Goal: Task Accomplishment & Management: Complete application form

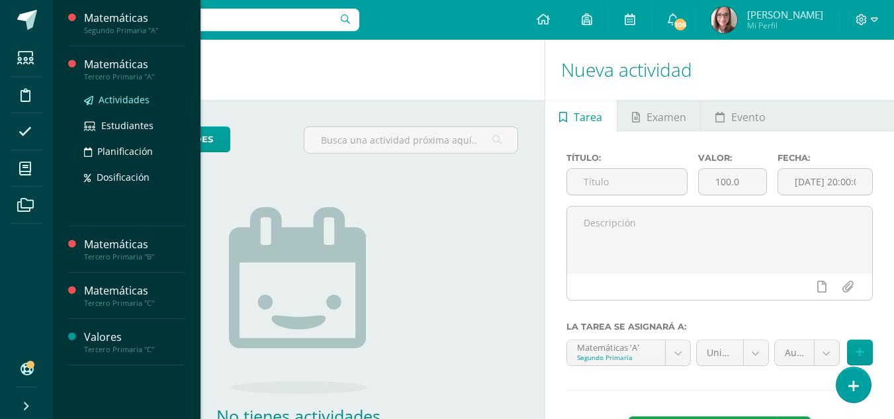
click at [126, 98] on span "Actividades" at bounding box center [124, 99] width 51 height 13
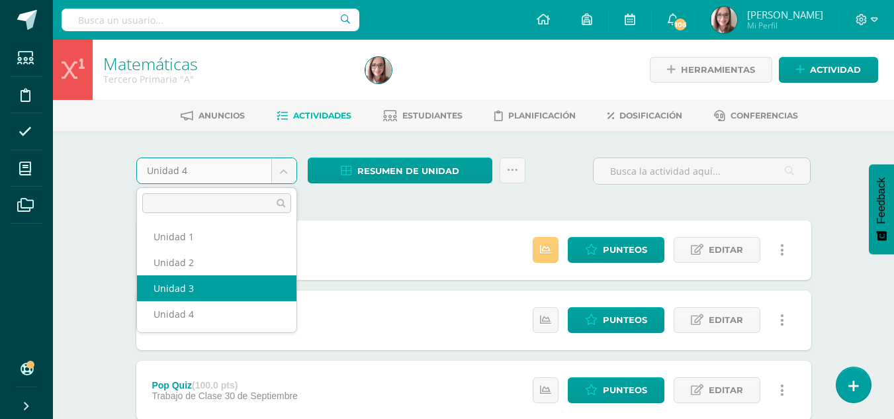
select select "Unidad 3"
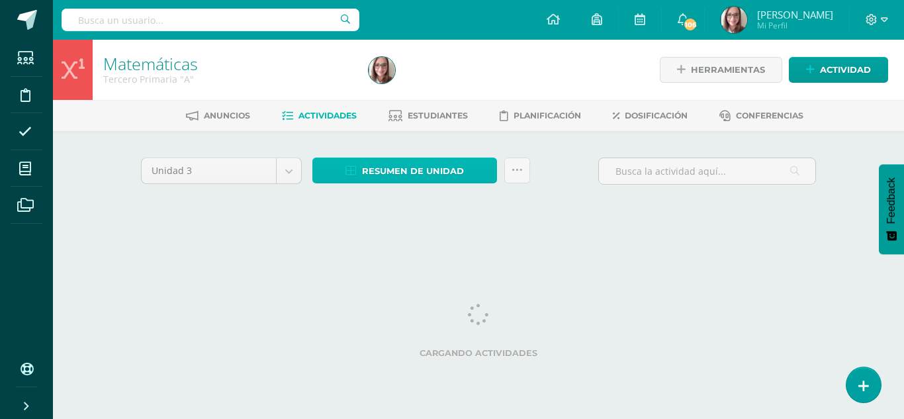
click at [409, 169] on span "Resumen de unidad" at bounding box center [413, 171] width 102 height 24
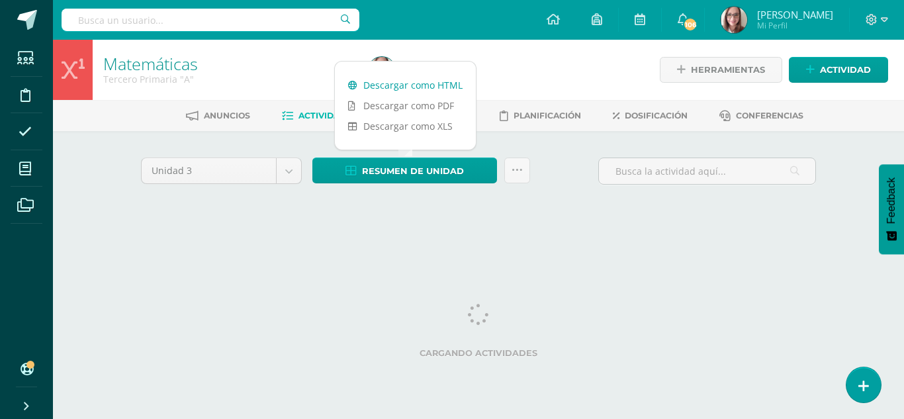
click at [414, 86] on link "Descargar como HTML" at bounding box center [405, 85] width 141 height 21
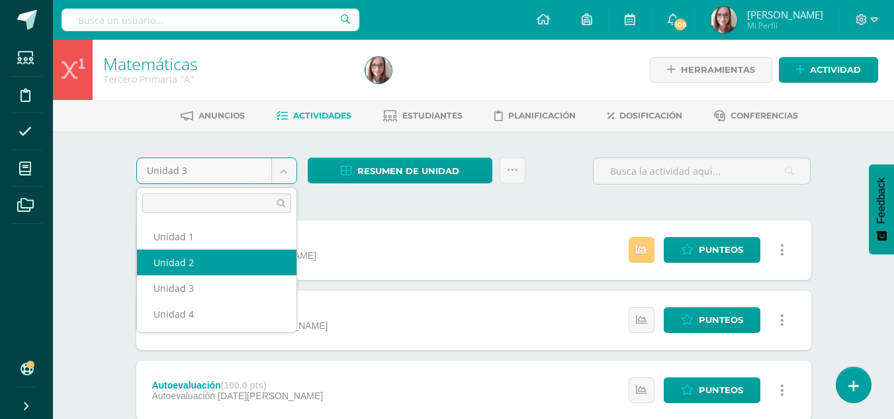
select select "Unidad 2"
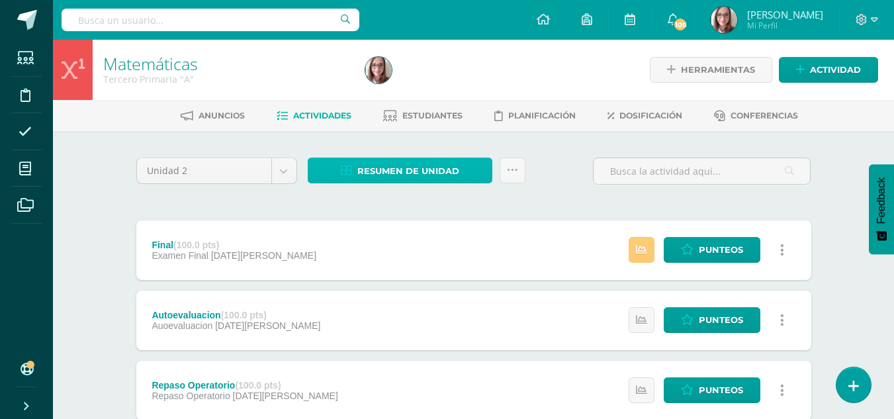
click at [383, 175] on span "Resumen de unidad" at bounding box center [408, 171] width 102 height 24
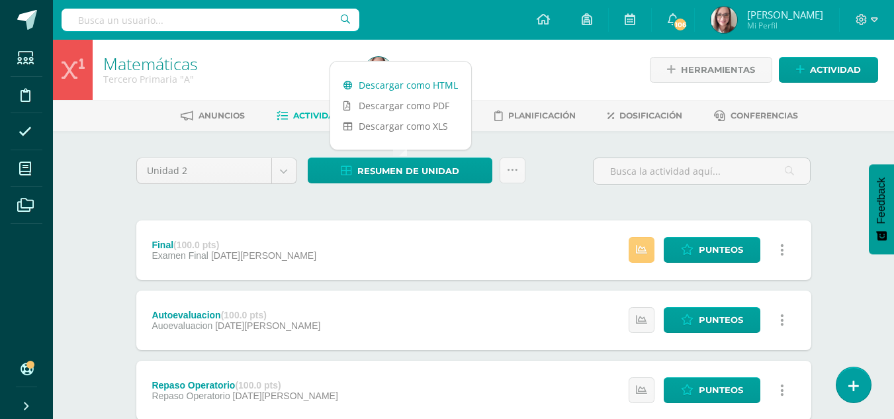
click at [396, 79] on link "Descargar como HTML" at bounding box center [400, 85] width 141 height 21
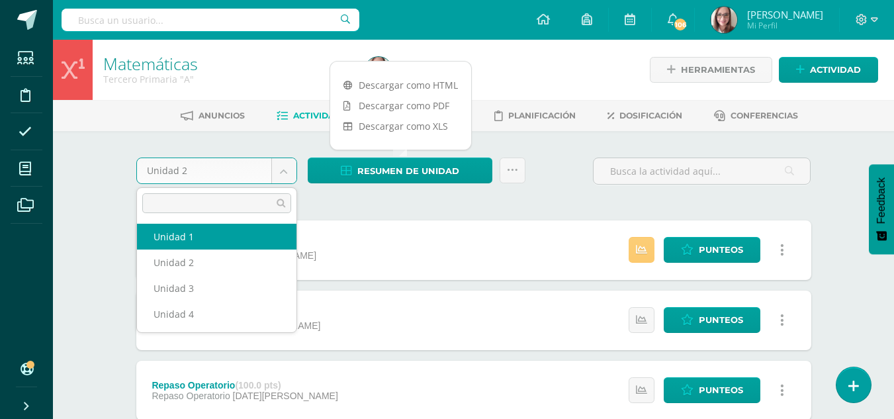
select select "Unidad 1"
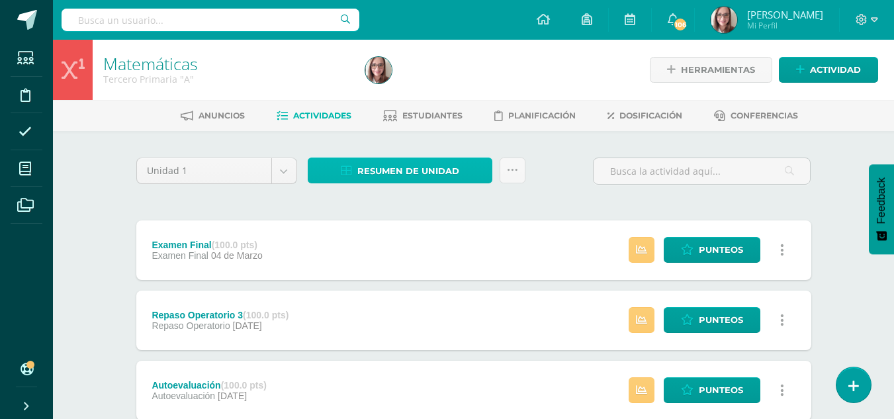
click at [426, 169] on span "Resumen de unidad" at bounding box center [408, 171] width 102 height 24
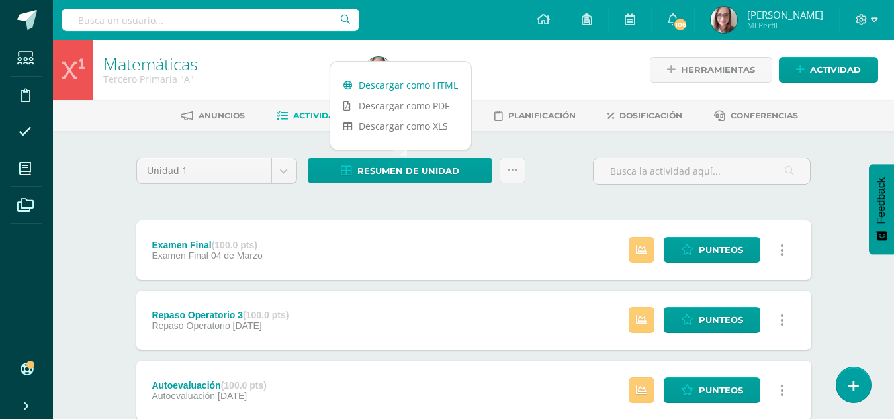
click at [424, 79] on link "Descargar como HTML" at bounding box center [400, 85] width 141 height 21
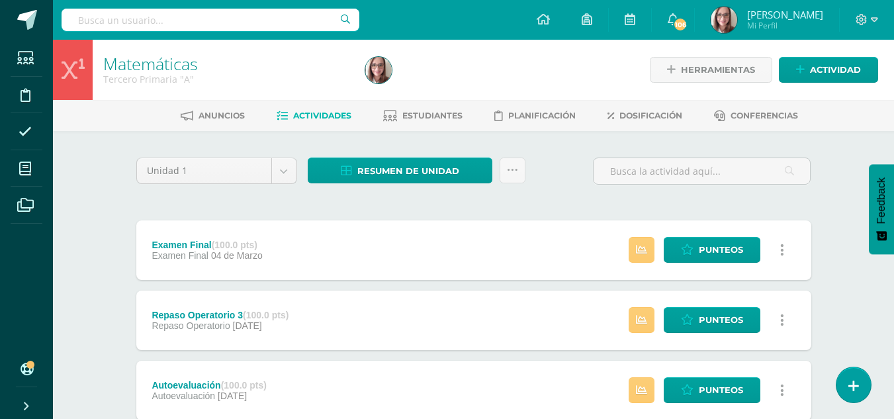
click at [557, 173] on div "Unidad 1 Unidad 1 Unidad 2 Unidad 3 Unidad 4 Resumen de unidad Enviar punteos a…" at bounding box center [474, 177] width 686 height 38
click at [517, 173] on icon at bounding box center [512, 170] width 11 height 11
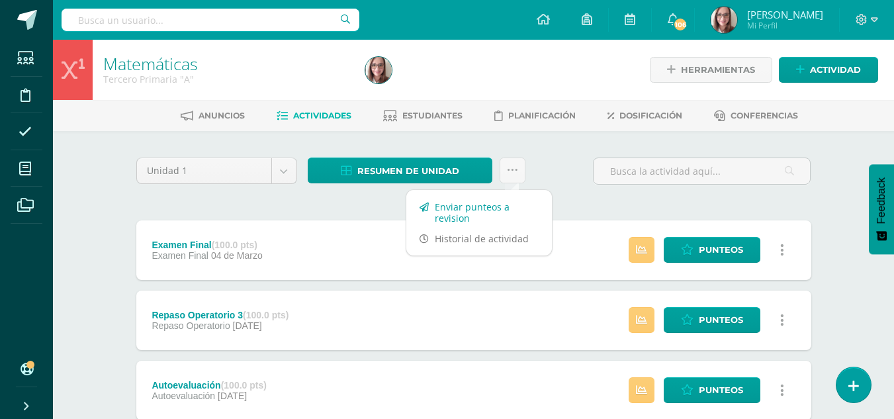
click at [467, 209] on link "Enviar punteos a revision" at bounding box center [479, 213] width 146 height 32
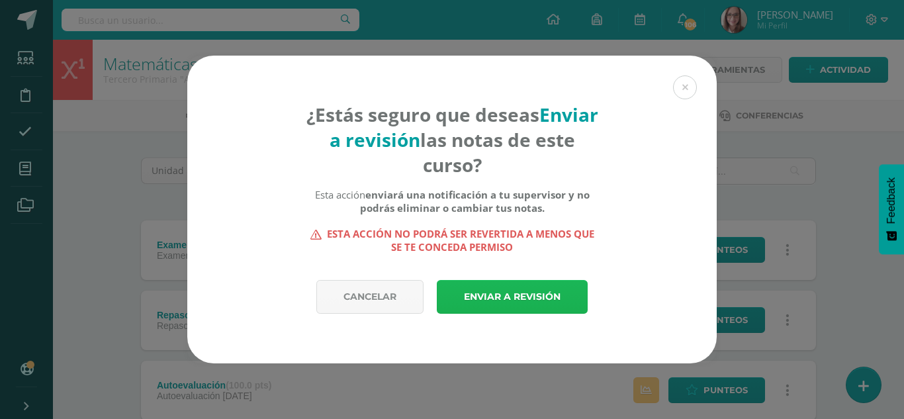
click at [491, 294] on link "Enviar a revisión" at bounding box center [512, 297] width 151 height 34
click at [531, 296] on link "Enviar a revisión" at bounding box center [512, 297] width 151 height 34
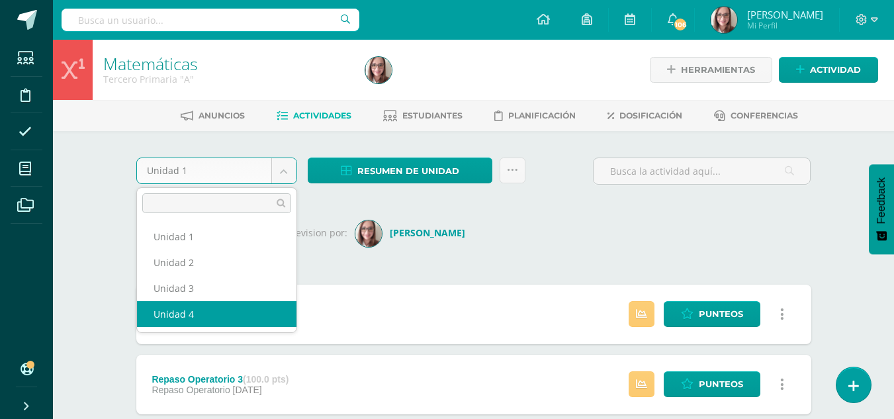
select select "Unidad 4"
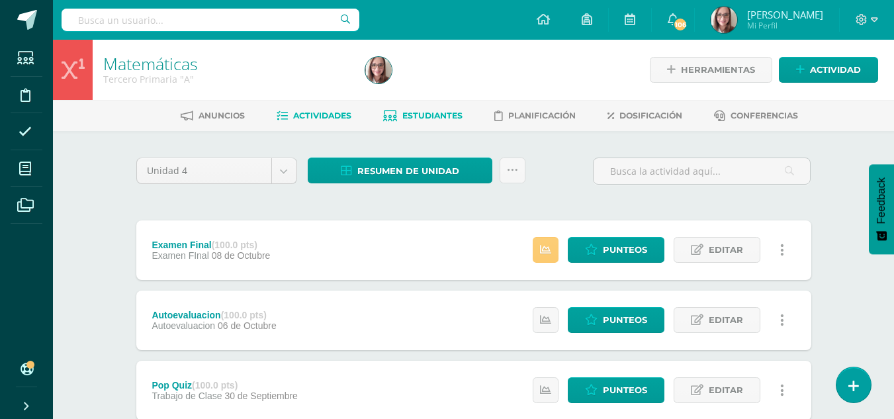
click at [442, 119] on span "Estudiantes" at bounding box center [432, 116] width 60 height 10
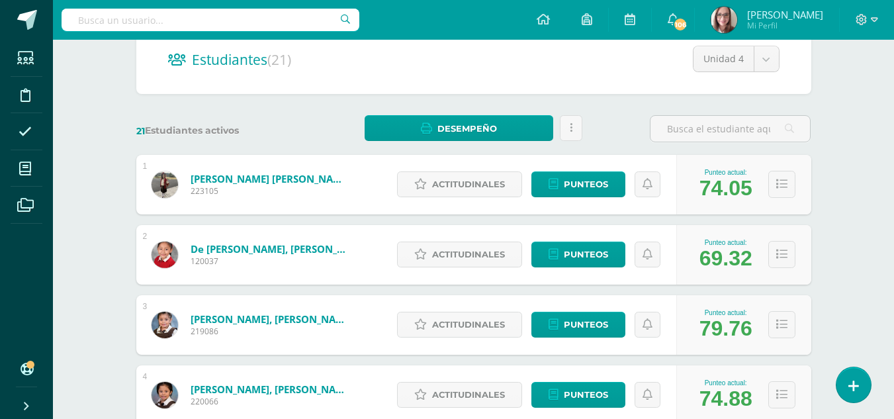
scroll to position [148, 0]
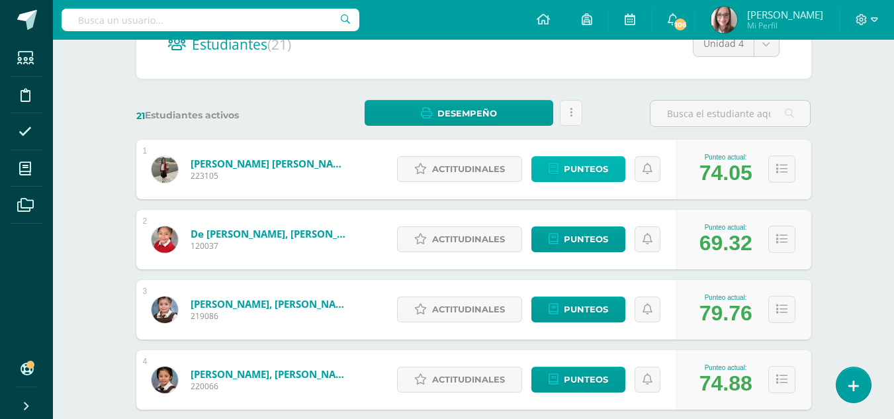
click at [566, 171] on span "Punteos" at bounding box center [586, 169] width 44 height 24
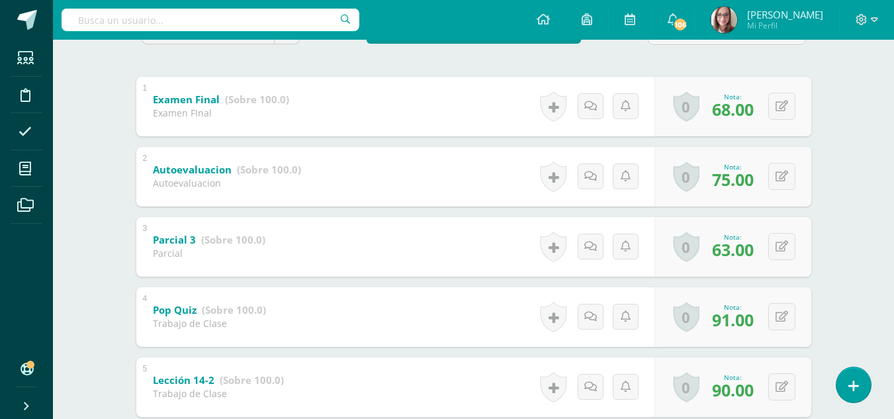
scroll to position [277, 0]
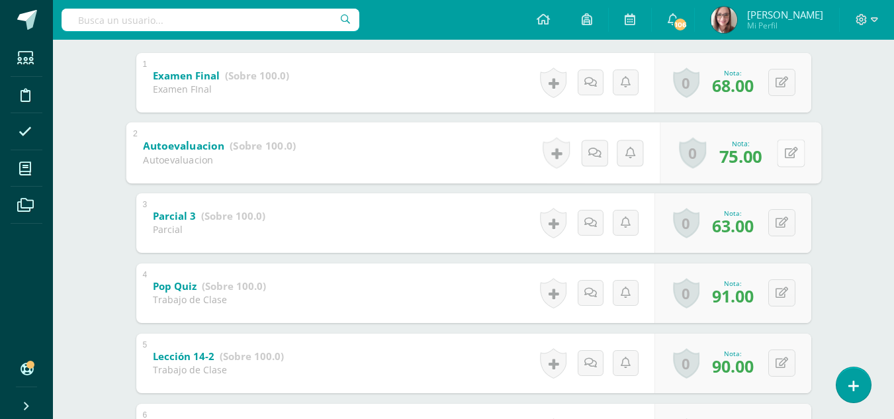
click at [777, 151] on button at bounding box center [791, 153] width 28 height 28
type input "80"
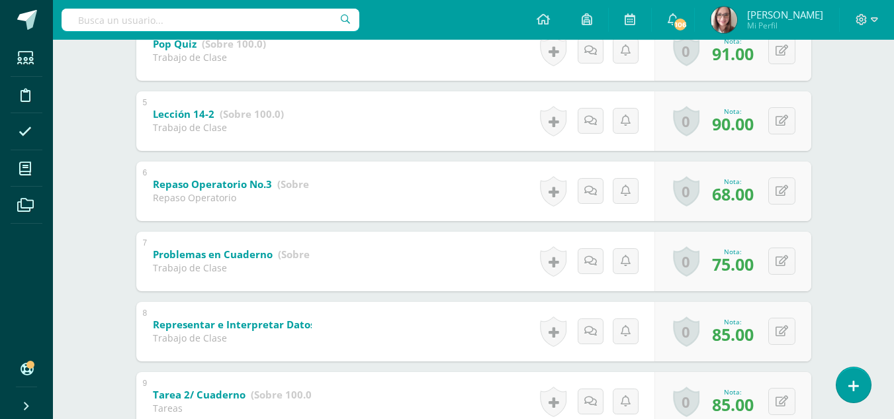
scroll to position [522, 0]
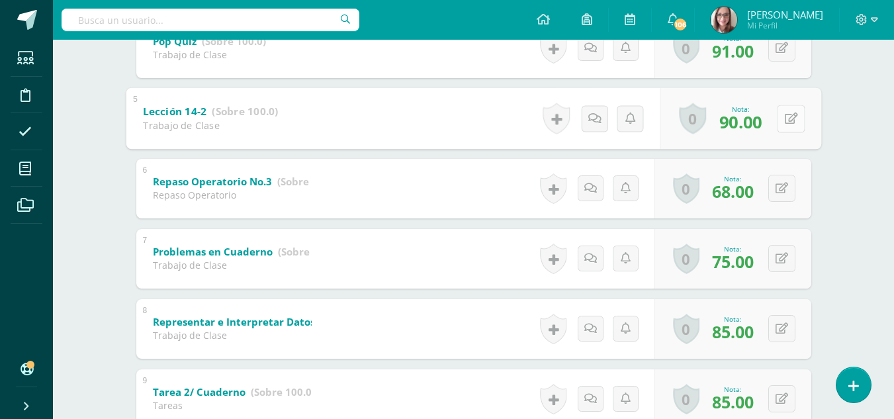
click at [781, 120] on button at bounding box center [791, 119] width 28 height 28
click at [761, 122] on link at bounding box center [756, 122] width 26 height 26
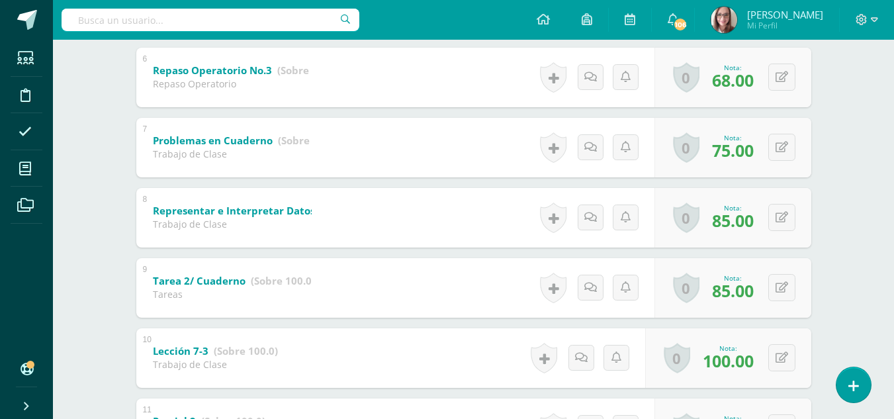
scroll to position [651, 0]
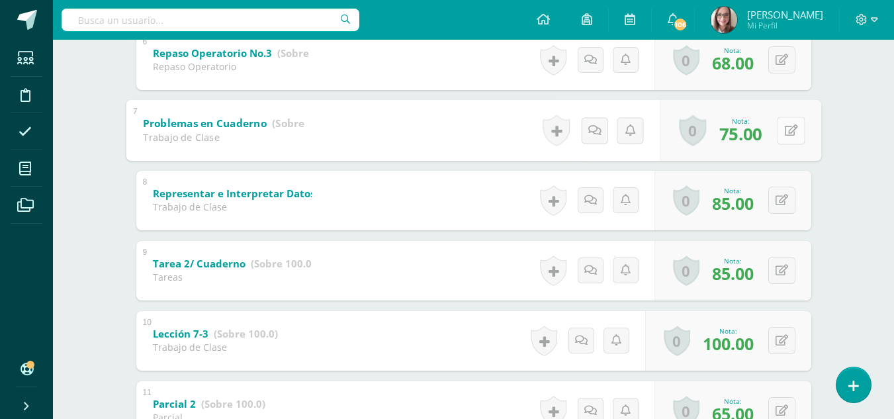
click at [782, 128] on button at bounding box center [791, 131] width 28 height 28
type input "80"
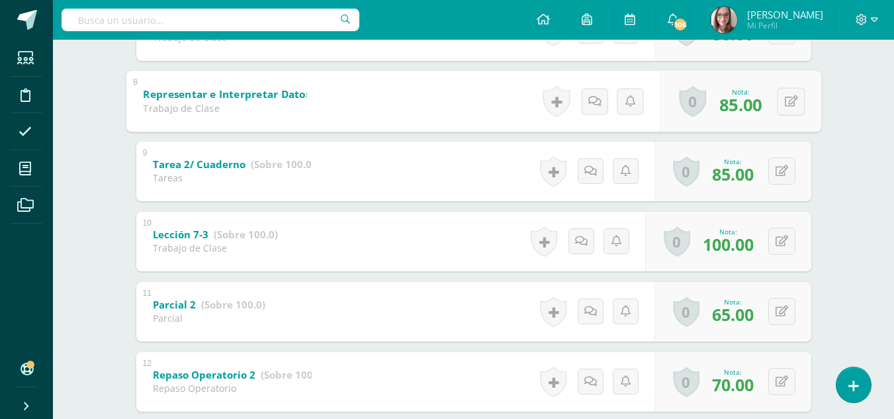
scroll to position [756, 0]
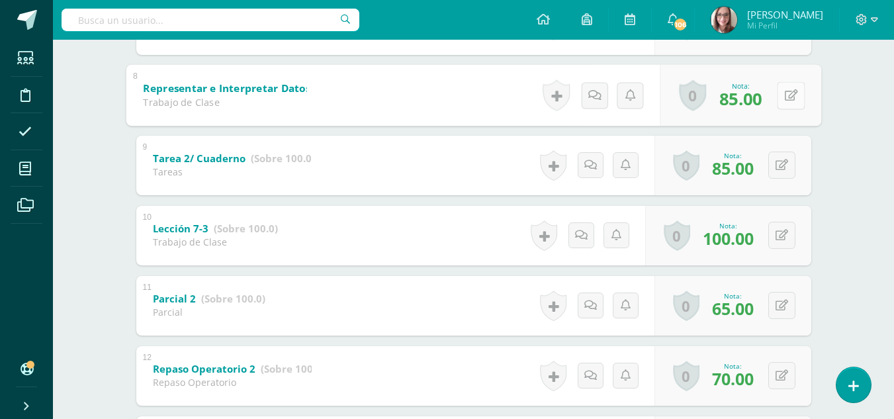
click at [794, 93] on icon at bounding box center [790, 94] width 13 height 11
type input "90"
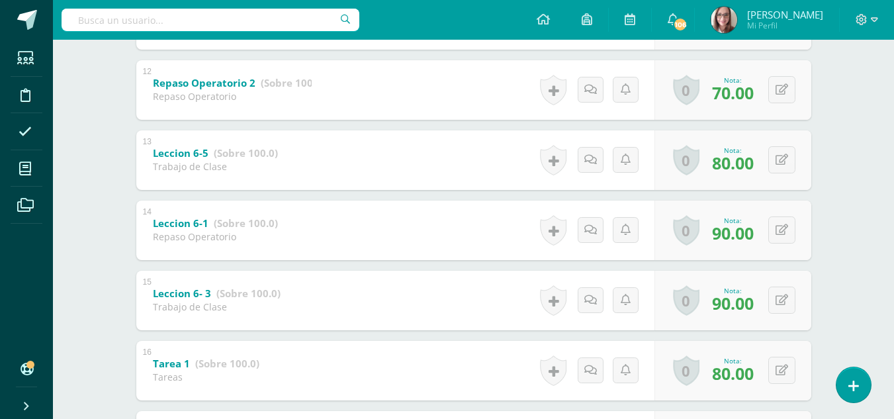
scroll to position [1051, 0]
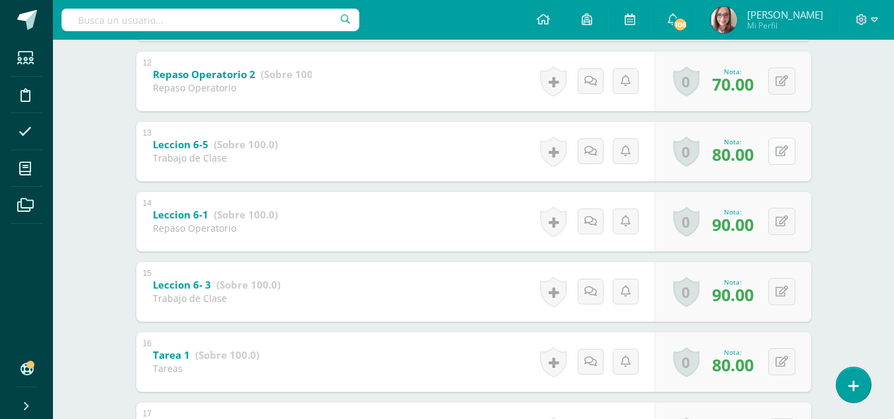
click at [786, 149] on icon at bounding box center [782, 151] width 13 height 11
type input "85"
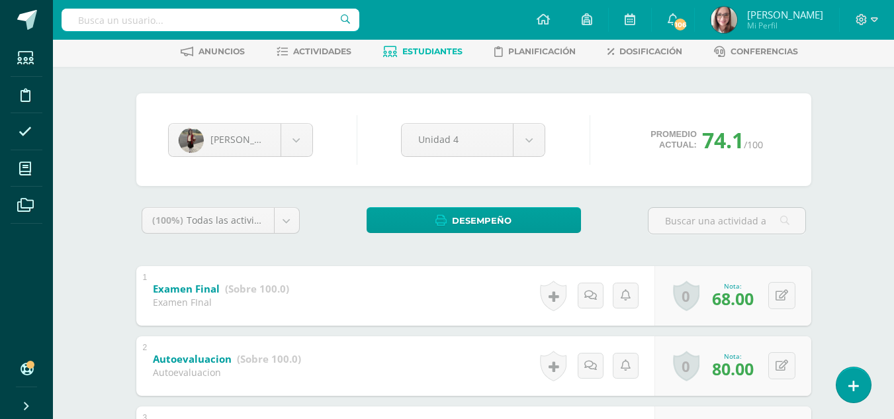
scroll to position [0, 0]
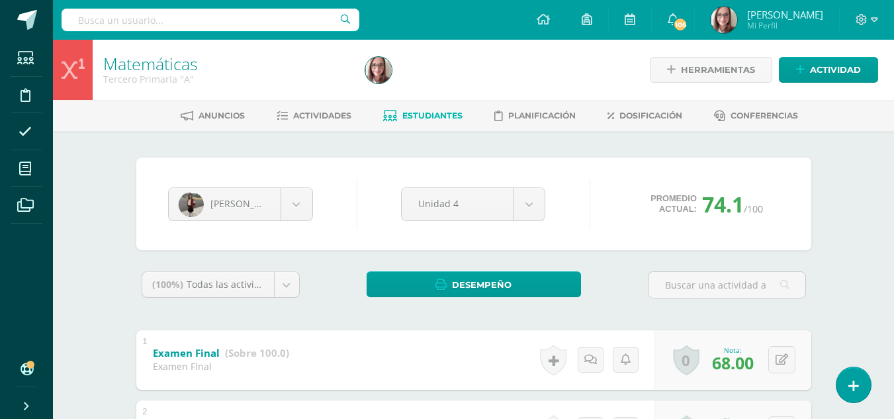
click at [426, 112] on span "Estudiantes" at bounding box center [432, 116] width 60 height 10
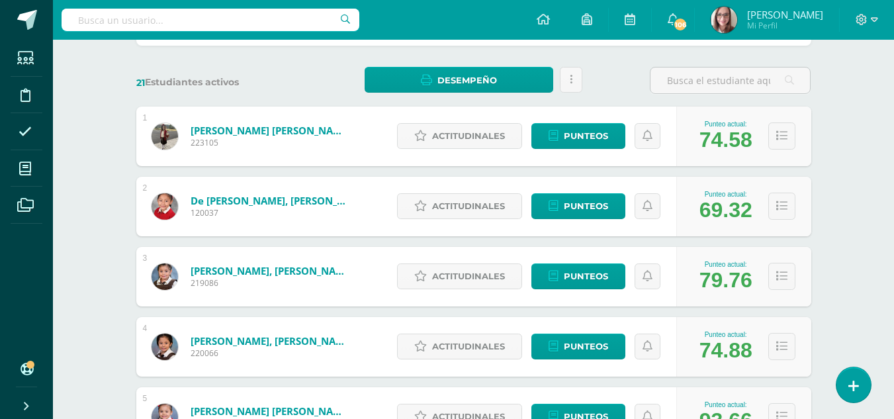
scroll to position [187, 0]
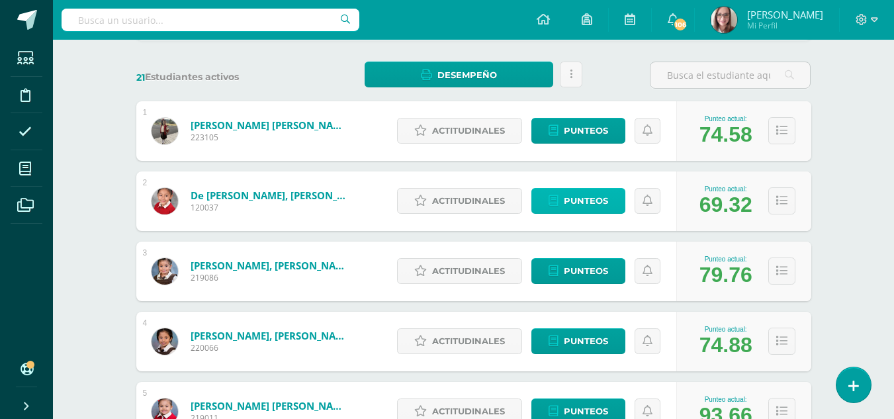
click at [598, 203] on span "Punteos" at bounding box center [586, 201] width 44 height 24
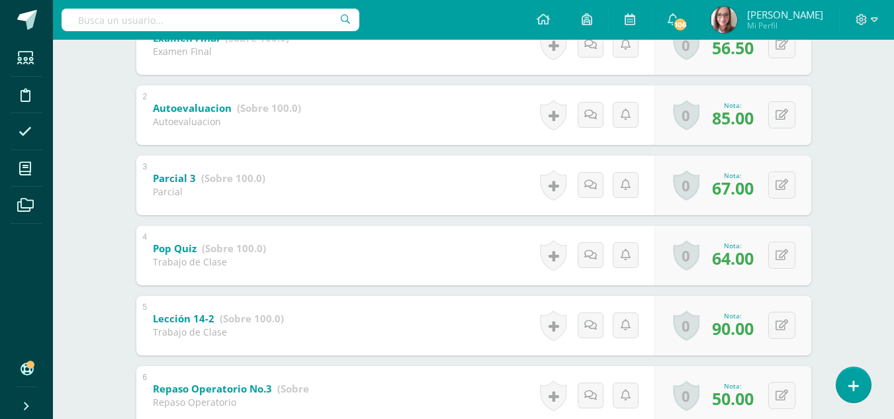
scroll to position [318, 0]
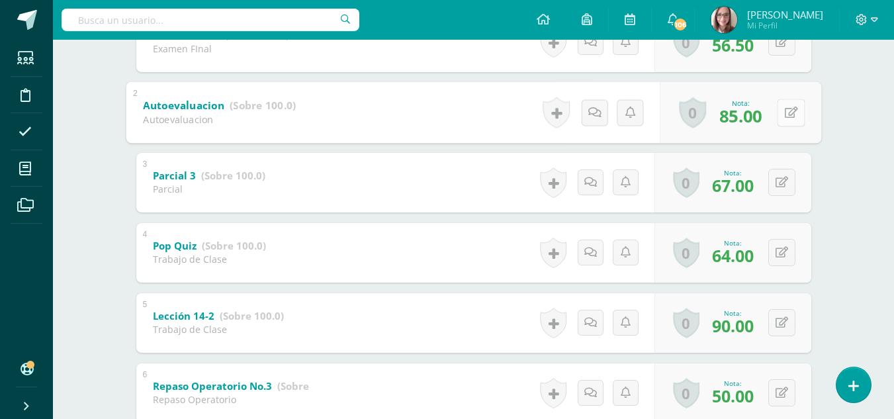
click at [780, 119] on button at bounding box center [791, 113] width 28 height 28
click at [780, 119] on link at bounding box center [783, 112] width 26 height 26
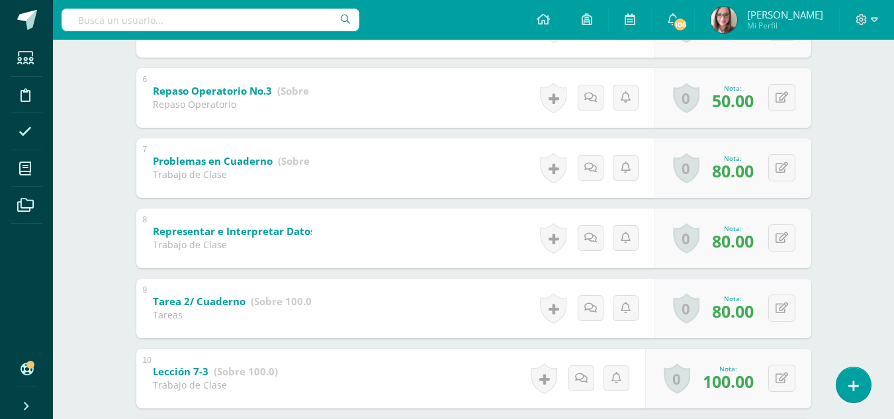
scroll to position [628, 0]
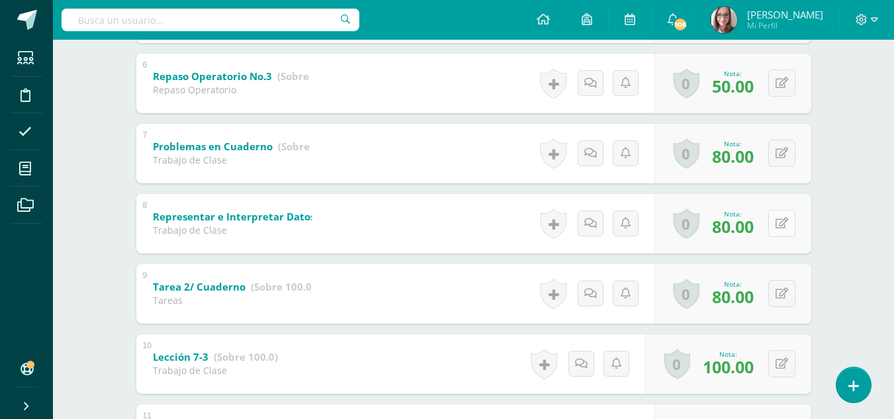
click at [788, 229] on button at bounding box center [782, 223] width 27 height 27
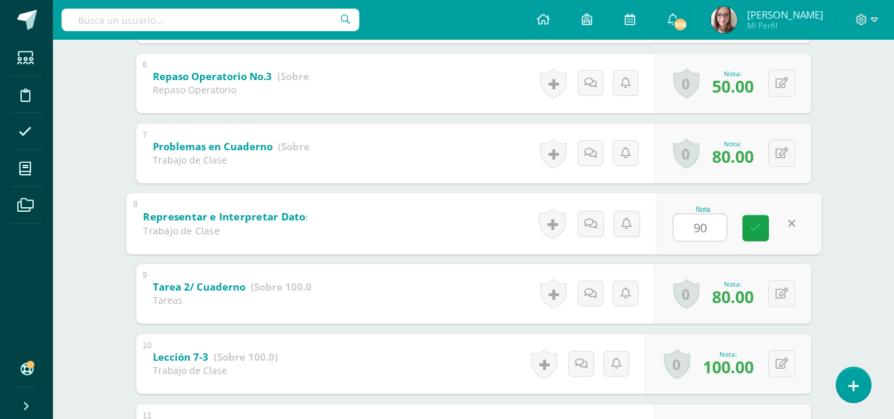
type input "90"
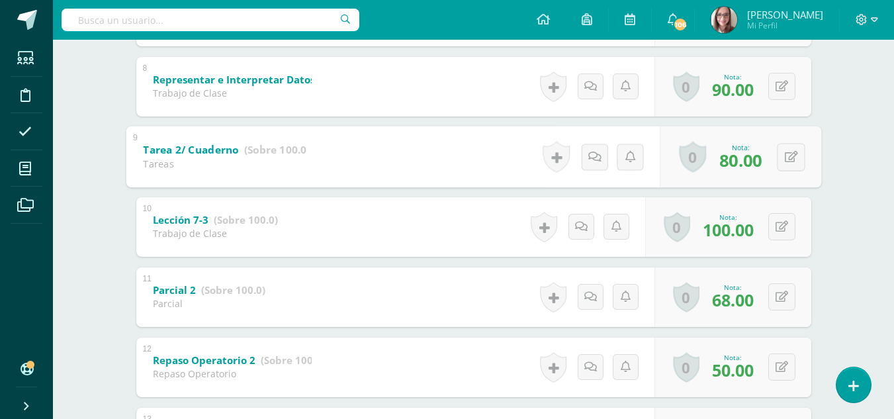
scroll to position [767, 0]
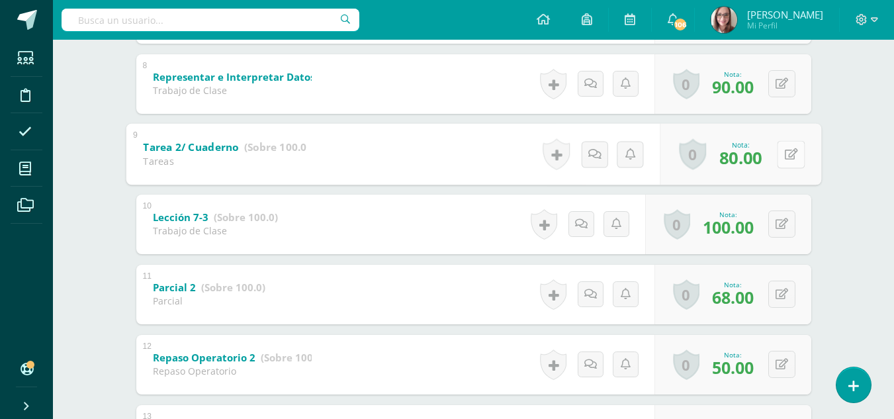
click at [786, 155] on icon at bounding box center [790, 153] width 13 height 11
type input "85"
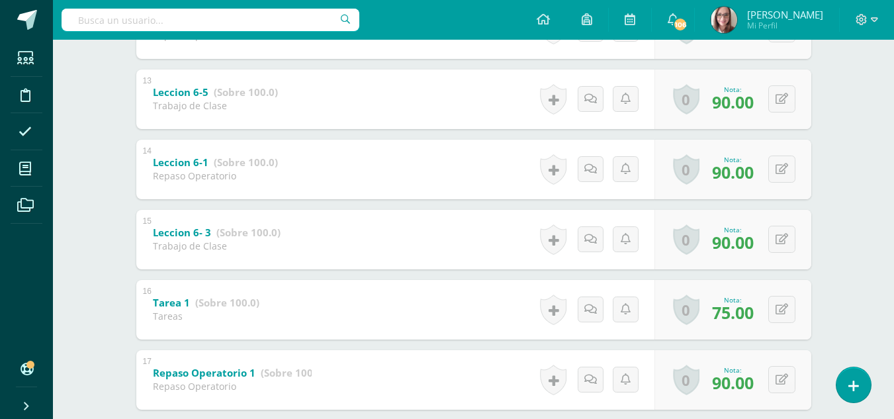
scroll to position [1106, 0]
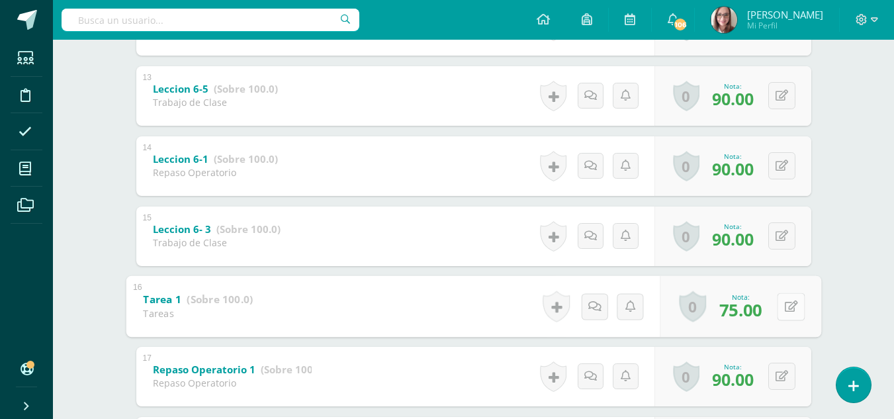
click at [788, 310] on button at bounding box center [791, 307] width 28 height 28
type input "80"
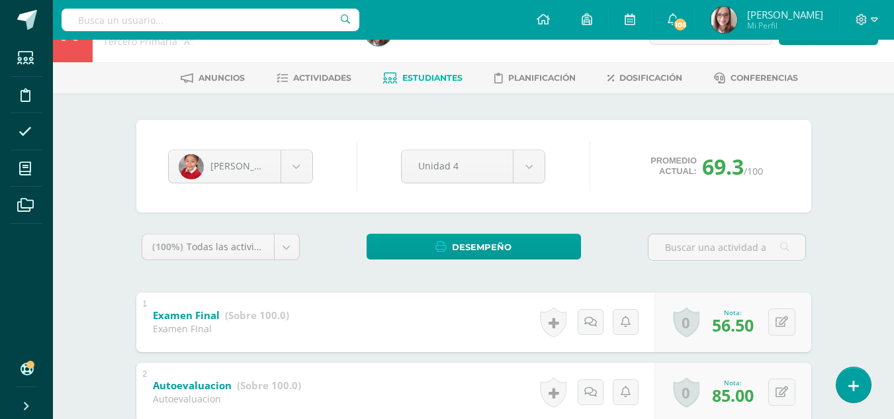
scroll to position [0, 0]
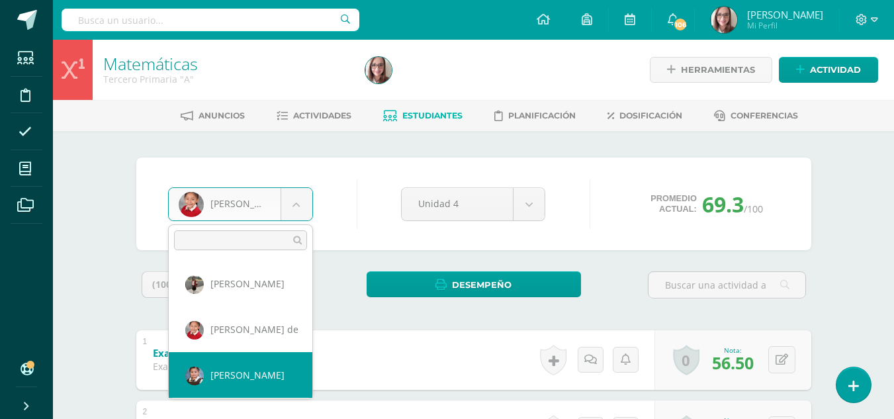
select select "31"
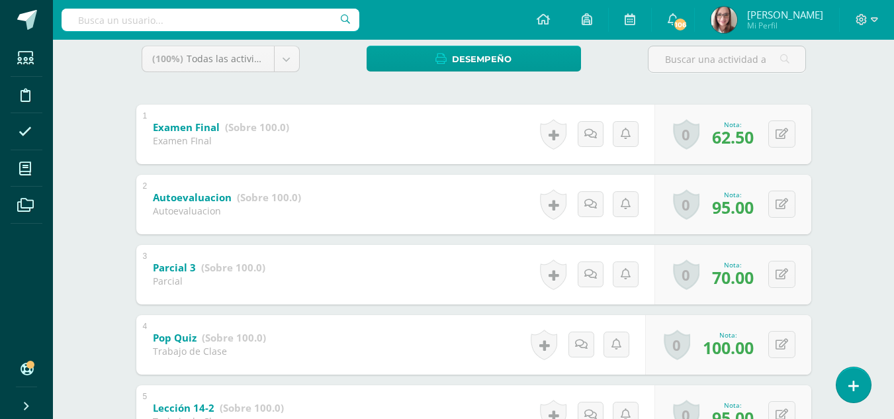
scroll to position [231, 0]
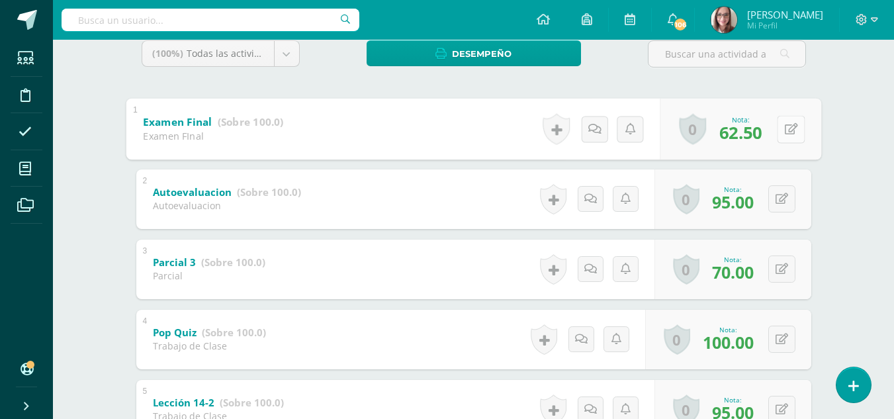
click at [775, 131] on div "0 [GEOGRAPHIC_DATA] Logros obtenidos Aún no hay logros agregados Nota: 62.50" at bounding box center [741, 129] width 162 height 62
click at [795, 131] on icon at bounding box center [790, 128] width 13 height 11
type input "65"
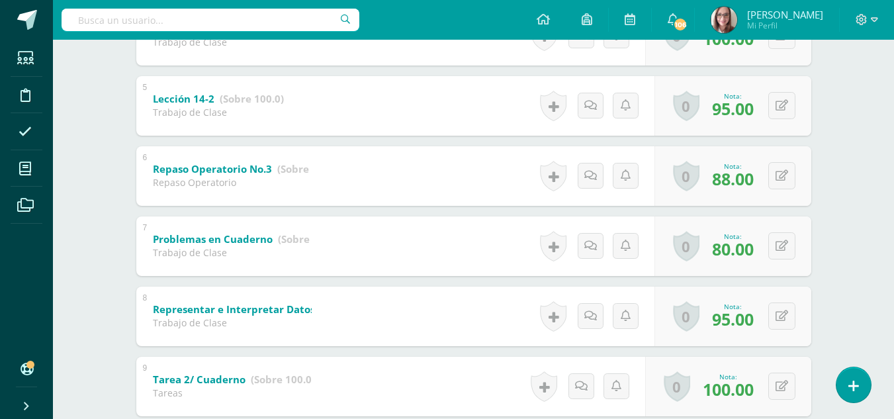
scroll to position [552, 0]
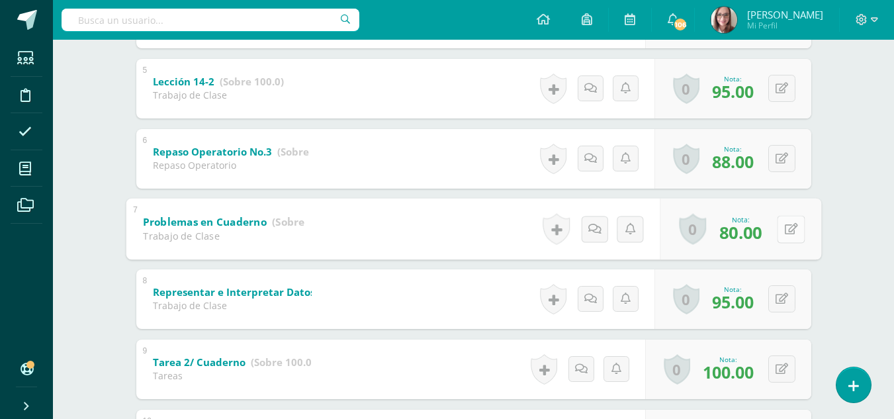
click at [784, 226] on icon at bounding box center [790, 228] width 13 height 11
type input "90"
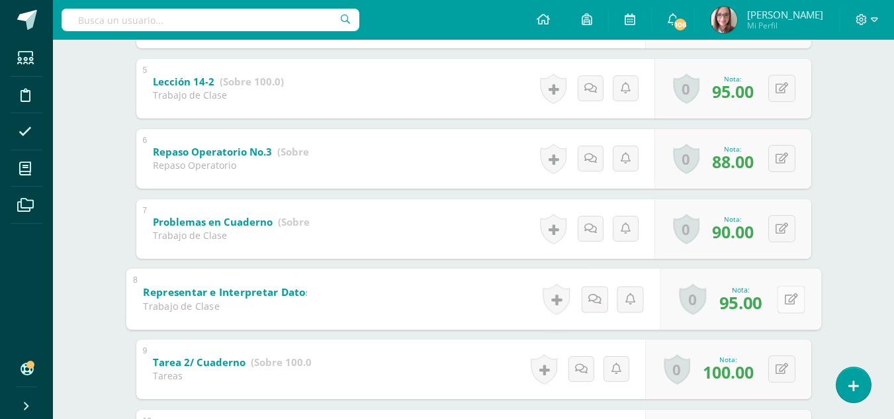
click at [789, 304] on icon at bounding box center [790, 298] width 13 height 11
type input "100"
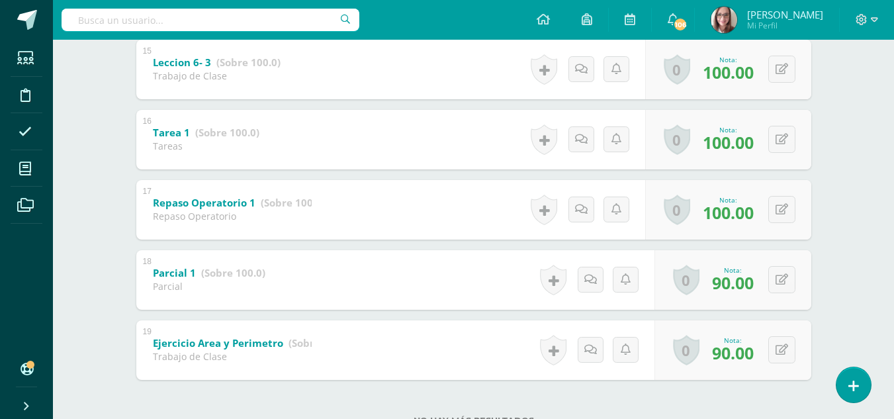
scroll to position [1322, 0]
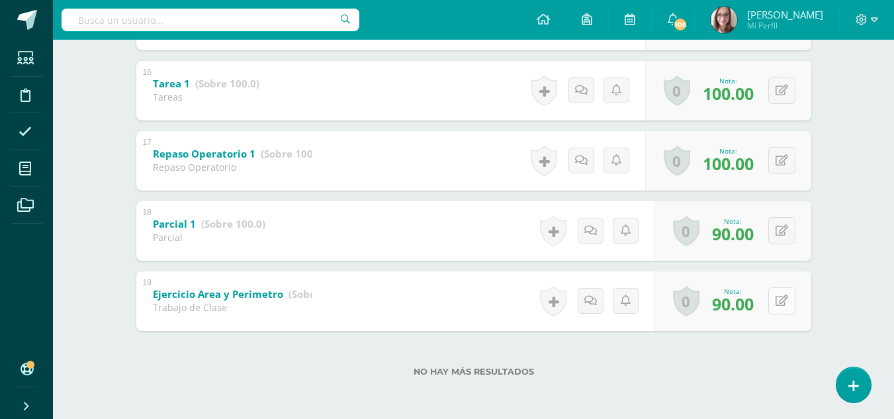
click at [787, 303] on icon at bounding box center [782, 300] width 13 height 11
type input "95"
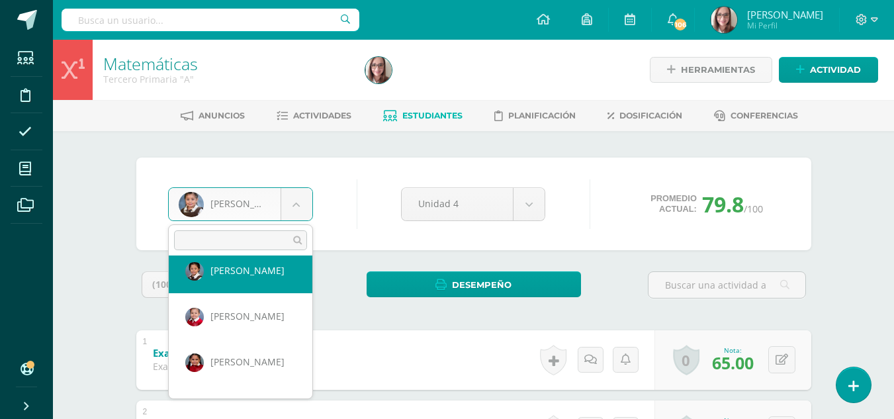
scroll to position [142, 0]
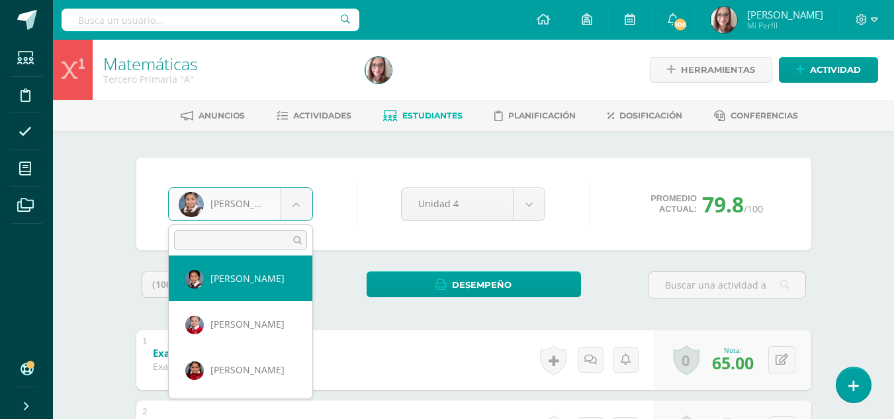
select select "20"
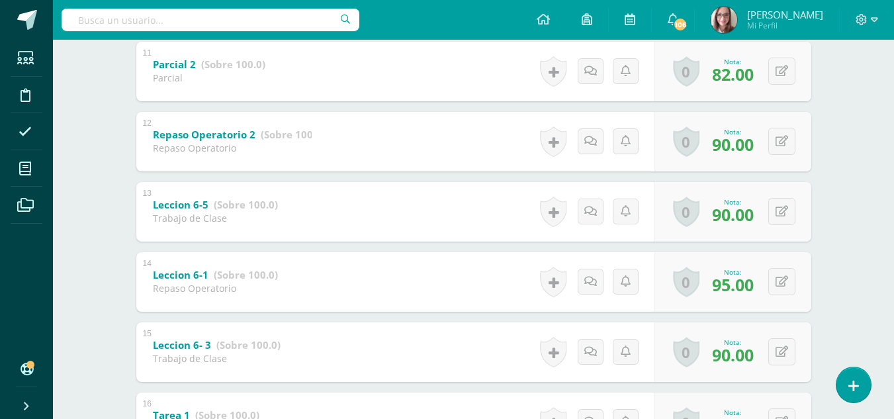
scroll to position [298, 0]
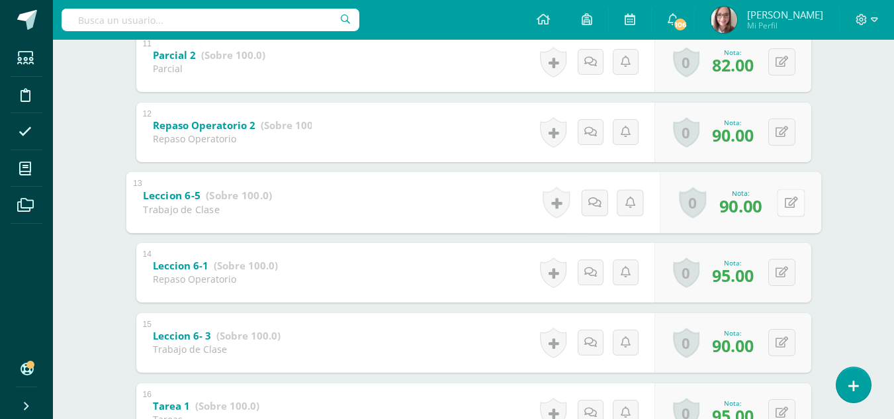
click at [784, 209] on button at bounding box center [791, 203] width 28 height 28
type input "100"
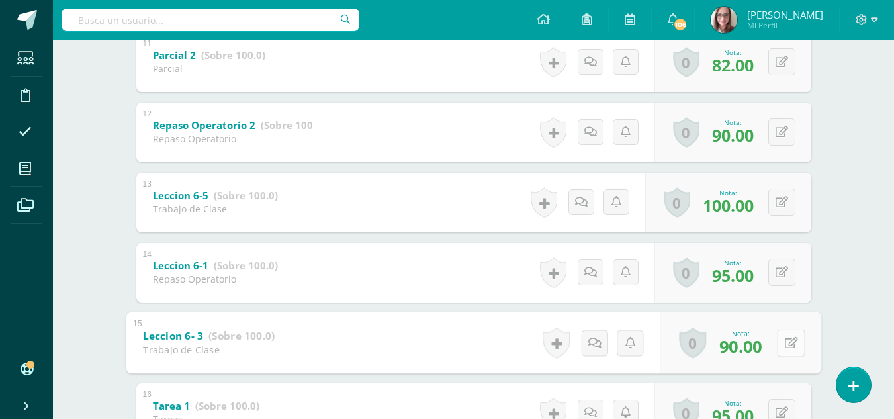
click at [775, 344] on div "0 Logros Logros obtenidos Aún no hay logros agregados Nota: 90.00" at bounding box center [741, 343] width 162 height 62
click at [790, 344] on icon at bounding box center [790, 342] width 13 height 11
type input "100"
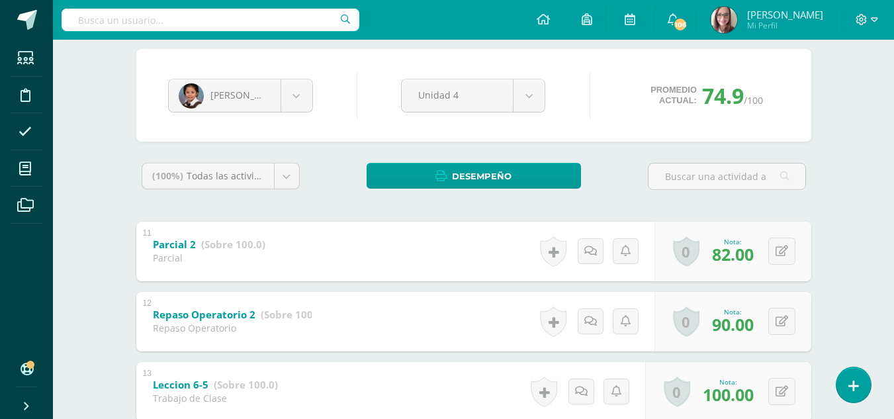
scroll to position [0, 0]
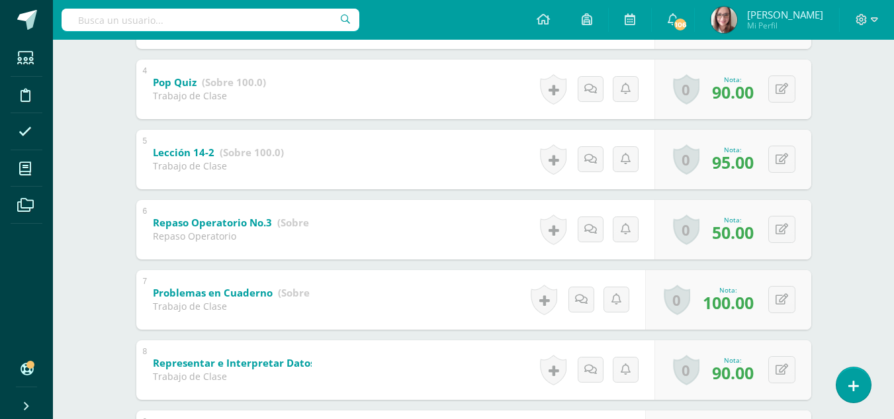
scroll to position [476, 0]
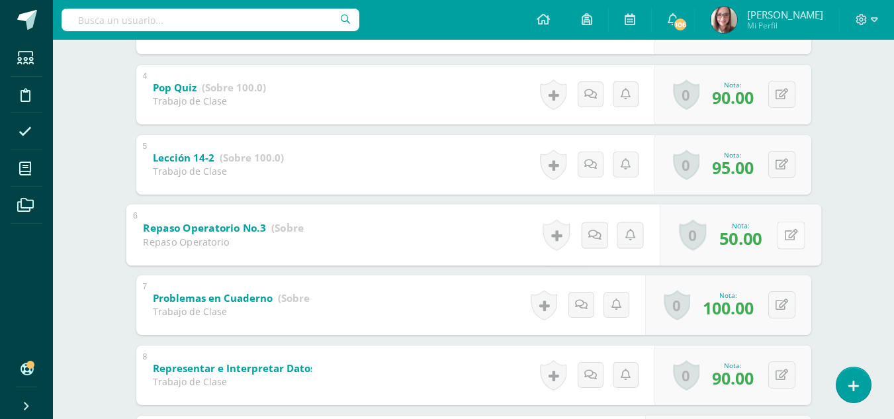
click at [774, 232] on div "0 [GEOGRAPHIC_DATA] Logros obtenidos Aún no hay logros agregados Nota: 50.00" at bounding box center [741, 235] width 162 height 62
click at [786, 234] on icon at bounding box center [790, 234] width 13 height 11
type input "75"
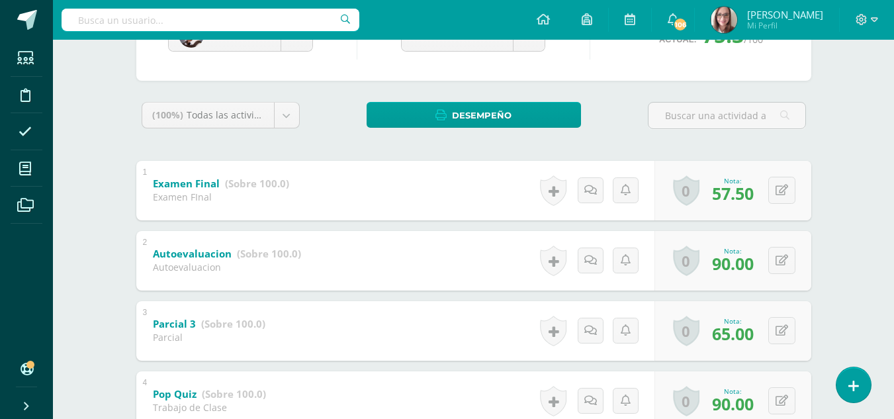
scroll to position [41, 0]
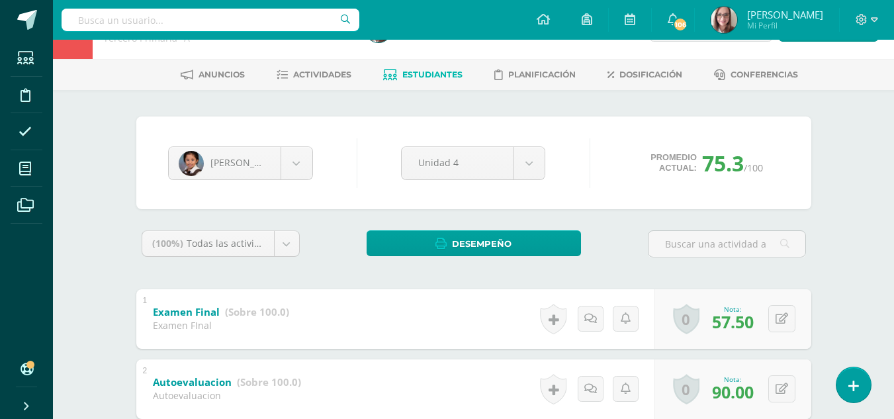
click at [424, 72] on span "Estudiantes" at bounding box center [432, 75] width 60 height 10
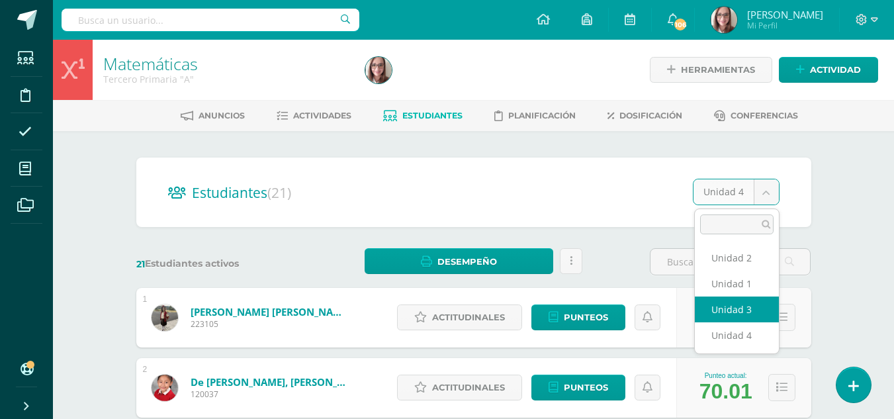
select select "/dashboard/teacher/section/3125/students/?unit=177366"
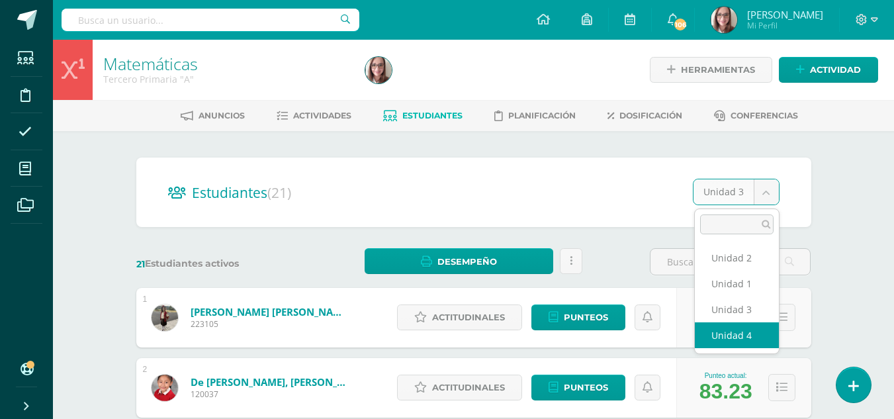
select select "/dashboard/teacher/section/3125/students/?unit=177367"
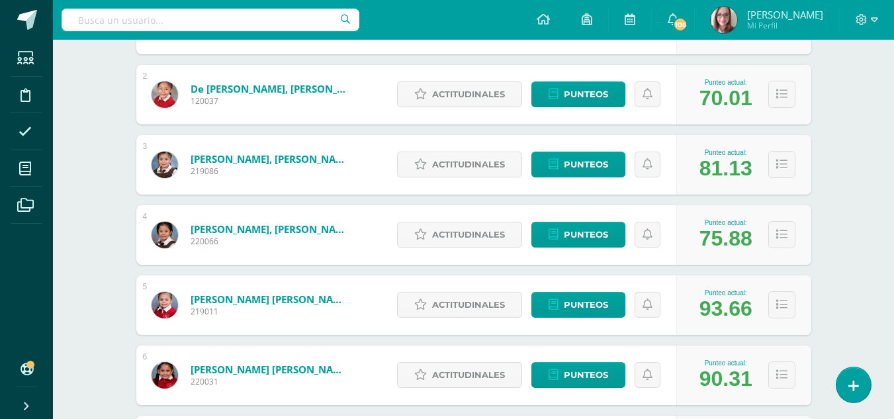
scroll to position [311, 0]
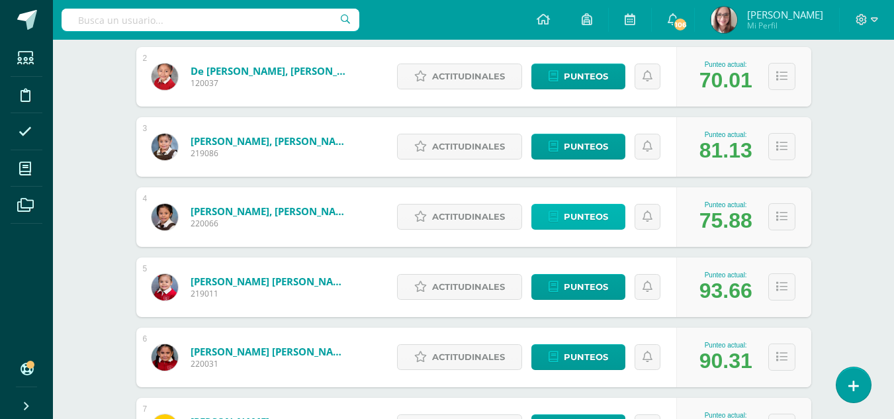
click at [600, 214] on span "Punteos" at bounding box center [586, 217] width 44 height 24
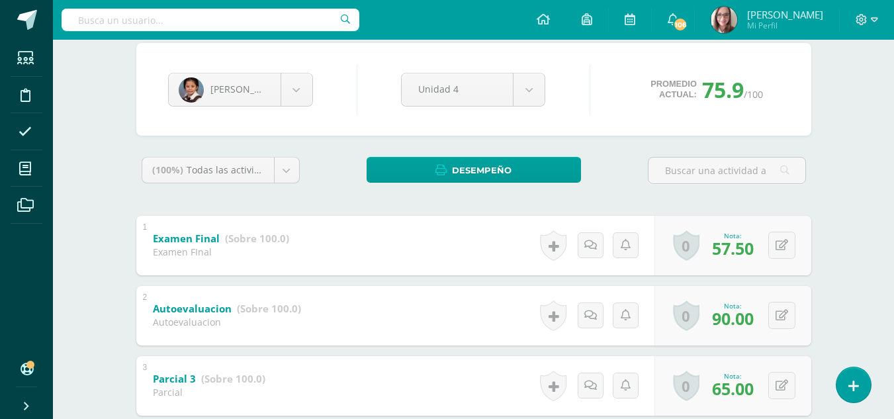
scroll to position [118, 0]
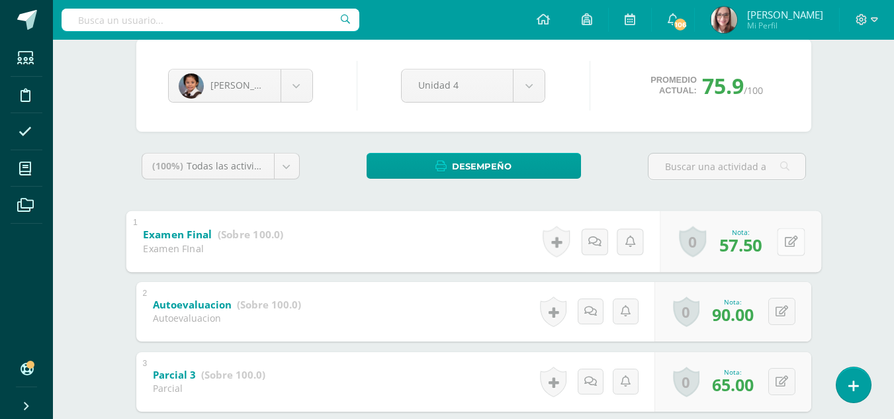
click at [780, 240] on button at bounding box center [791, 242] width 28 height 28
type input "60"
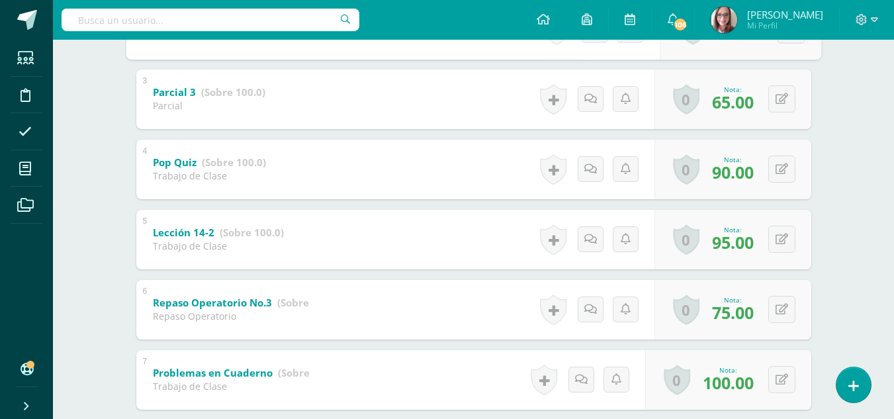
scroll to position [422, 0]
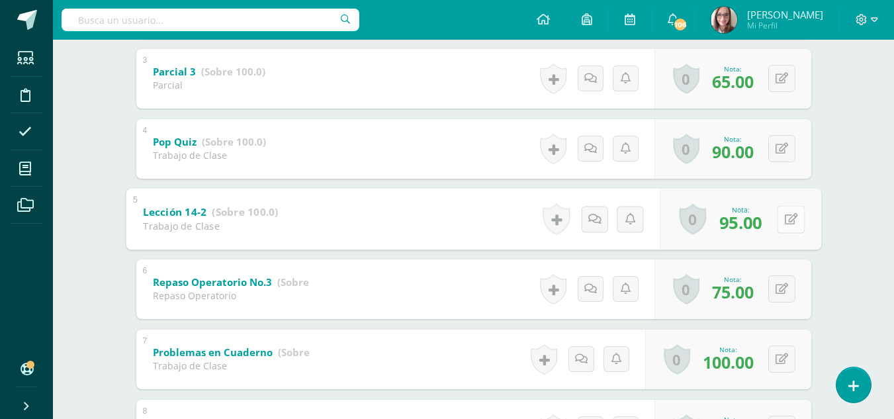
click at [784, 213] on button at bounding box center [791, 219] width 28 height 28
type input "100"
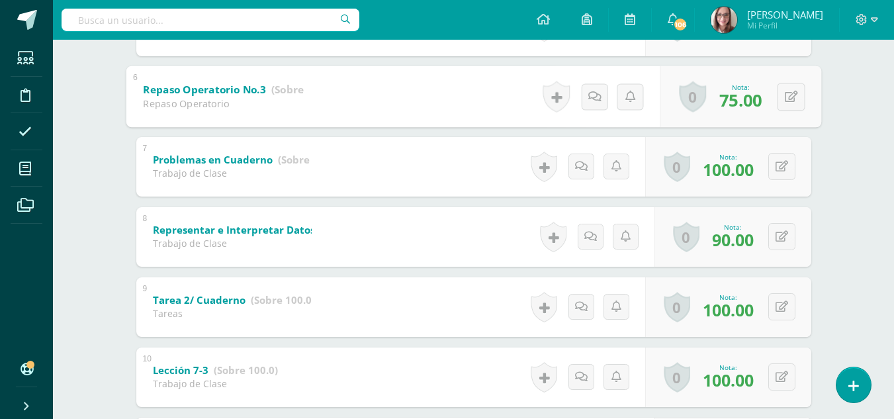
scroll to position [658, 0]
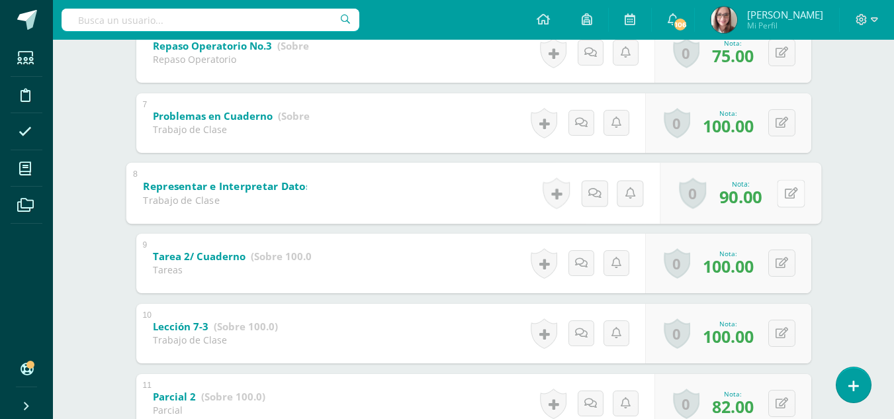
click at [784, 195] on icon at bounding box center [790, 192] width 13 height 11
type input "95"
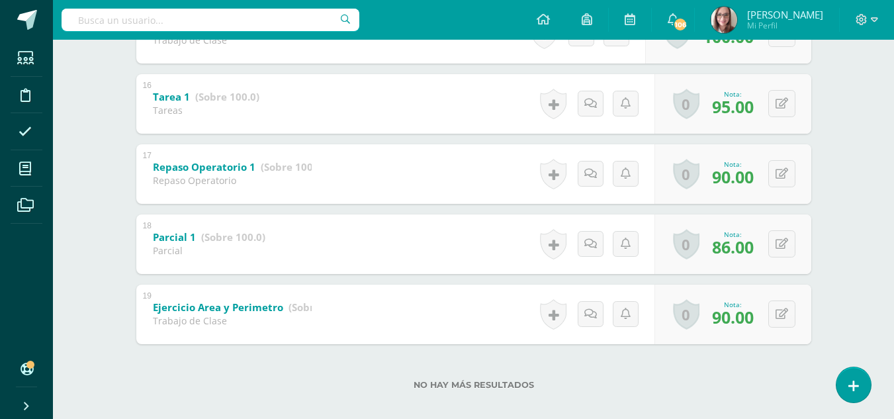
scroll to position [1322, 0]
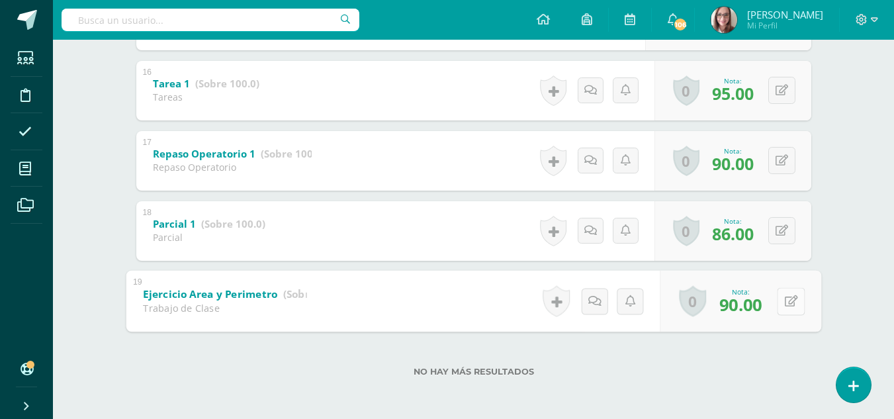
click at [789, 306] on button at bounding box center [791, 301] width 28 height 28
type input "100"
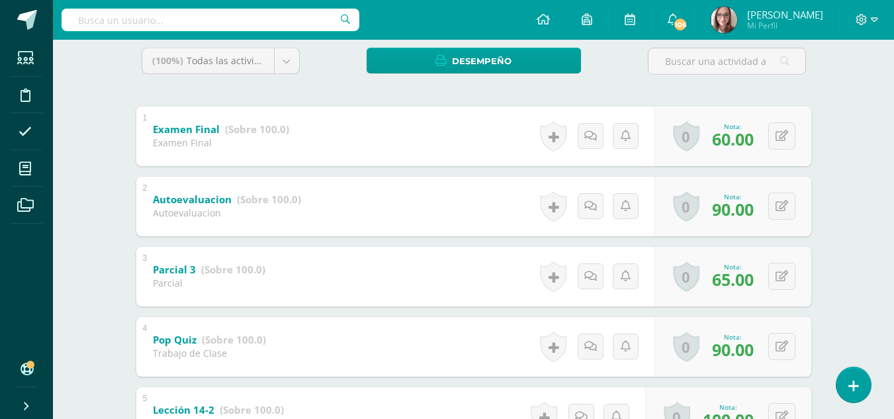
scroll to position [0, 0]
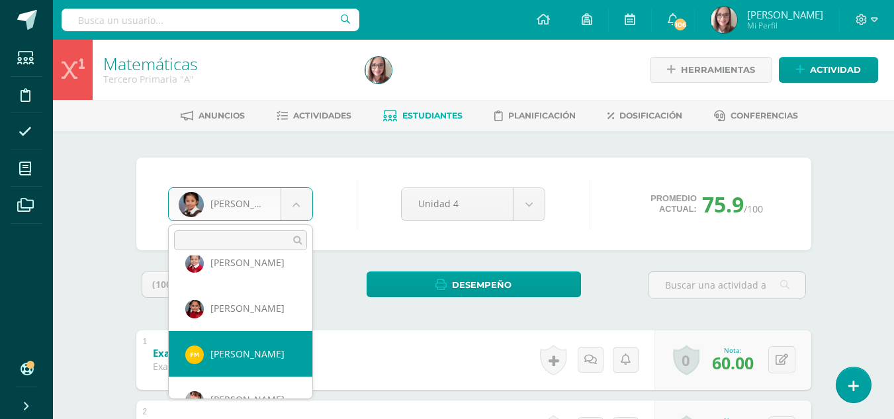
scroll to position [188, 0]
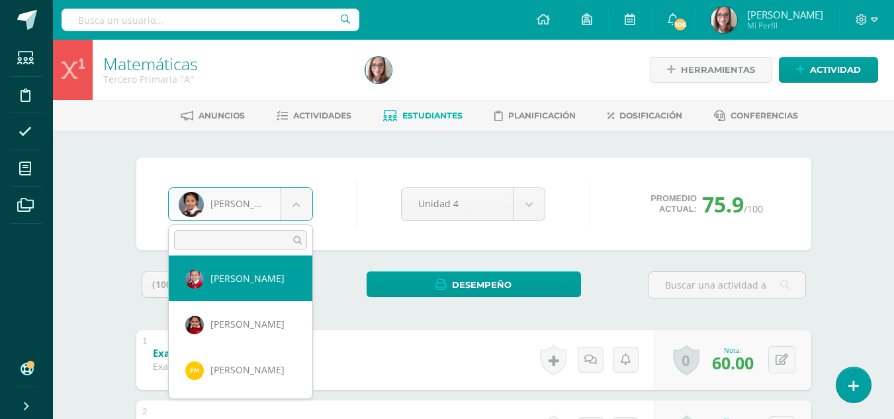
select select "24"
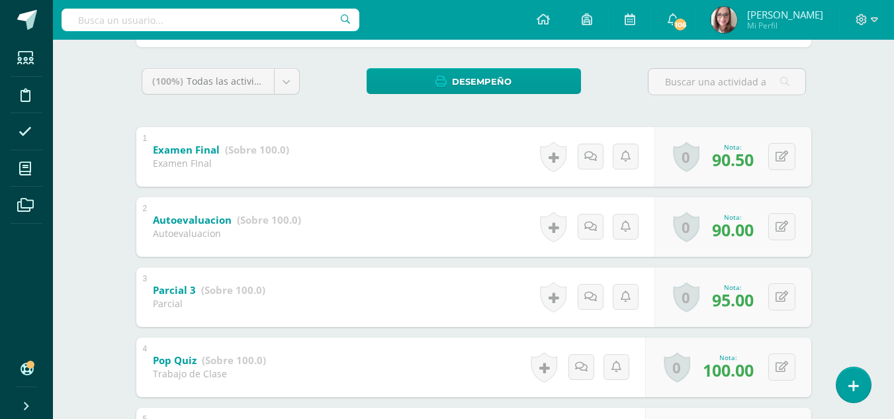
scroll to position [216, 0]
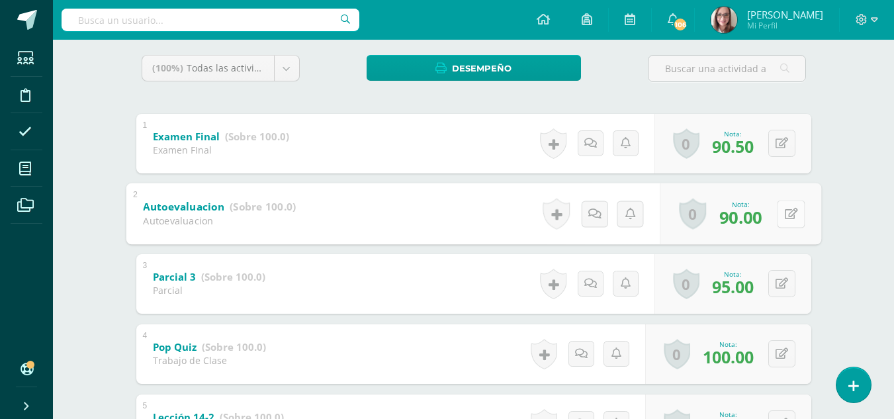
click at [782, 213] on button at bounding box center [791, 214] width 28 height 28
type input "100"
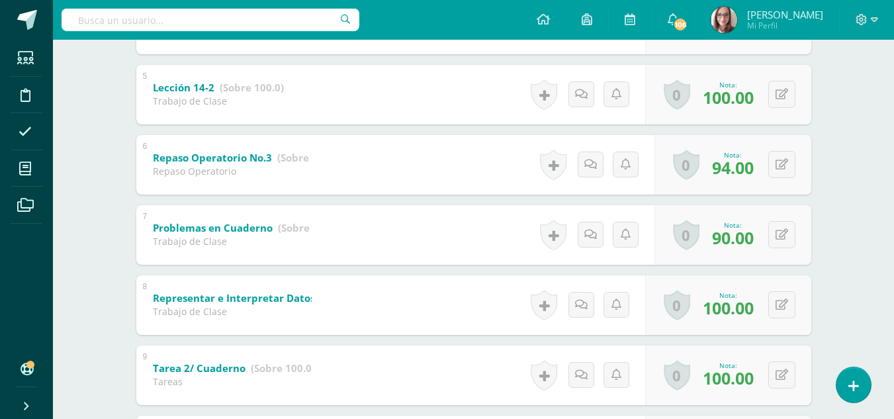
scroll to position [549, 0]
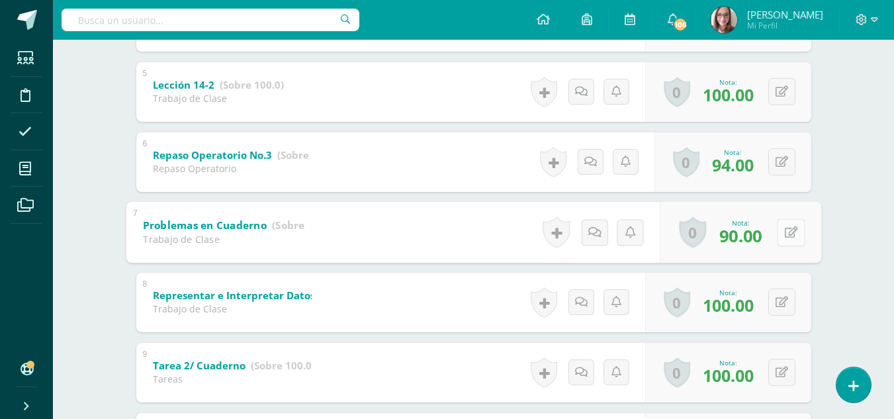
click at [786, 232] on icon at bounding box center [790, 231] width 13 height 11
type input "100"
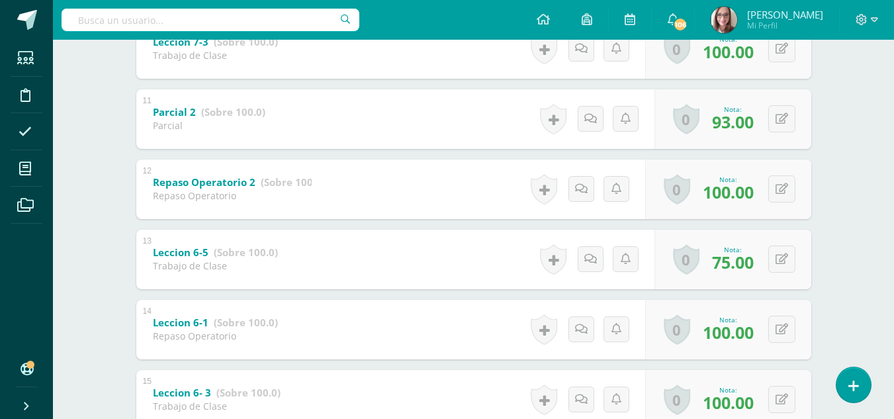
scroll to position [955, 0]
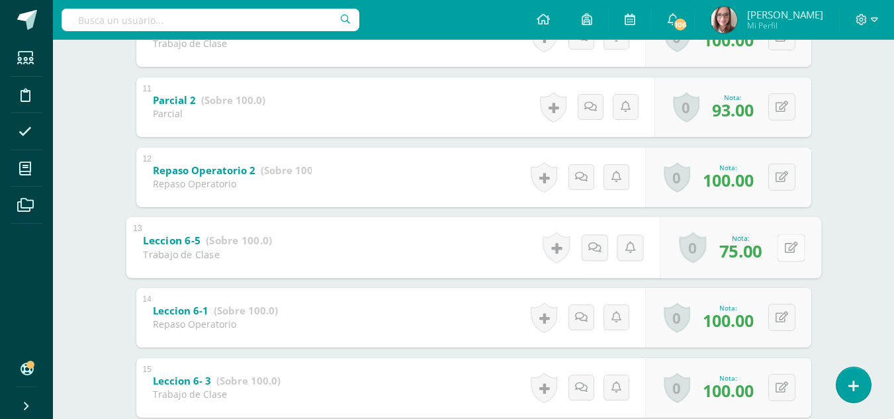
click at [778, 246] on button at bounding box center [791, 248] width 28 height 28
type input "90"
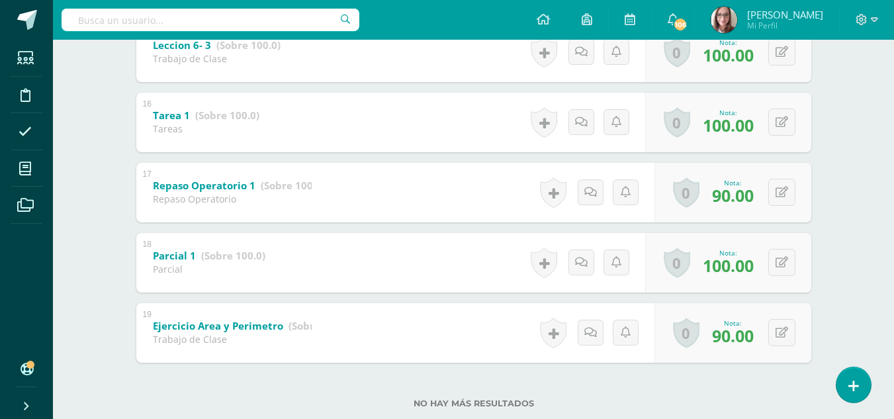
scroll to position [1322, 0]
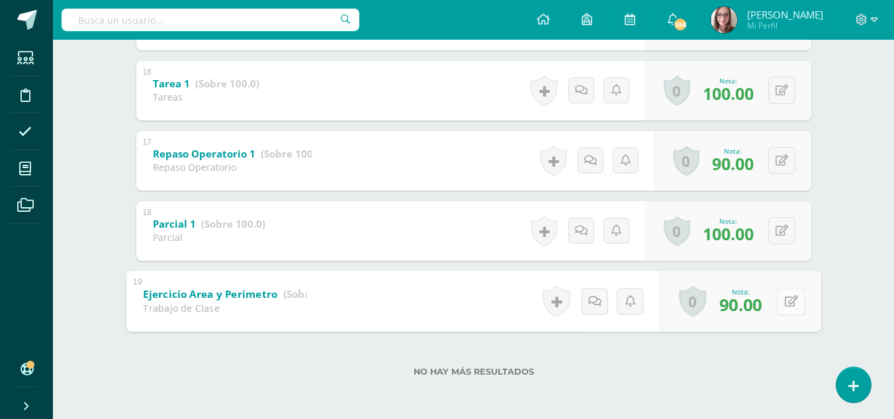
click at [784, 303] on button at bounding box center [791, 301] width 28 height 28
type input "95"
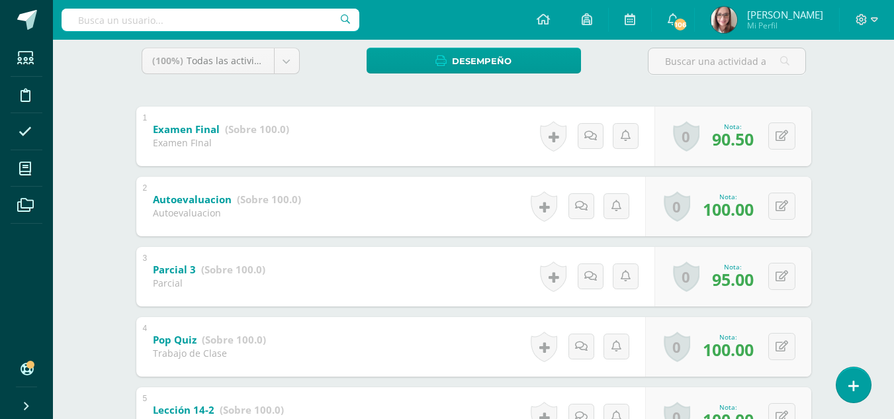
scroll to position [0, 0]
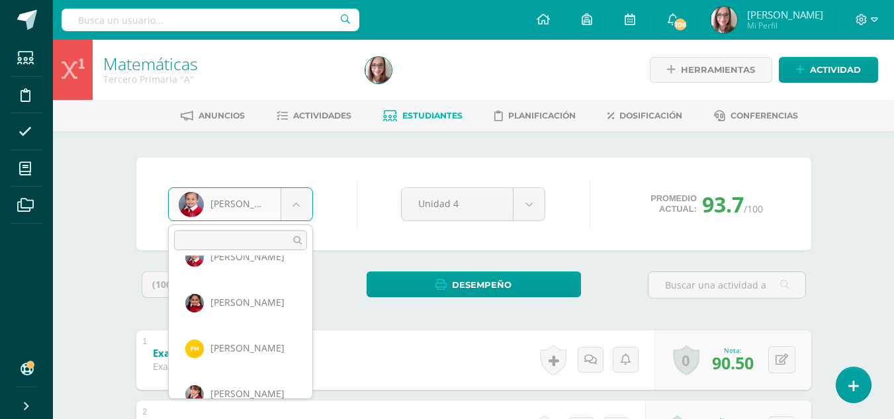
scroll to position [228, 0]
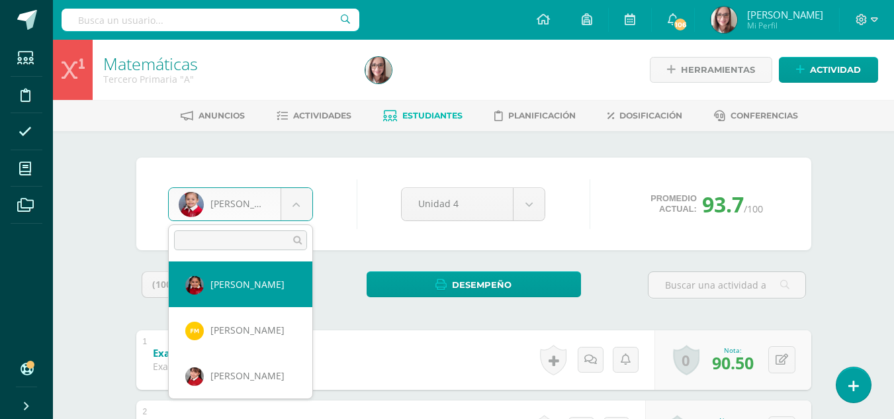
select select "37"
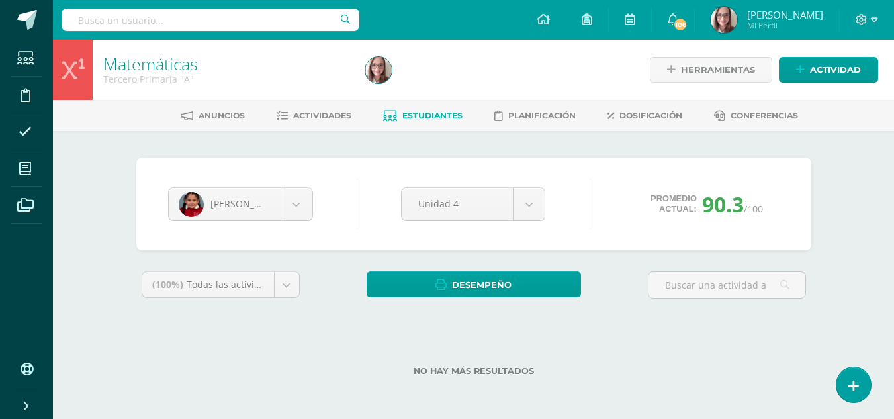
drag, startPoint x: 902, startPoint y: 30, endPoint x: 886, endPoint y: 30, distance: 15.9
click at [886, 30] on html "Estudiantes Disciplina Asistencia Mis cursos Archivos Soporte Ayuda Reportar un…" at bounding box center [447, 209] width 894 height 418
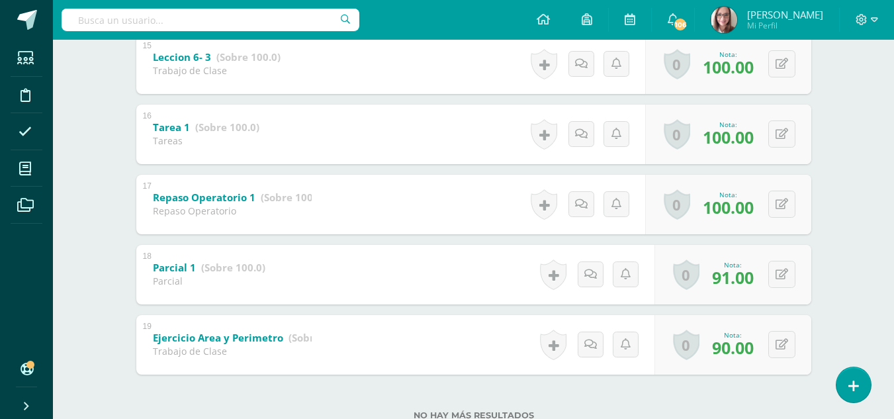
scroll to position [620, 0]
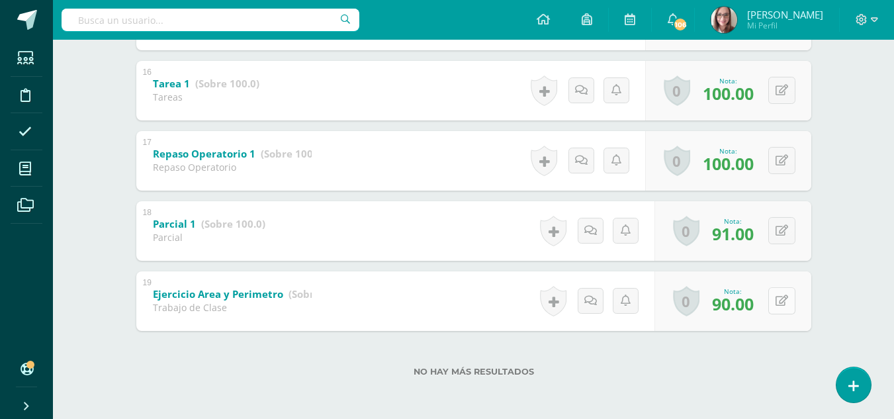
type input "+"
click at [781, 305] on button at bounding box center [782, 300] width 27 height 27
type input "100"
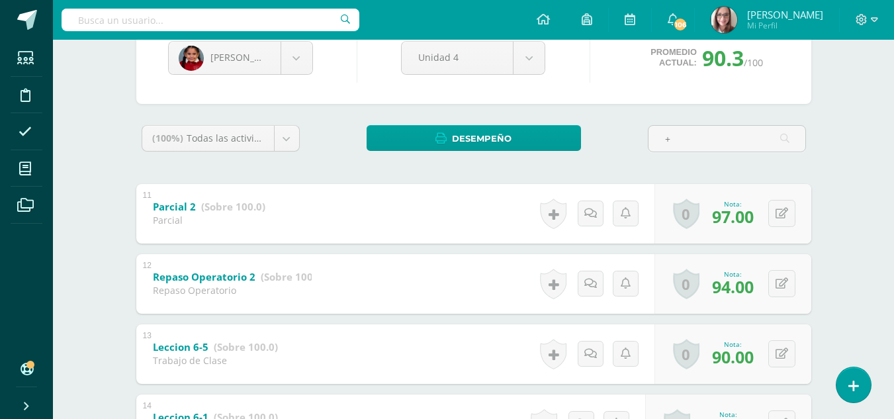
scroll to position [0, 0]
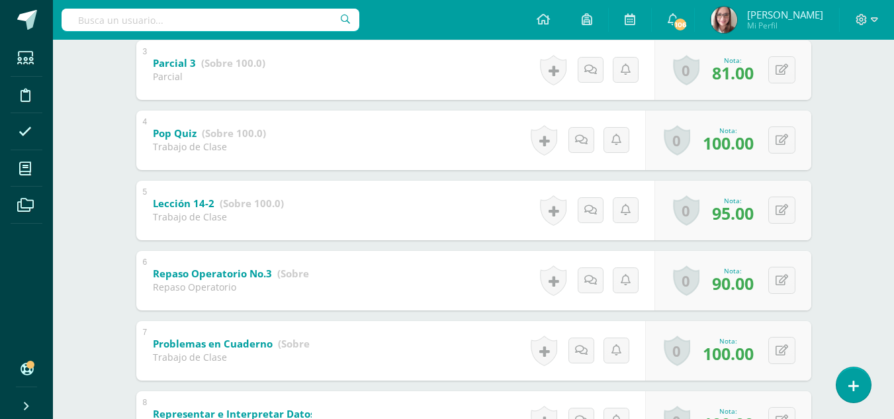
scroll to position [434, 0]
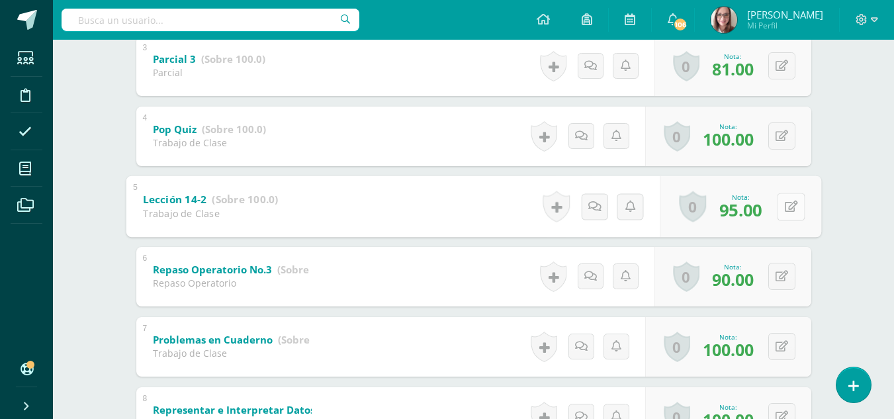
click at [785, 207] on icon at bounding box center [790, 206] width 13 height 11
type input "100"
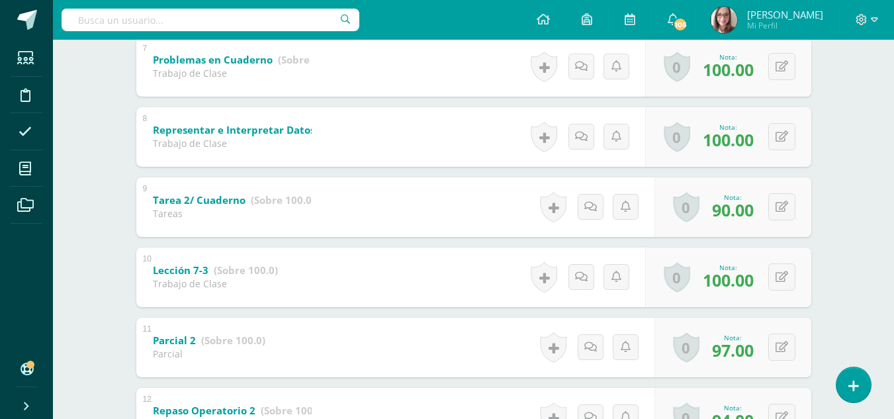
scroll to position [731, 0]
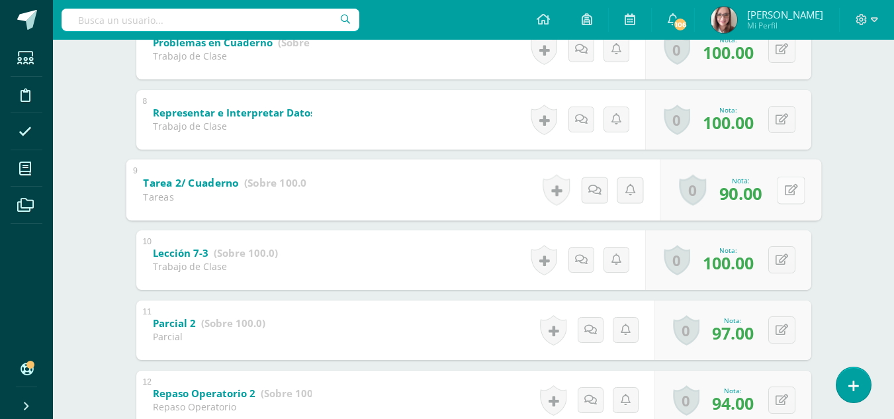
click at [782, 187] on button at bounding box center [791, 190] width 28 height 28
type input "95"
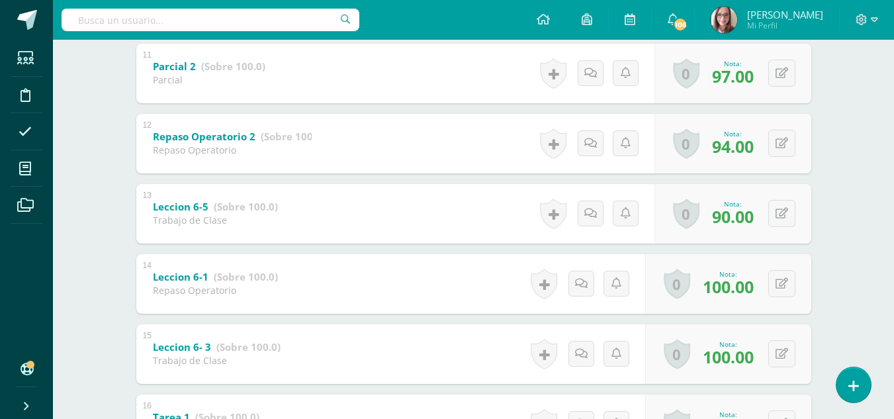
scroll to position [992, 0]
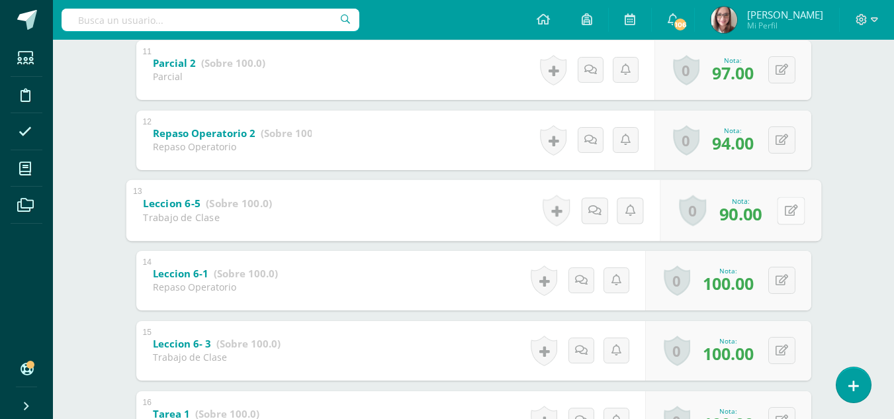
click at [783, 210] on button at bounding box center [791, 211] width 28 height 28
type input "95"
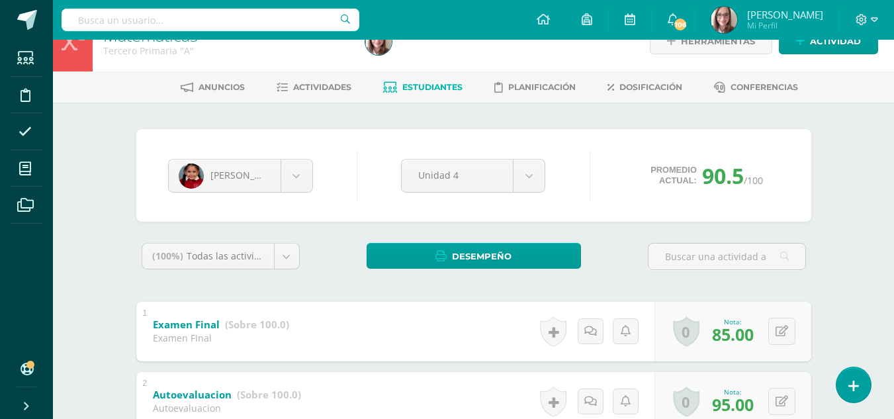
scroll to position [0, 0]
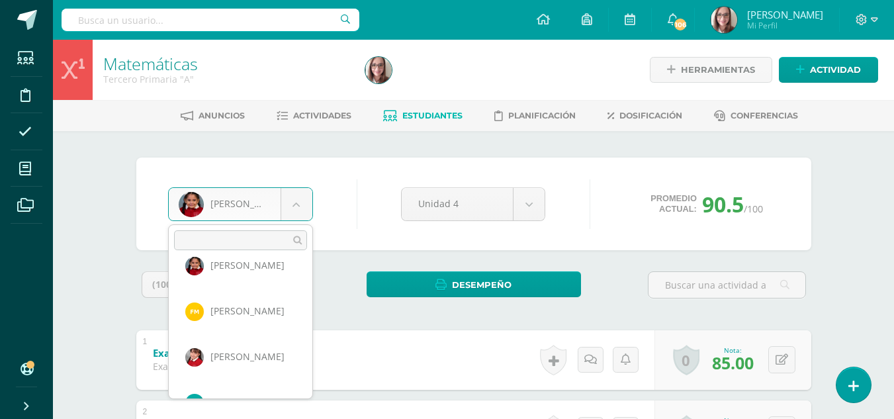
scroll to position [256, 0]
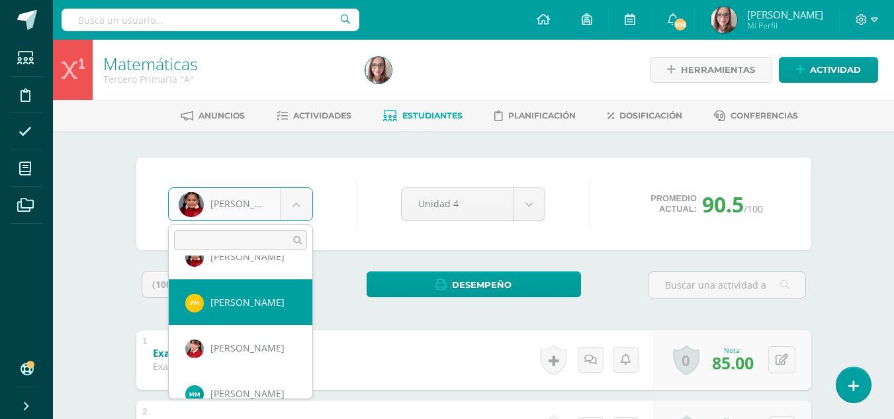
select select "3387"
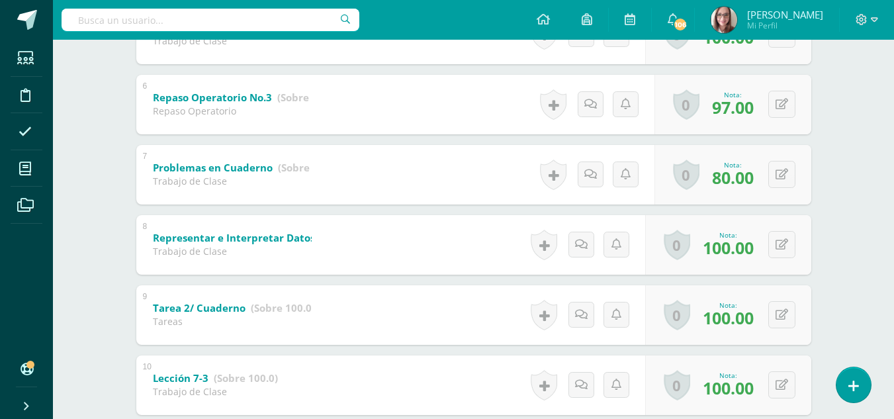
scroll to position [612, 0]
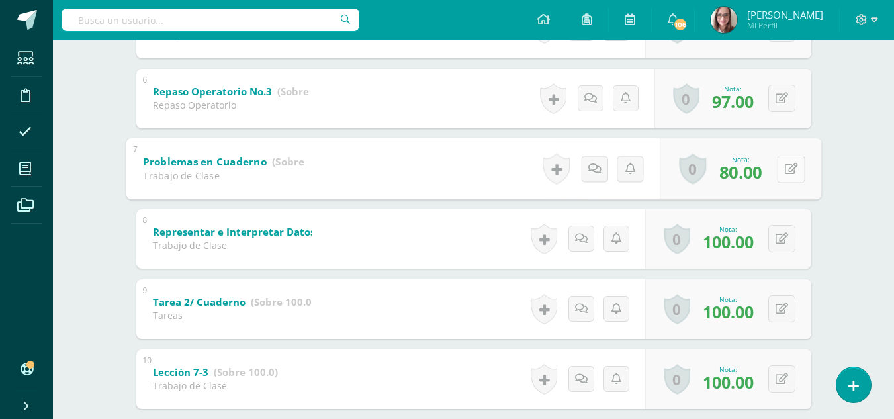
click at [786, 170] on icon at bounding box center [790, 168] width 13 height 11
type input "90"
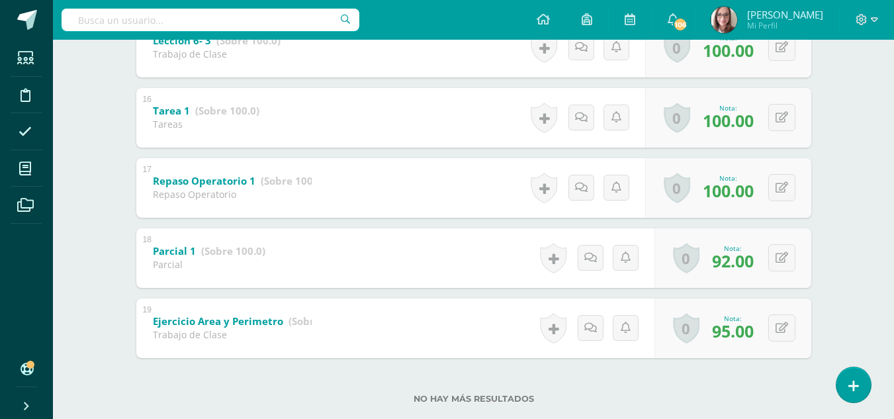
scroll to position [1322, 0]
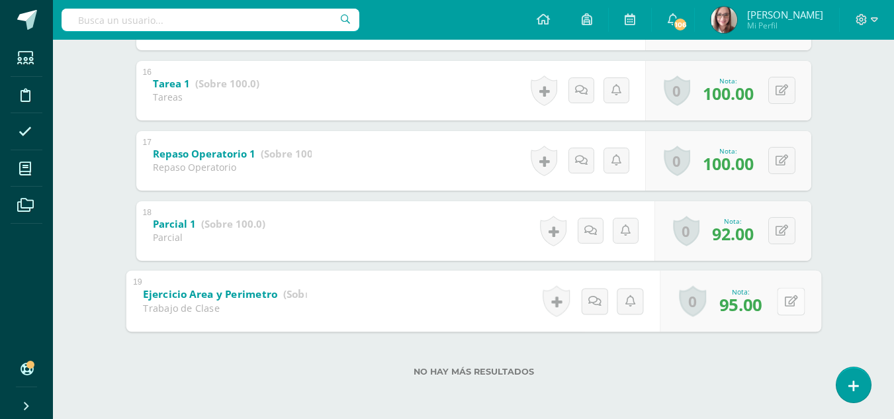
click at [787, 306] on icon at bounding box center [790, 300] width 13 height 11
type input "100"
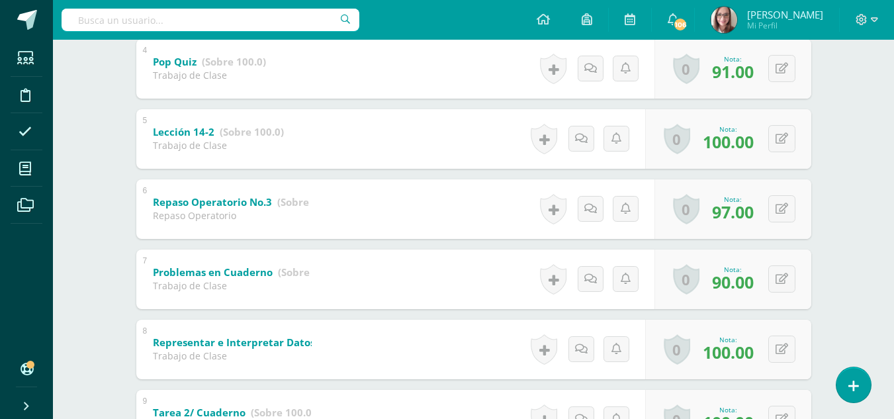
scroll to position [496, 0]
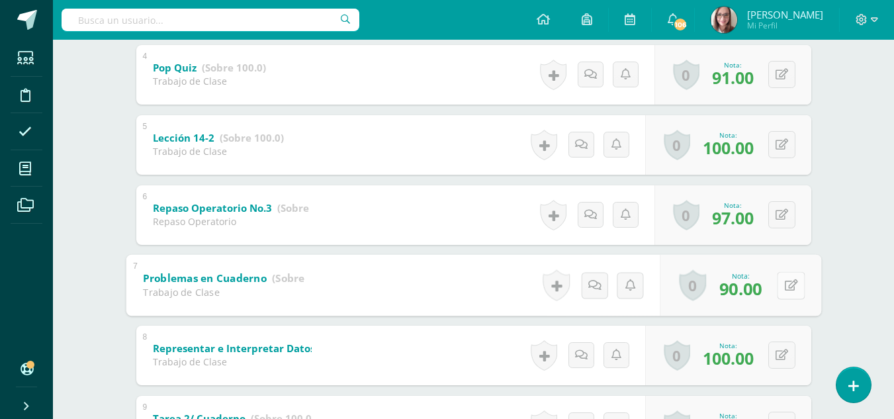
click at [787, 285] on icon at bounding box center [790, 284] width 13 height 11
type input "95"
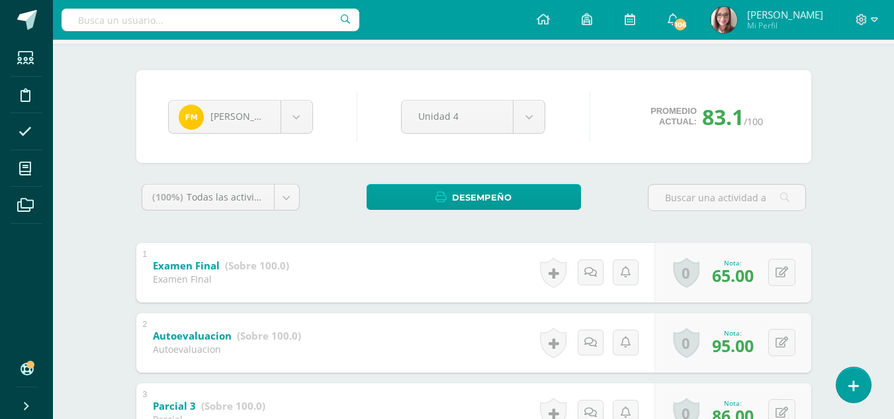
scroll to position [0, 0]
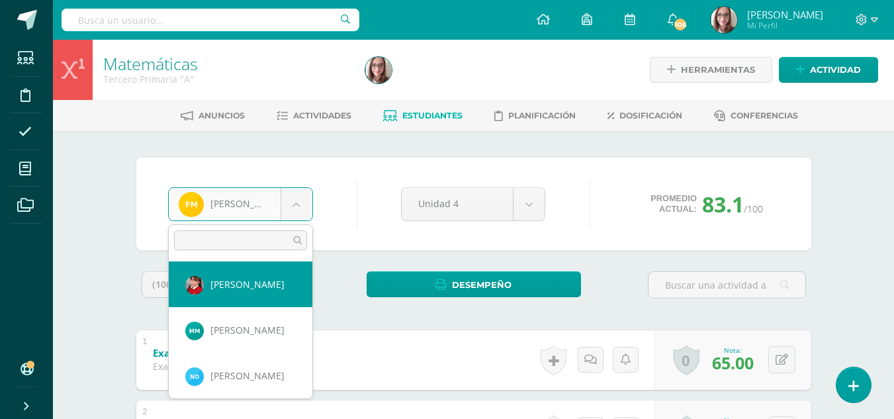
select select "3451"
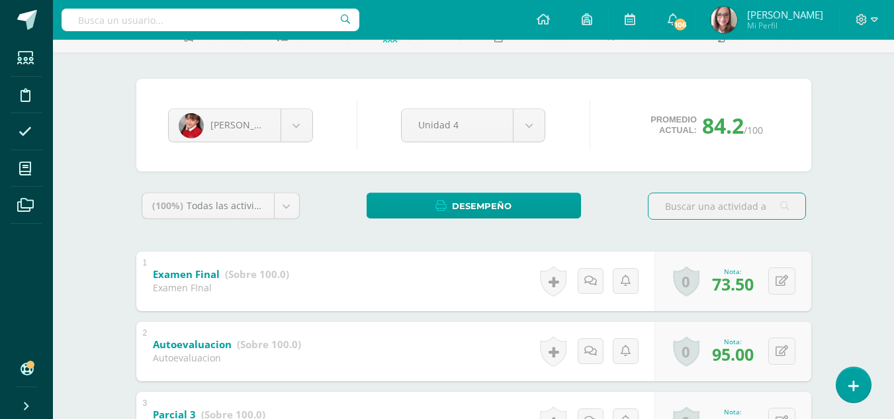
scroll to position [91, 0]
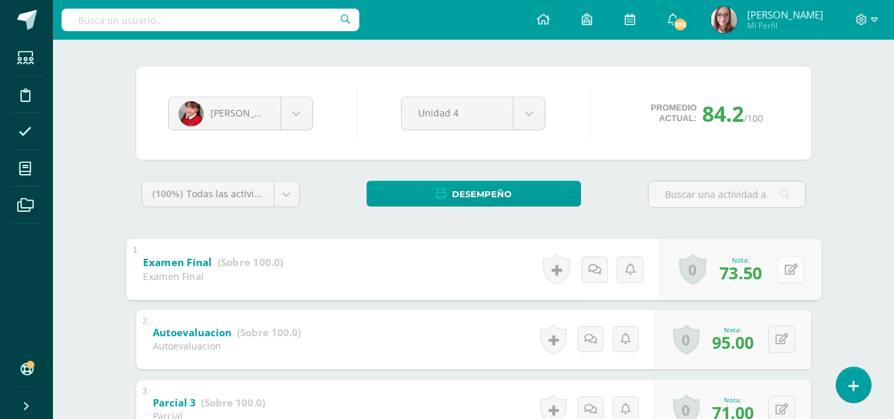
click at [779, 267] on button at bounding box center [791, 270] width 28 height 28
type input "75"
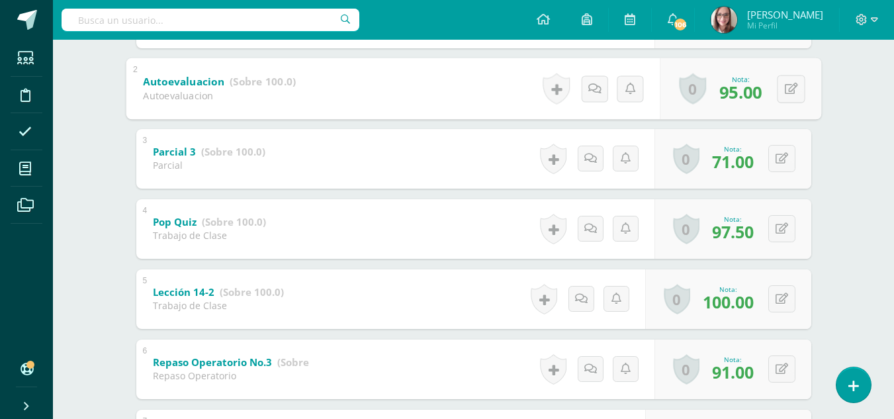
scroll to position [338, 0]
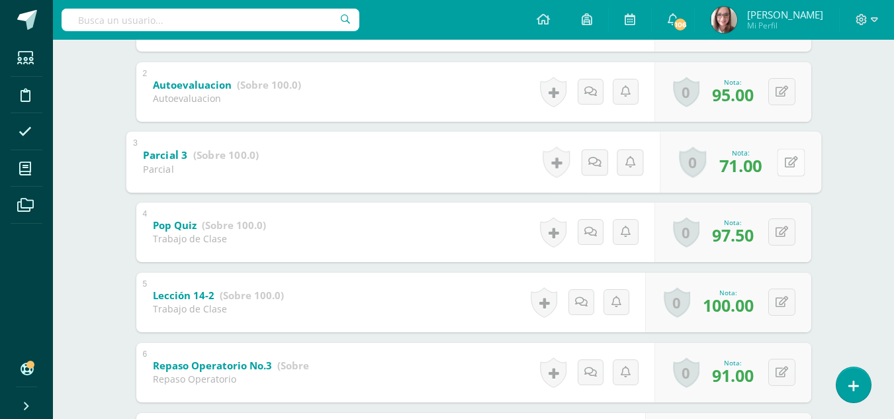
click at [784, 158] on icon at bounding box center [790, 161] width 13 height 11
type input "75"
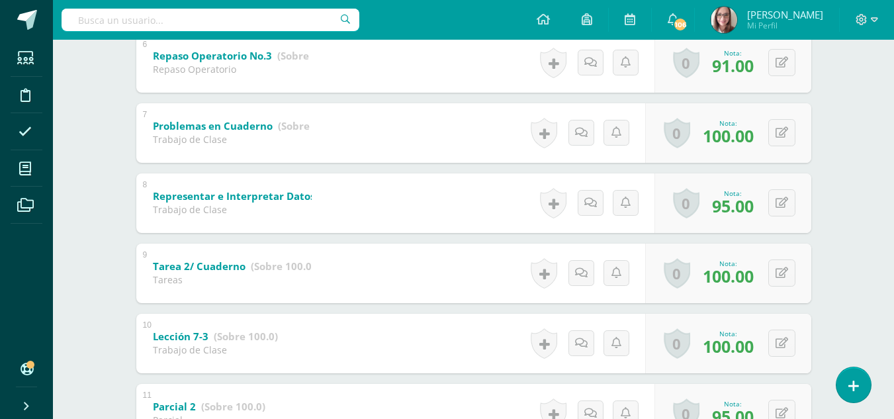
scroll to position [686, 0]
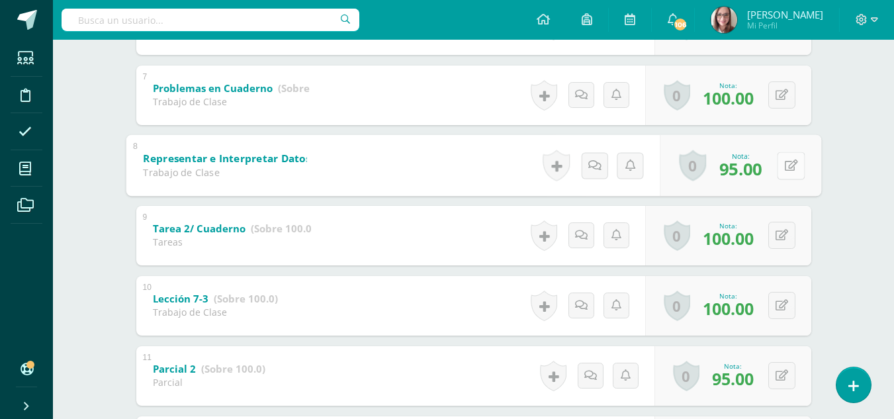
click at [784, 160] on icon at bounding box center [790, 165] width 13 height 11
type input "100"
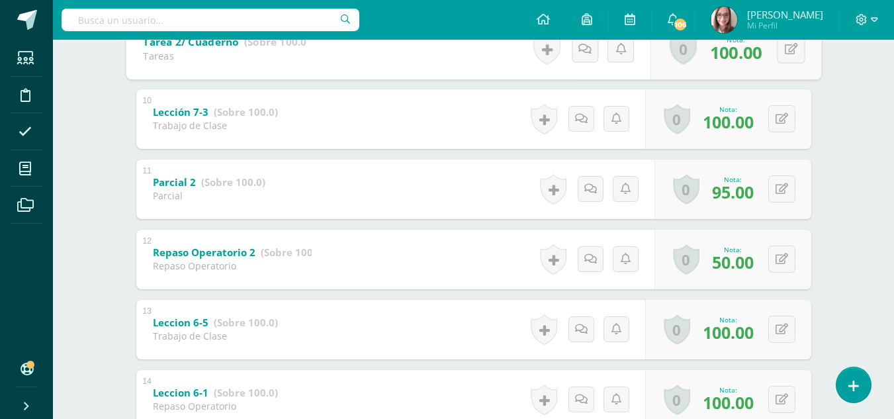
scroll to position [876, 0]
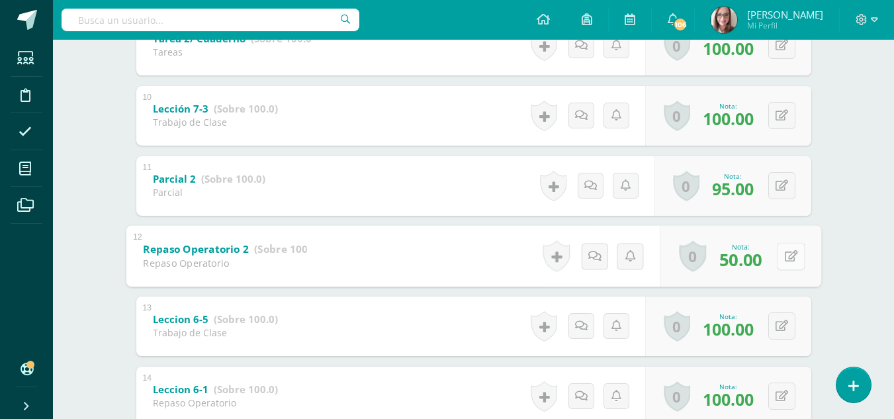
click at [784, 257] on button at bounding box center [791, 256] width 28 height 28
type input "75"
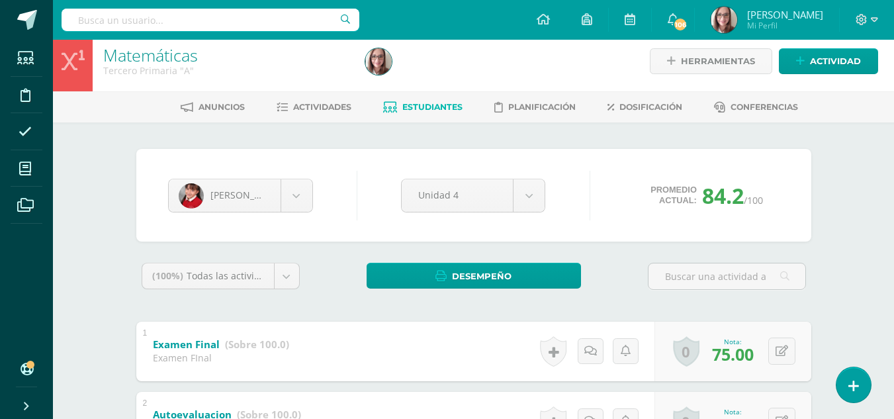
scroll to position [6, 0]
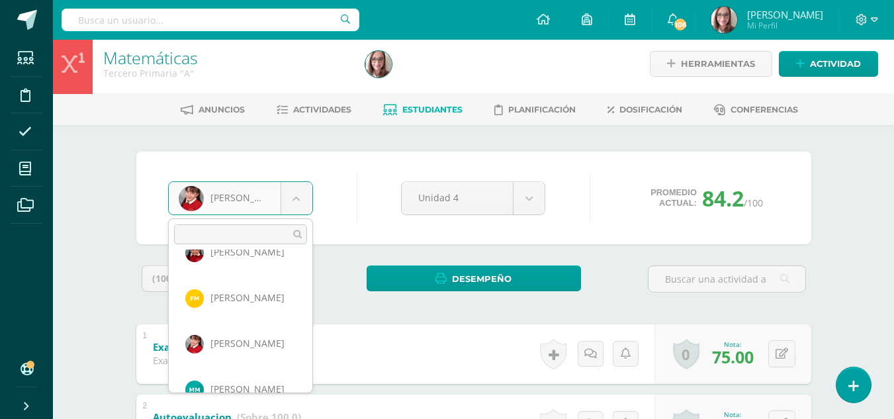
scroll to position [281, 0]
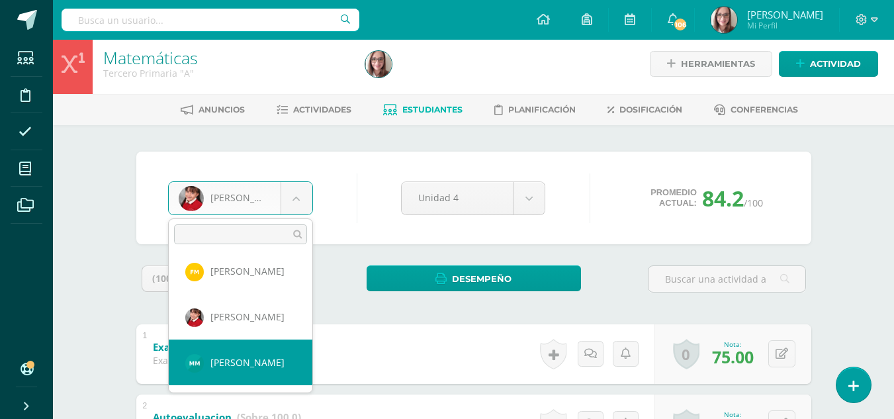
select select "824"
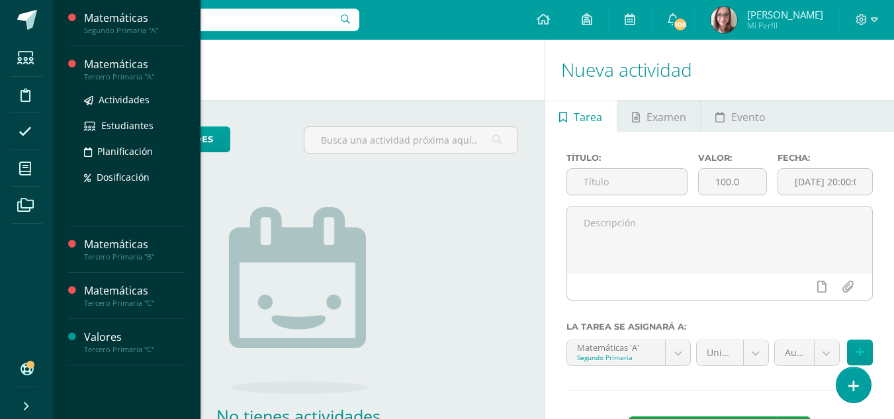
click at [124, 73] on div "Tercero Primaria "A"" at bounding box center [134, 76] width 101 height 9
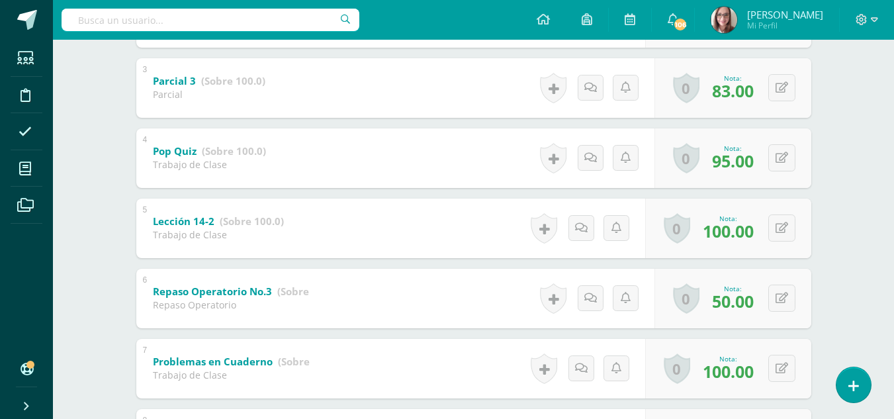
scroll to position [416, 0]
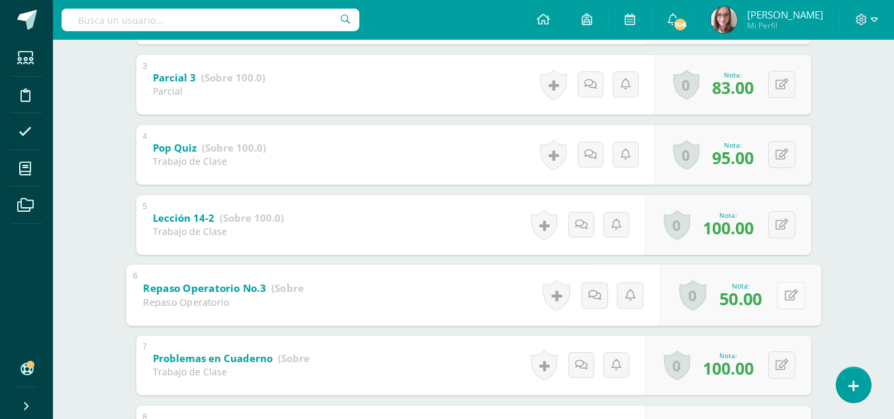
click at [784, 297] on button at bounding box center [791, 295] width 28 height 28
type input "75"
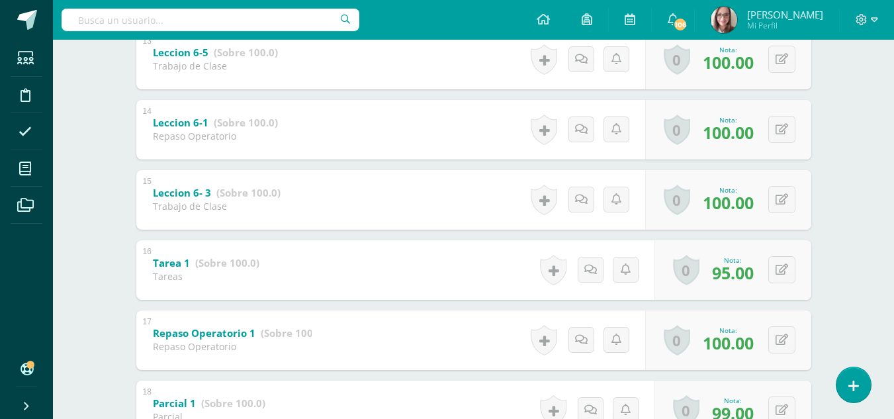
scroll to position [1169, 0]
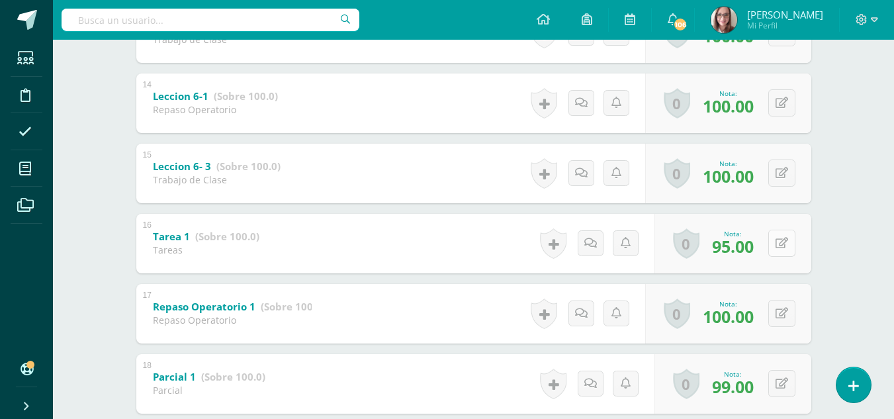
click at [784, 246] on button at bounding box center [782, 243] width 27 height 27
type input "100"
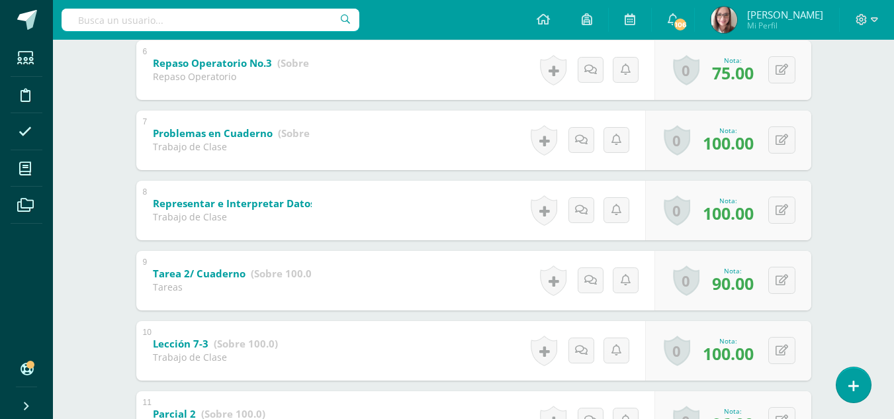
scroll to position [673, 0]
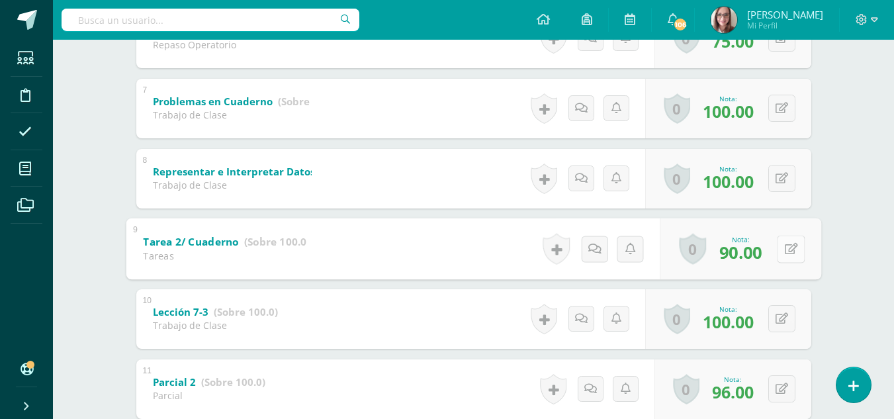
click at [775, 242] on div "0 [GEOGRAPHIC_DATA] Logros obtenidos Aún no hay logros agregados Nota: 90.00" at bounding box center [741, 249] width 162 height 62
click at [793, 256] on button at bounding box center [791, 249] width 28 height 28
type input "95"
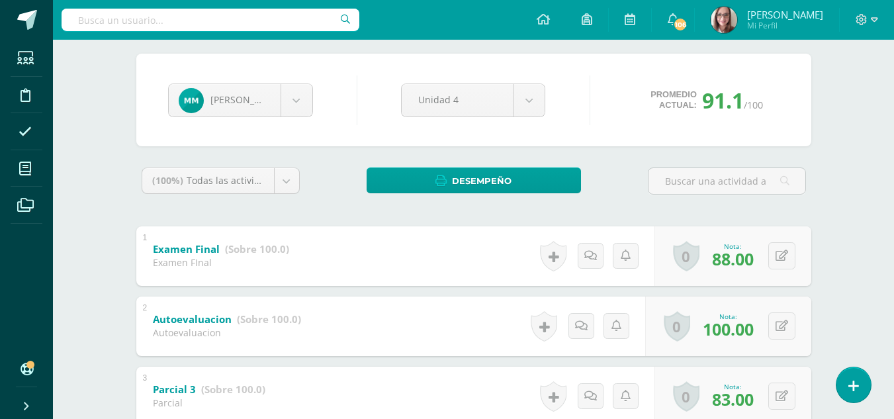
scroll to position [0, 0]
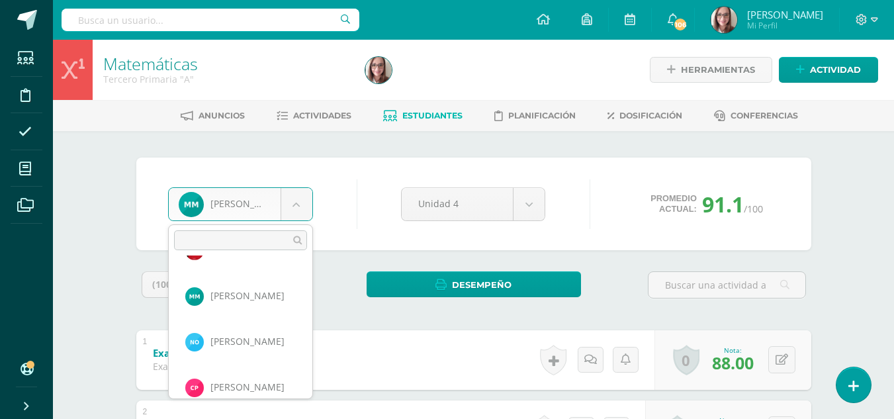
scroll to position [379, 0]
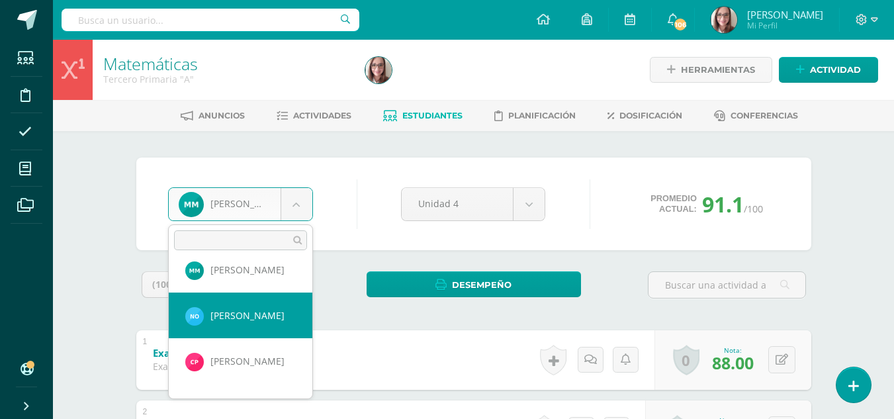
select select "862"
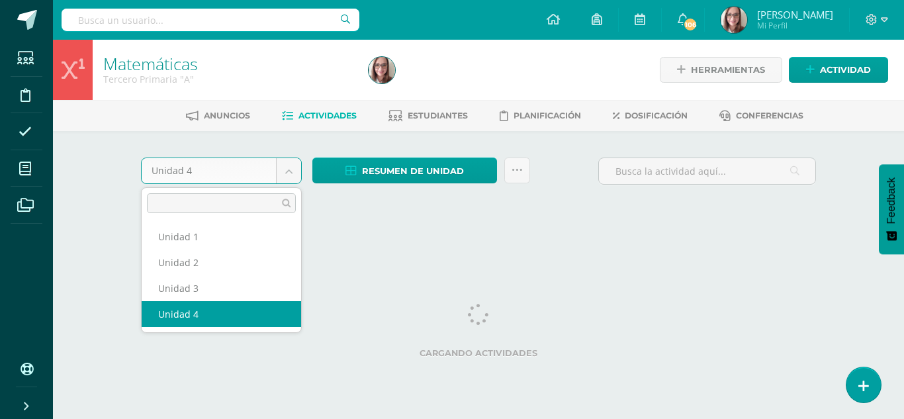
click at [283, 170] on body "Estudiantes Disciplina Asistencia Mis cursos Archivos Soporte Ayuda Reportar un…" at bounding box center [452, 123] width 904 height 247
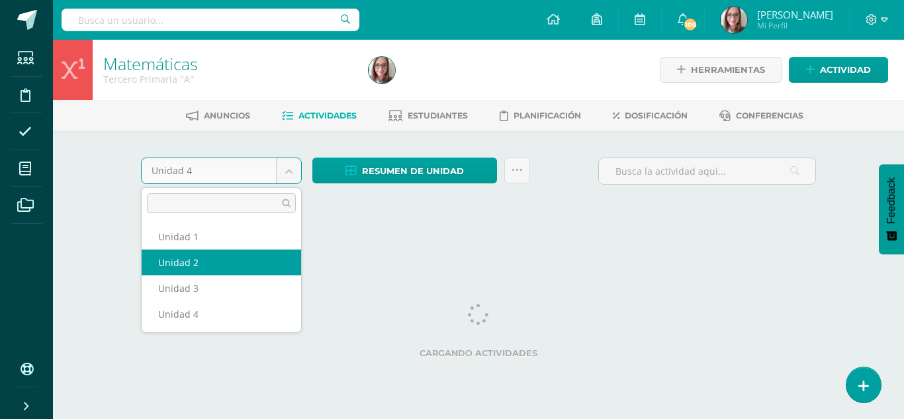
select select "Unidad 2"
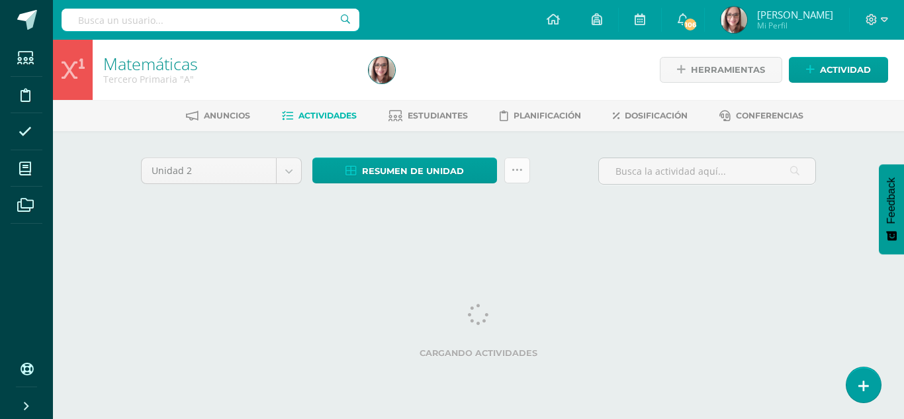
click at [514, 173] on icon at bounding box center [517, 170] width 11 height 11
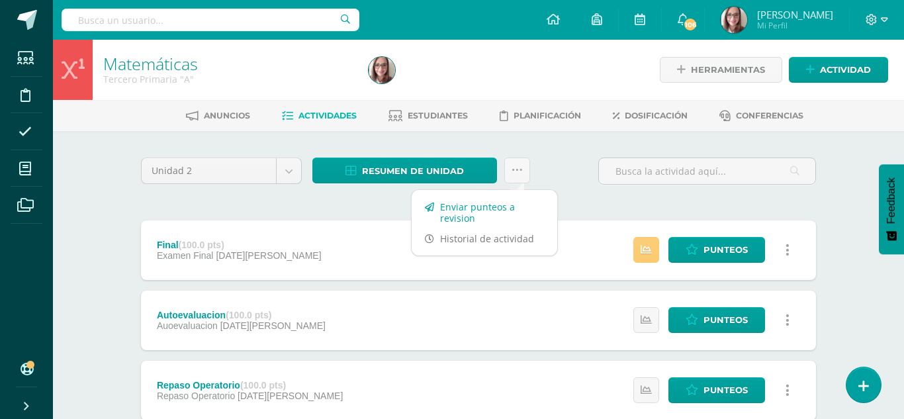
click at [497, 215] on link "Enviar punteos a revision" at bounding box center [485, 213] width 146 height 32
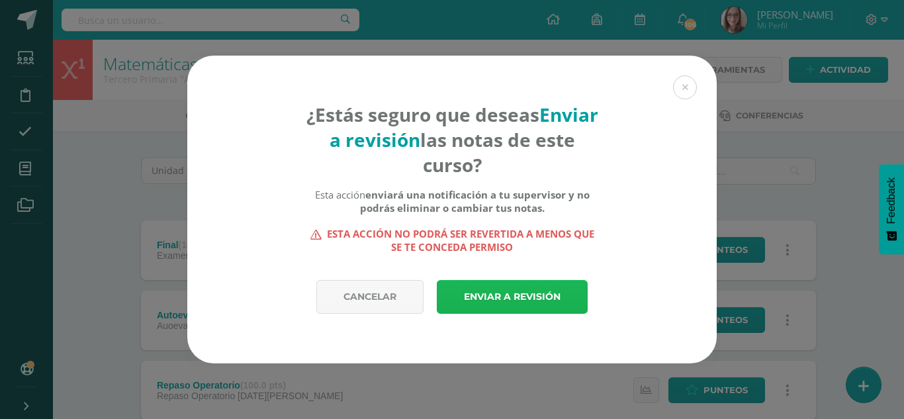
click at [512, 301] on link "Enviar a revisión" at bounding box center [512, 297] width 151 height 34
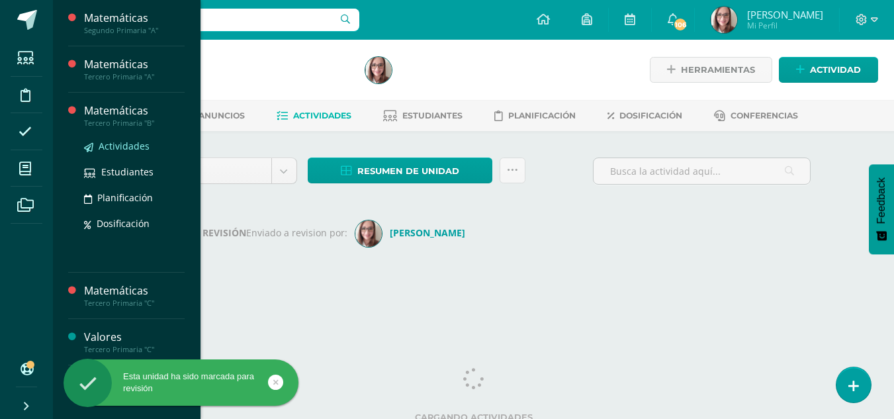
click at [118, 147] on span "Actividades" at bounding box center [124, 146] width 51 height 13
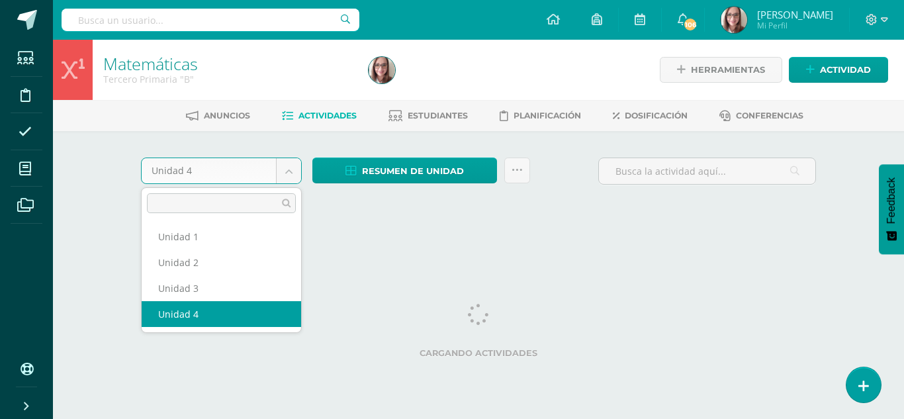
click at [283, 165] on body "Estudiantes Disciplina Asistencia Mis cursos Archivos Soporte Ayuda Reportar un…" at bounding box center [452, 123] width 904 height 247
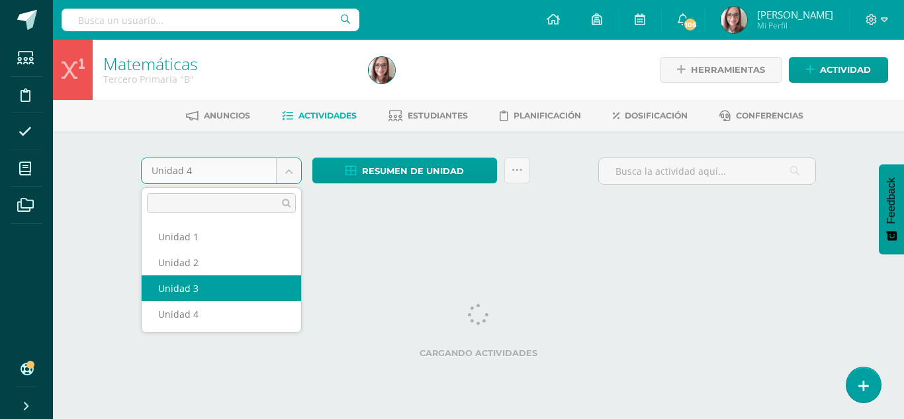
select select "Unidad 3"
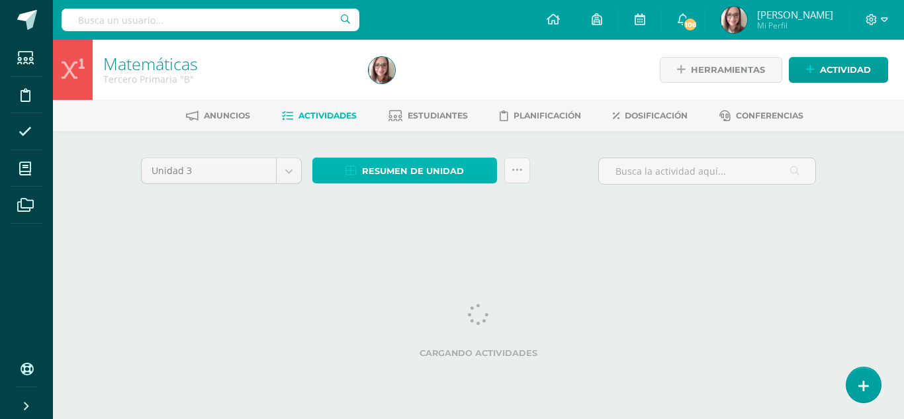
click at [413, 167] on span "Resumen de unidad" at bounding box center [413, 171] width 102 height 24
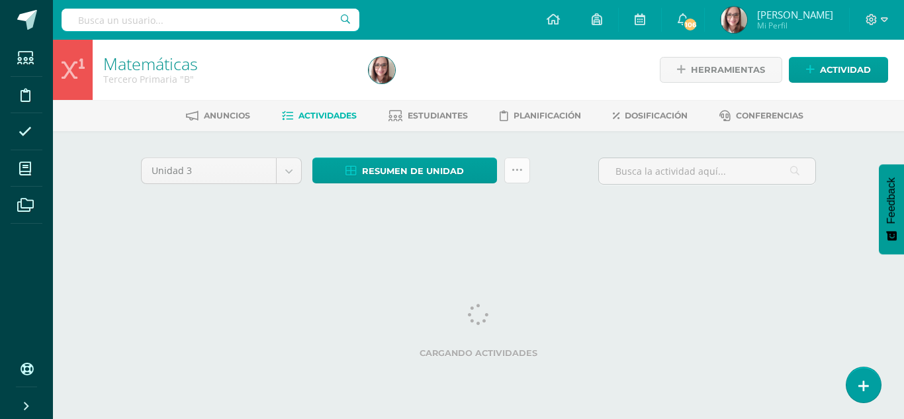
click at [526, 175] on link at bounding box center [517, 171] width 26 height 26
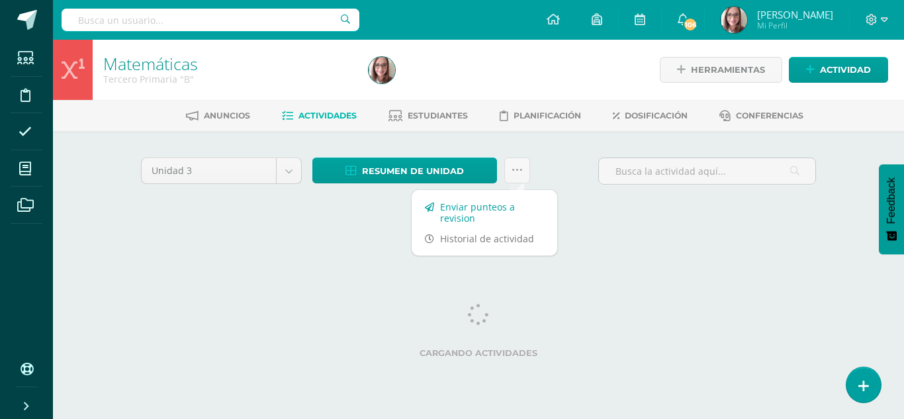
click at [488, 208] on link "Enviar punteos a revision" at bounding box center [485, 213] width 146 height 32
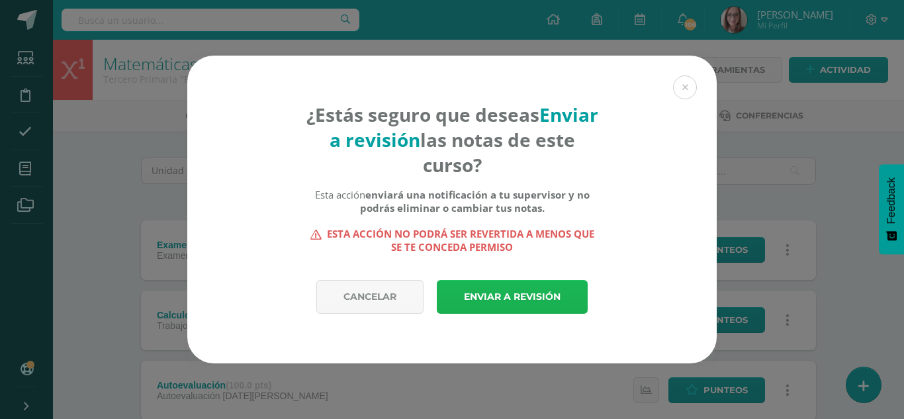
click at [534, 303] on link "Enviar a revisión" at bounding box center [512, 297] width 151 height 34
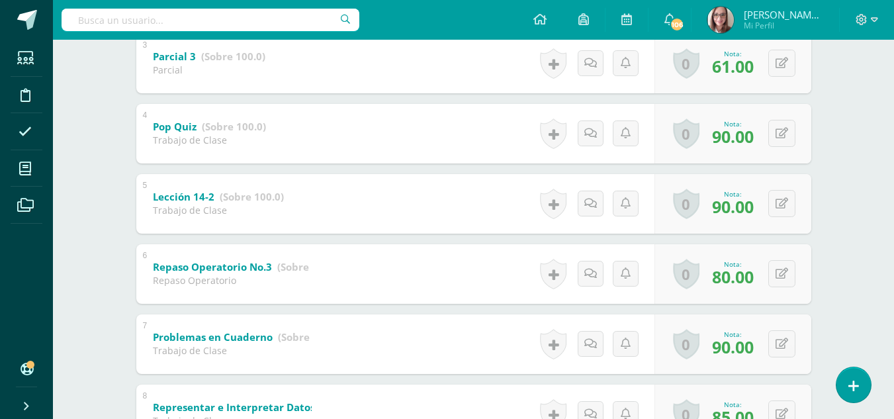
scroll to position [440, 0]
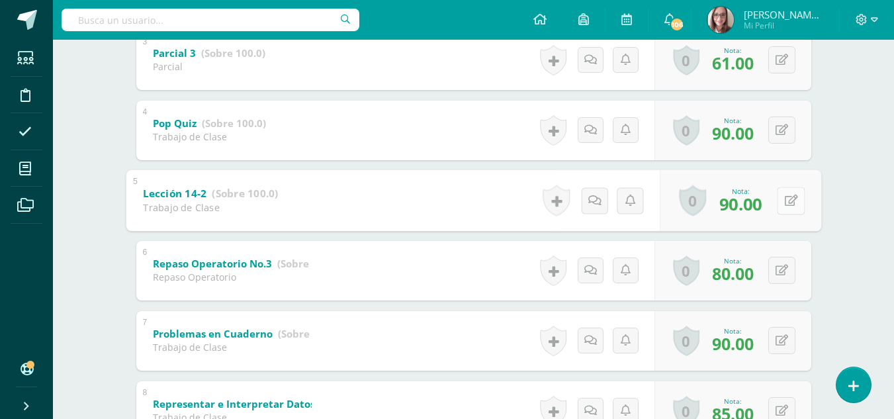
click at [779, 199] on button at bounding box center [791, 201] width 28 height 28
type input "95"
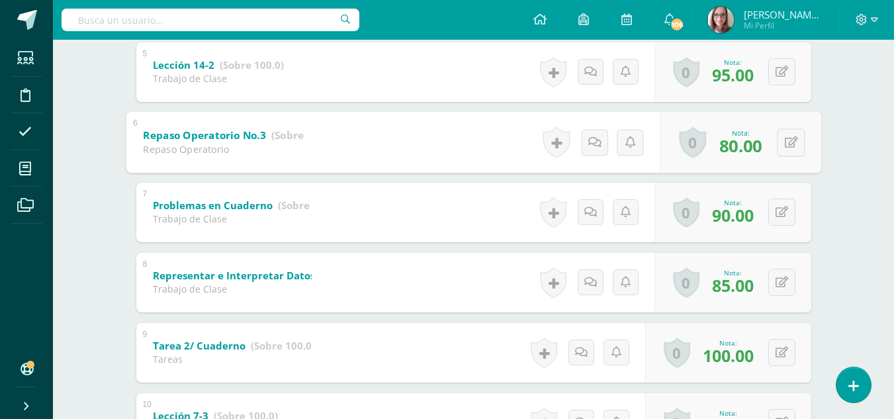
scroll to position [563, 0]
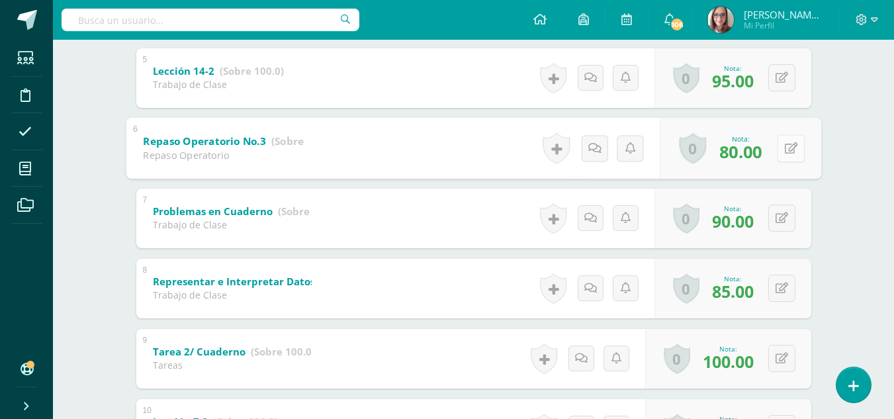
click at [797, 154] on button at bounding box center [791, 148] width 28 height 28
type input "90"
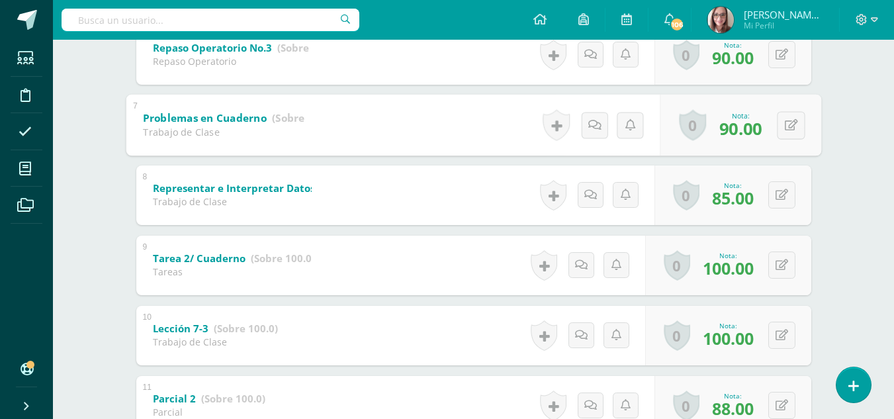
scroll to position [694, 0]
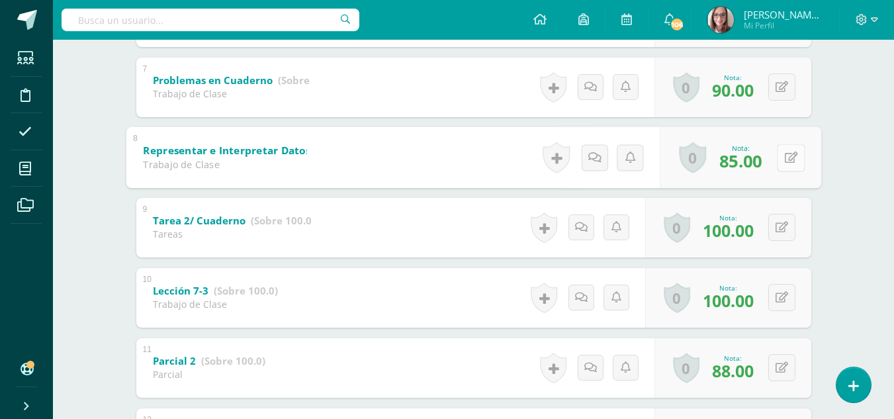
click at [778, 156] on button at bounding box center [791, 158] width 28 height 28
type input "90"
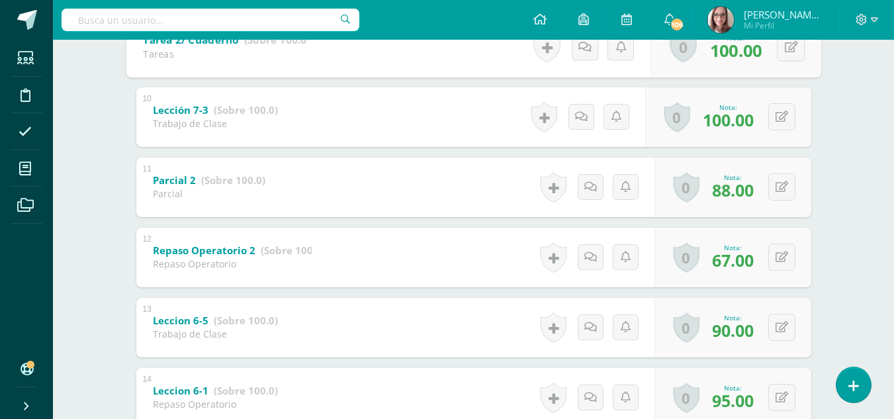
scroll to position [915, 0]
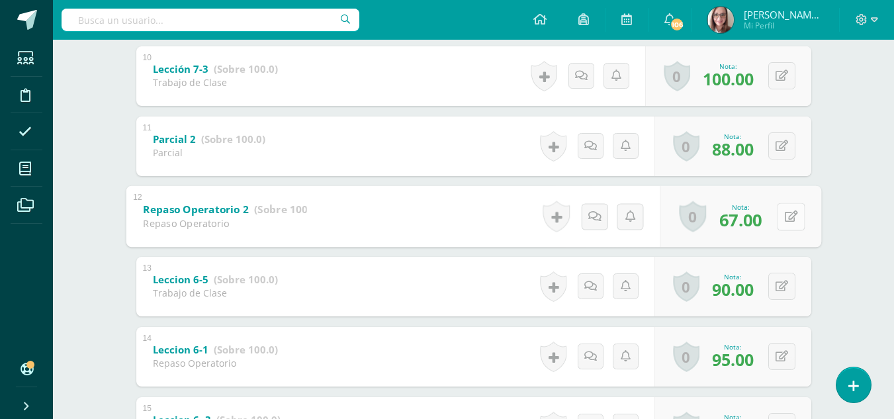
click at [793, 214] on button at bounding box center [791, 217] width 28 height 28
type input "75"
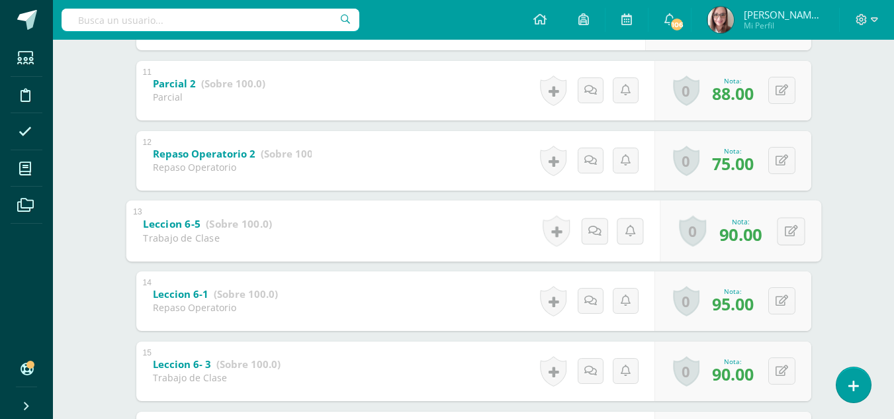
scroll to position [1023, 0]
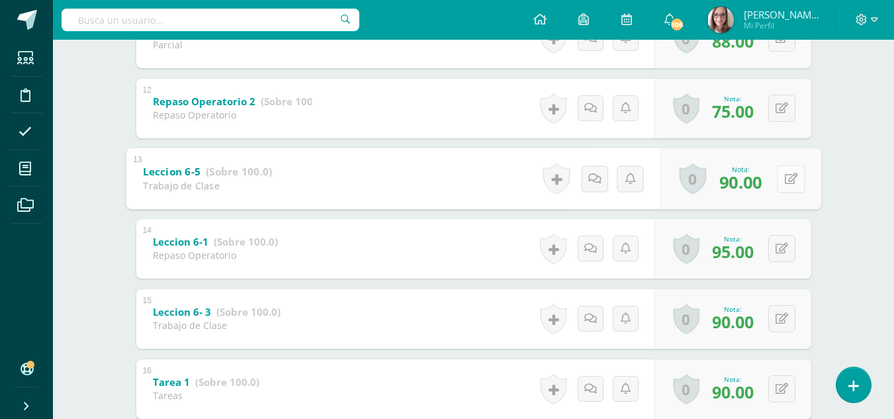
click at [793, 181] on icon at bounding box center [790, 178] width 13 height 11
type input "100"
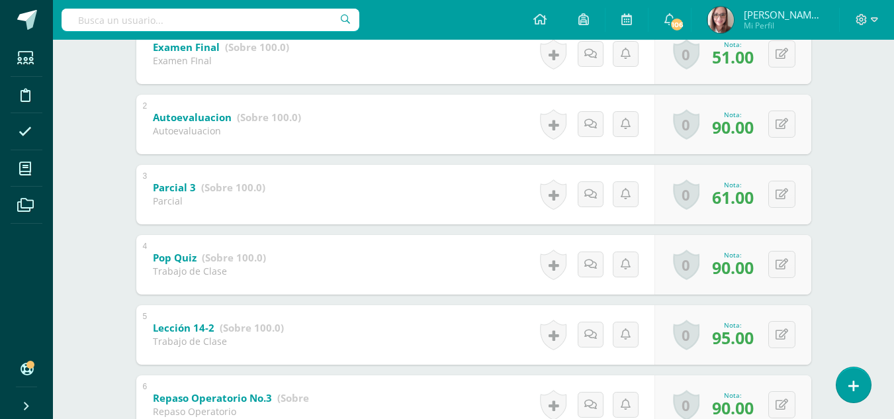
scroll to position [0, 0]
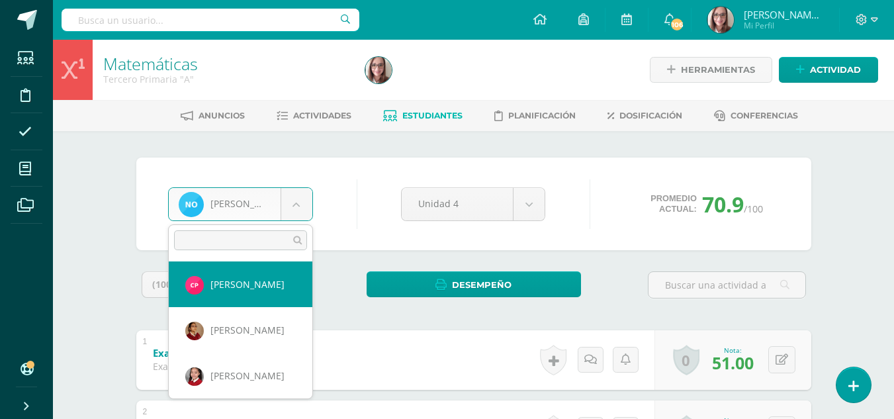
select select "3654"
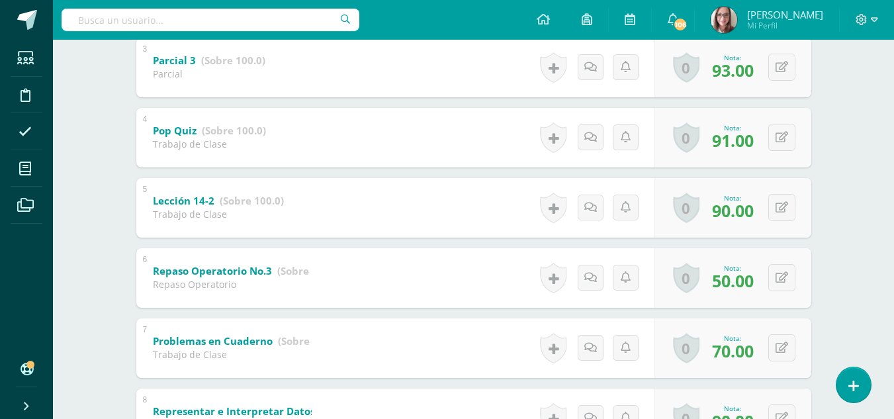
scroll to position [459, 0]
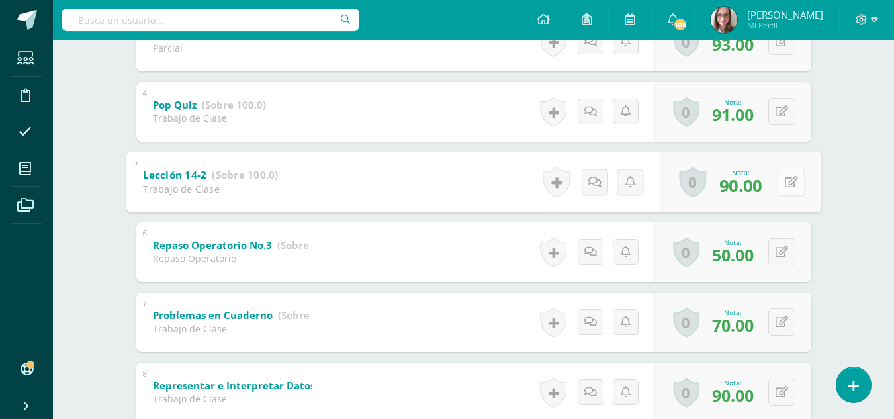
click at [785, 189] on button at bounding box center [791, 182] width 28 height 28
type input "100"
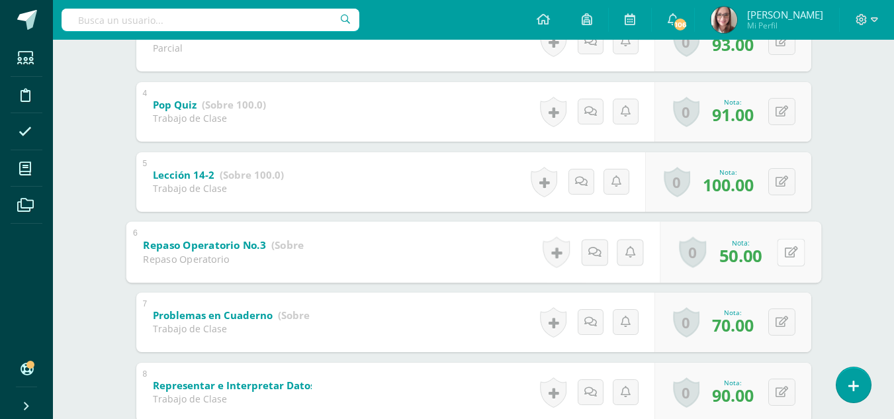
click at [782, 254] on button at bounding box center [791, 252] width 28 height 28
type input "75"
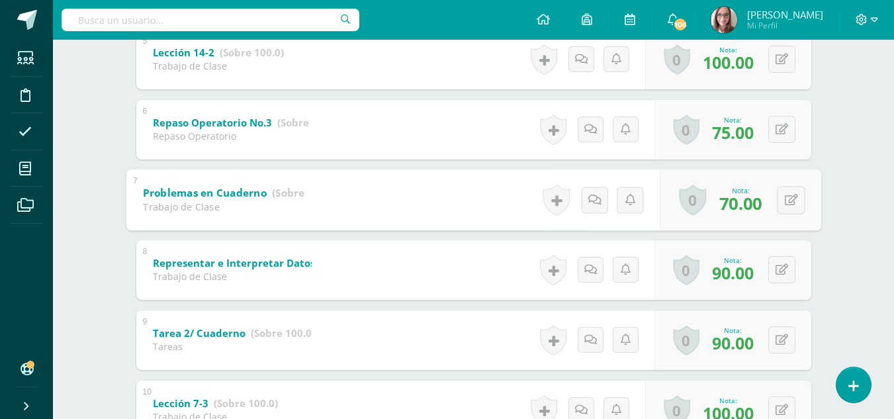
scroll to position [622, 0]
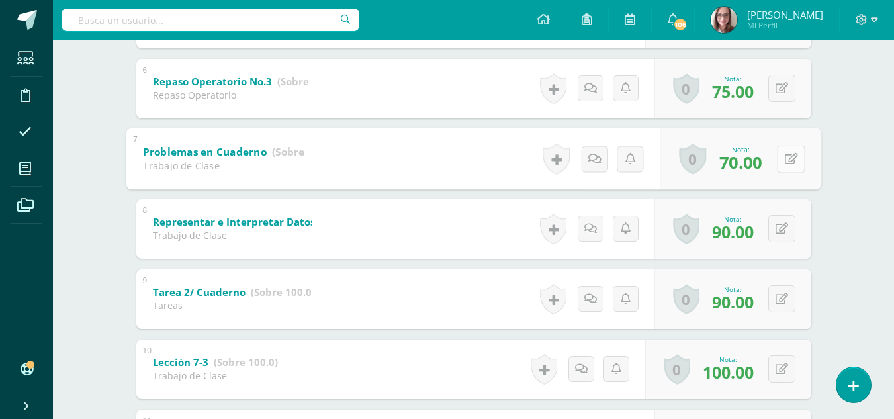
click at [794, 154] on icon at bounding box center [790, 158] width 13 height 11
click at [783, 154] on button at bounding box center [791, 159] width 28 height 28
type input "80"
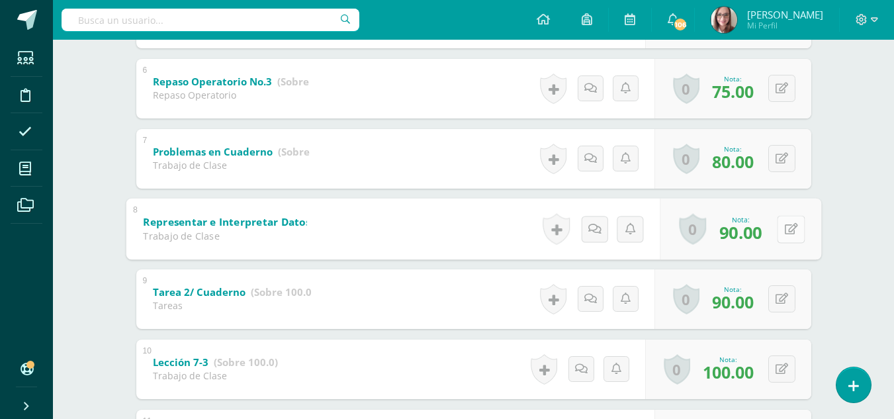
click at [796, 224] on icon at bounding box center [790, 228] width 13 height 11
type input "95"
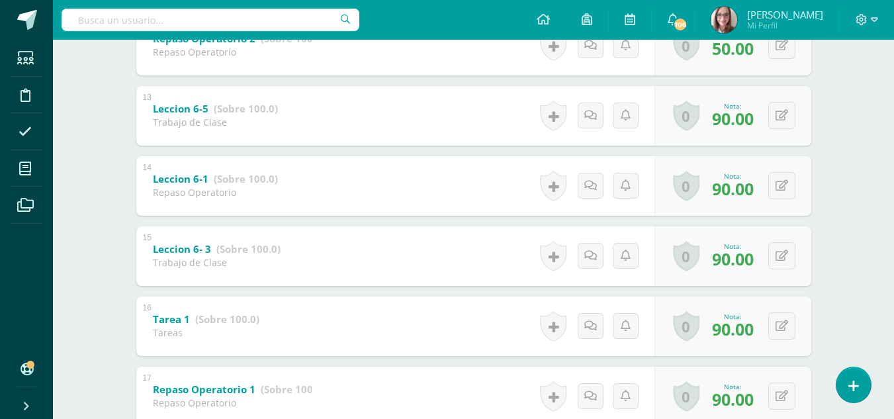
scroll to position [1089, 0]
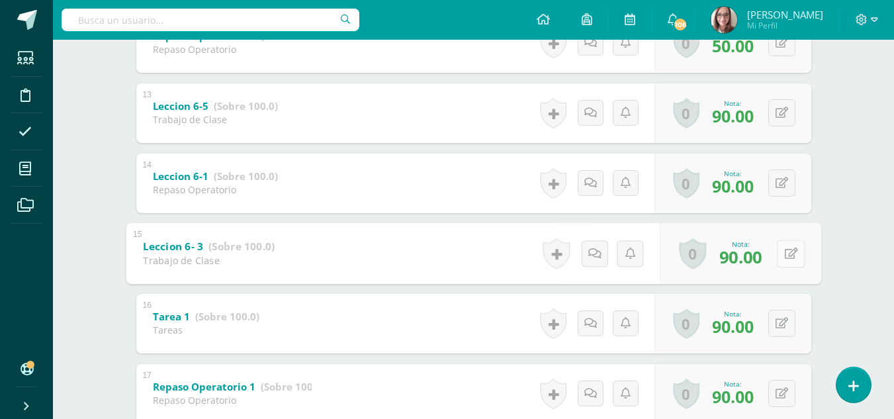
click at [784, 250] on icon at bounding box center [790, 253] width 13 height 11
type input "100"
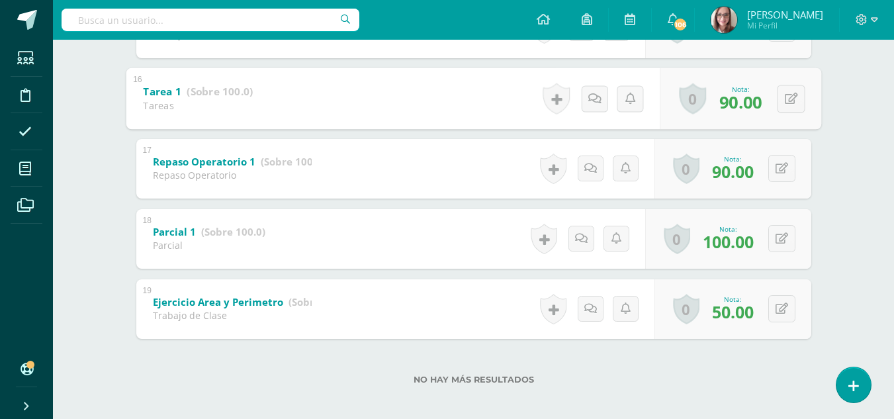
scroll to position [1322, 0]
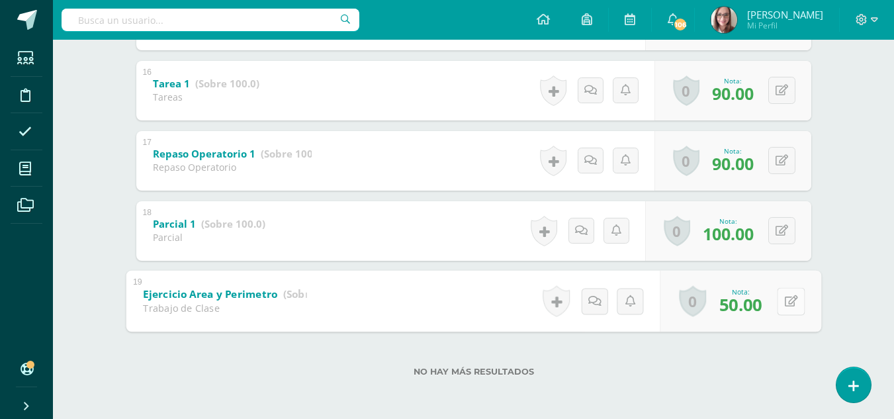
click at [780, 308] on button at bounding box center [791, 301] width 28 height 28
type input "75"
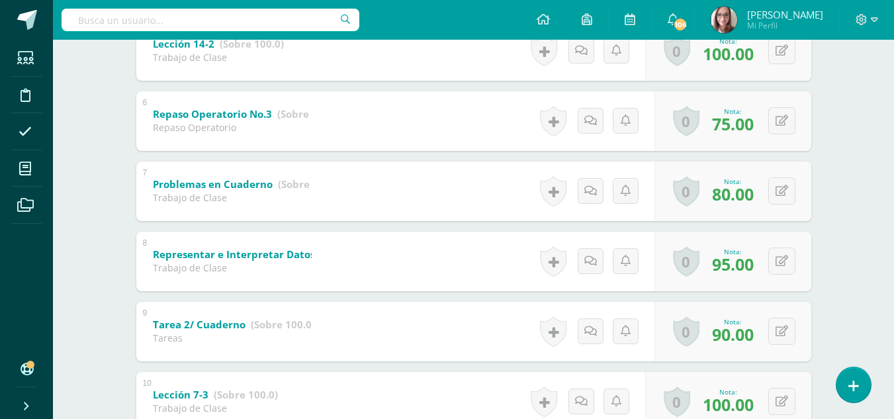
scroll to position [0, 0]
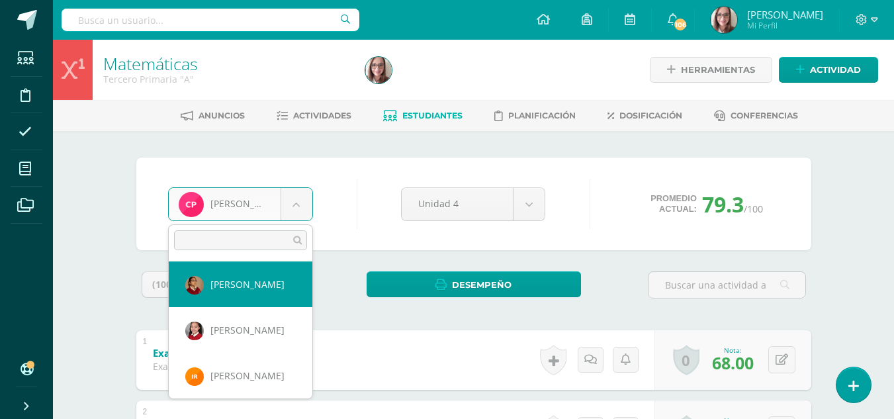
select select "3308"
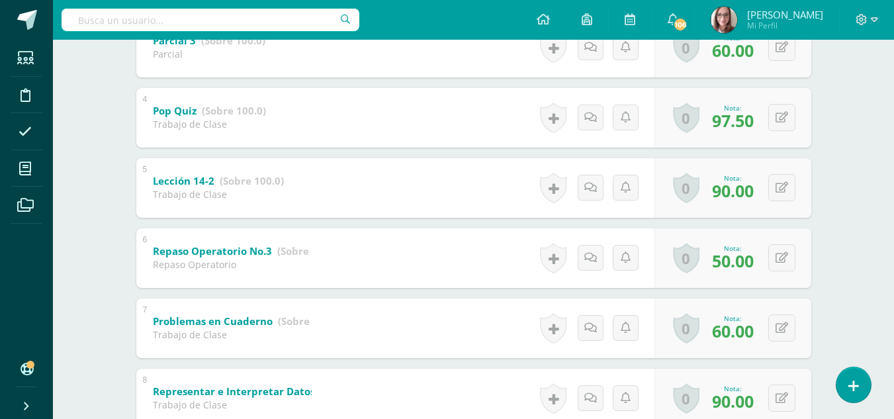
scroll to position [459, 0]
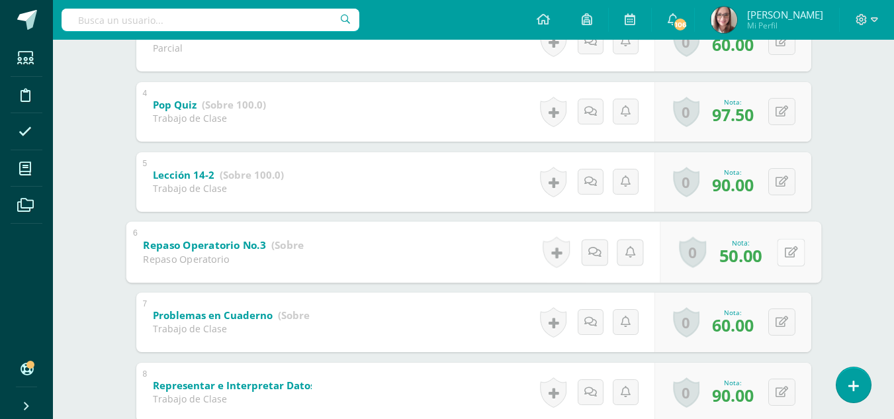
click at [772, 246] on div "0 [GEOGRAPHIC_DATA] Logros obtenidos Aún no hay logros agregados Nota: 50.00" at bounding box center [741, 252] width 162 height 62
click at [789, 249] on icon at bounding box center [790, 251] width 13 height 11
type input "75"
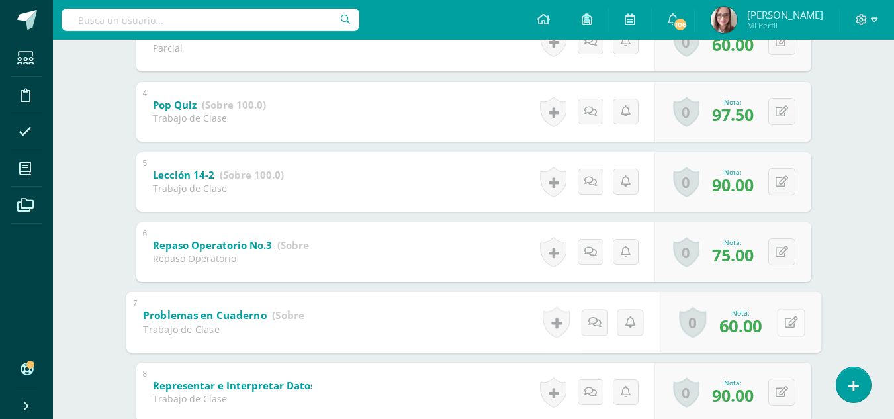
click at [793, 330] on button at bounding box center [791, 322] width 28 height 28
type input "75"
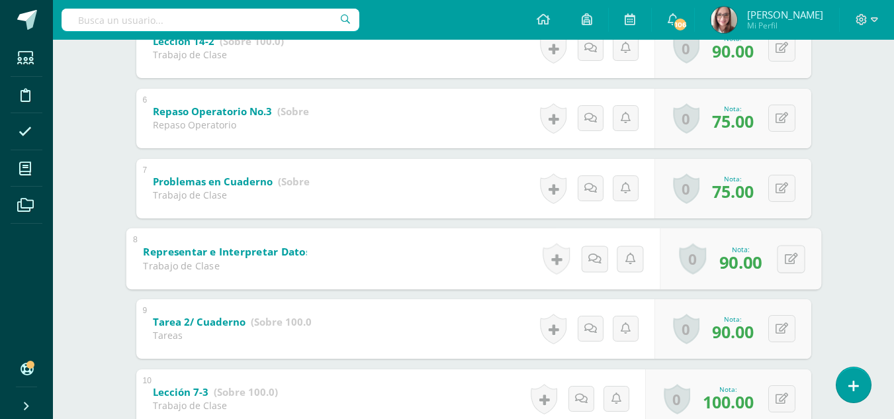
scroll to position [596, 0]
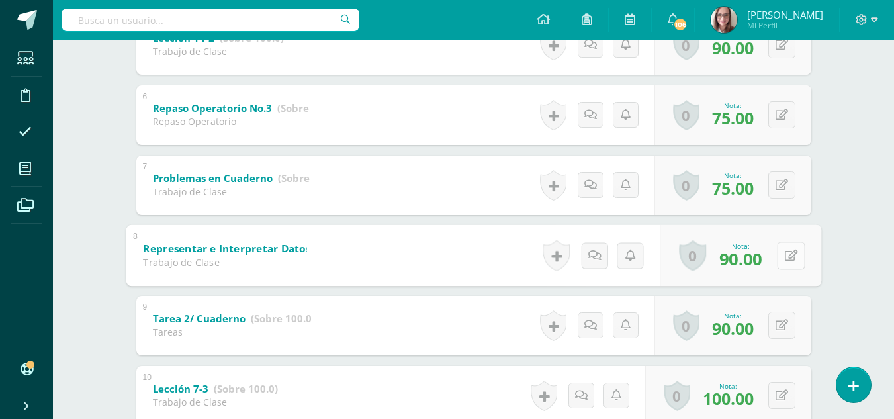
click at [783, 255] on button at bounding box center [791, 256] width 28 height 28
type input "95"
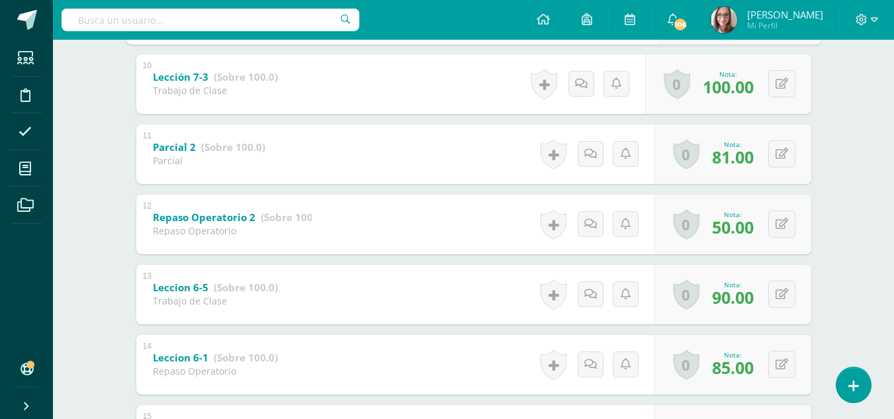
scroll to position [911, 0]
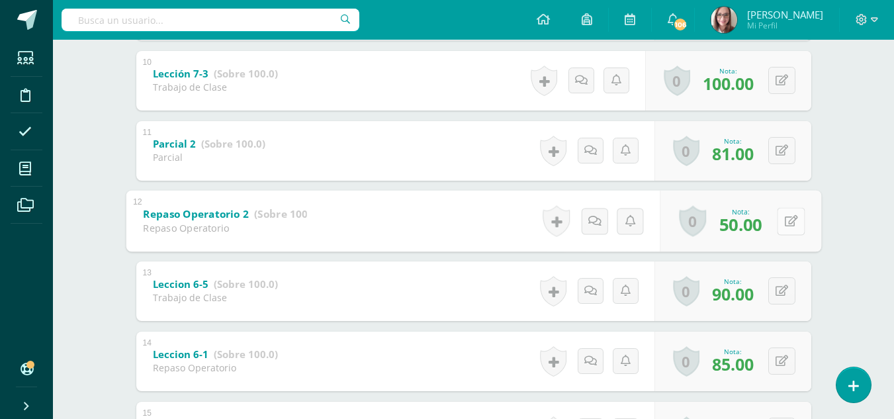
click at [775, 216] on div "0 Logros Logros obtenidos Aún no hay logros agregados Nota: 50.00" at bounding box center [741, 221] width 162 height 62
click at [785, 220] on icon at bounding box center [790, 220] width 13 height 11
type input "75"
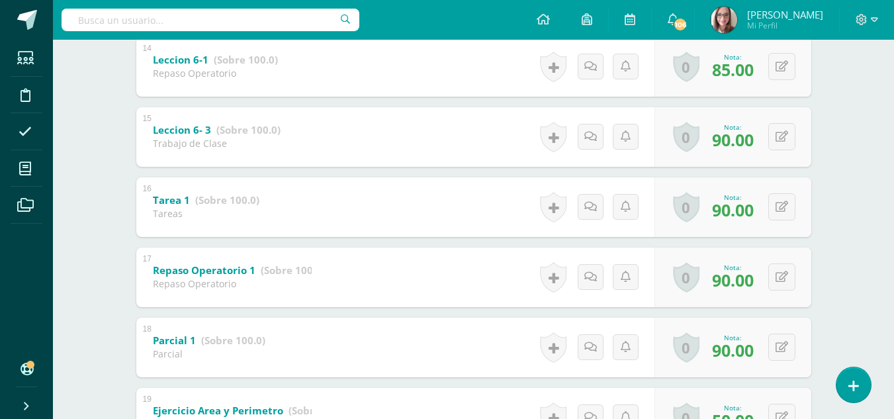
scroll to position [1322, 0]
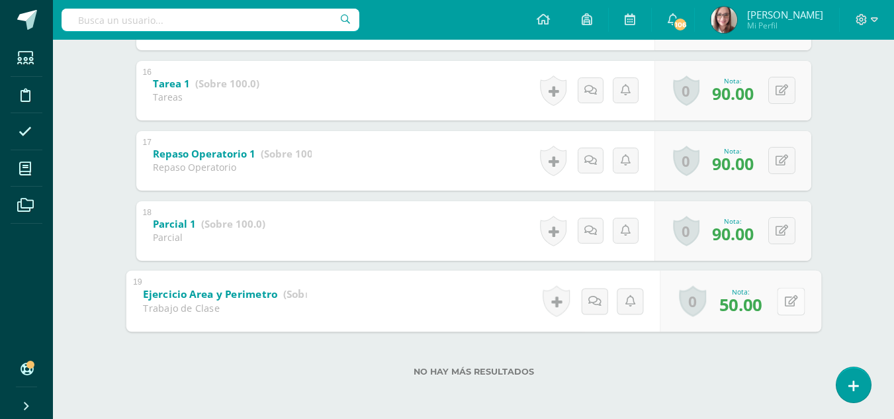
click at [778, 300] on button at bounding box center [791, 301] width 28 height 28
type input "75"
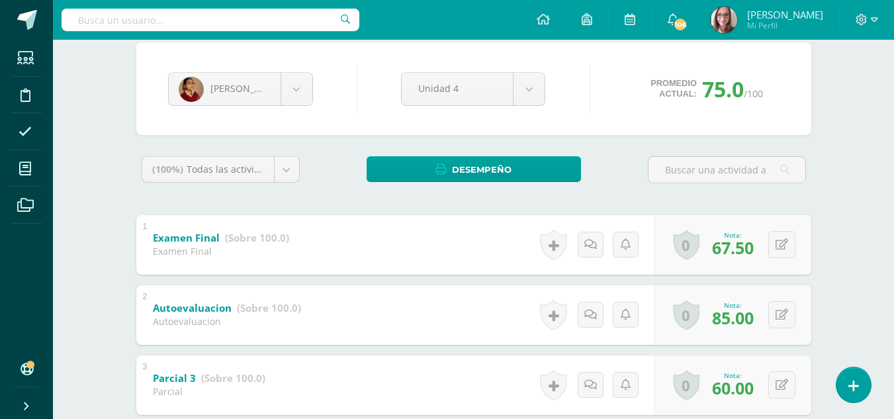
scroll to position [0, 0]
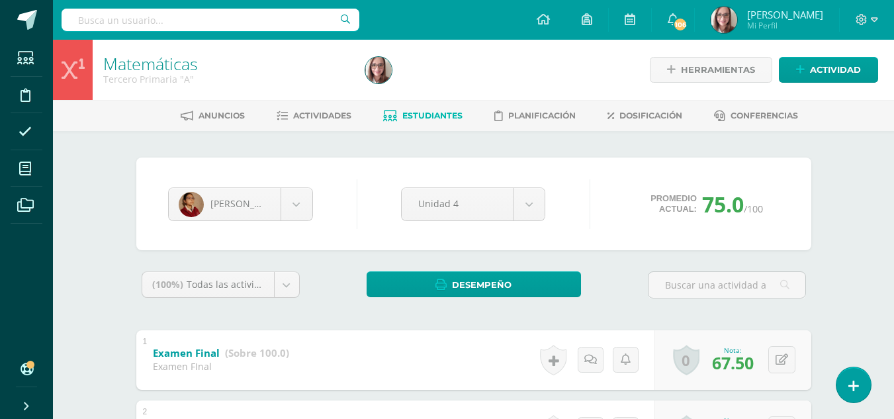
click at [428, 118] on span "Estudiantes" at bounding box center [432, 116] width 60 height 10
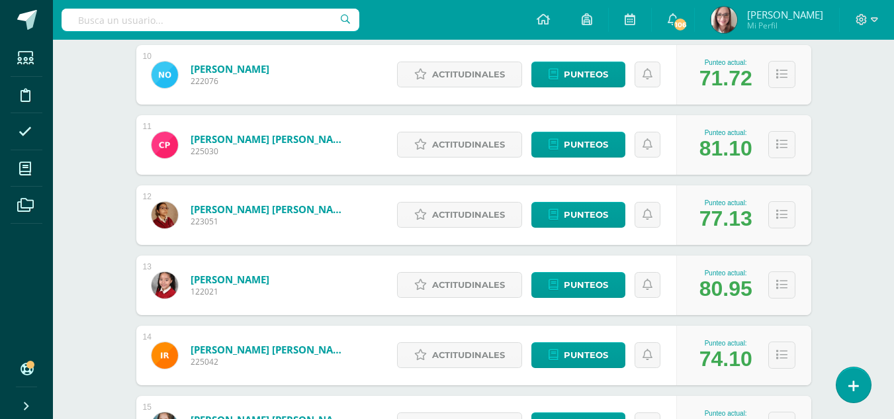
scroll to position [884, 0]
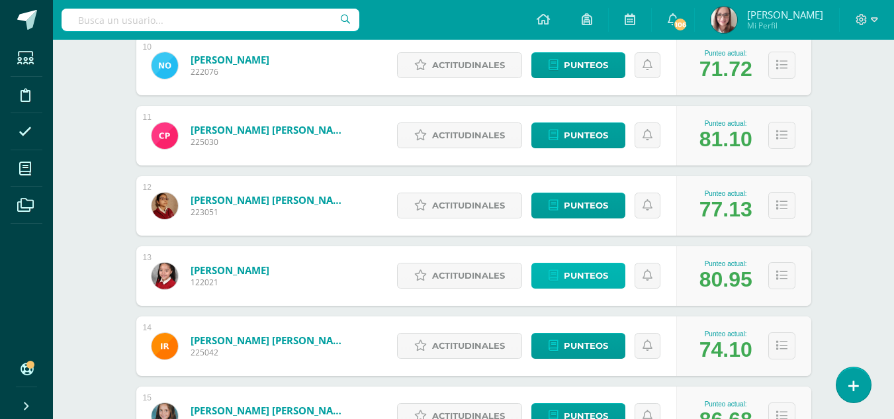
click at [601, 284] on span "Punteos" at bounding box center [586, 275] width 44 height 24
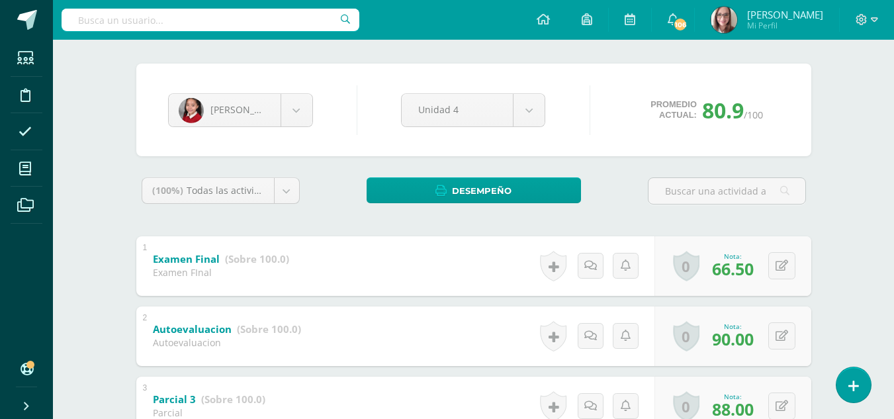
scroll to position [98, 0]
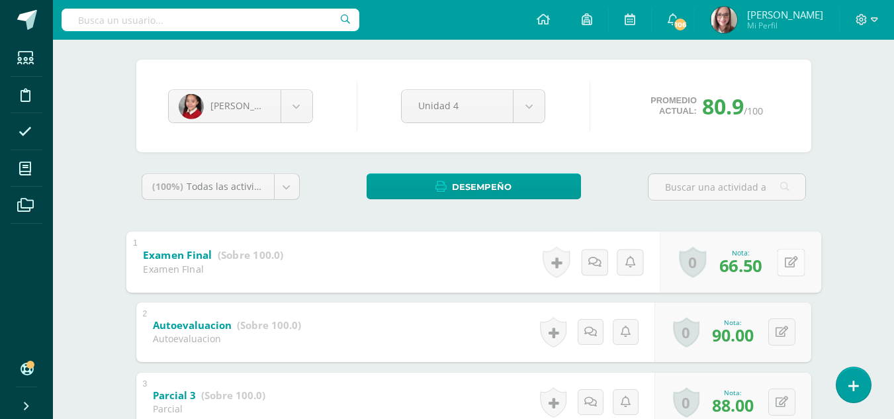
click at [783, 263] on button at bounding box center [791, 262] width 28 height 28
type input "70"
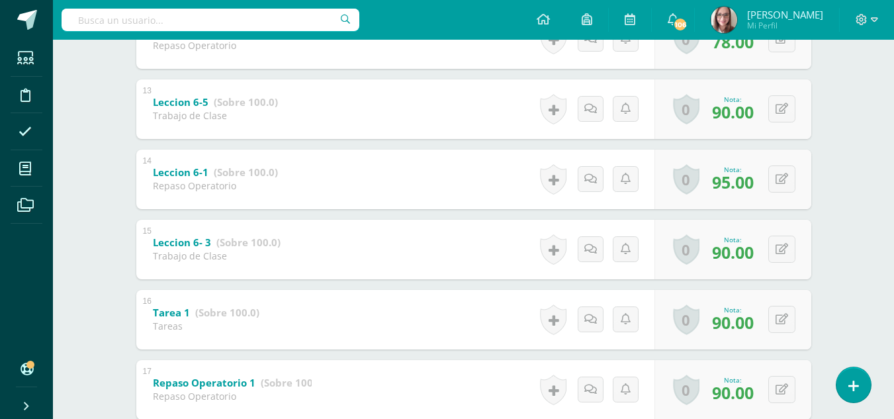
scroll to position [1322, 0]
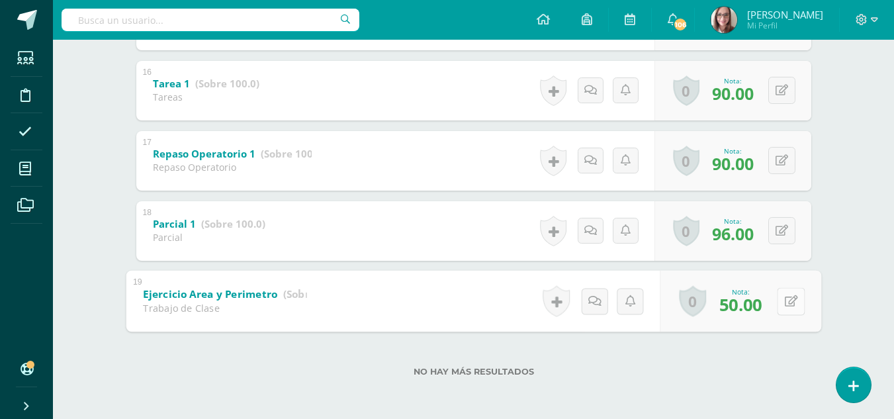
click at [788, 312] on button at bounding box center [791, 301] width 28 height 28
type input "75"
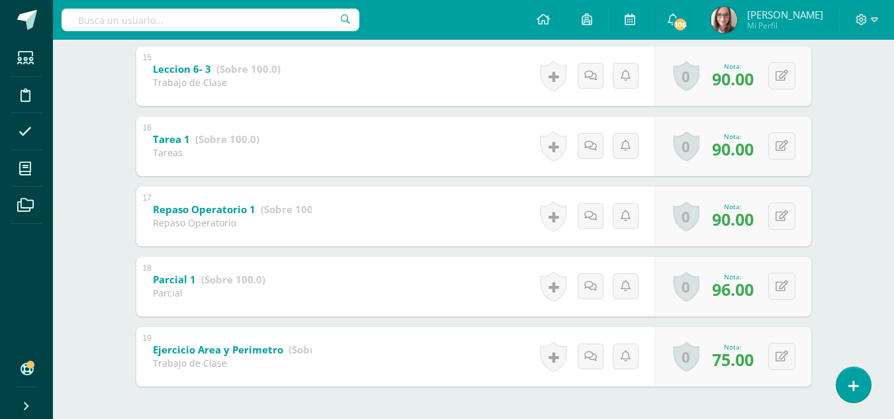
scroll to position [1260, 0]
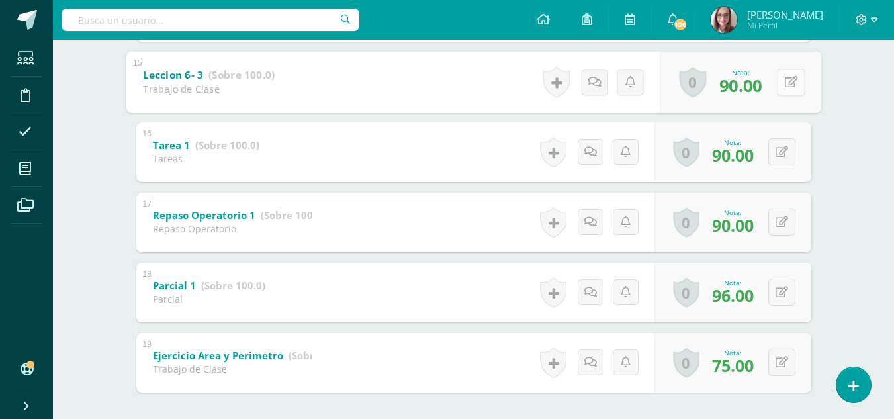
click at [781, 73] on button at bounding box center [791, 82] width 28 height 28
type input "100"
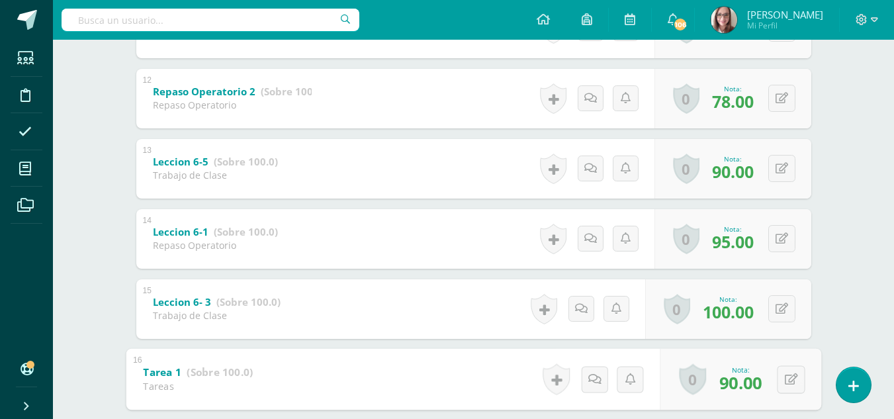
scroll to position [1030, 0]
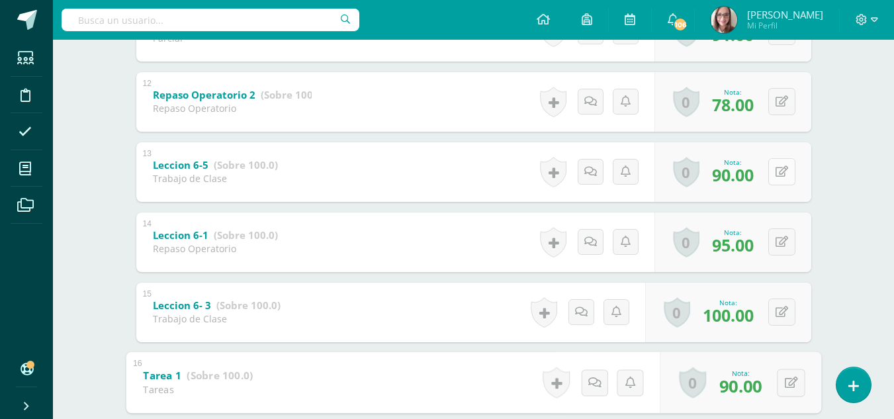
click at [788, 168] on button at bounding box center [782, 171] width 27 height 27
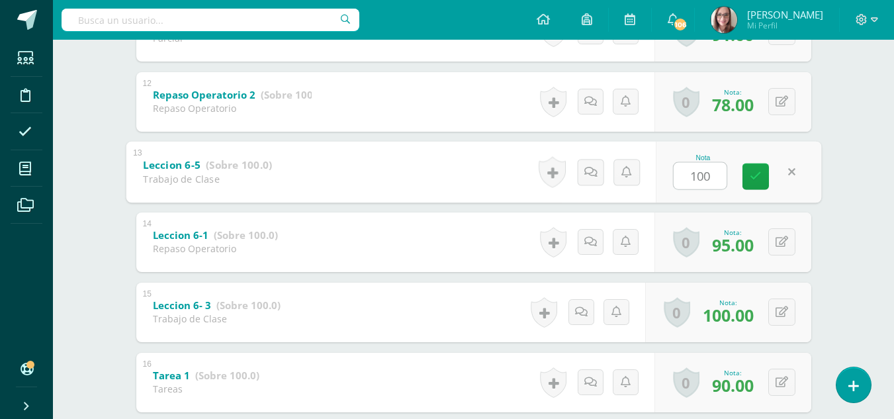
type input "100"
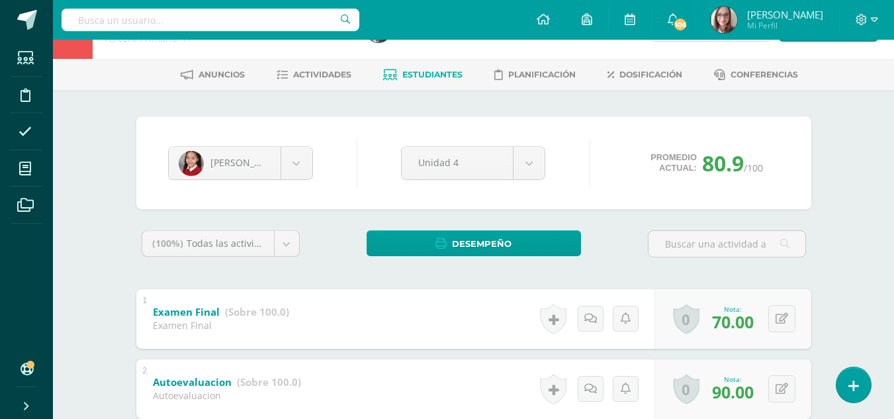
scroll to position [0, 0]
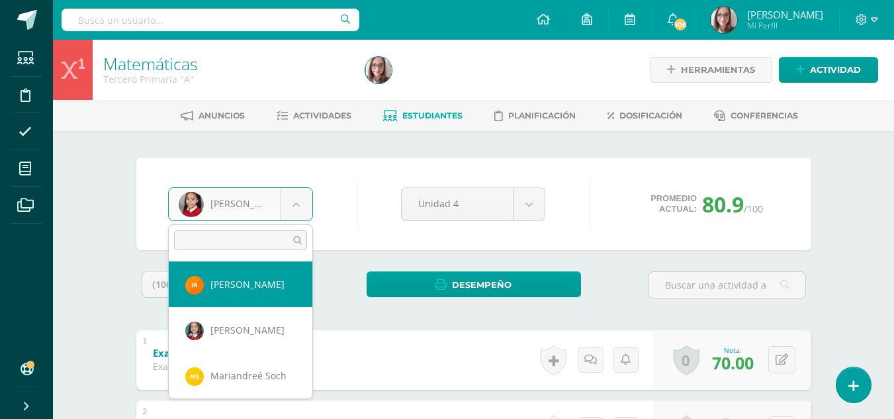
select select "3661"
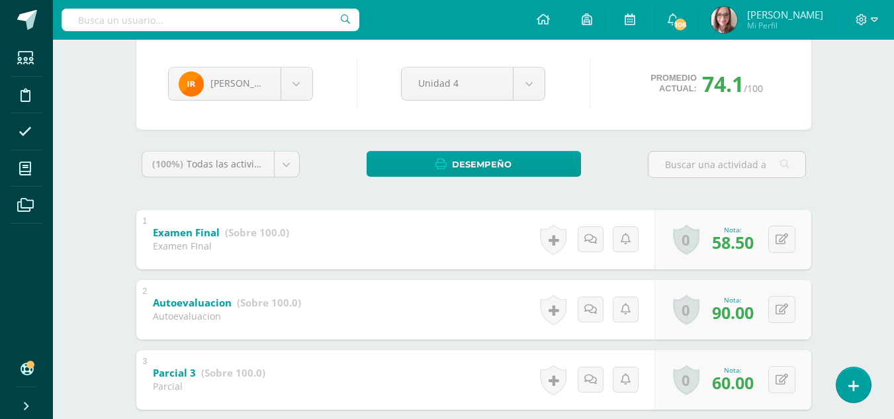
scroll to position [140, 0]
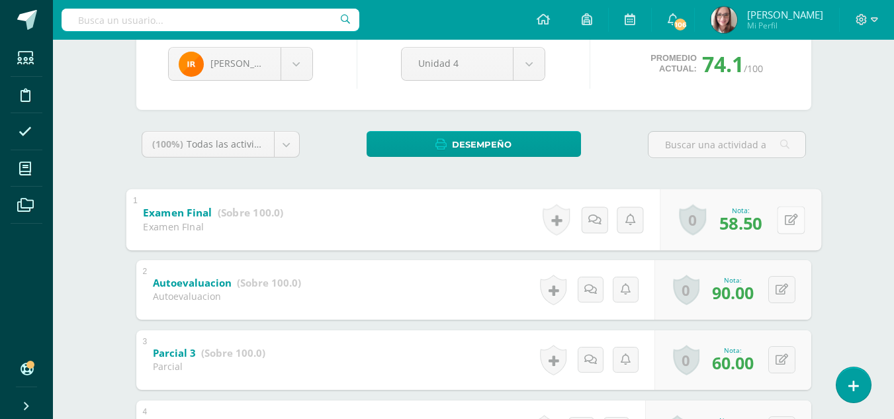
click at [787, 218] on icon at bounding box center [790, 219] width 13 height 11
type input "60"
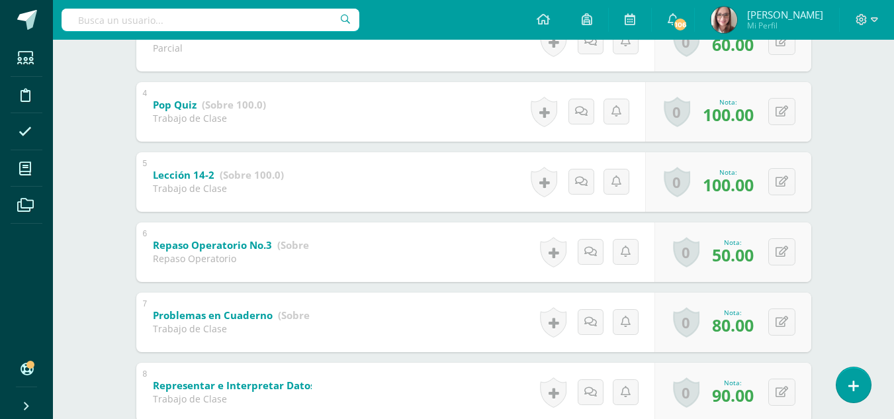
scroll to position [482, 0]
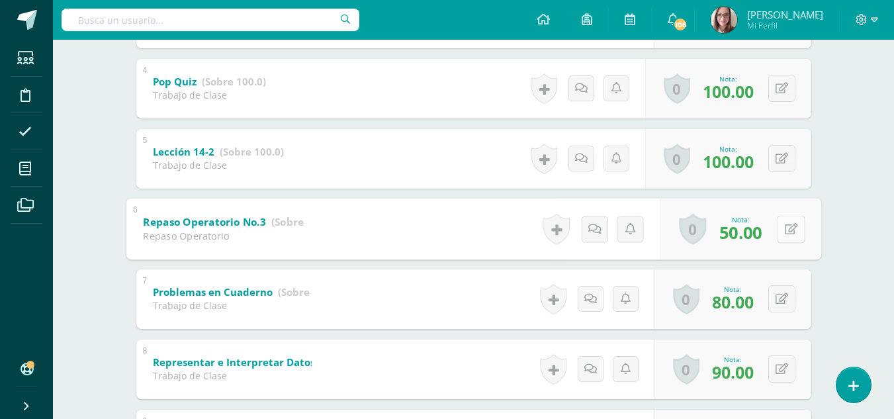
click at [782, 224] on button at bounding box center [791, 229] width 28 height 28
type input "75"
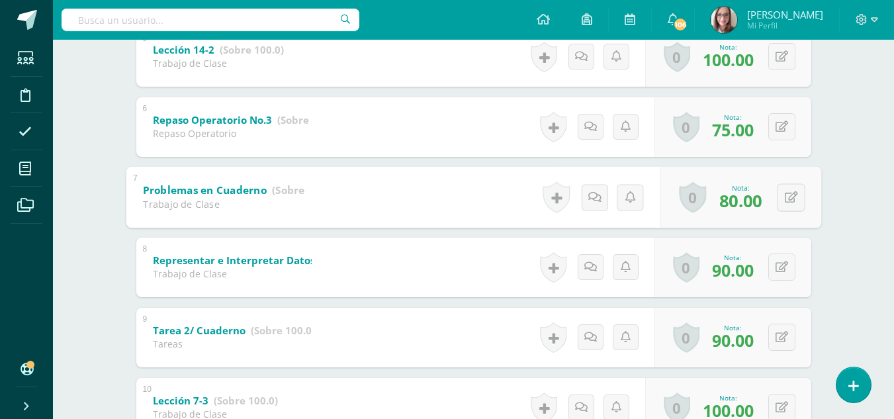
scroll to position [610, 0]
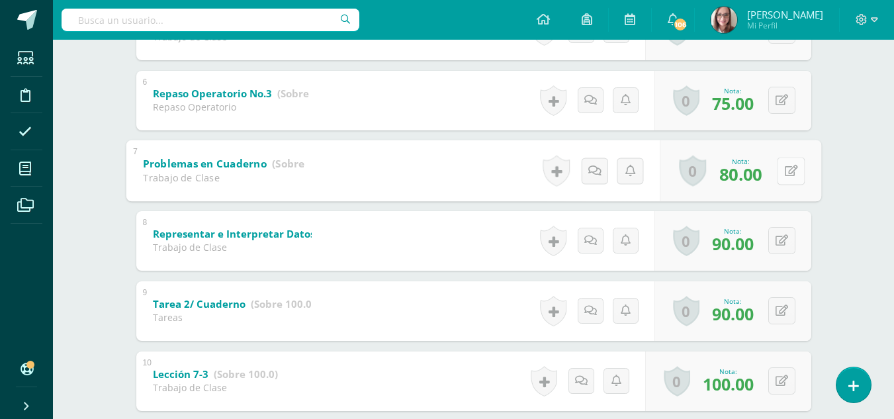
click at [788, 178] on button at bounding box center [791, 171] width 28 height 28
type input "90"
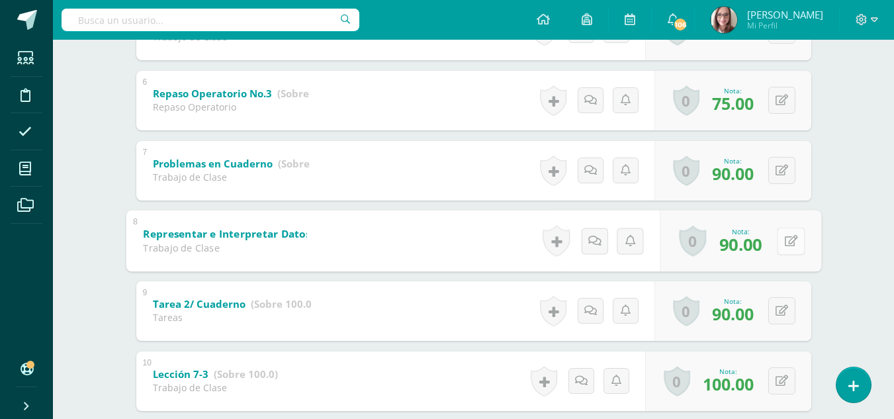
click at [784, 239] on icon at bounding box center [790, 240] width 13 height 11
type input "100"
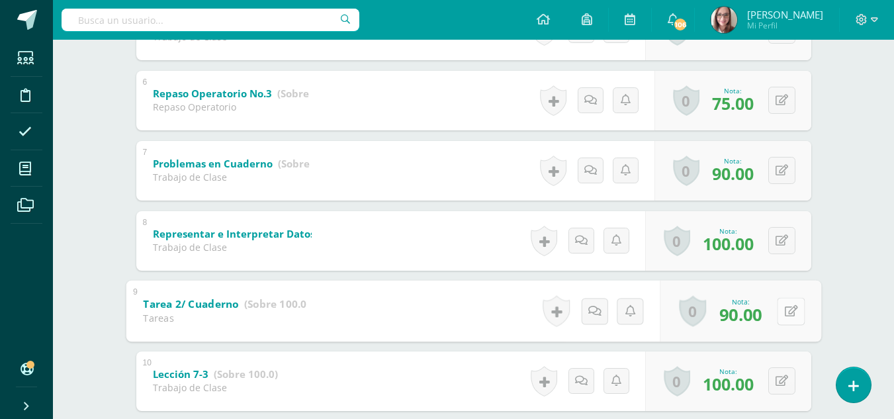
click at [786, 316] on icon at bounding box center [790, 310] width 13 height 11
type input "95"
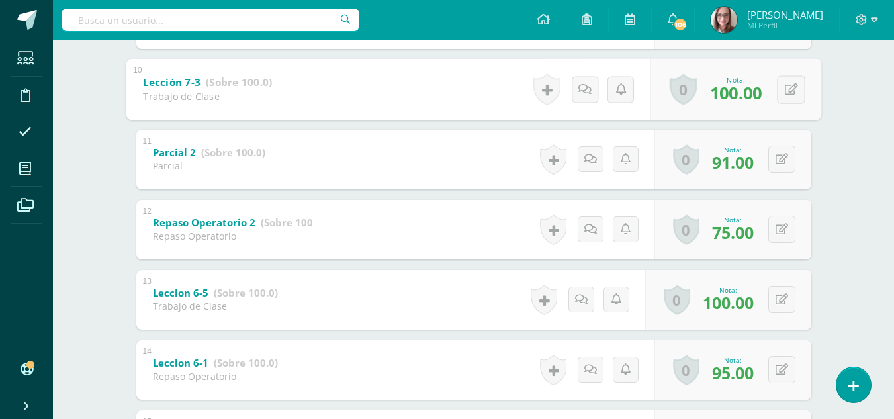
scroll to position [908, 0]
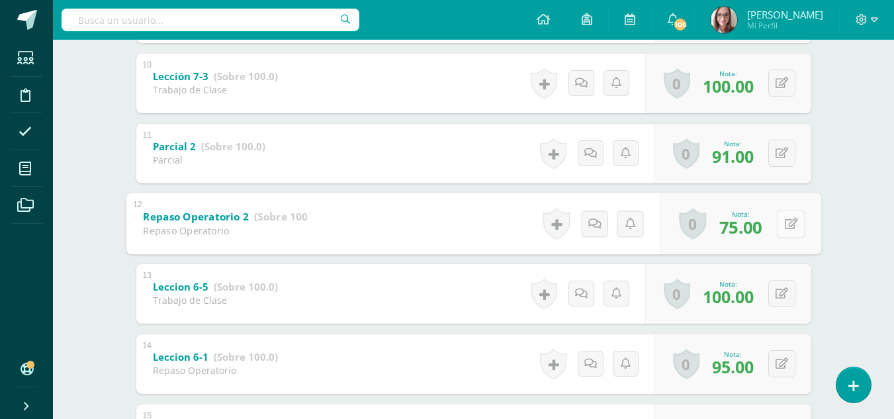
click at [772, 224] on div "0 Logros Logros obtenidos Aún no hay logros agregados Nota: 75.00" at bounding box center [741, 224] width 162 height 62
click at [789, 220] on icon at bounding box center [790, 223] width 13 height 11
type input "90"
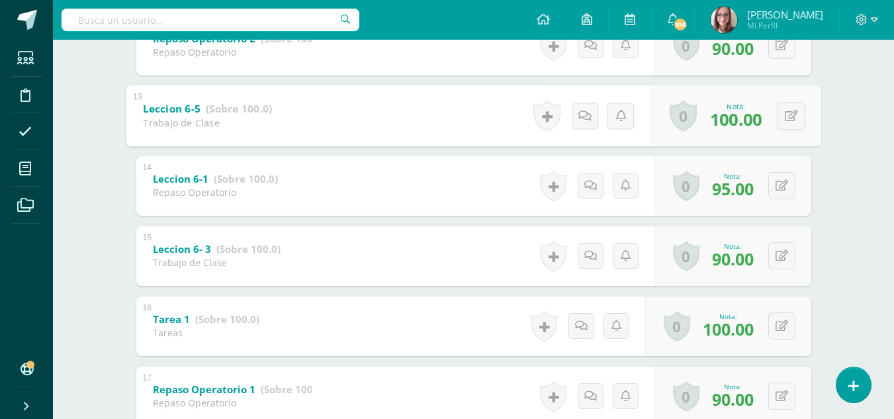
scroll to position [1098, 0]
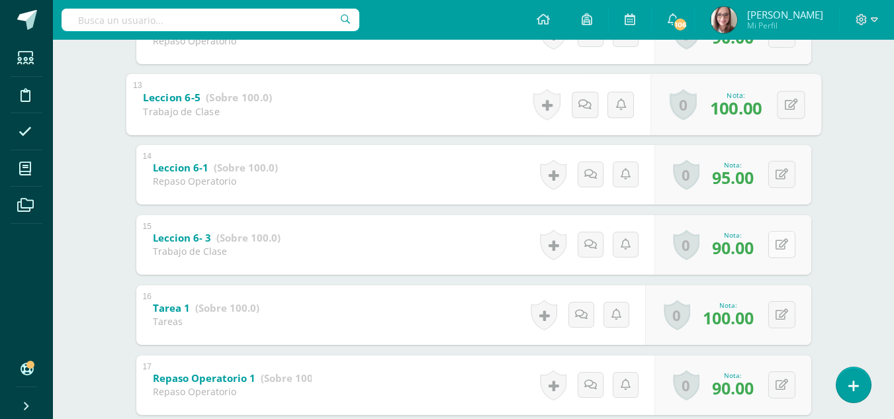
click at [783, 249] on button at bounding box center [782, 244] width 27 height 27
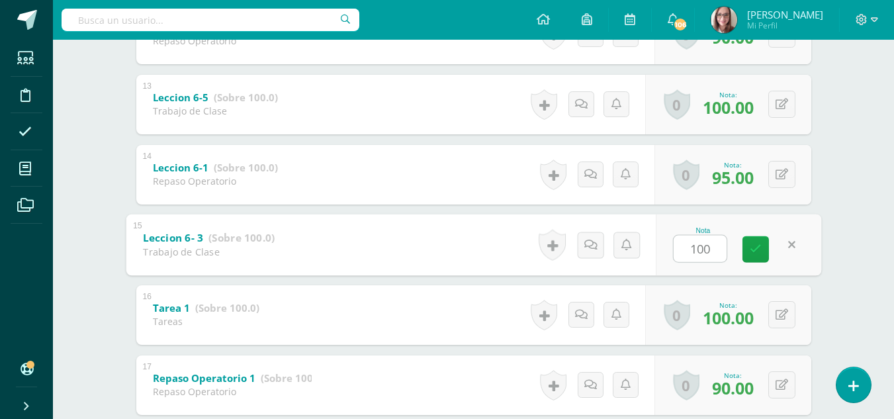
type input "100"
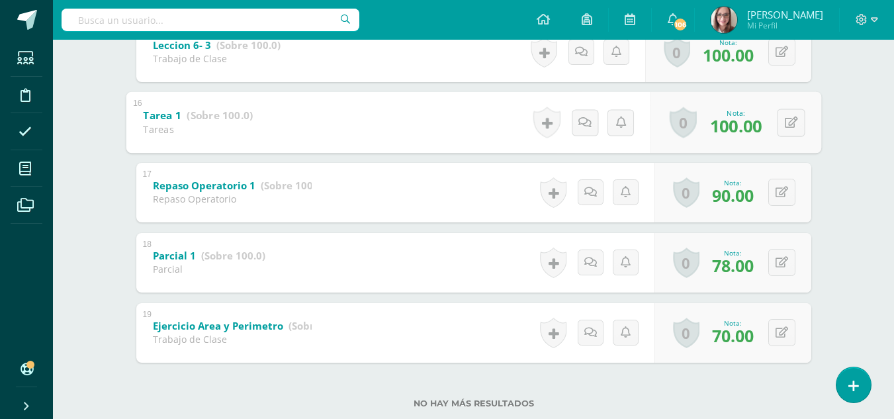
scroll to position [1322, 0]
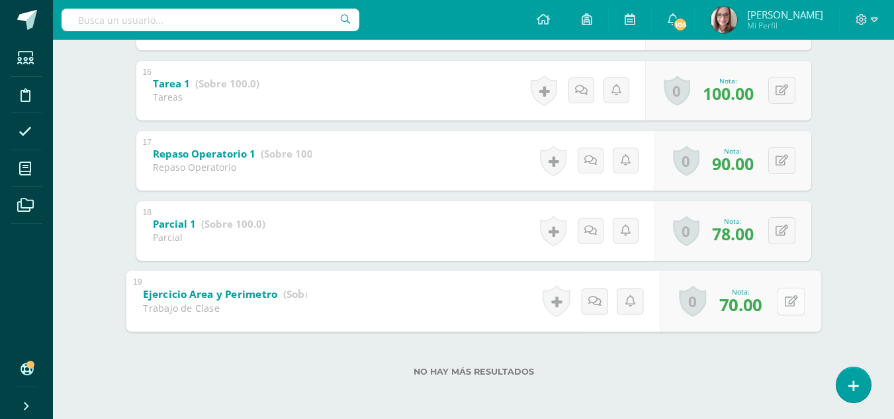
click at [776, 299] on div "0 Logros Logros obtenidos Aún no hay logros agregados Nota: 70.00" at bounding box center [741, 301] width 162 height 62
click at [796, 301] on icon at bounding box center [790, 300] width 13 height 11
type input "85"
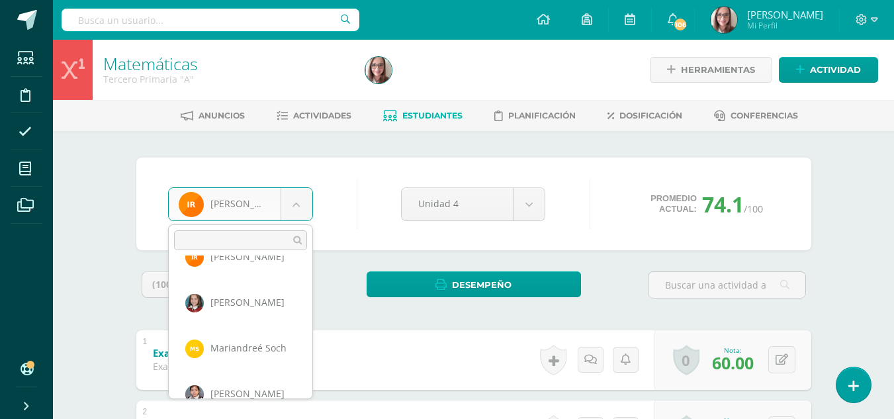
scroll to position [639, 0]
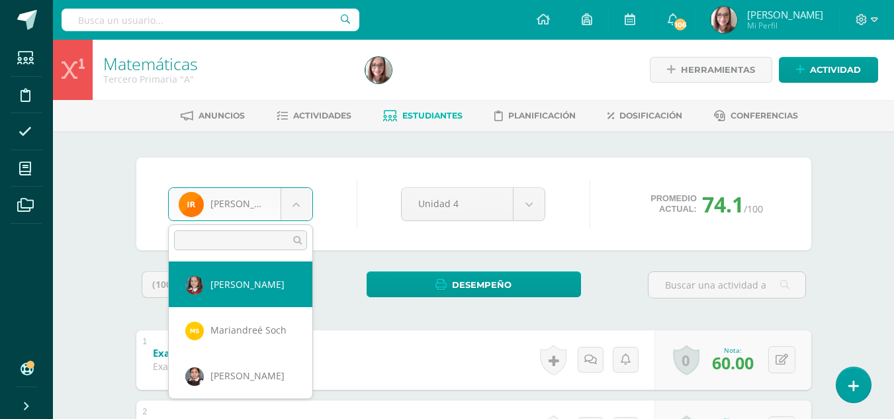
select select "41"
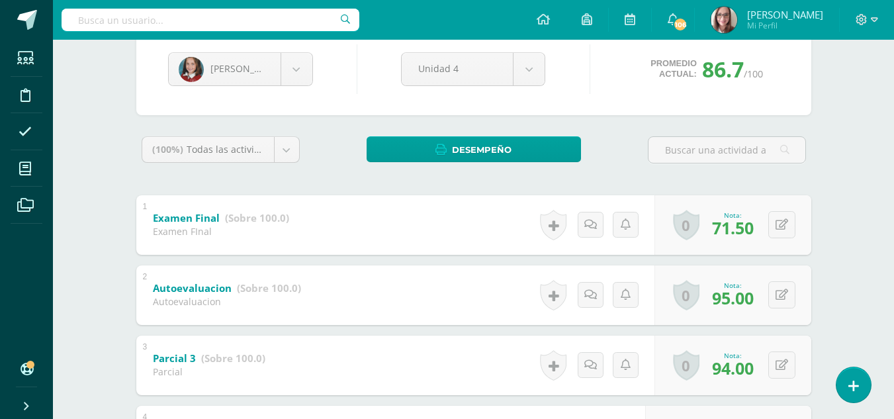
scroll to position [146, 0]
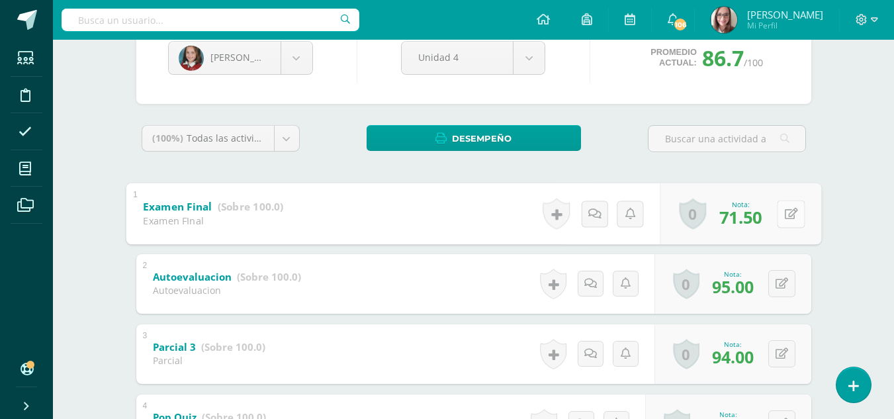
click at [791, 212] on button at bounding box center [791, 214] width 28 height 28
type input "75"
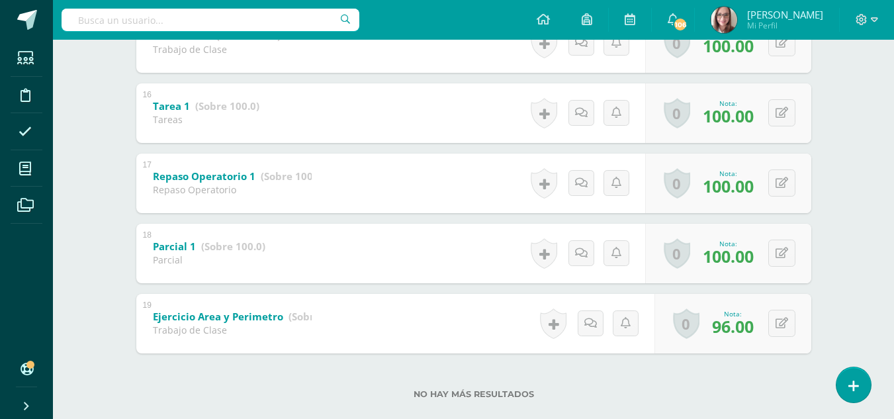
scroll to position [1322, 0]
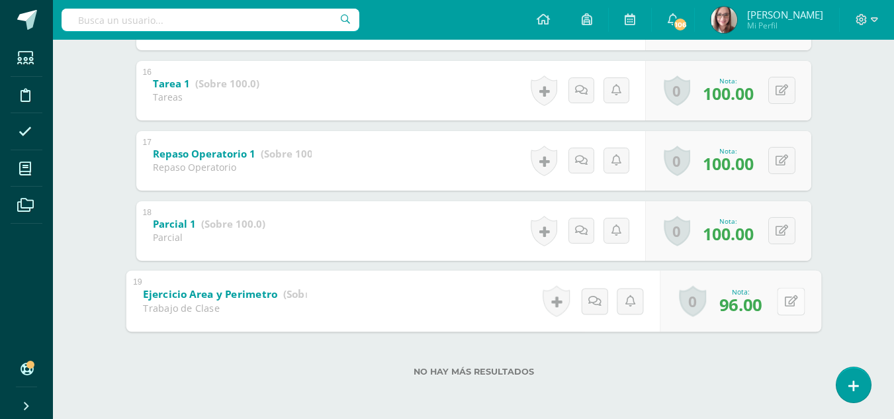
click at [782, 301] on button at bounding box center [791, 301] width 28 height 28
type input "100"
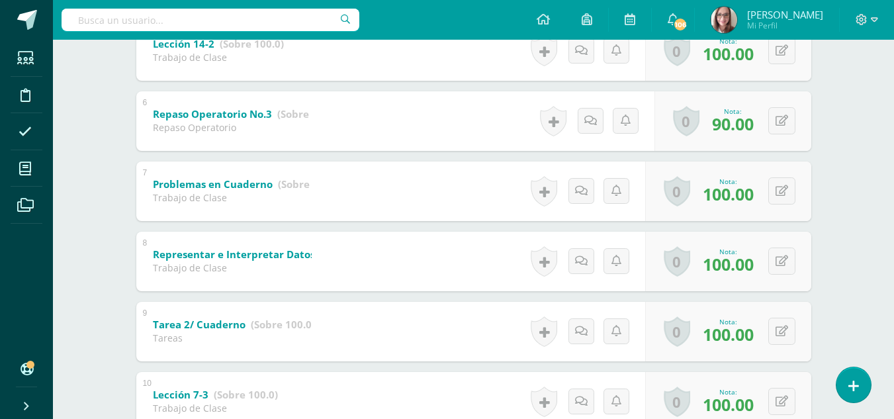
scroll to position [0, 0]
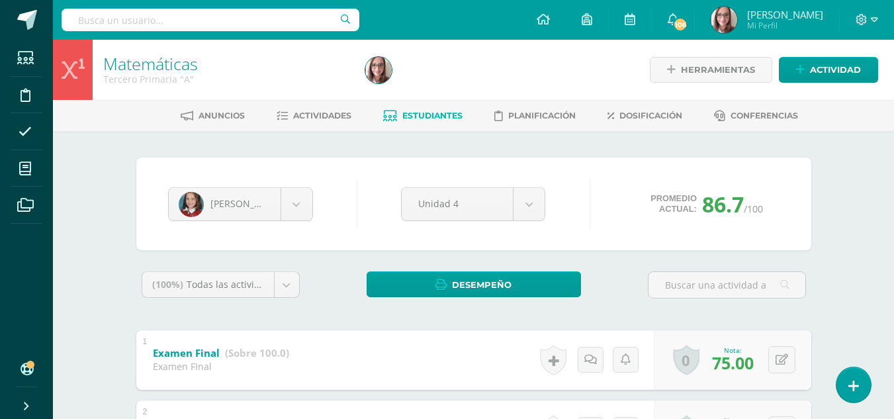
click at [436, 111] on span "Estudiantes" at bounding box center [432, 116] width 60 height 10
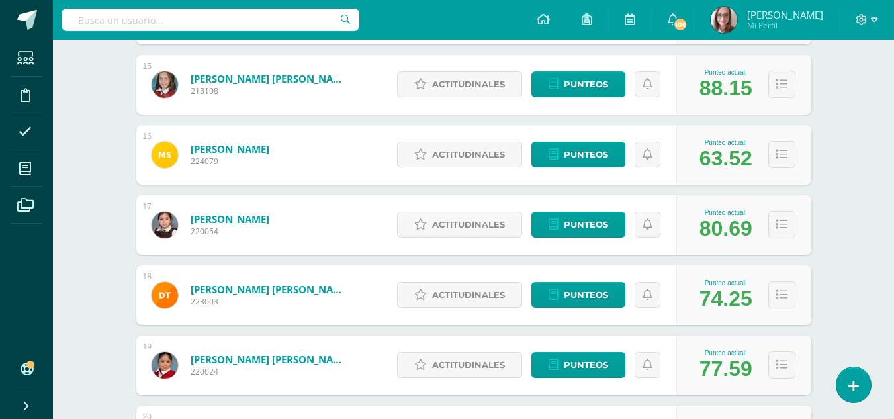
scroll to position [1228, 0]
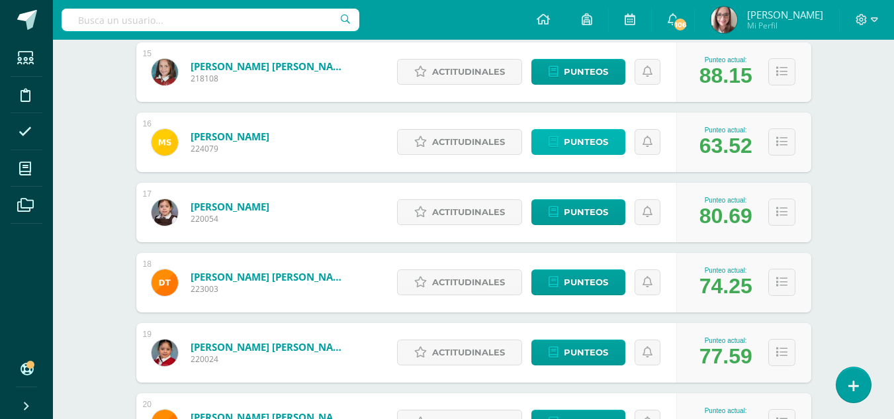
click at [576, 141] on span "Punteos" at bounding box center [586, 142] width 44 height 24
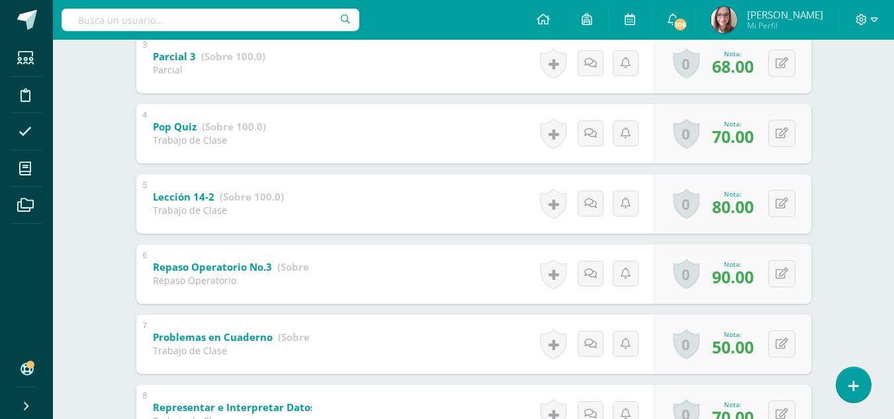
scroll to position [440, 0]
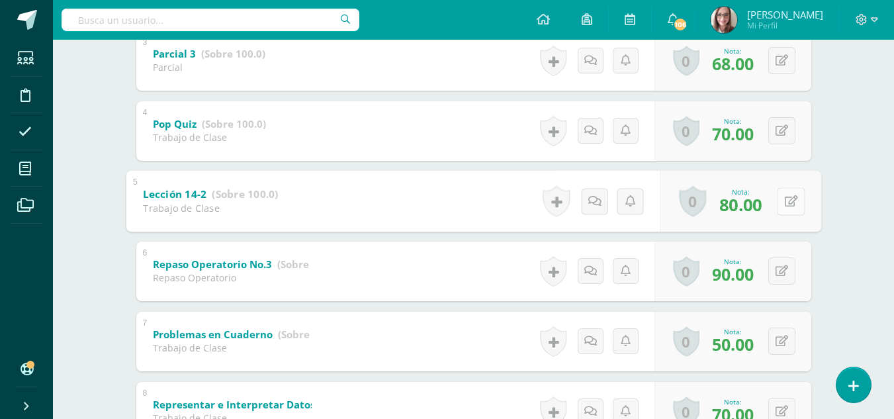
click at [775, 205] on div "0 Logros Logros obtenidos Aún no hay logros agregados Nota: 80.00" at bounding box center [741, 201] width 162 height 62
click at [782, 205] on button at bounding box center [791, 201] width 28 height 28
type input "90"
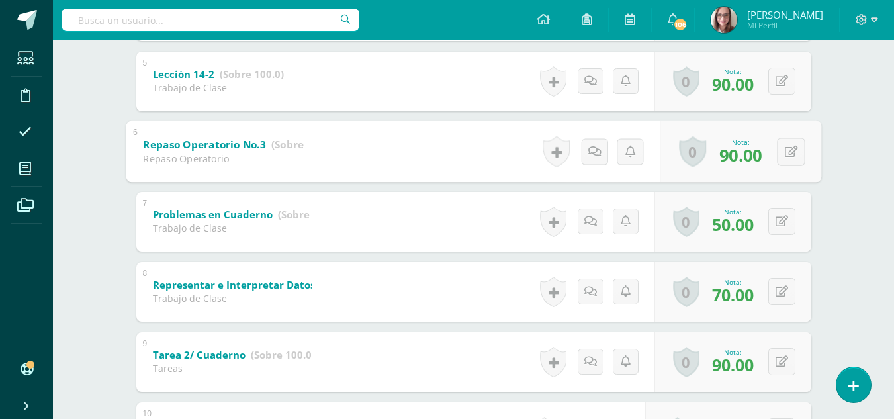
scroll to position [565, 0]
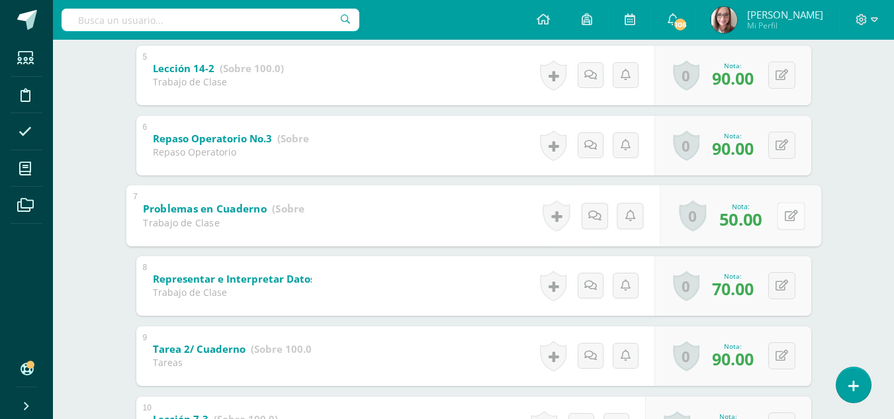
click at [787, 212] on icon at bounding box center [790, 215] width 13 height 11
type input "75"
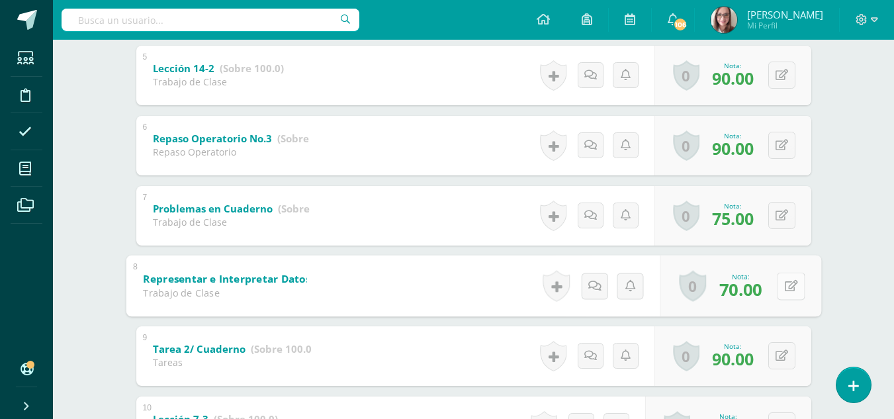
click at [794, 280] on icon at bounding box center [790, 285] width 13 height 11
type input "0"
type input "80"
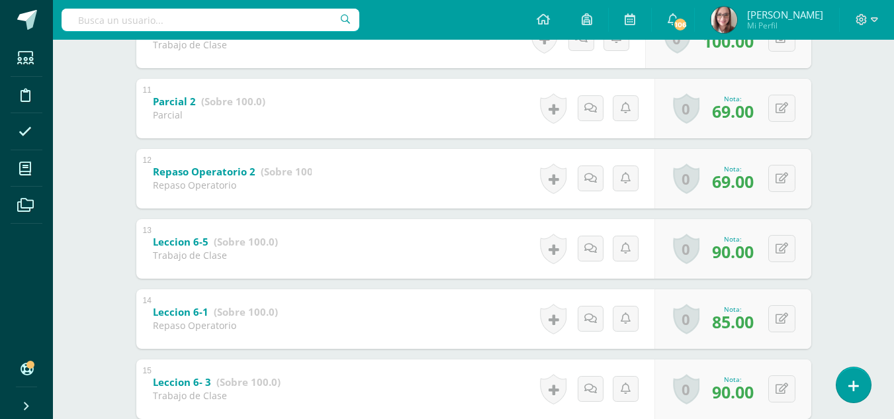
scroll to position [964, 0]
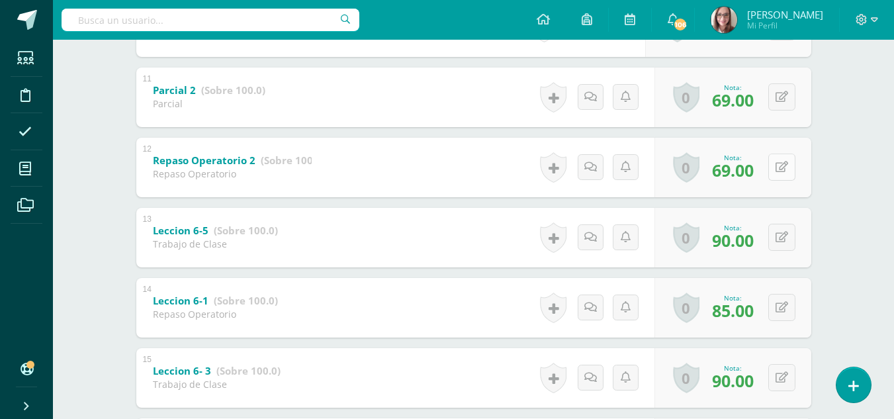
click at [783, 168] on button at bounding box center [782, 167] width 27 height 27
type input "70"
click at [790, 235] on icon at bounding box center [790, 237] width 13 height 11
type input "100"
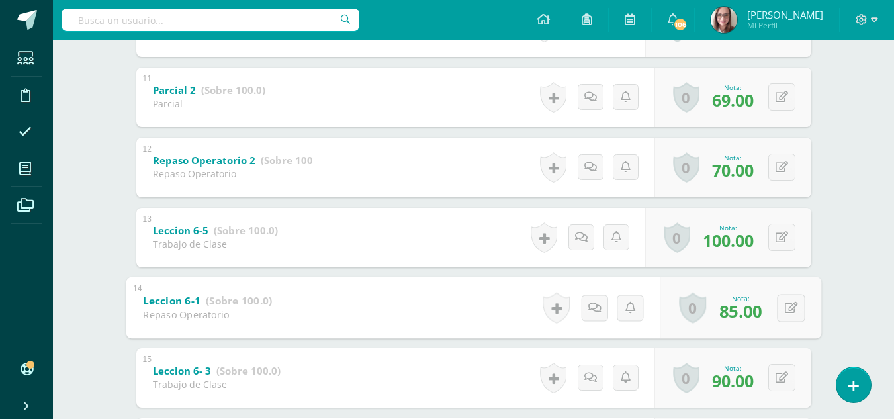
scroll to position [0, 0]
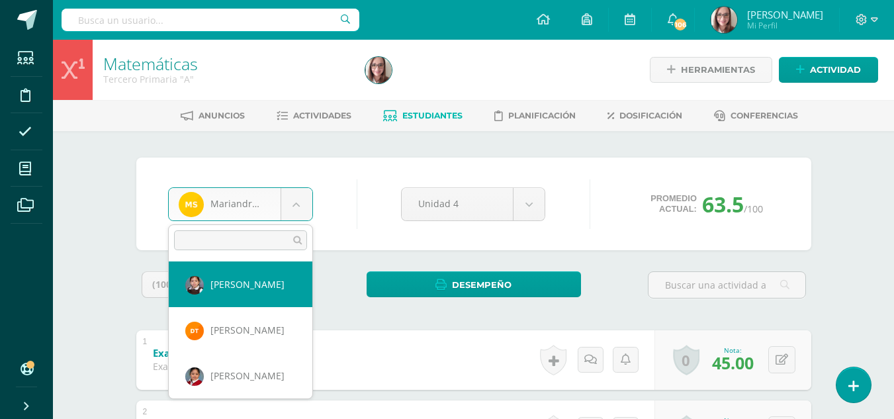
select select "27"
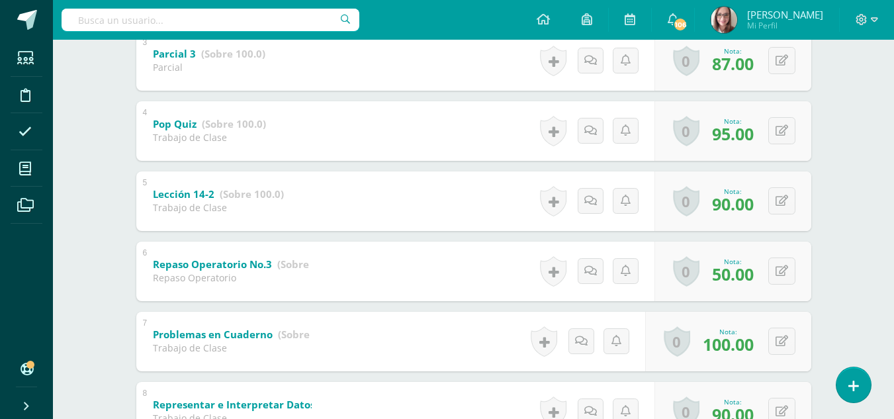
scroll to position [460, 0]
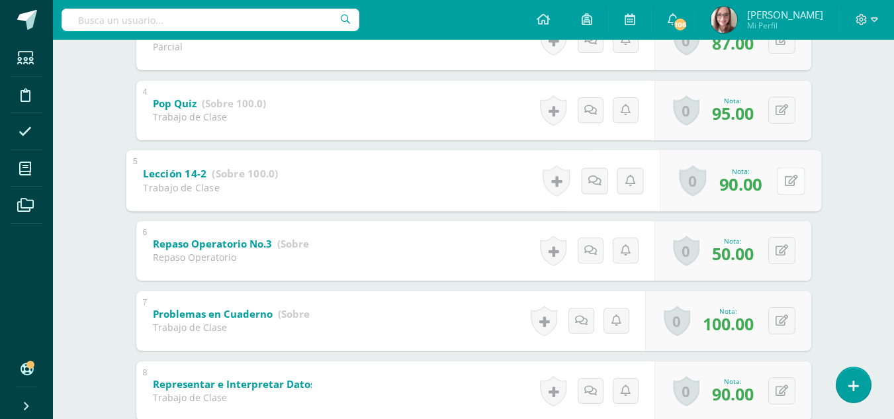
click at [775, 173] on div "0 Logros Logros obtenidos Aún no hay logros agregados Nota: 90.00" at bounding box center [741, 181] width 162 height 62
click at [792, 177] on icon at bounding box center [790, 180] width 13 height 11
type input "100"
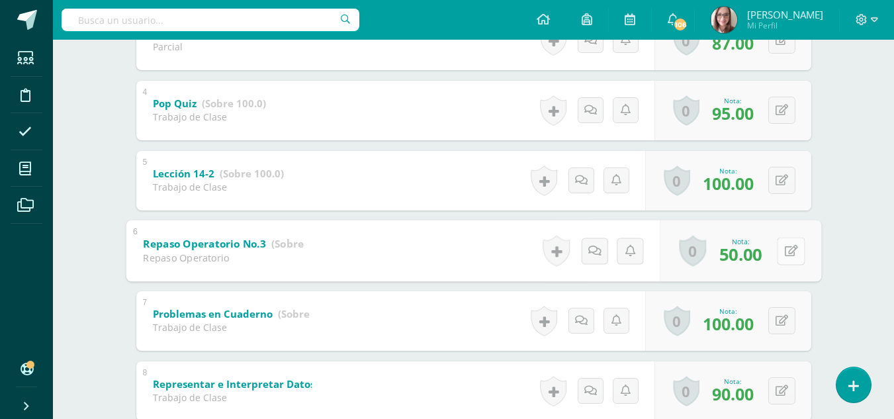
click at [793, 254] on icon at bounding box center [790, 250] width 13 height 11
type input "75"
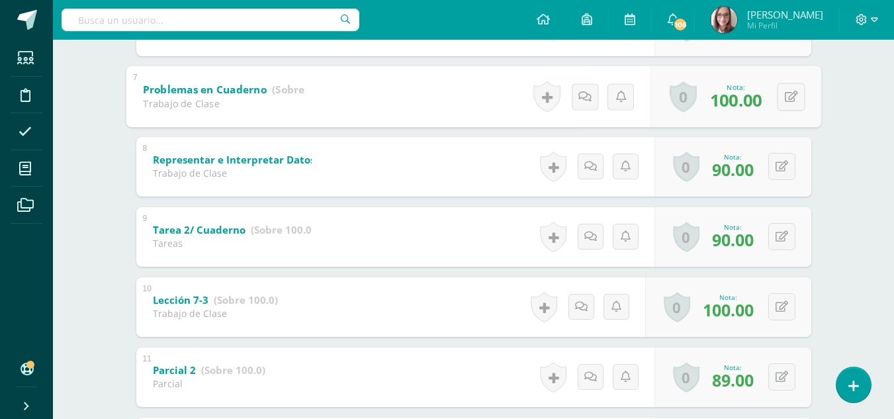
scroll to position [694, 0]
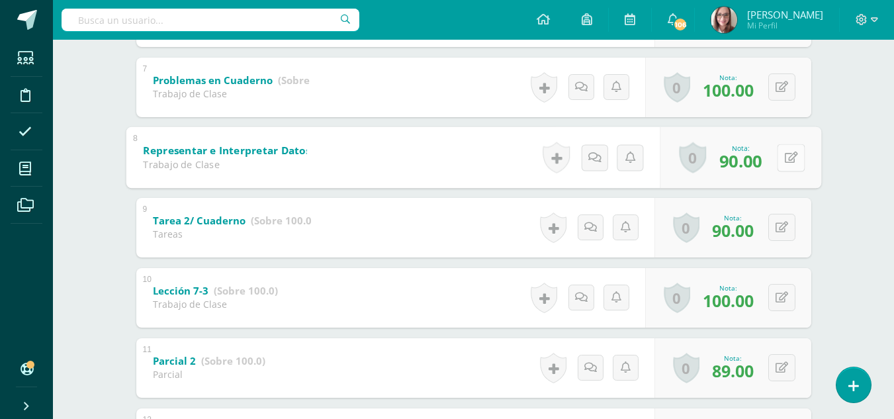
click at [786, 156] on icon at bounding box center [790, 157] width 13 height 11
type input "95"
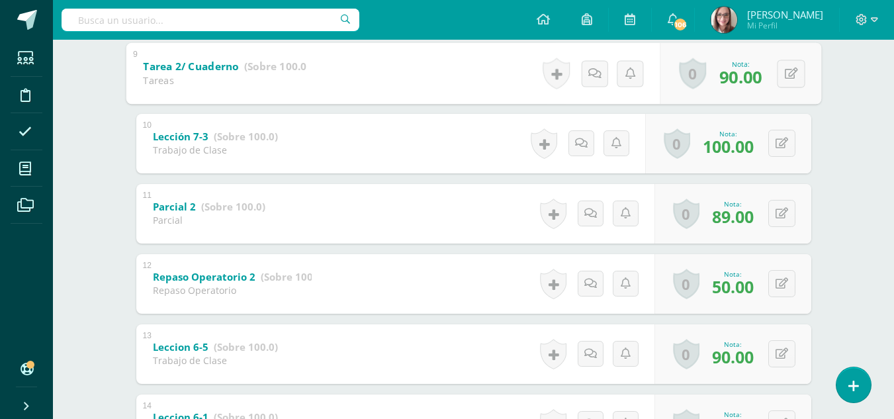
scroll to position [857, 0]
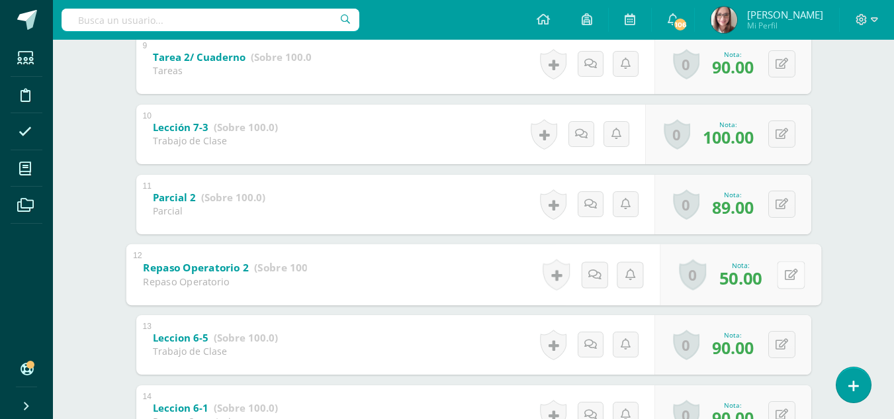
click at [786, 274] on icon at bounding box center [790, 274] width 13 height 11
type input "75"
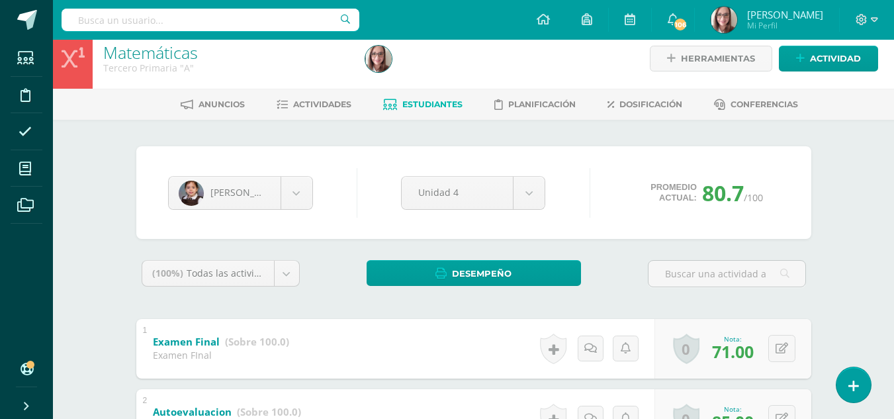
scroll to position [0, 0]
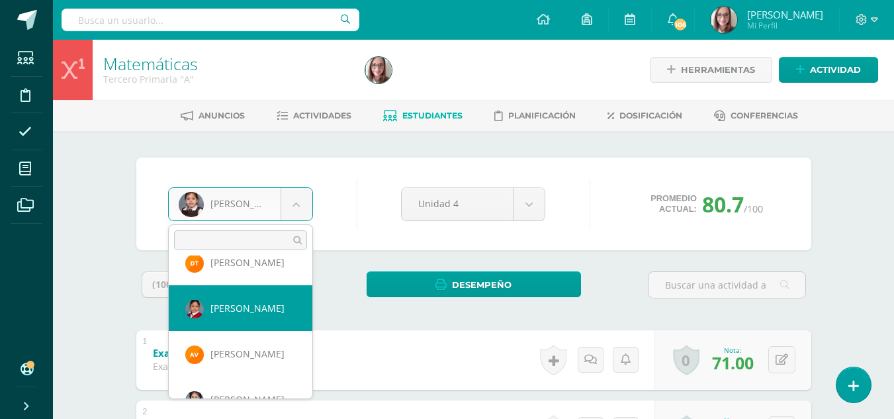
scroll to position [782, 0]
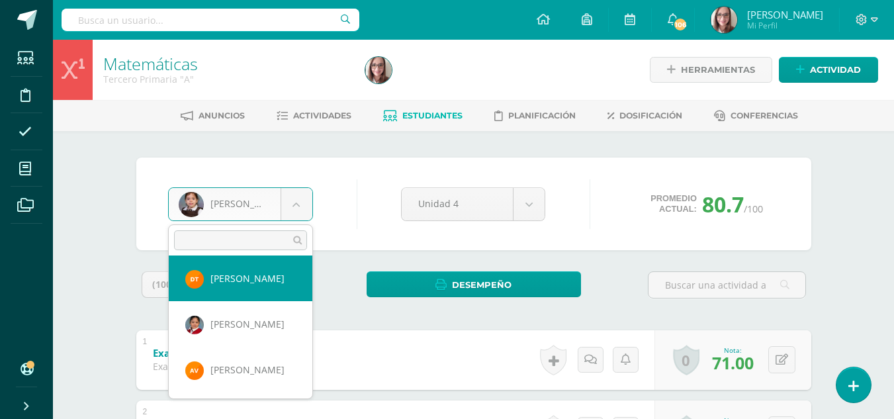
select select "3261"
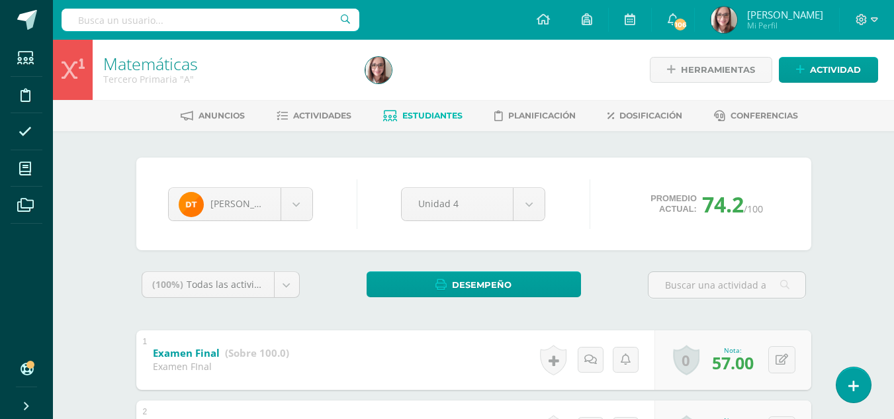
scroll to position [185, 0]
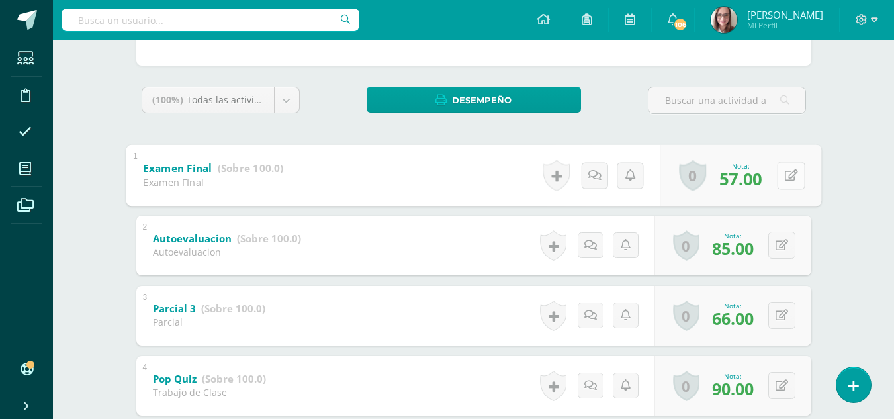
click at [786, 171] on icon at bounding box center [790, 174] width 13 height 11
type input "60"
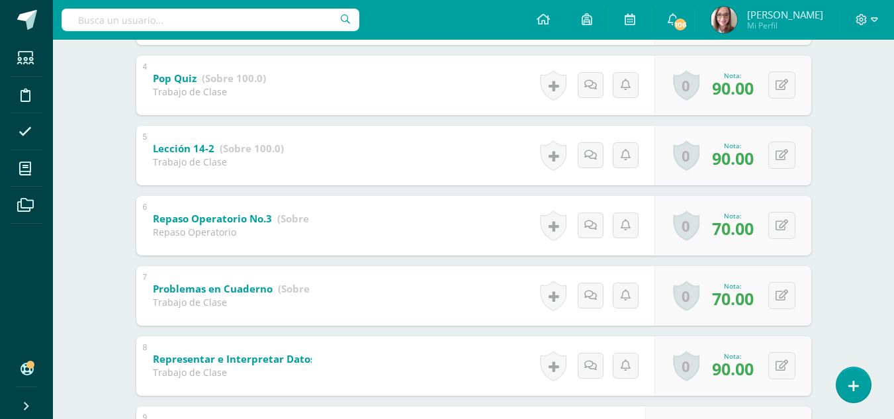
scroll to position [491, 0]
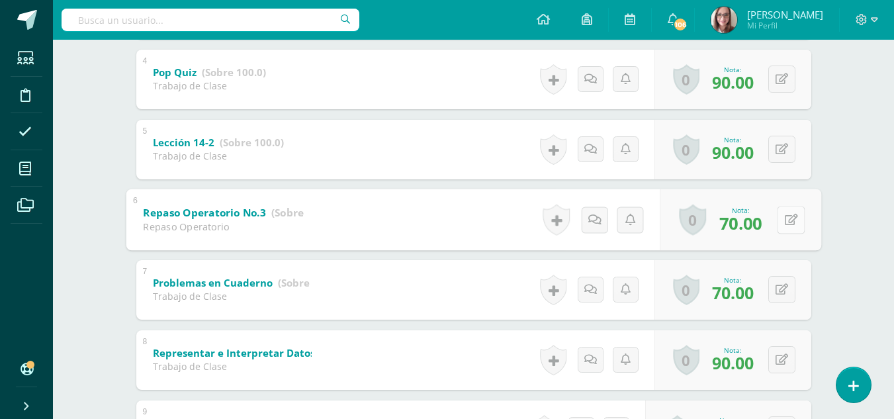
click at [784, 215] on icon at bounding box center [790, 219] width 13 height 11
type input "85"
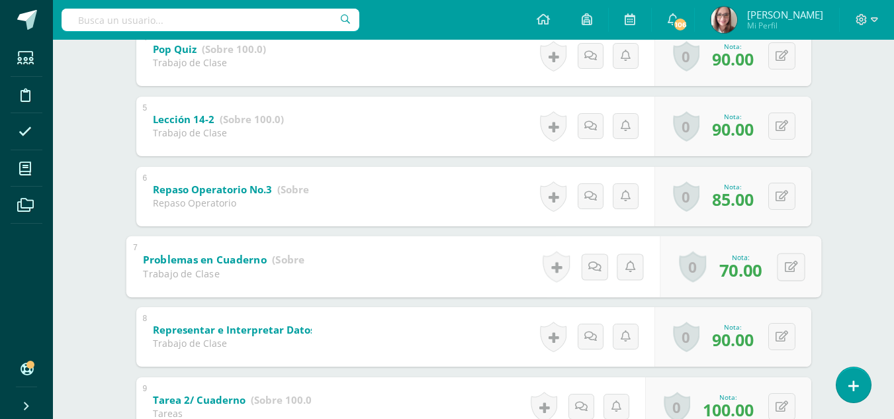
scroll to position [538, 0]
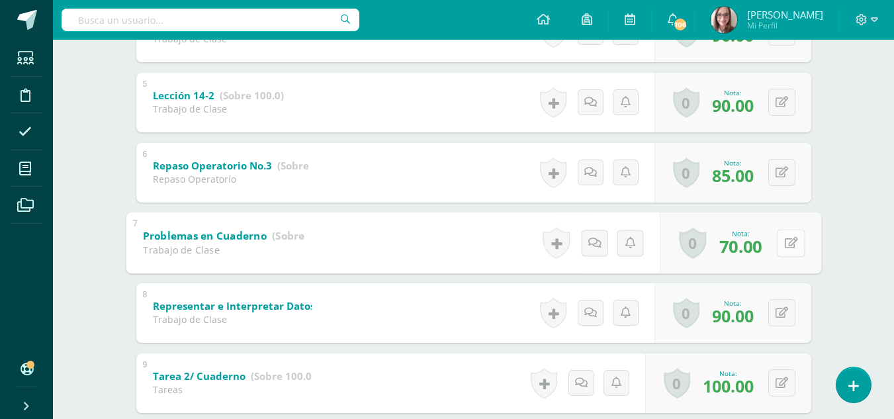
click at [790, 236] on button at bounding box center [791, 243] width 28 height 28
type input "75"
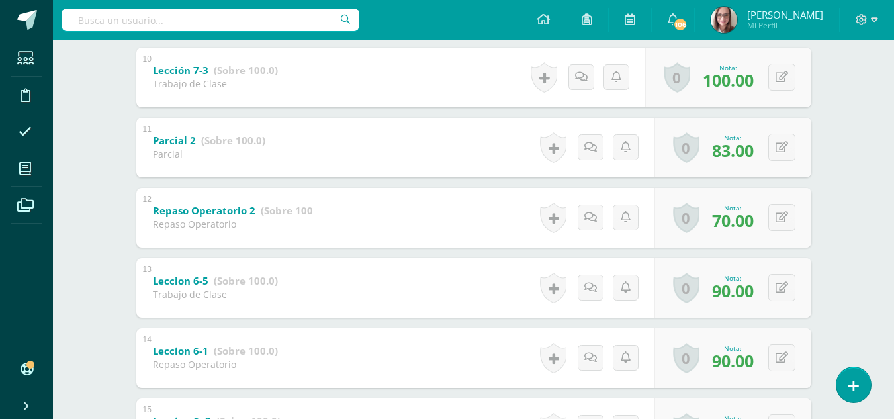
scroll to position [917, 0]
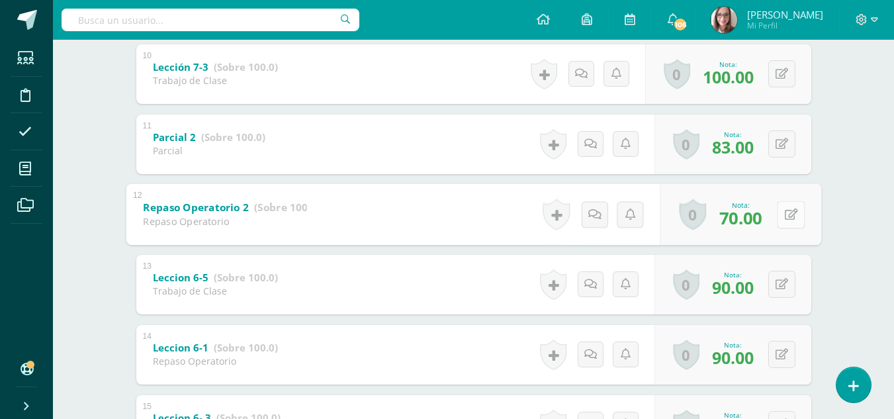
click at [786, 210] on icon at bounding box center [790, 214] width 13 height 11
type input "85"
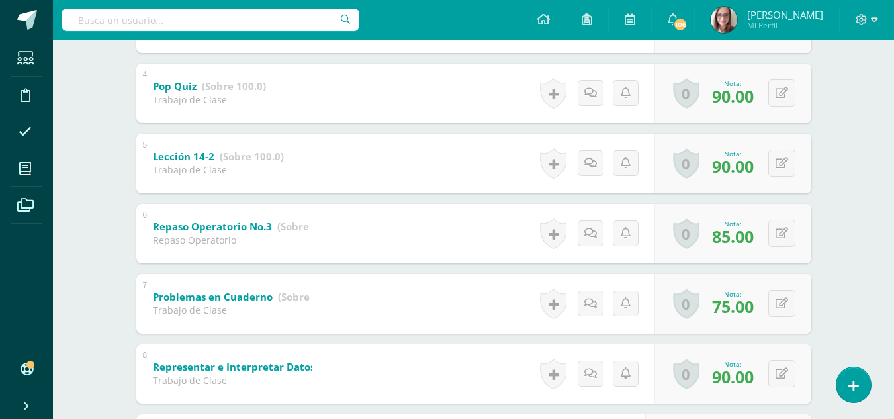
scroll to position [111, 0]
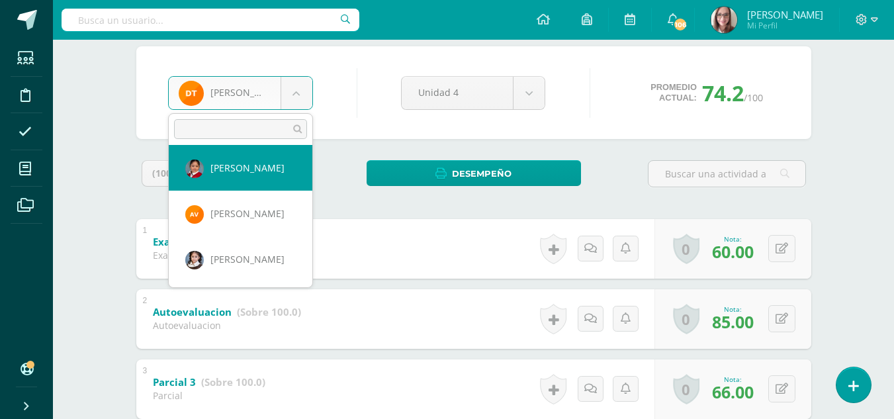
select select "42"
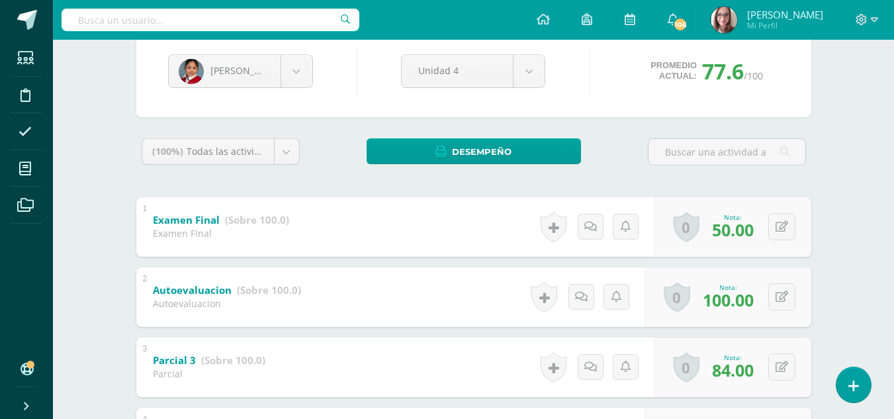
scroll to position [224, 0]
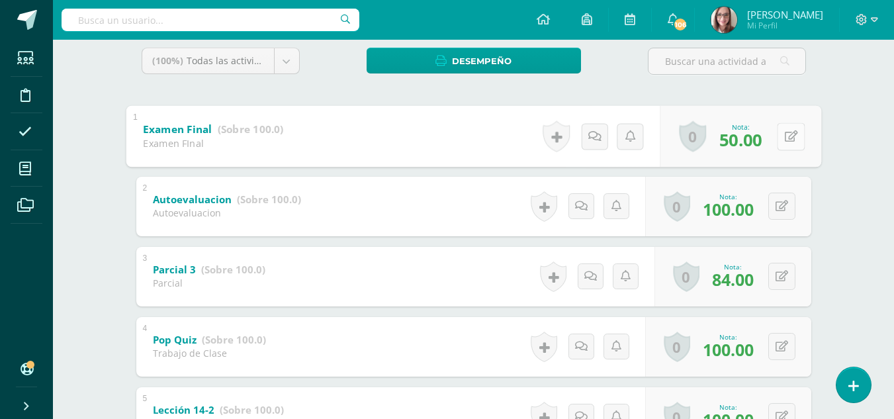
click at [782, 137] on button at bounding box center [791, 136] width 28 height 28
type input "60"
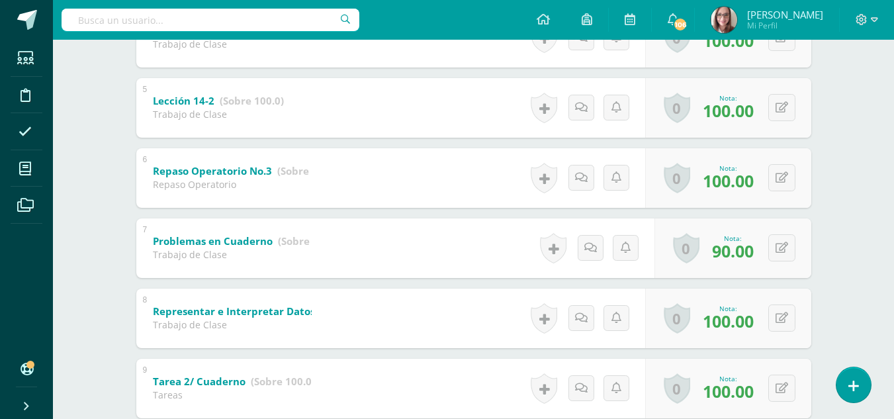
scroll to position [541, 0]
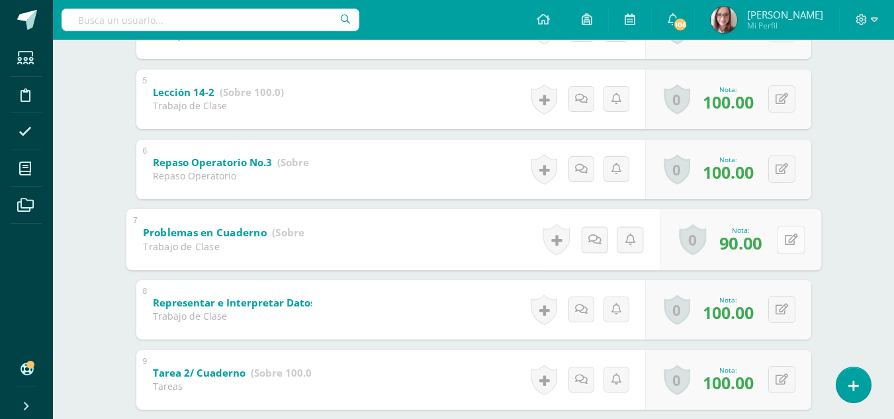
click at [781, 235] on button at bounding box center [791, 240] width 28 height 28
type input "100"
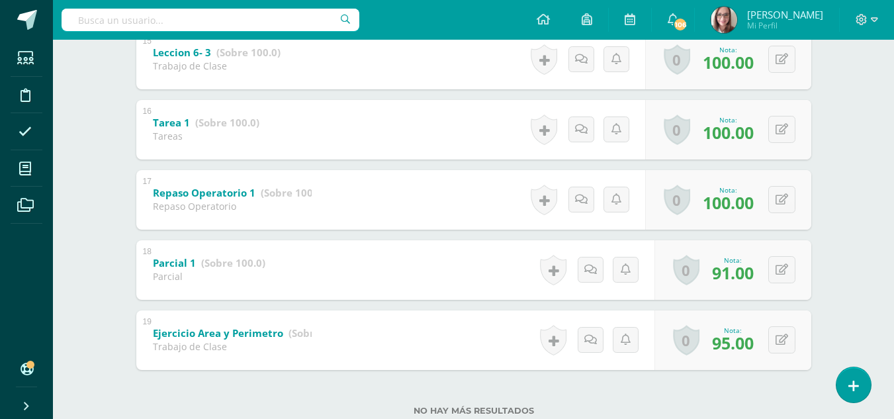
scroll to position [1286, 0]
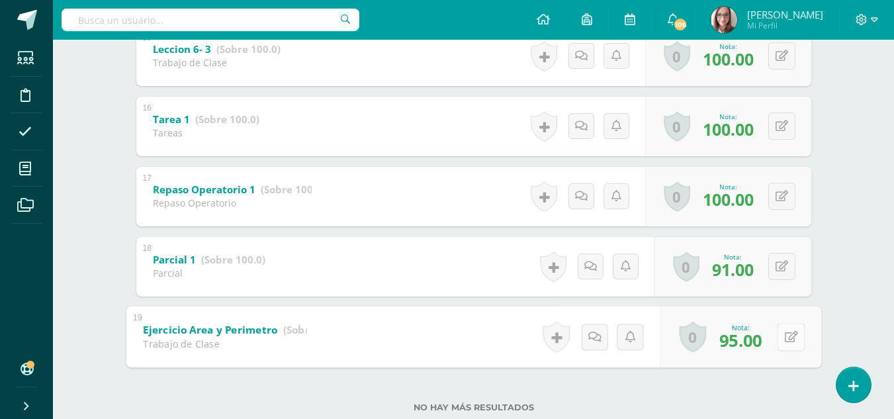
click at [772, 333] on div "0 Logros Logros obtenidos Aún no hay logros agregados Nota: 95.00" at bounding box center [741, 337] width 162 height 62
click at [795, 338] on icon at bounding box center [790, 336] width 13 height 11
type input "100"
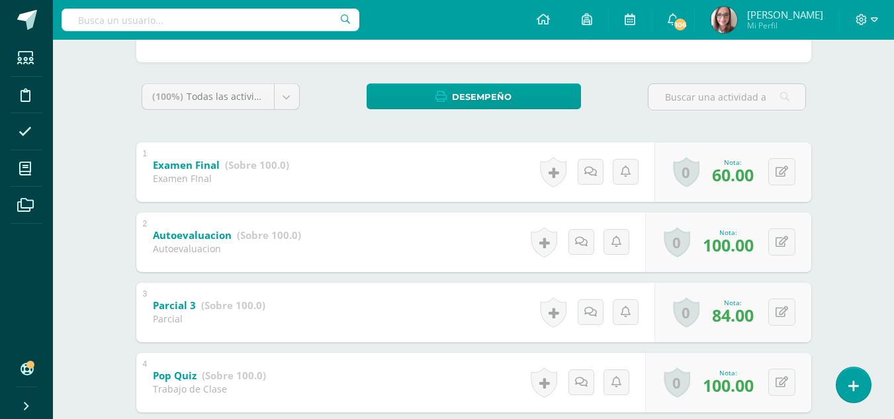
scroll to position [0, 0]
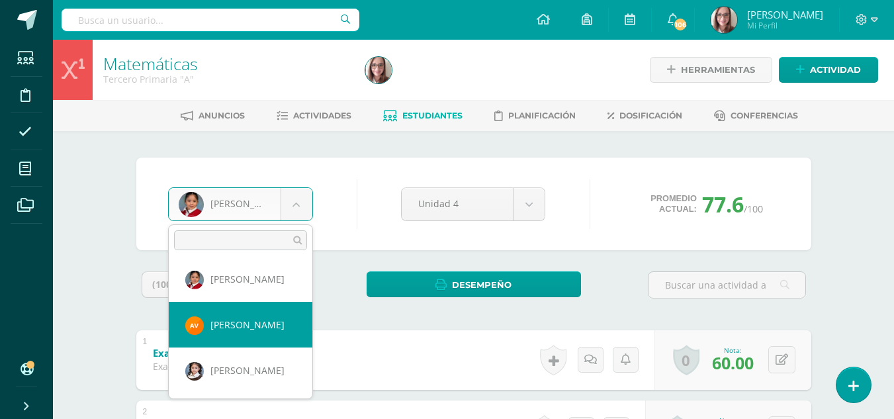
select select "3327"
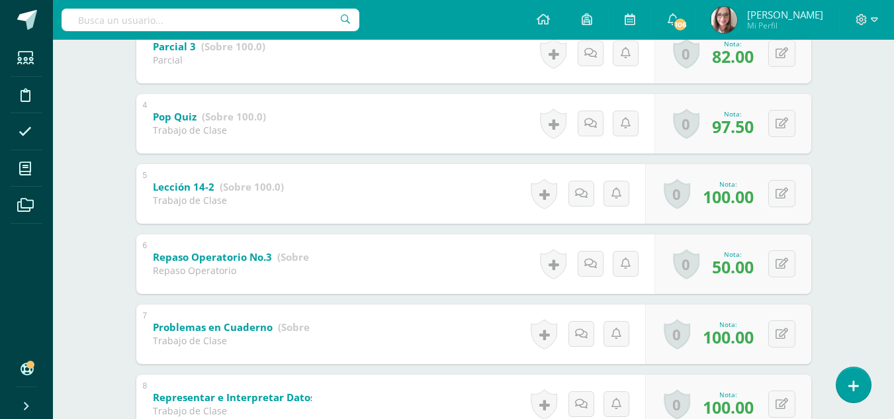
scroll to position [485, 0]
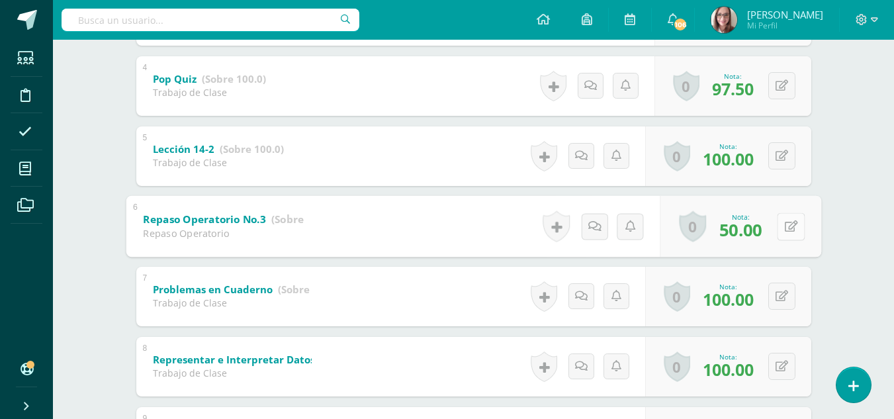
click at [791, 226] on button at bounding box center [791, 226] width 28 height 28
type input "75"
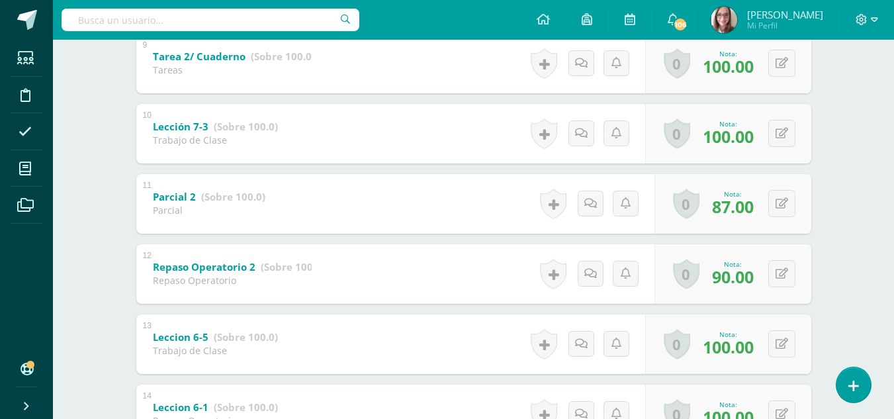
scroll to position [867, 0]
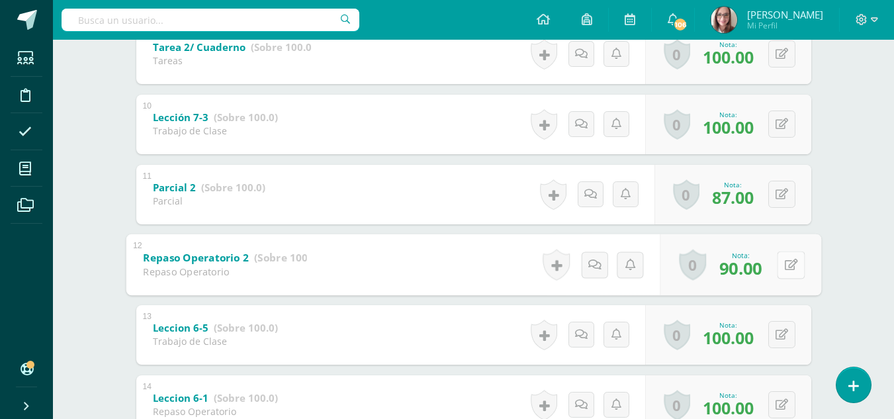
click at [784, 266] on button at bounding box center [791, 265] width 28 height 28
type input "95"
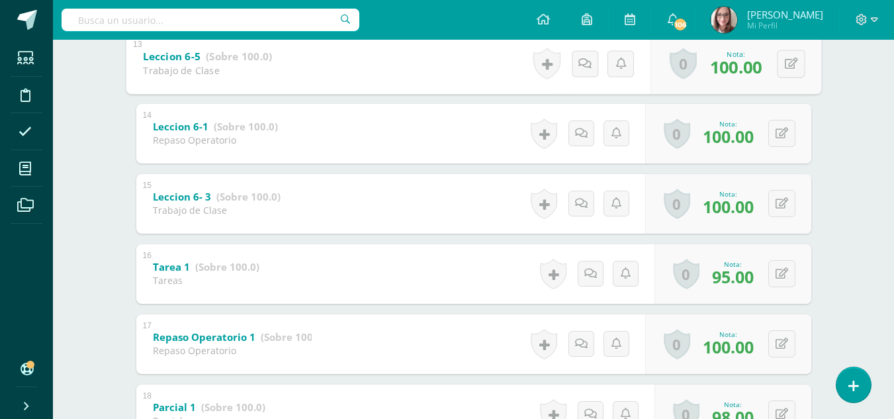
scroll to position [1141, 0]
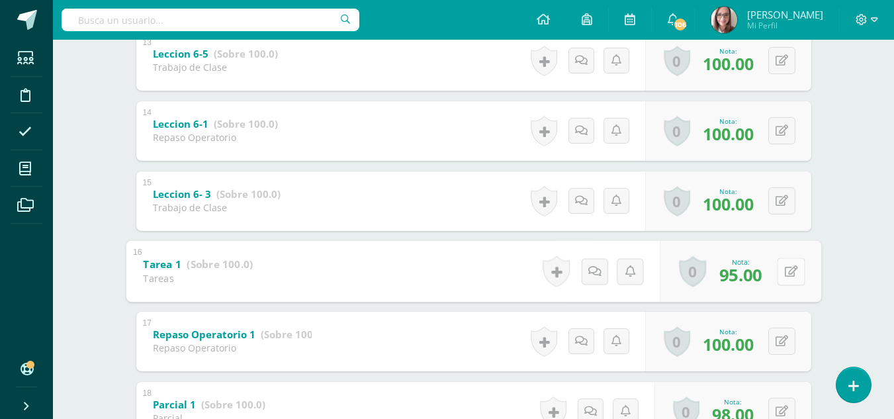
click at [778, 264] on button at bounding box center [791, 271] width 28 height 28
type input "100"
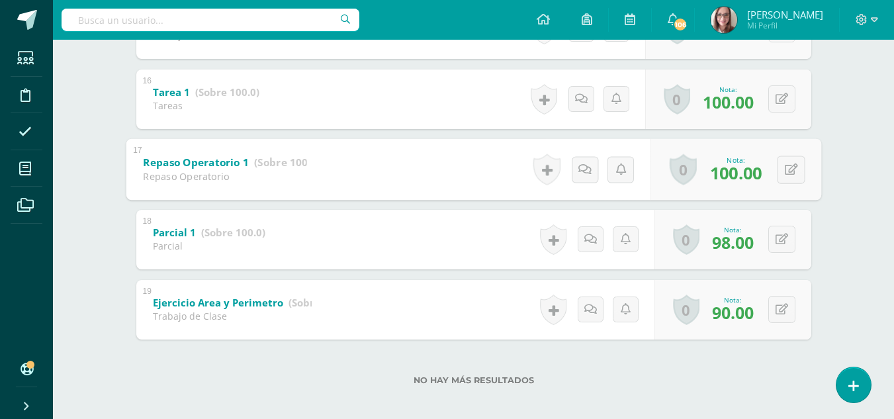
scroll to position [1316, 0]
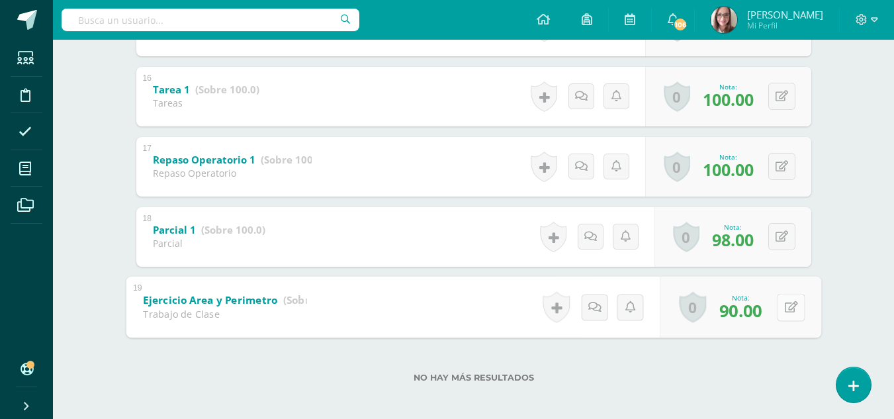
click at [782, 309] on button at bounding box center [791, 307] width 28 height 28
type input "100"
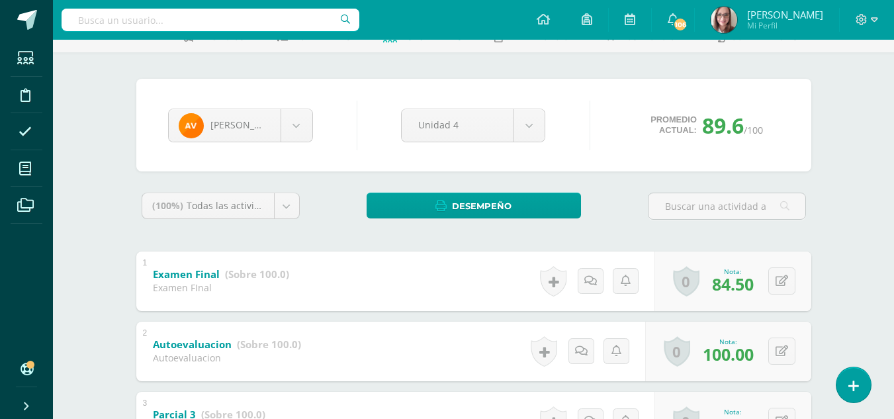
scroll to position [0, 0]
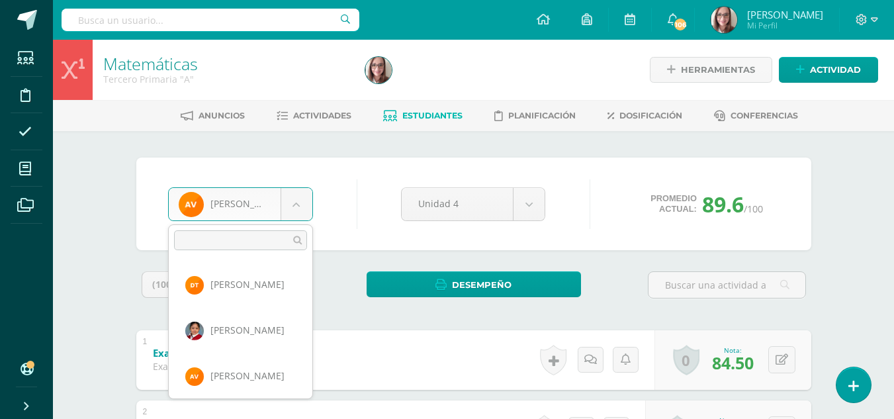
scroll to position [827, 0]
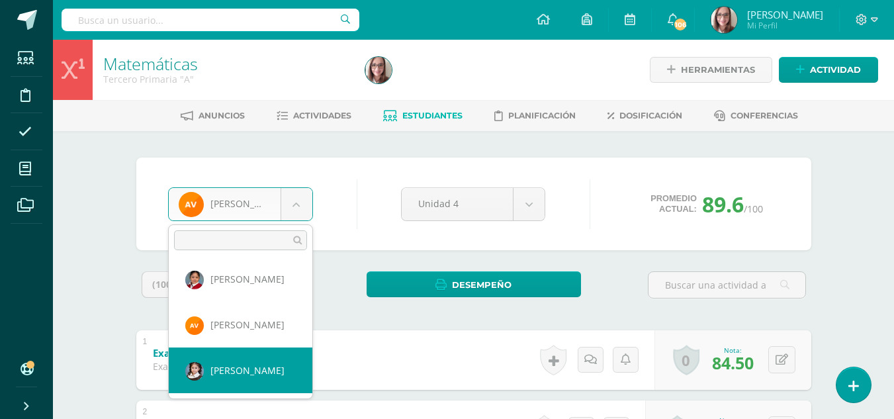
select select "44"
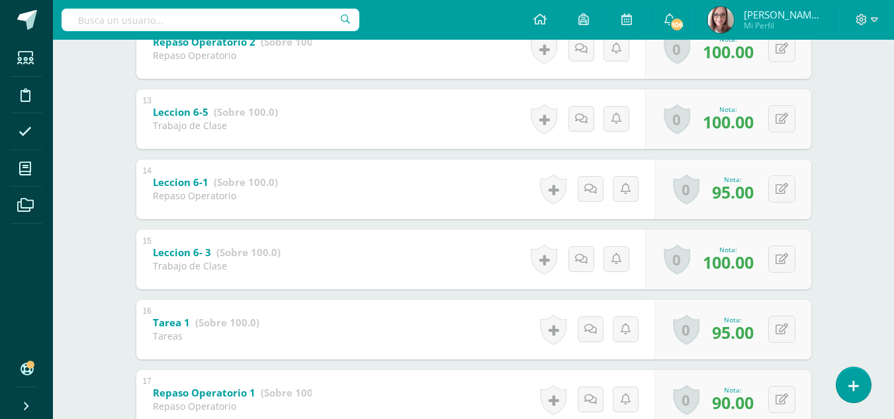
scroll to position [1092, 0]
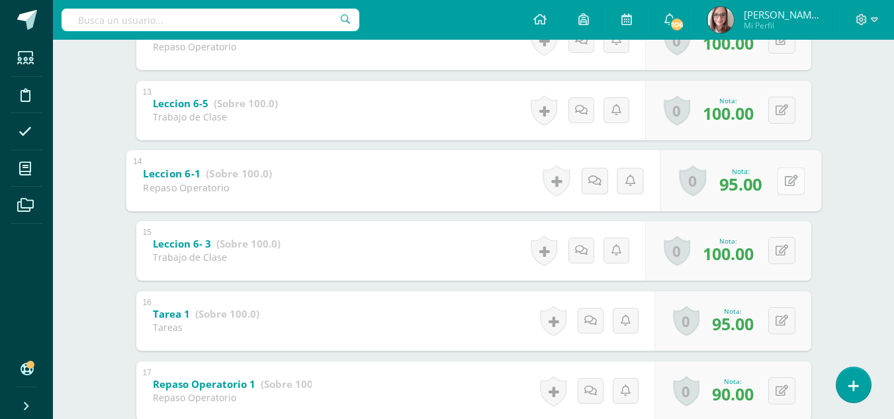
click at [788, 175] on button at bounding box center [791, 181] width 28 height 28
type input "100"
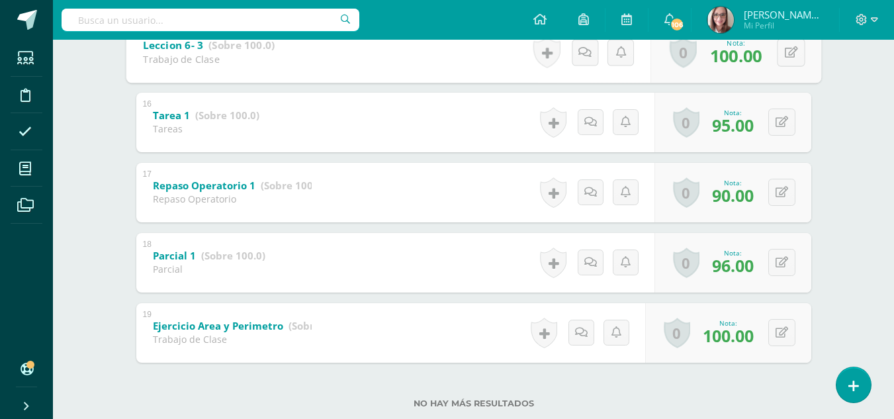
scroll to position [1293, 0]
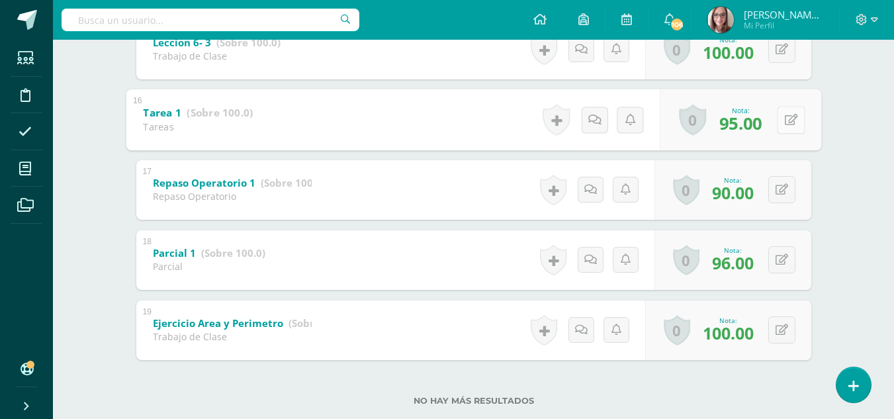
click at [777, 119] on button at bounding box center [791, 120] width 28 height 28
click at [777, 89] on form "Tarea 1 (Sobre 100.0) Tareas Nota 95.00 0 Logros Logros obtenidos 95.00" at bounding box center [474, 89] width 696 height 0
type input "100"
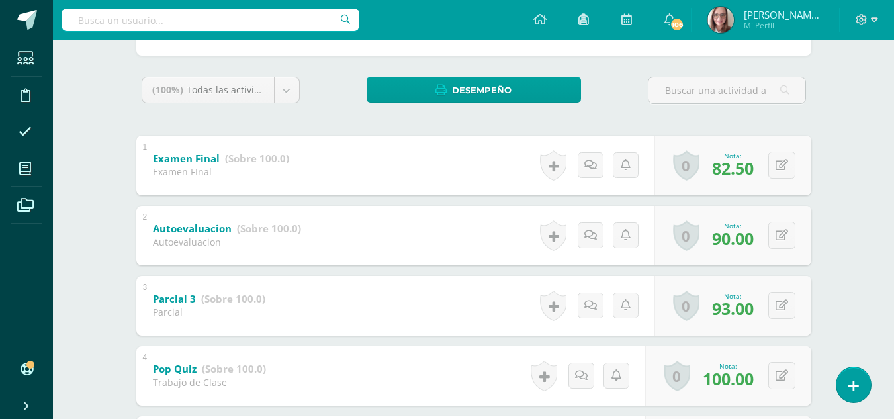
scroll to position [0, 0]
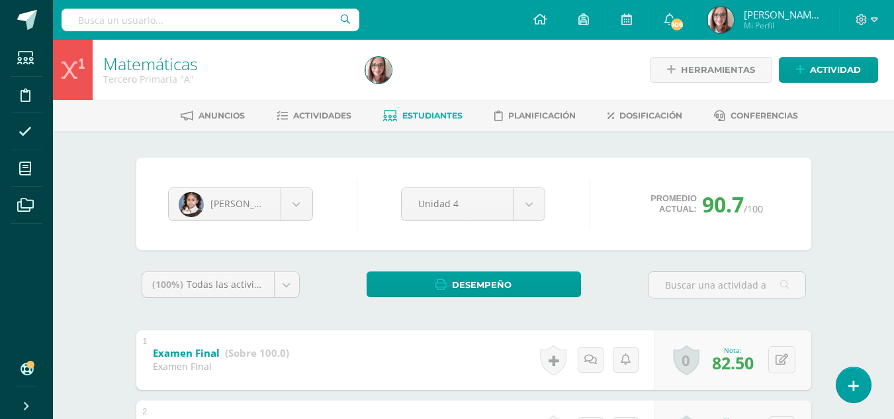
click at [415, 115] on span "Estudiantes" at bounding box center [432, 116] width 60 height 10
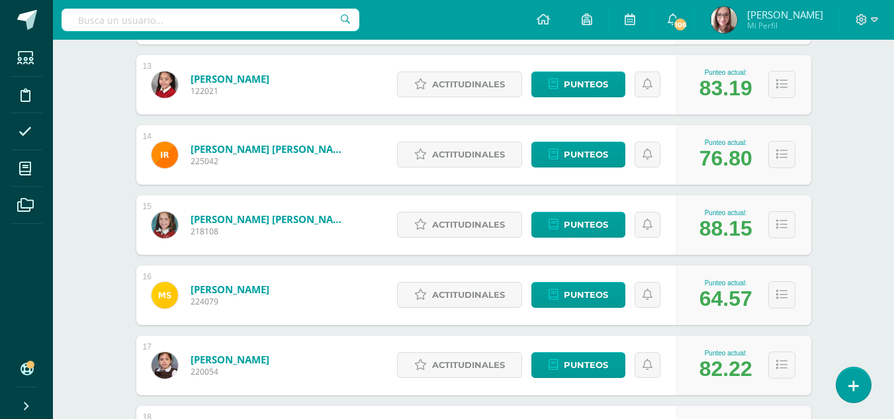
scroll to position [1072, 0]
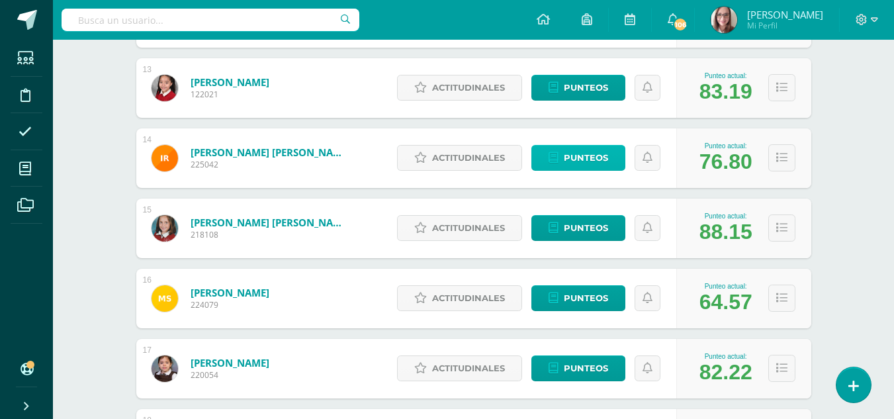
click at [608, 157] on link "Punteos" at bounding box center [579, 158] width 94 height 26
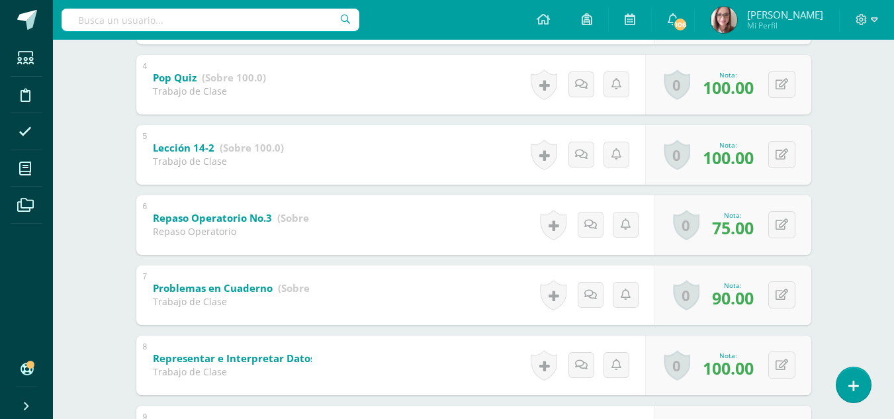
scroll to position [494, 0]
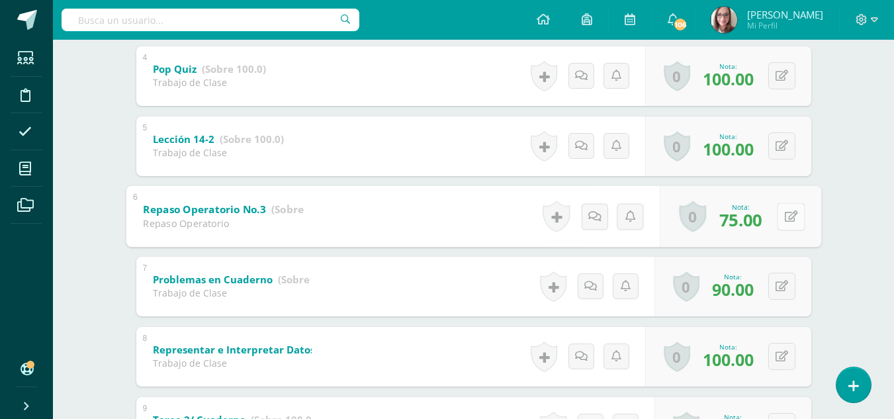
click at [782, 212] on button at bounding box center [791, 217] width 28 height 28
type input "90"
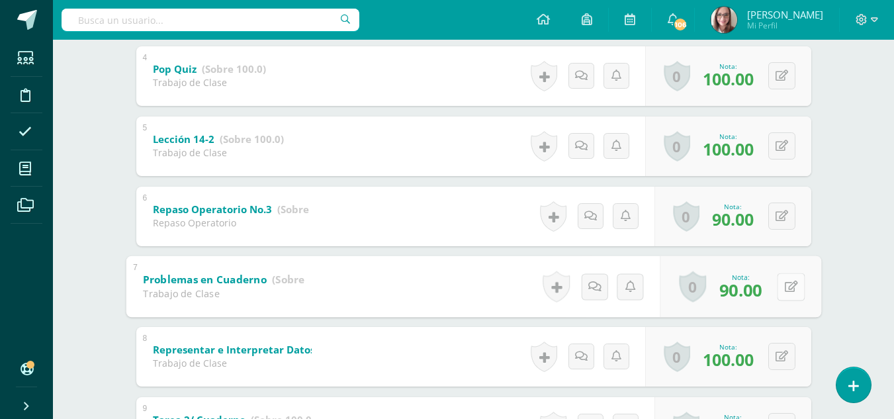
click at [791, 292] on icon at bounding box center [790, 286] width 13 height 11
type input "0"
type input "95"
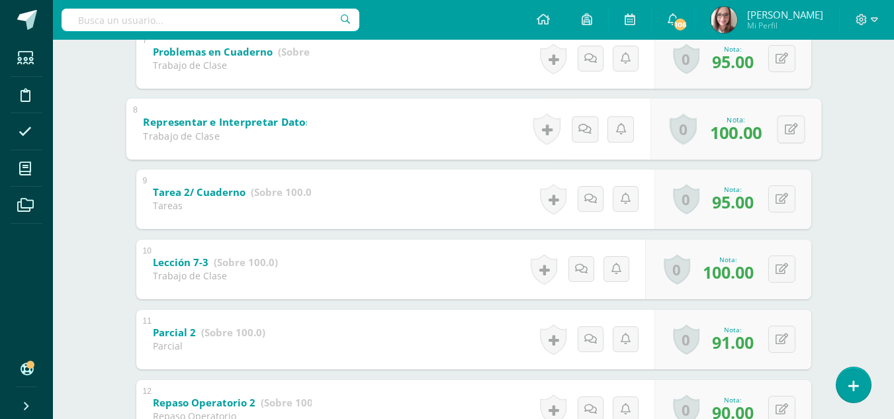
scroll to position [725, 0]
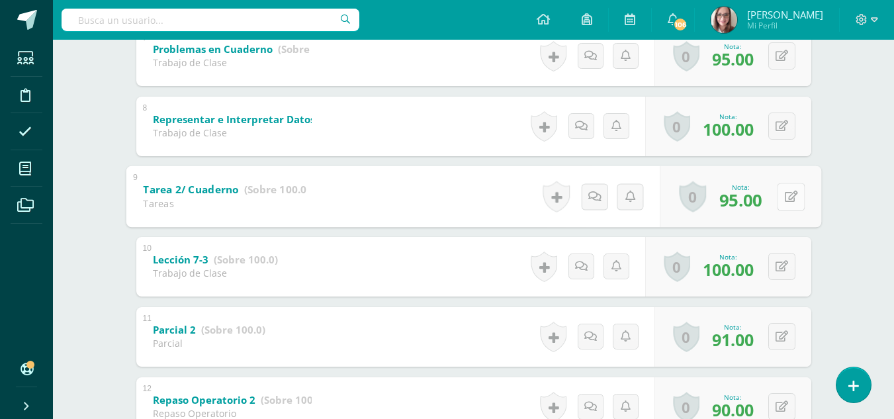
click at [776, 193] on div "0 Logros Logros obtenidos Aún no hay logros agregados Nota: 95.00" at bounding box center [741, 196] width 162 height 62
click at [787, 193] on icon at bounding box center [790, 196] width 13 height 11
type input "100"
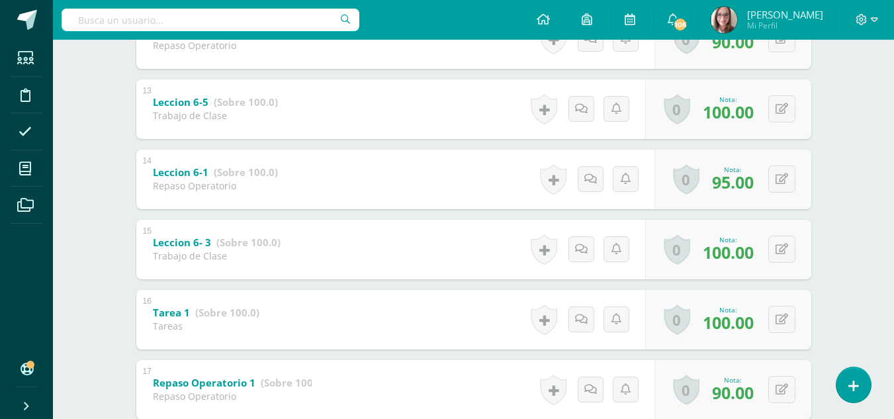
scroll to position [1096, 0]
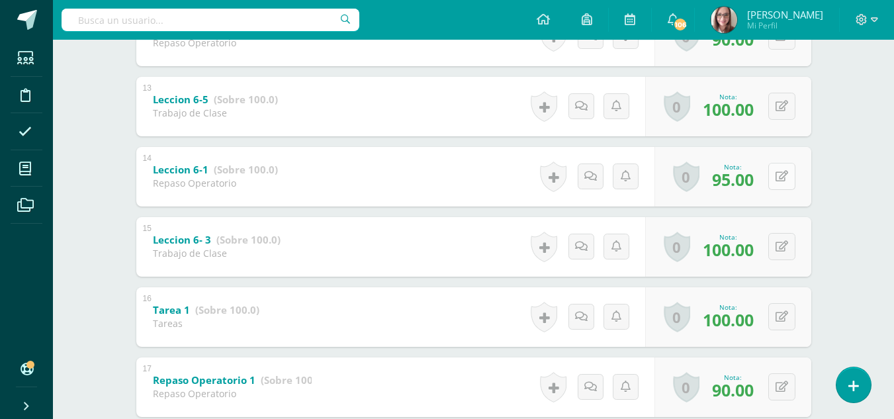
click at [787, 173] on icon at bounding box center [782, 176] width 13 height 11
type input "100"
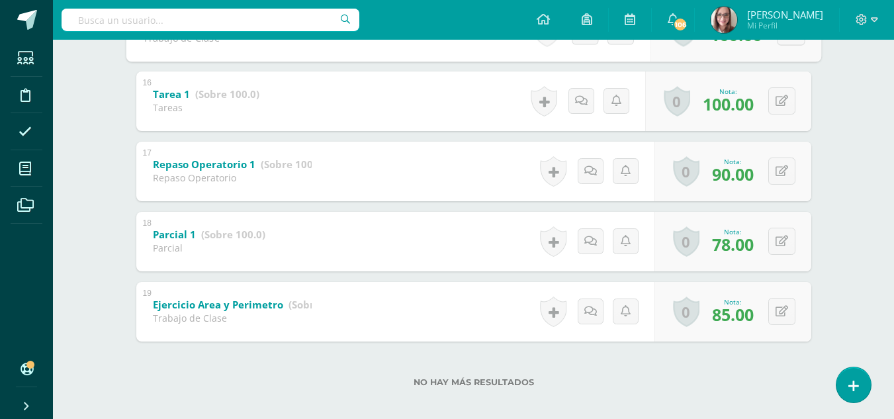
scroll to position [1322, 0]
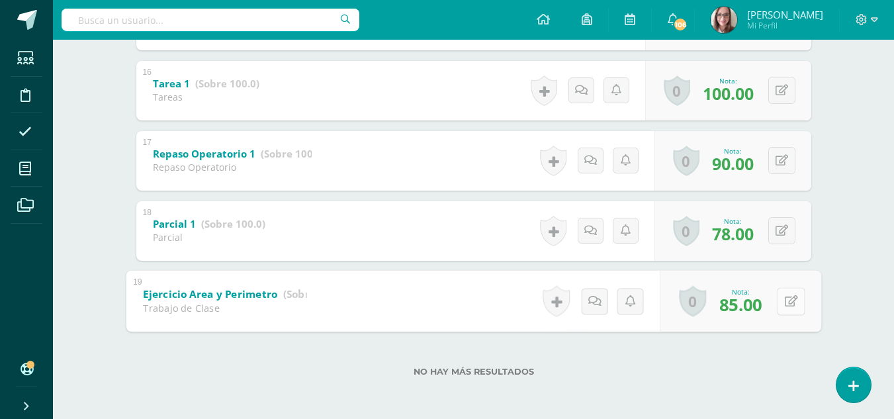
click at [777, 302] on button at bounding box center [791, 301] width 28 height 28
type input "95"
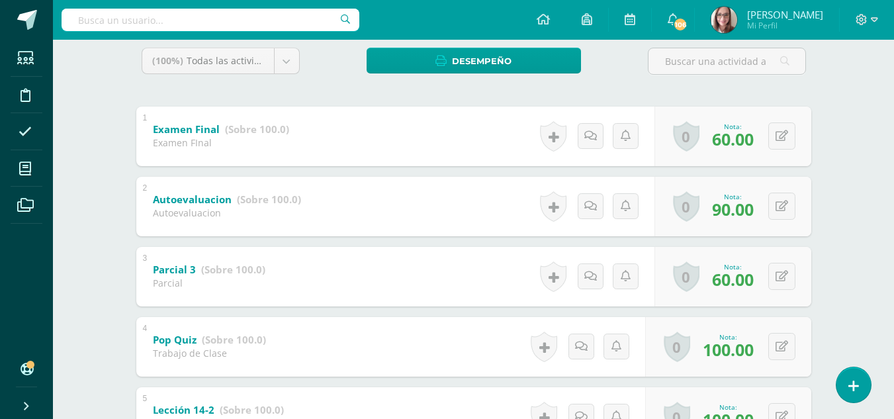
scroll to position [0, 0]
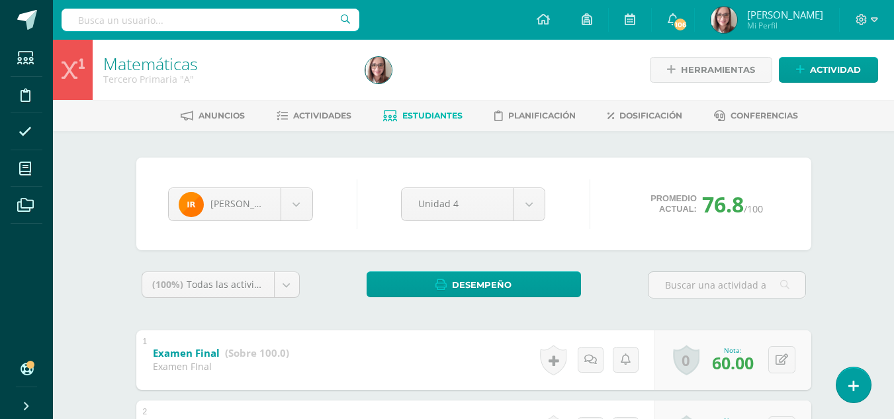
click at [432, 113] on span "Estudiantes" at bounding box center [432, 116] width 60 height 10
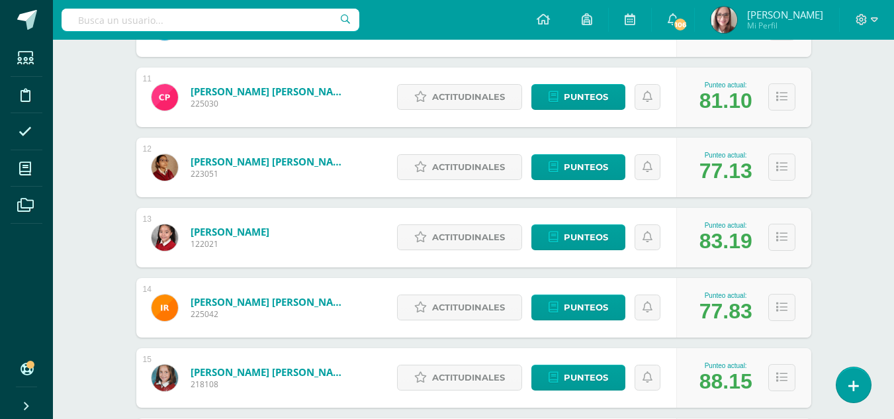
scroll to position [916, 0]
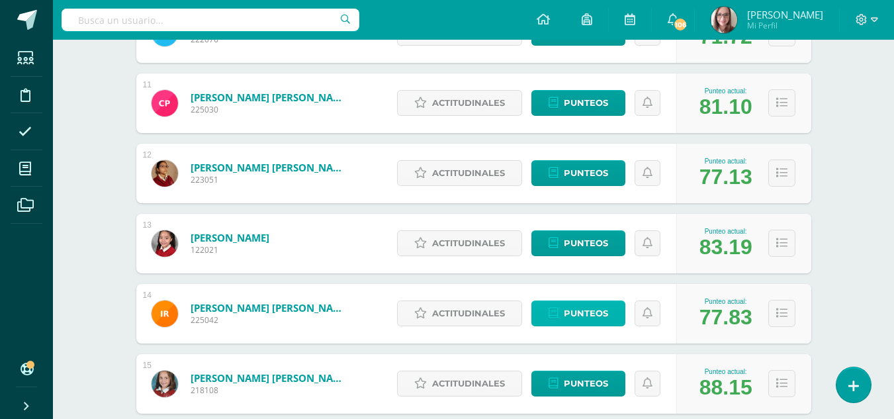
click at [571, 314] on span "Punteos" at bounding box center [586, 313] width 44 height 24
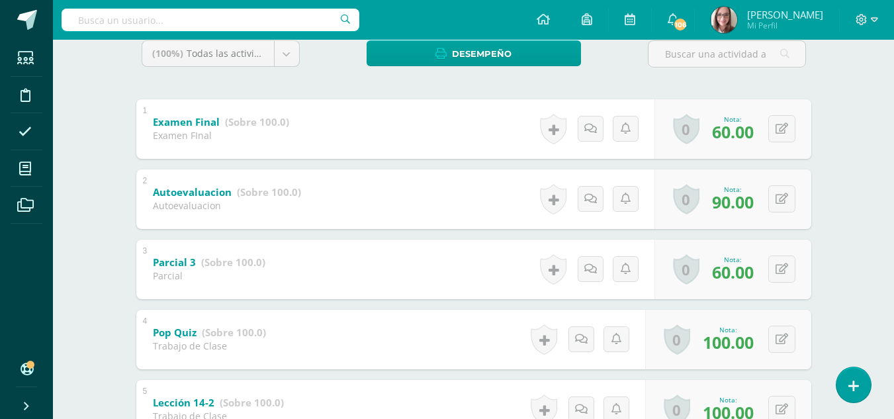
drag, startPoint x: 896, startPoint y: 20, endPoint x: 900, endPoint y: 197, distance: 177.4
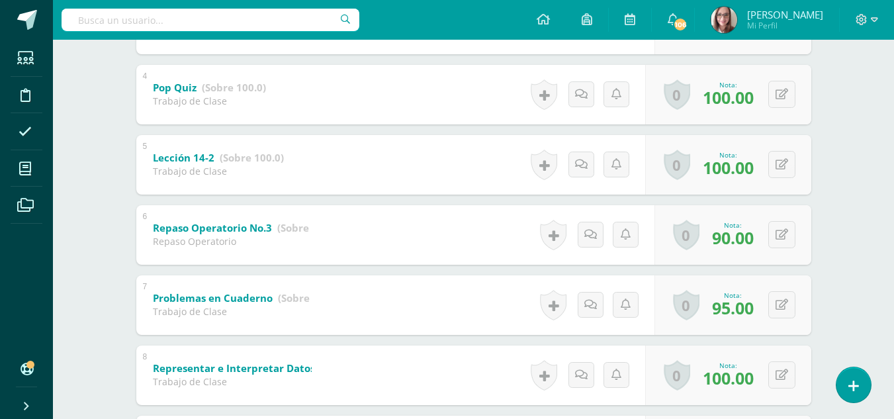
scroll to position [482, 0]
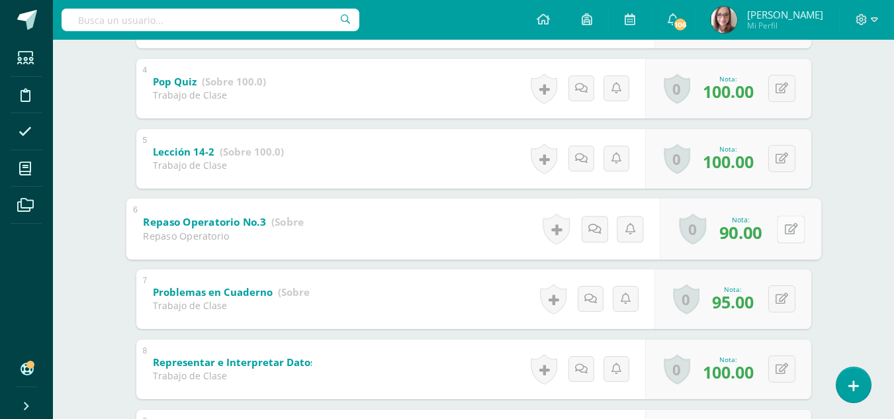
click at [786, 222] on button at bounding box center [791, 229] width 28 height 28
type input "100"
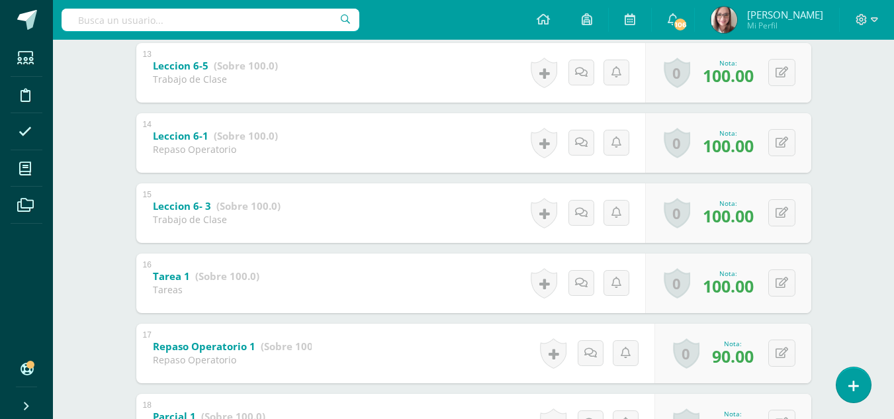
scroll to position [1322, 0]
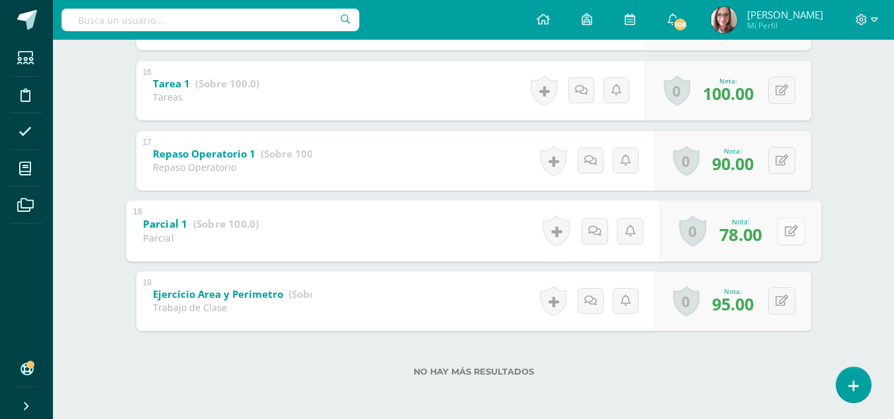
click at [780, 234] on button at bounding box center [791, 231] width 28 height 28
type input "80"
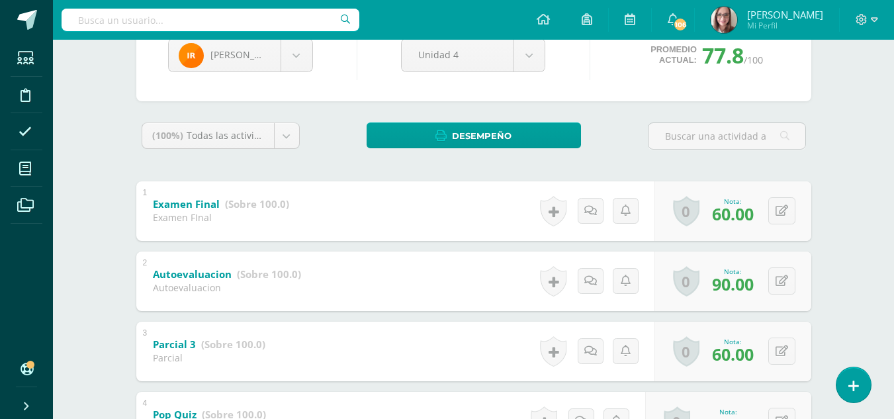
scroll to position [166, 0]
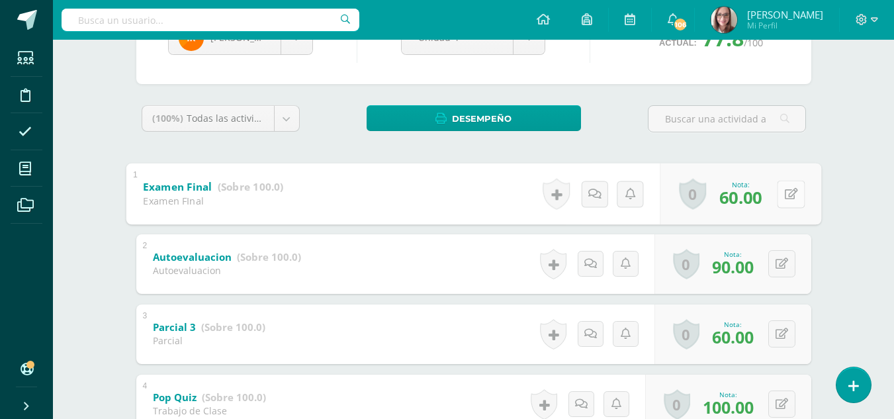
click at [781, 187] on button at bounding box center [791, 194] width 28 height 28
type input "70"
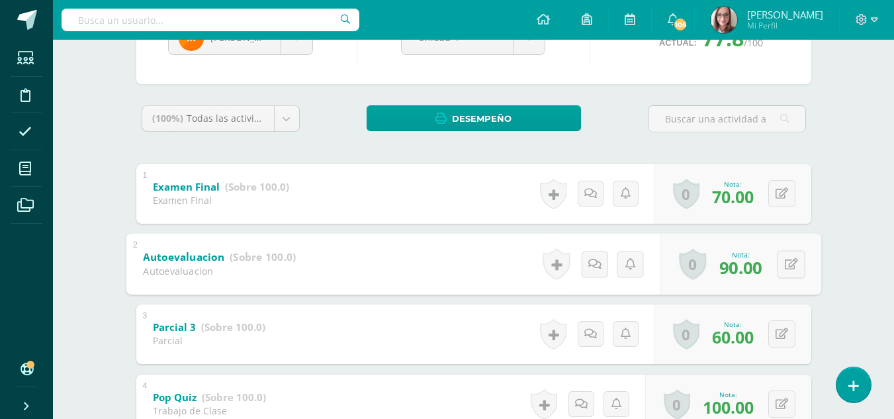
scroll to position [0, 0]
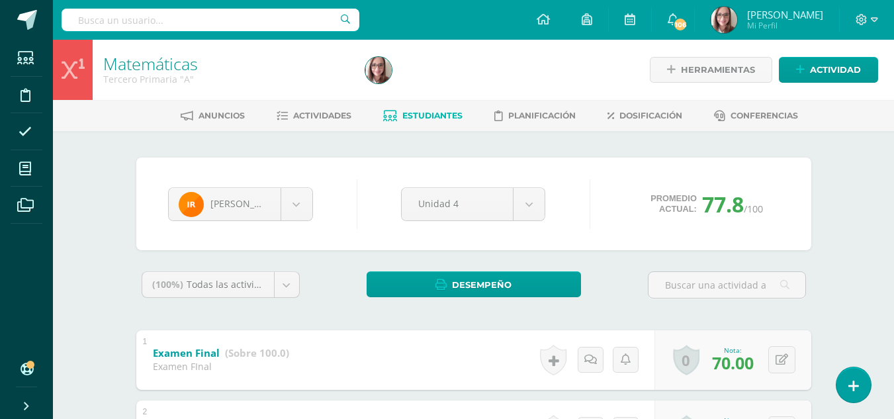
click at [438, 114] on span "Estudiantes" at bounding box center [432, 116] width 60 height 10
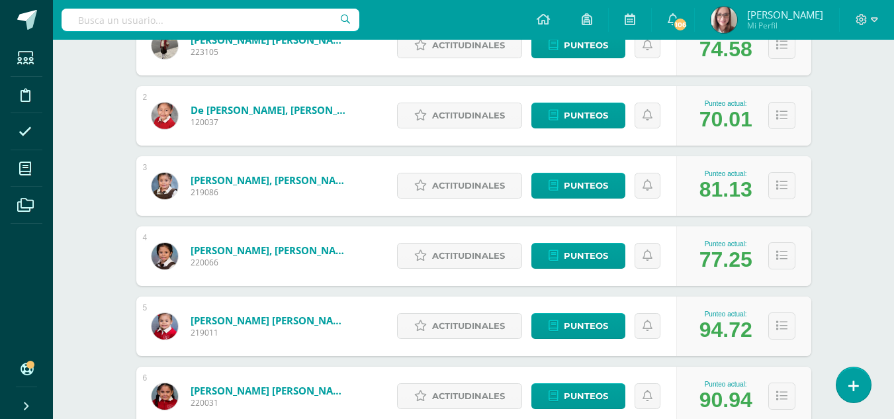
scroll to position [281, 0]
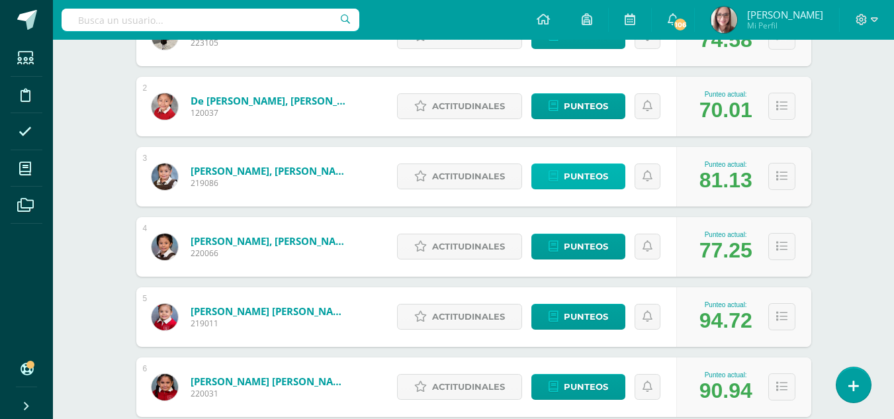
click at [577, 178] on span "Punteos" at bounding box center [586, 176] width 44 height 24
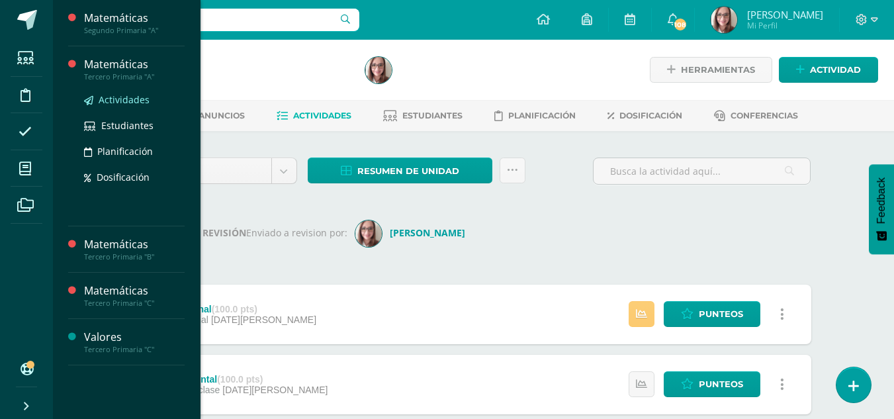
click at [116, 98] on span "Actividades" at bounding box center [124, 99] width 51 height 13
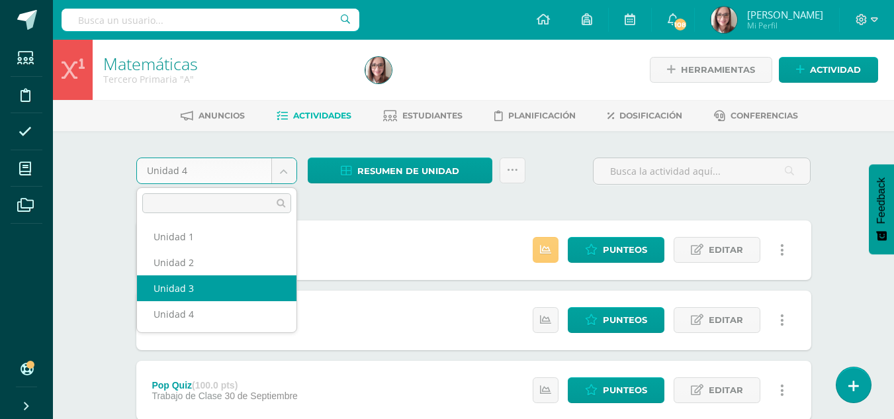
select select "Unidad 3"
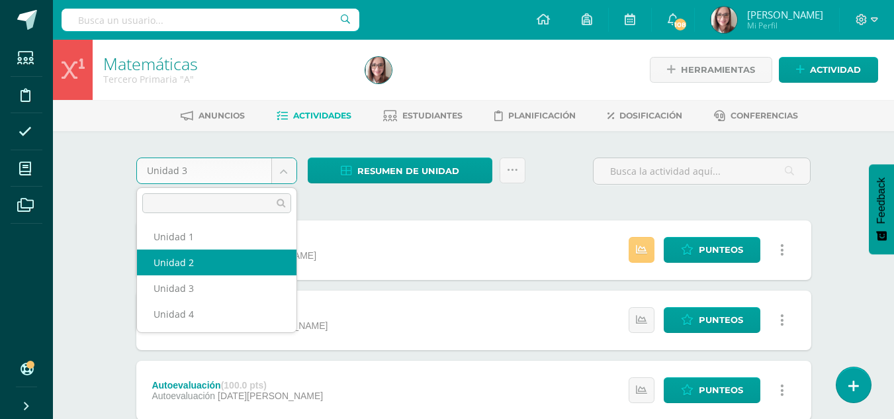
select select "Unidad 2"
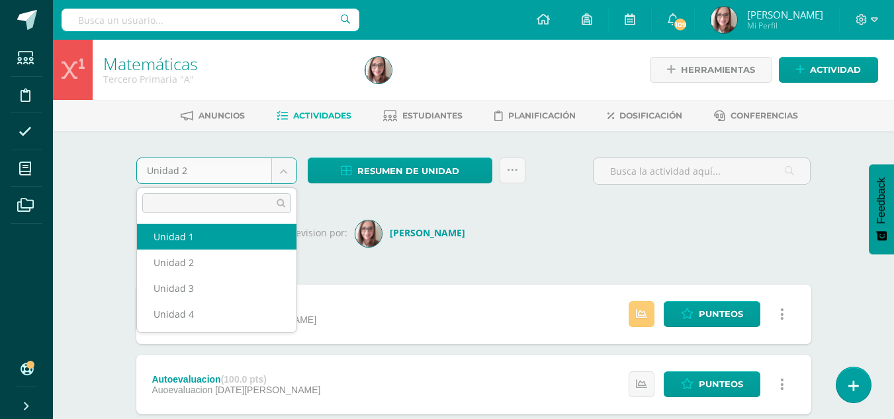
select select "Unidad 1"
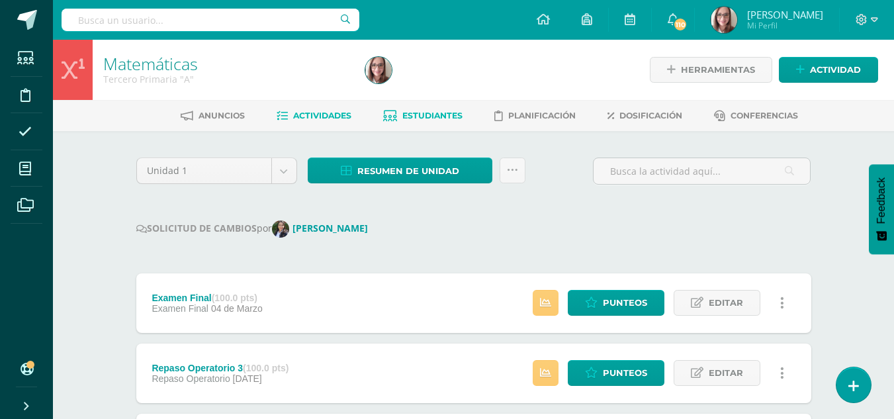
click at [438, 109] on link "Estudiantes" at bounding box center [422, 115] width 79 height 21
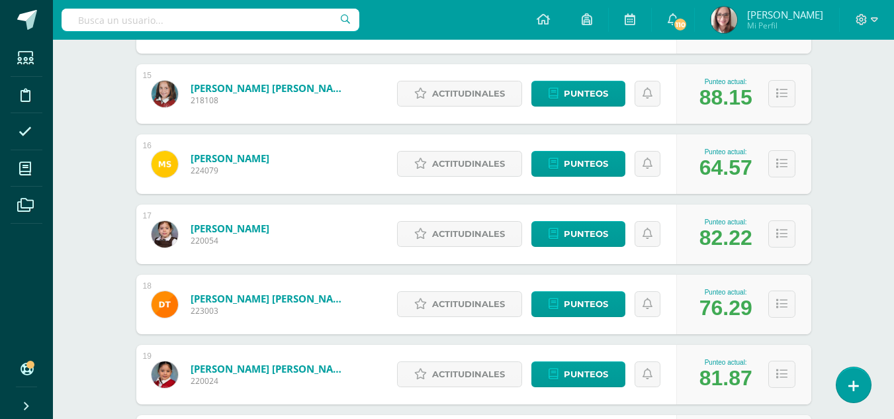
scroll to position [1203, 0]
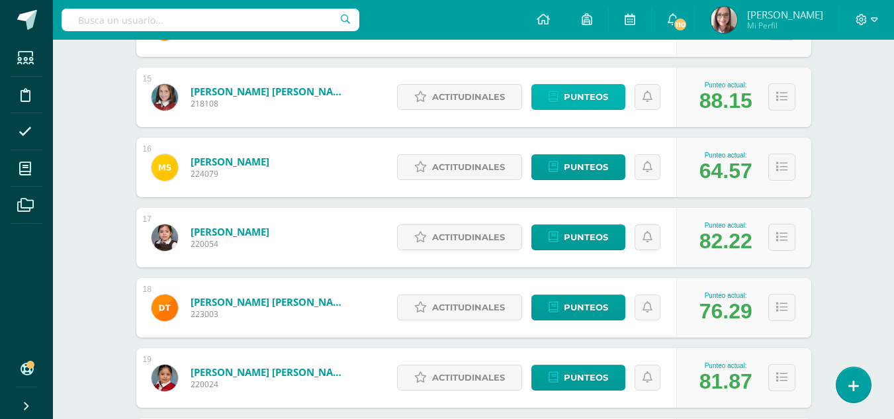
click at [604, 102] on span "Punteos" at bounding box center [586, 97] width 44 height 24
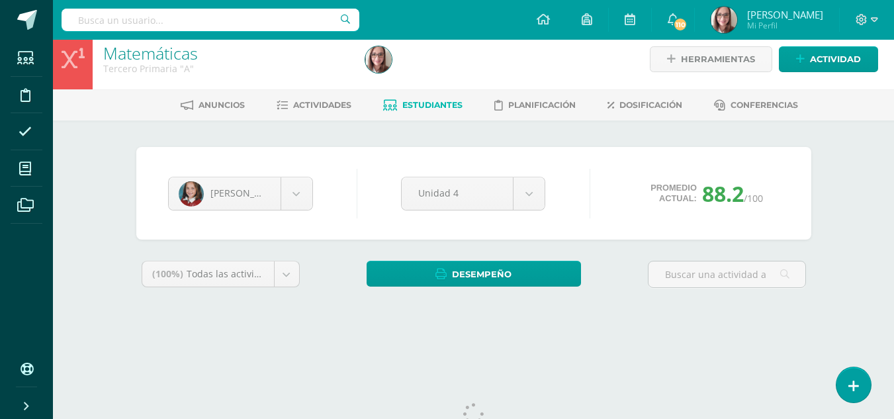
scroll to position [9, 0]
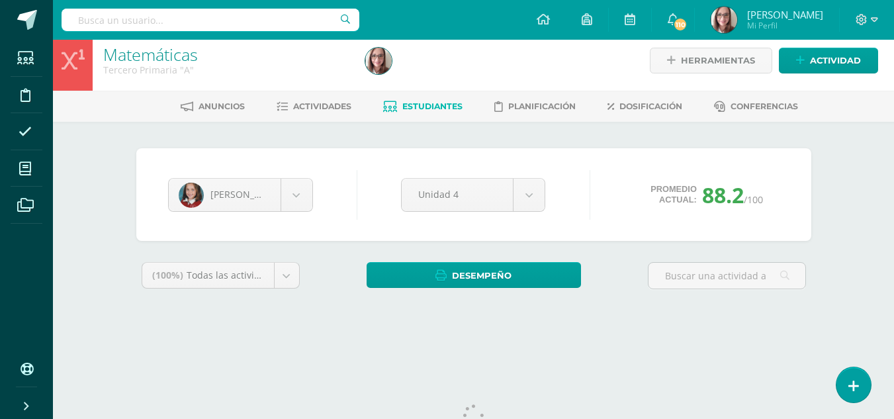
drag, startPoint x: 901, startPoint y: 35, endPoint x: 901, endPoint y: 43, distance: 7.9
click at [894, 43] on html "Estudiantes Disciplina Asistencia Mis cursos Archivos Soporte Ayuda Reportar un…" at bounding box center [447, 169] width 894 height 357
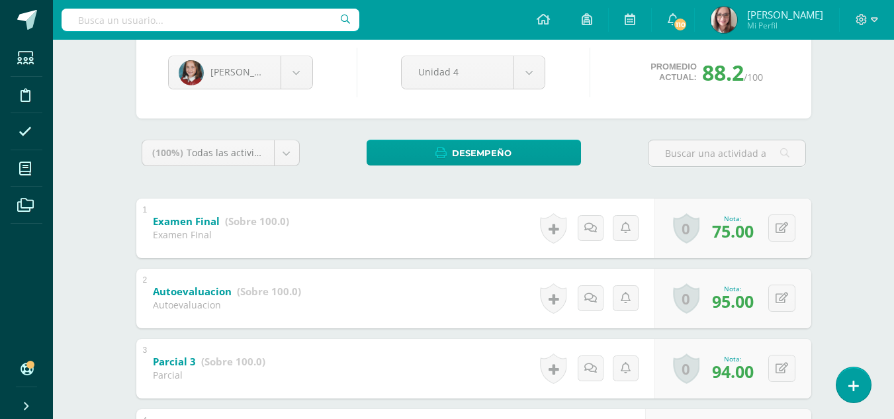
scroll to position [126, 0]
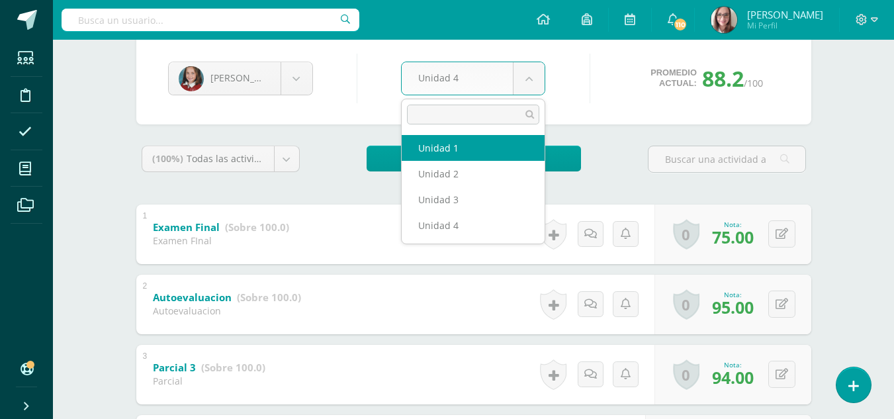
select select "Unidad 1"
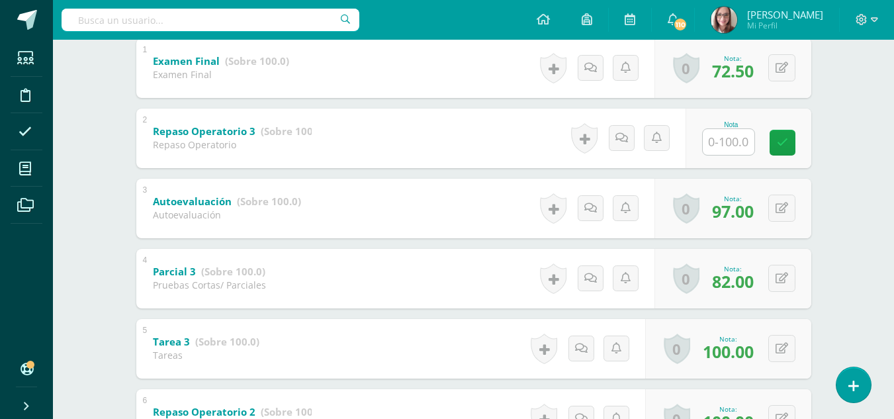
scroll to position [280, 0]
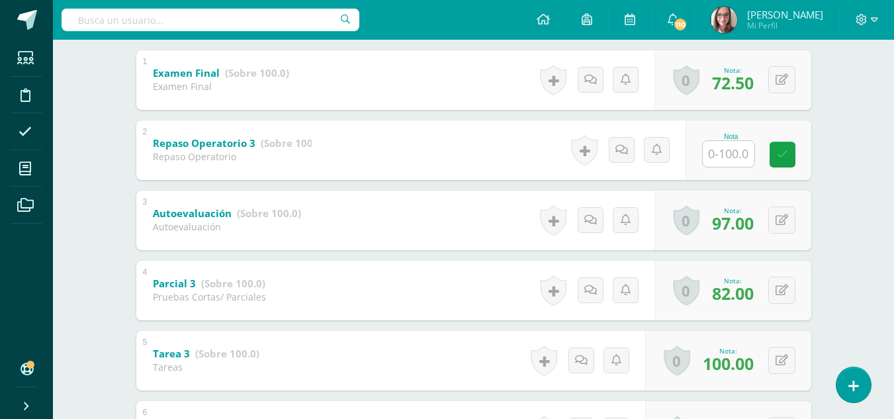
click at [733, 154] on input "text" at bounding box center [729, 154] width 52 height 26
type input "100"
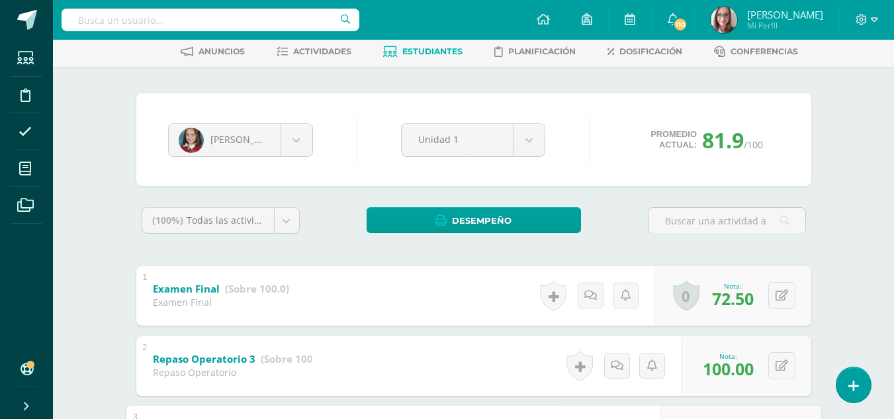
scroll to position [0, 0]
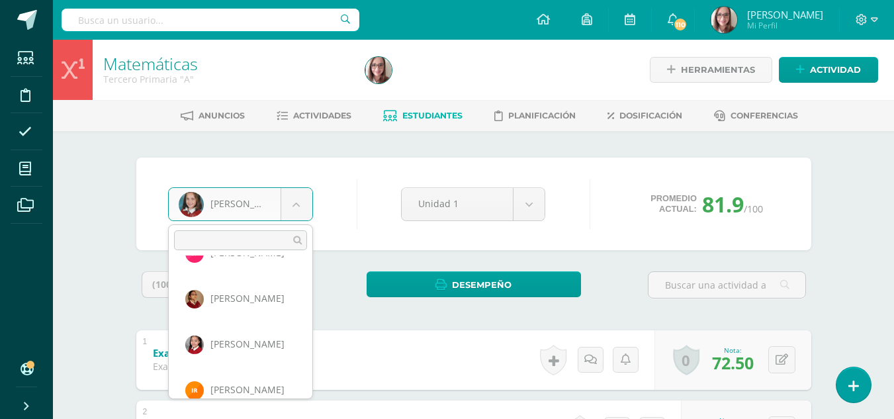
scroll to position [450, 0]
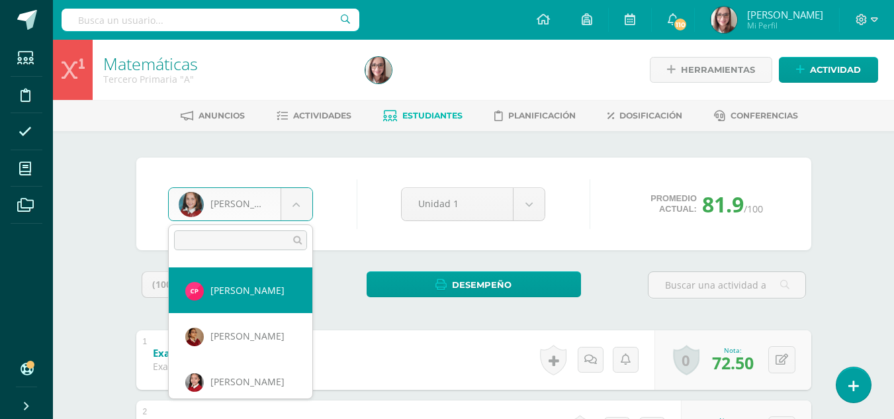
select select "3654"
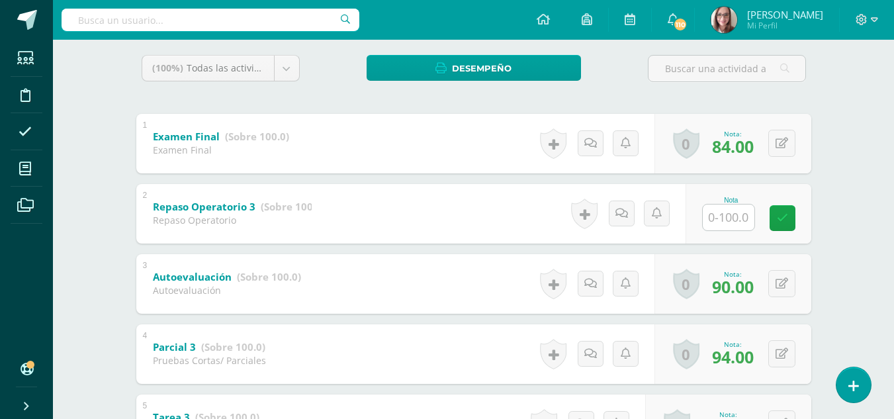
scroll to position [220, 0]
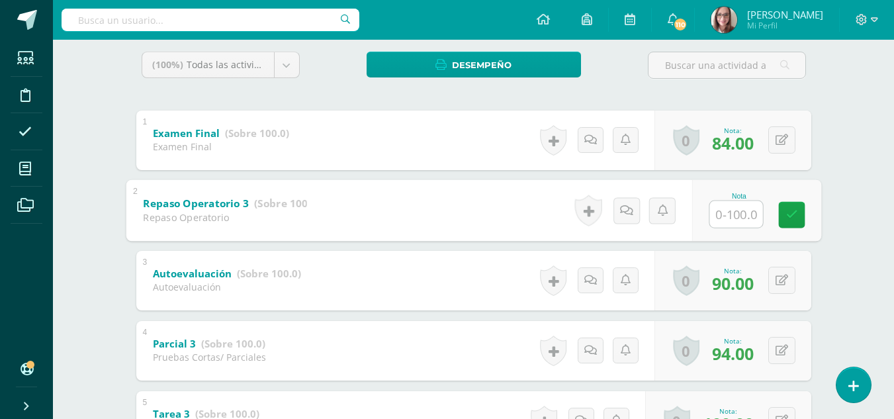
click at [741, 208] on input "text" at bounding box center [736, 214] width 53 height 26
type input "90"
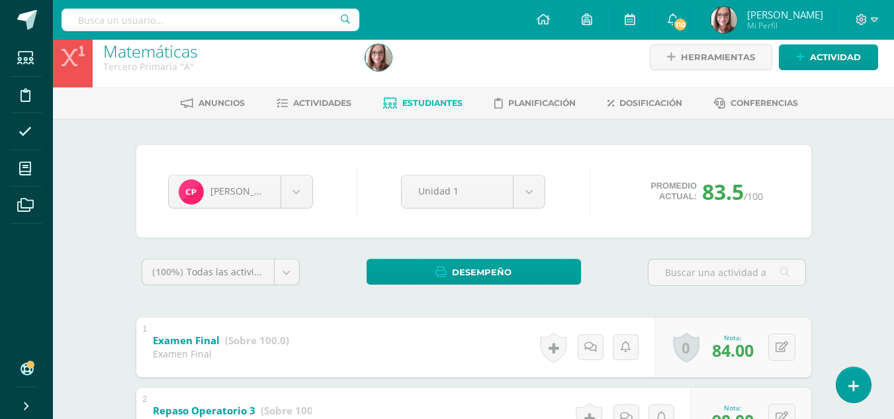
scroll to position [0, 0]
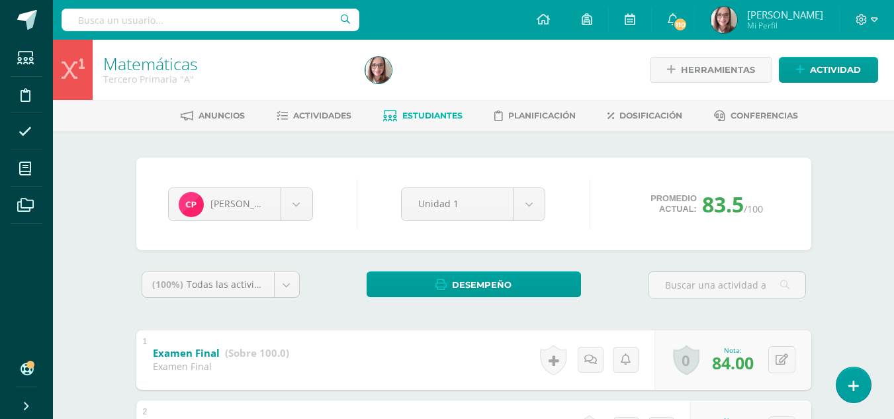
click at [236, 159] on div "[PERSON_NAME] Diudhanett [PERSON_NAME] de [PERSON_NAME] [PERSON_NAME] [PERSON_N…" at bounding box center [473, 204] width 675 height 93
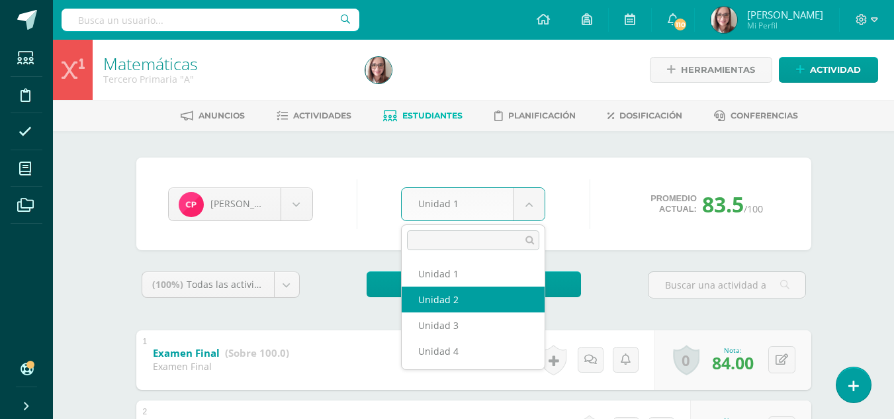
select select "Unidad 2"
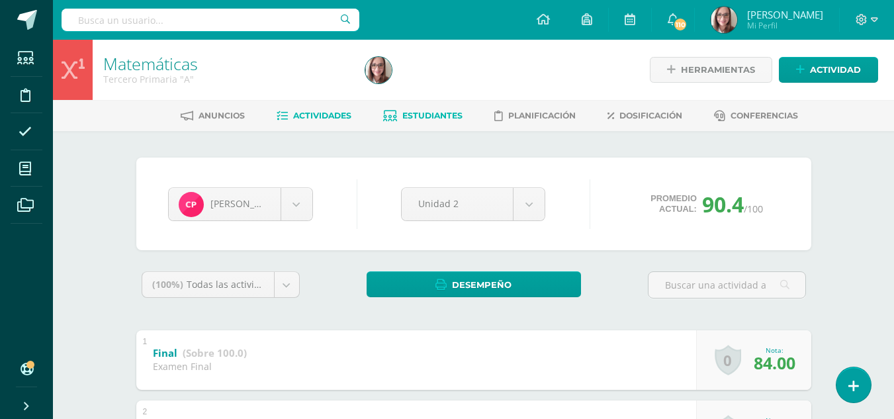
click at [316, 115] on span "Actividades" at bounding box center [322, 116] width 58 height 10
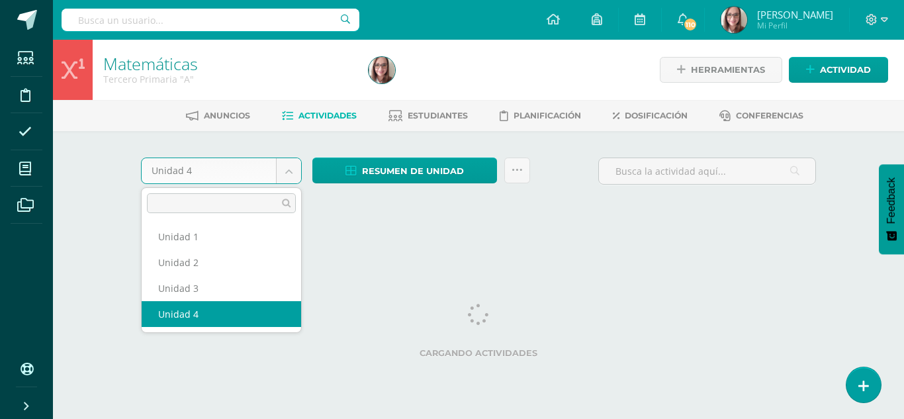
click at [285, 173] on body "Estudiantes Disciplina Asistencia Mis cursos Archivos Soporte Ayuda Reportar un…" at bounding box center [452, 123] width 904 height 247
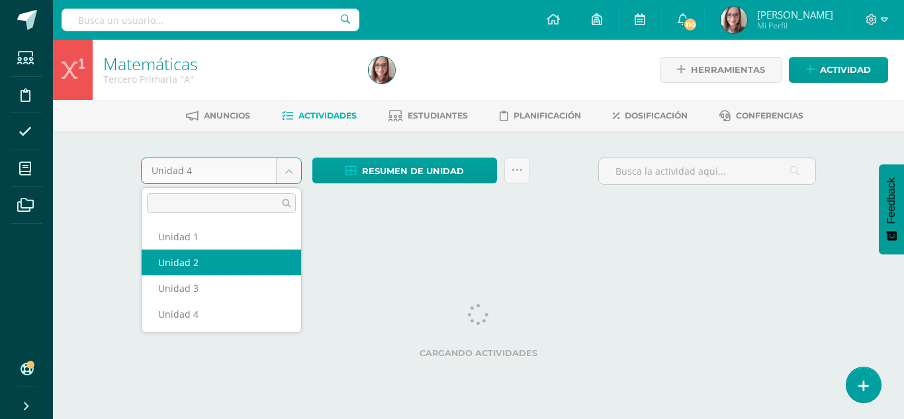
select select "Unidad 2"
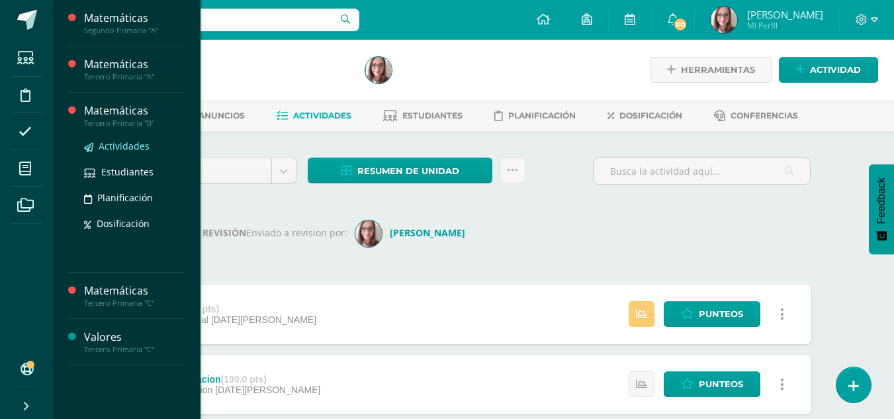
click at [123, 146] on span "Actividades" at bounding box center [124, 146] width 51 height 13
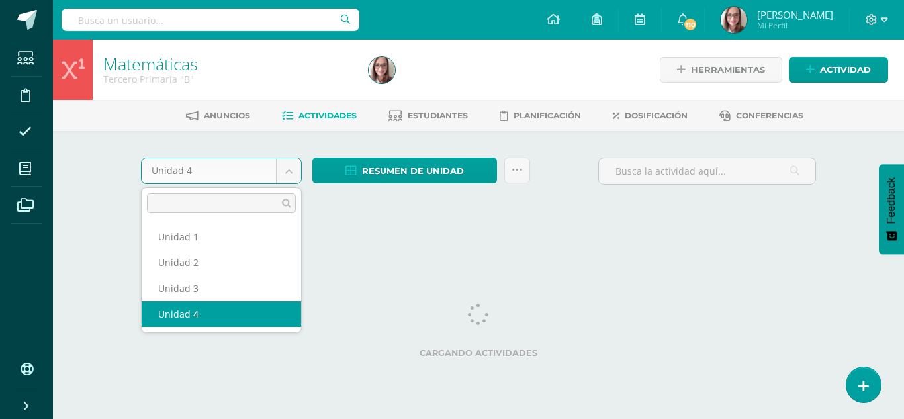
click at [293, 167] on body "Estudiantes Disciplina Asistencia Mis cursos Archivos Soporte Ayuda Reportar un…" at bounding box center [452, 123] width 904 height 247
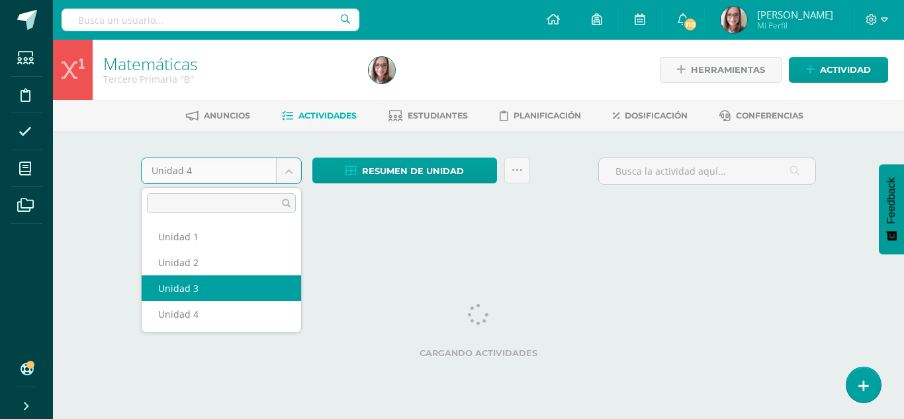
select select "Unidad 3"
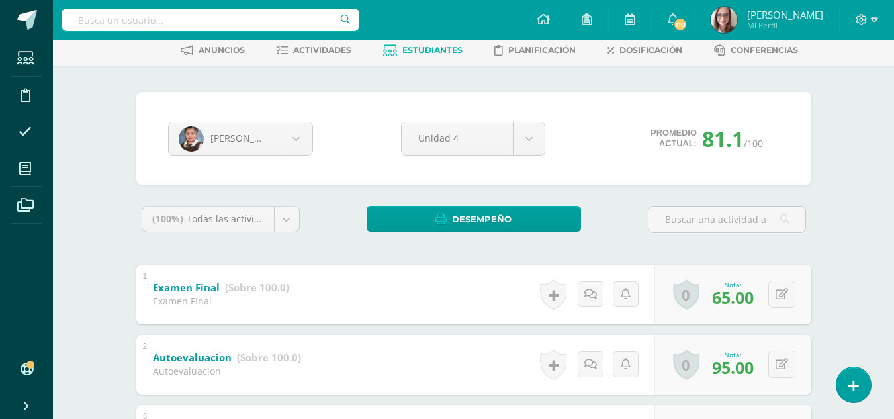
scroll to position [182, 0]
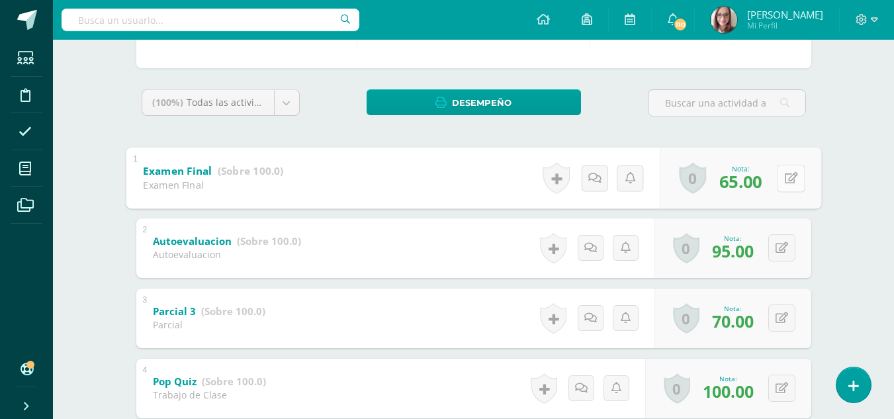
click at [792, 182] on button at bounding box center [791, 178] width 28 height 28
type input "70"
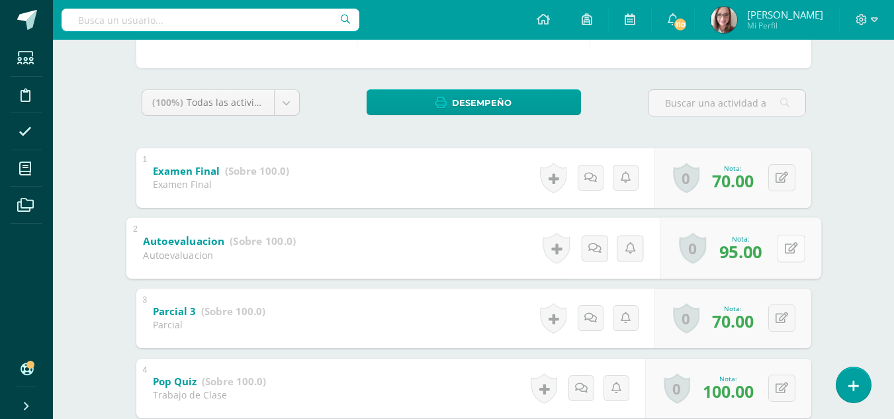
click at [794, 248] on icon at bounding box center [790, 247] width 13 height 11
type input "100"
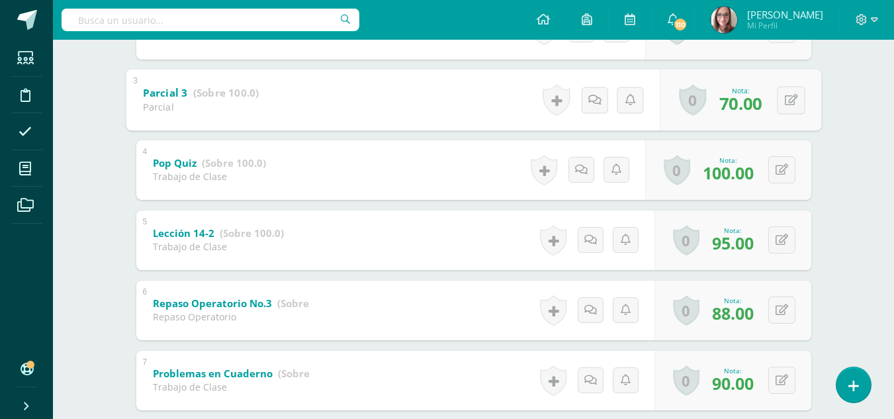
scroll to position [428, 0]
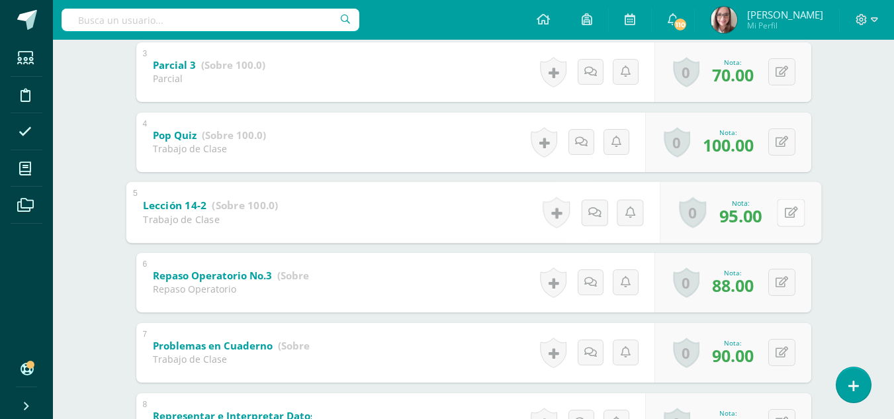
click at [776, 216] on div "0 Logros Logros obtenidos Aún no hay logros agregados Nota: 95.00" at bounding box center [741, 212] width 162 height 62
click at [790, 216] on icon at bounding box center [790, 212] width 13 height 11
type input "100"
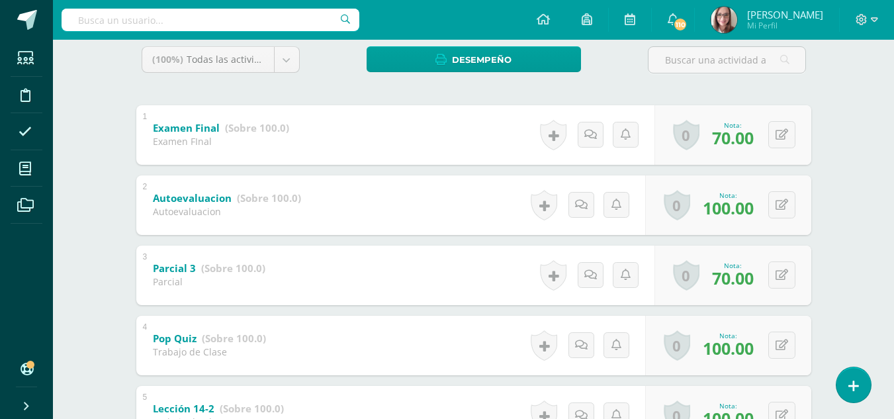
scroll to position [0, 0]
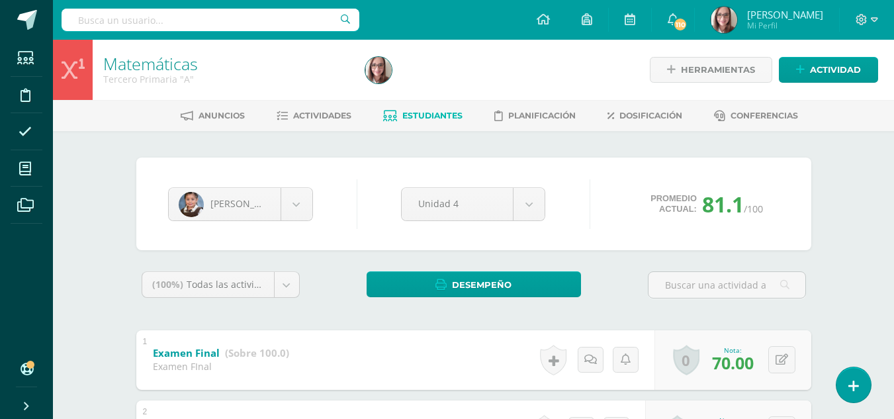
click at [404, 117] on span "Estudiantes" at bounding box center [432, 116] width 60 height 10
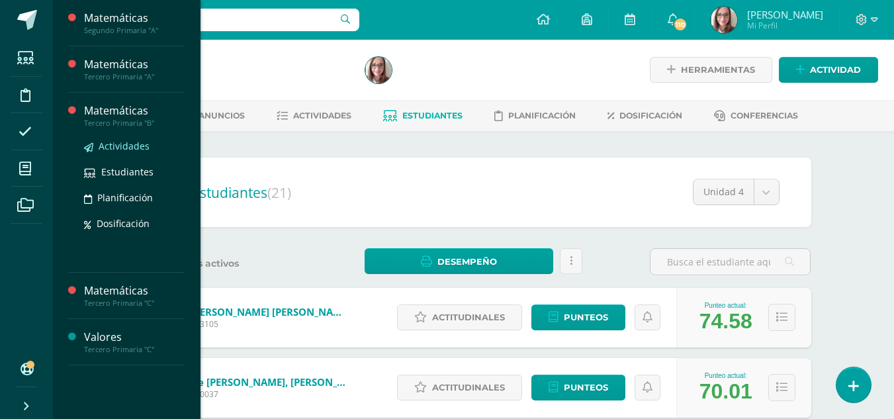
click at [122, 143] on span "Actividades" at bounding box center [124, 146] width 51 height 13
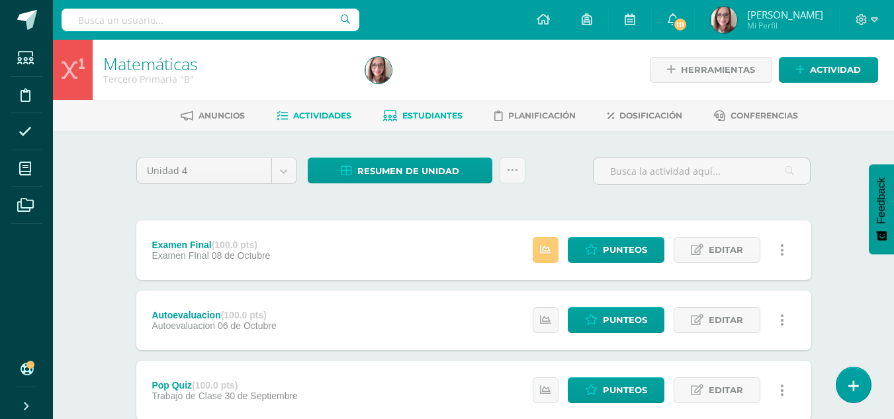
click at [437, 116] on span "Estudiantes" at bounding box center [432, 116] width 60 height 10
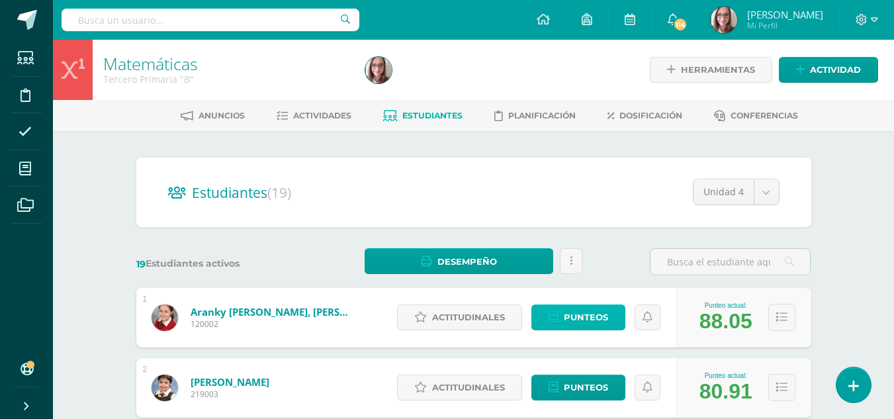
click at [575, 318] on span "Punteos" at bounding box center [586, 317] width 44 height 24
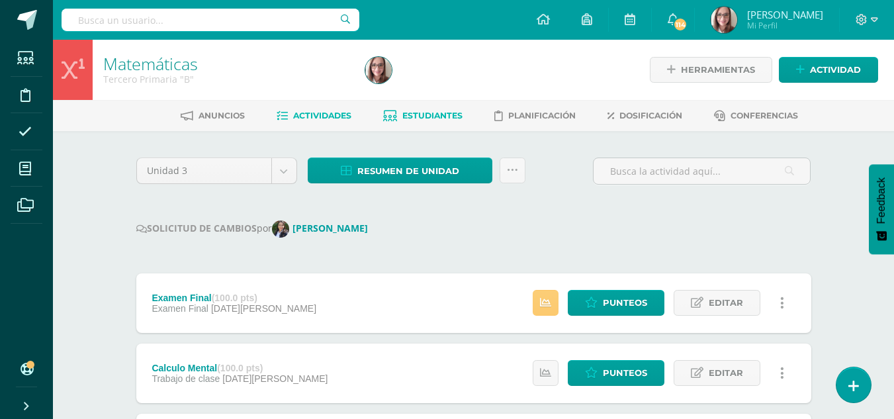
click at [445, 109] on link "Estudiantes" at bounding box center [422, 115] width 79 height 21
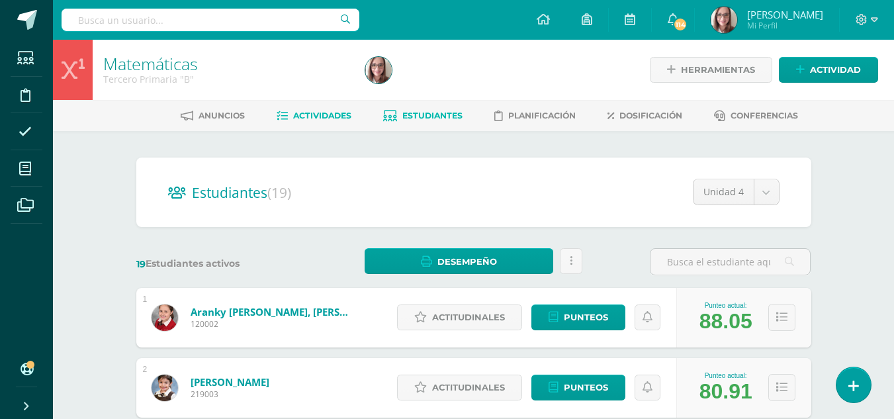
click at [302, 113] on span "Actividades" at bounding box center [322, 116] width 58 height 10
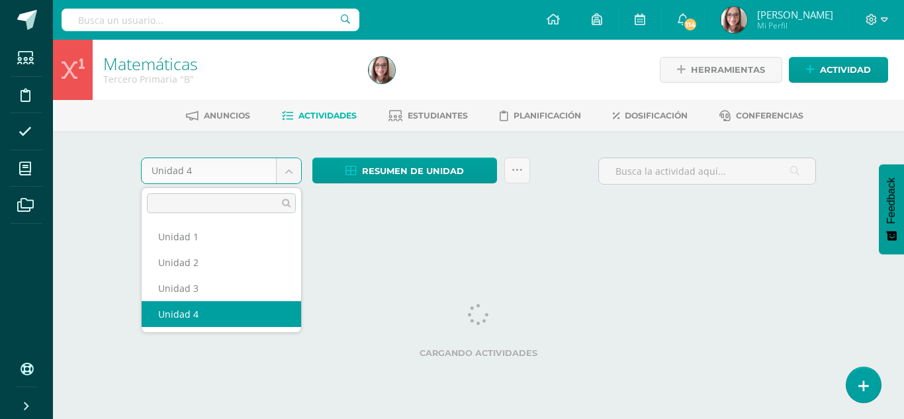
click at [293, 181] on body "Estudiantes Disciplina Asistencia Mis cursos Archivos Soporte Ayuda Reportar un…" at bounding box center [452, 123] width 904 height 247
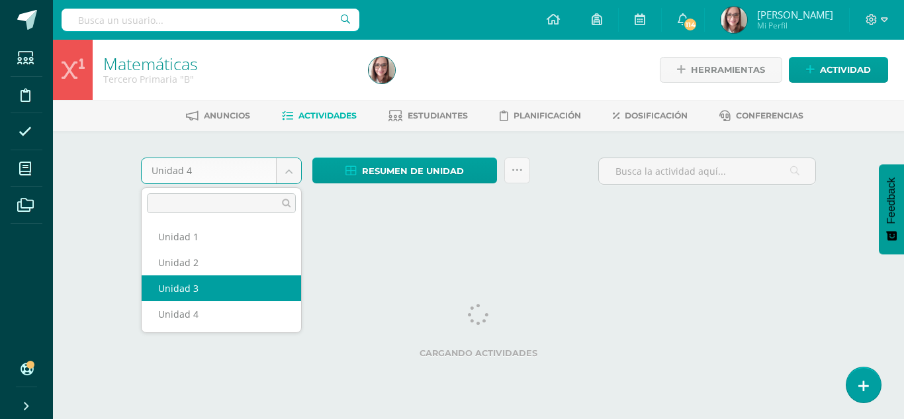
select select "Unidad 3"
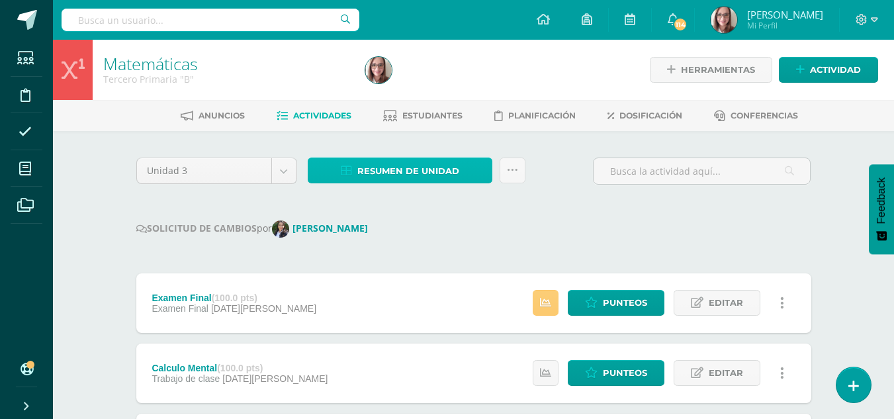
click at [402, 167] on span "Resumen de unidad" at bounding box center [408, 171] width 102 height 24
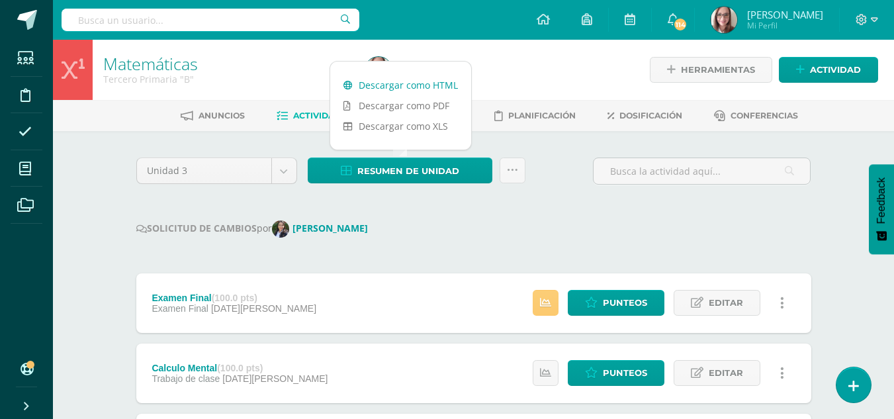
click at [402, 92] on link "Descargar como HTML" at bounding box center [400, 85] width 141 height 21
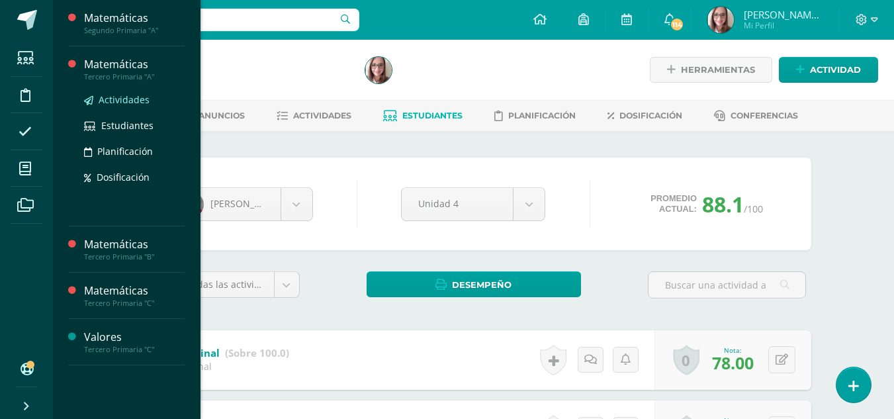
click at [116, 105] on span "Actividades" at bounding box center [124, 99] width 51 height 13
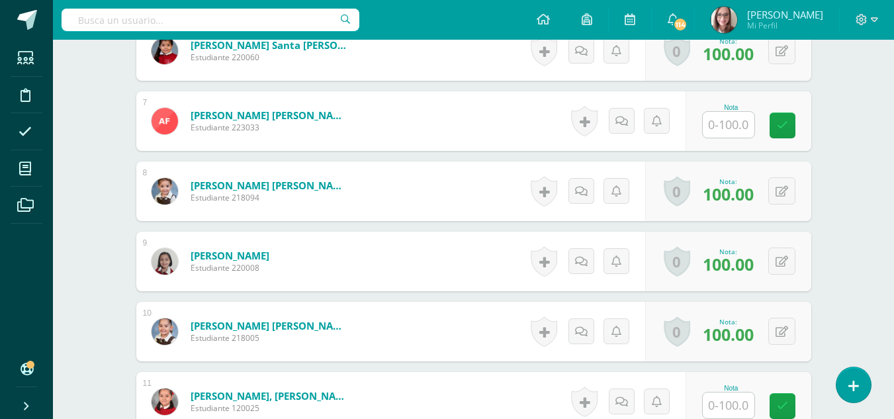
scroll to position [790, 0]
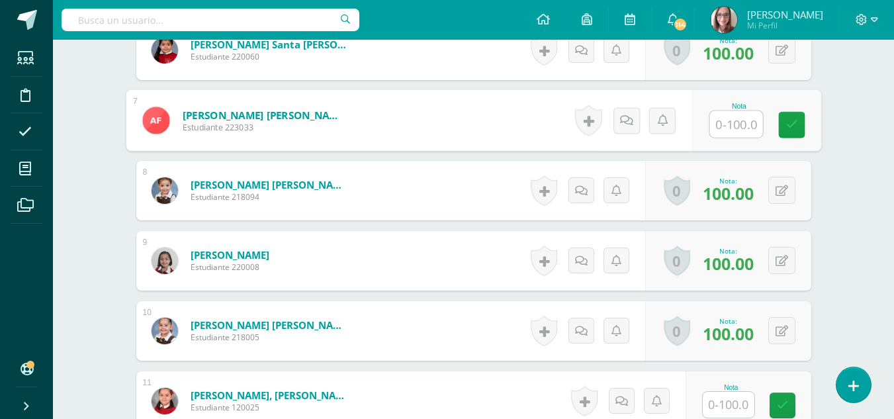
click at [740, 123] on input "text" at bounding box center [736, 124] width 53 height 26
type input "75"
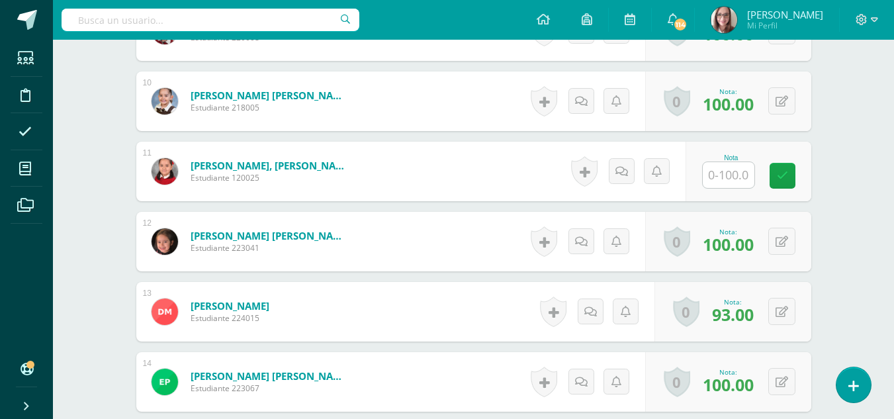
scroll to position [1043, 0]
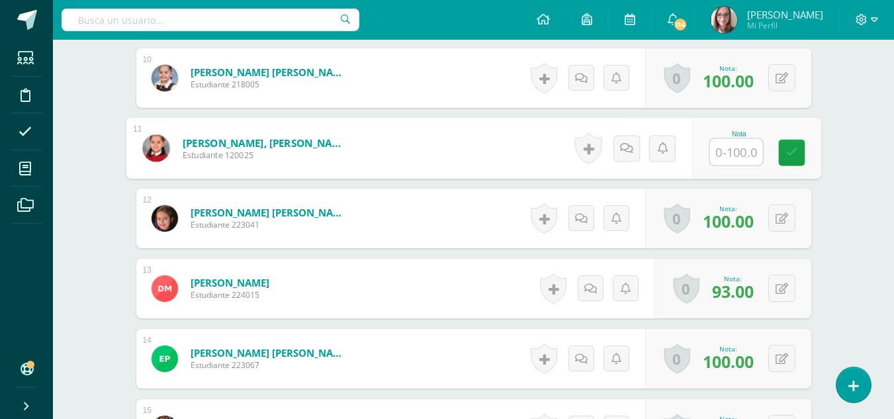
click at [738, 150] on input "text" at bounding box center [736, 152] width 53 height 26
type input "75"
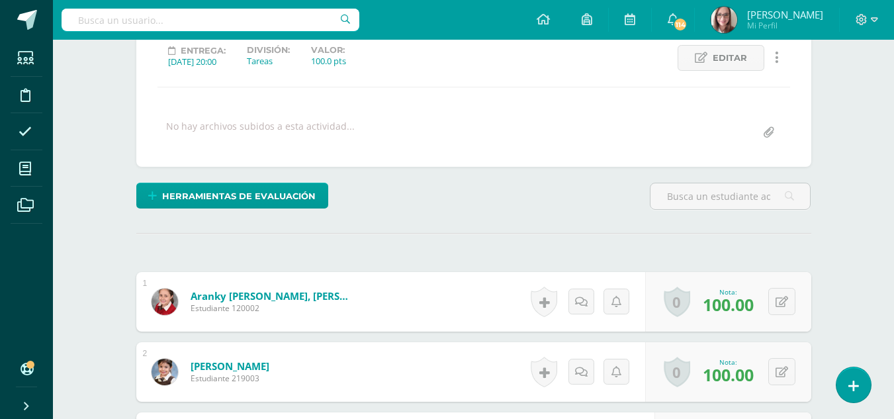
scroll to position [0, 0]
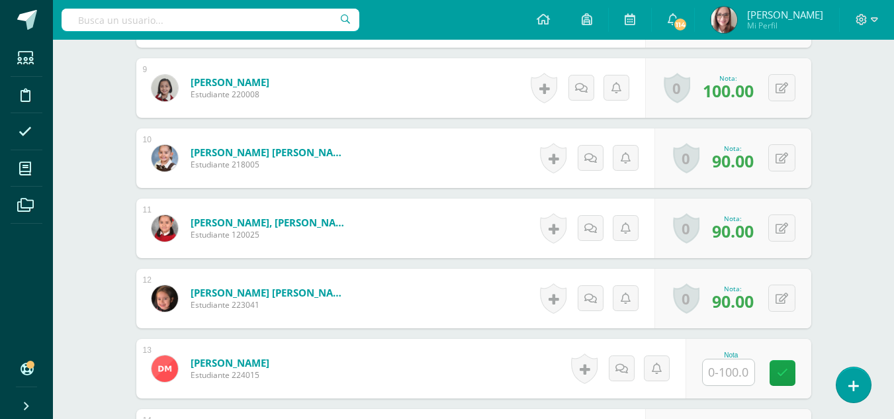
scroll to position [992, 0]
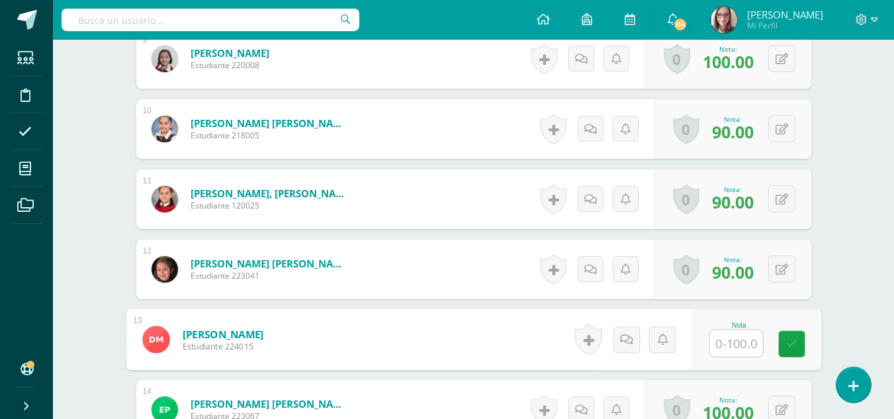
click at [723, 349] on input "text" at bounding box center [736, 343] width 53 height 26
type input "90"
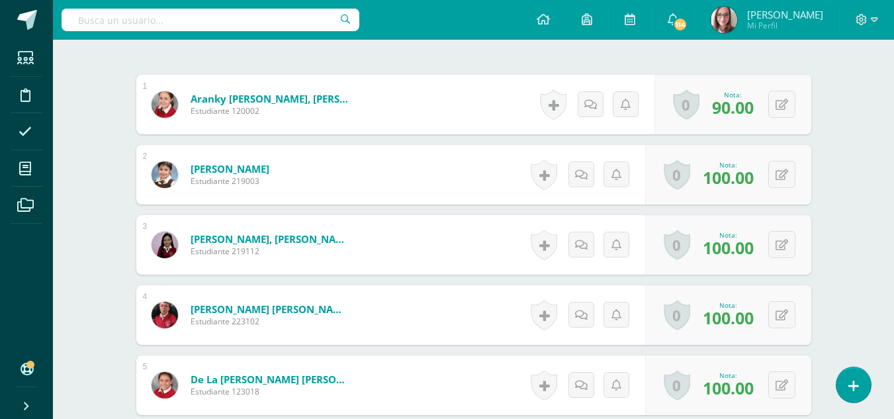
scroll to position [91, 0]
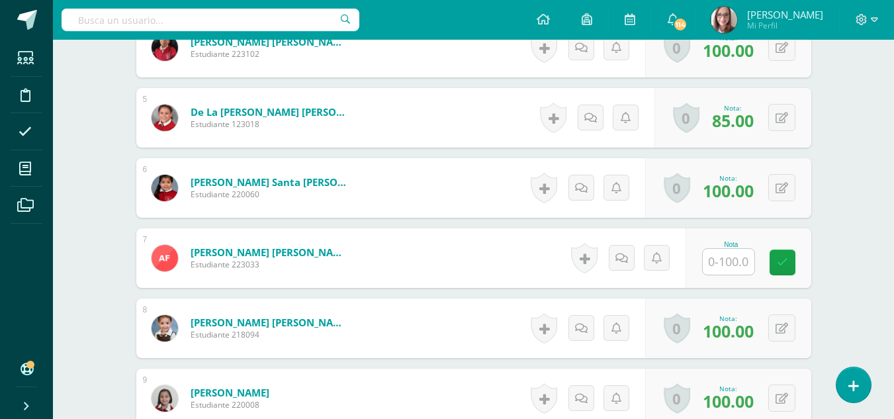
scroll to position [659, 0]
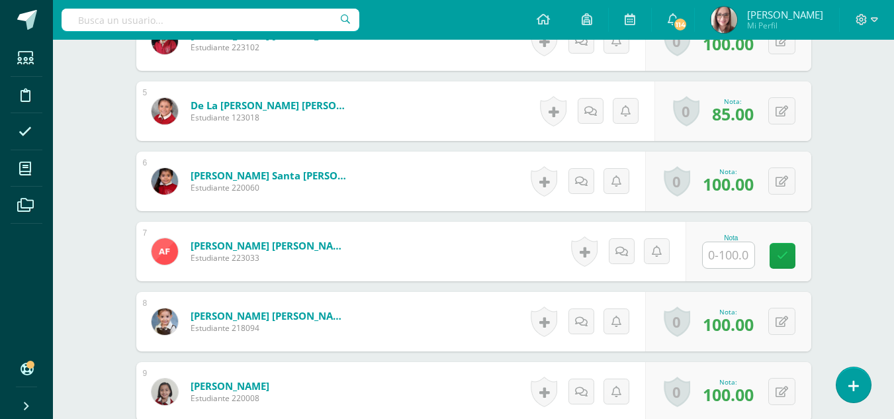
click at [724, 254] on input "text" at bounding box center [729, 255] width 52 height 26
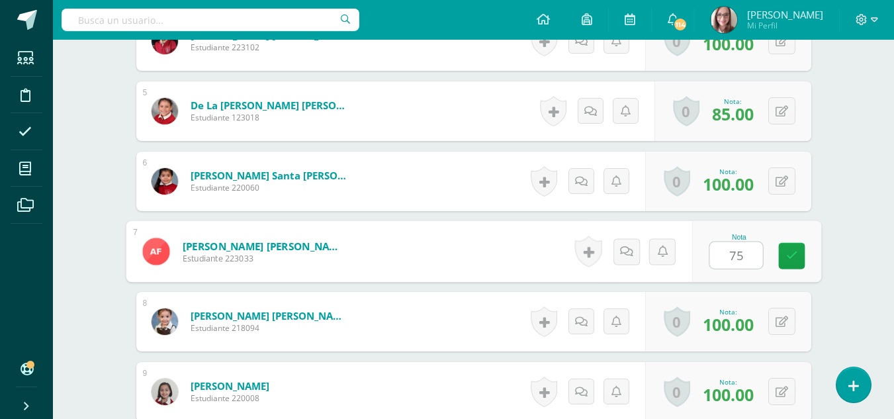
type input "75"
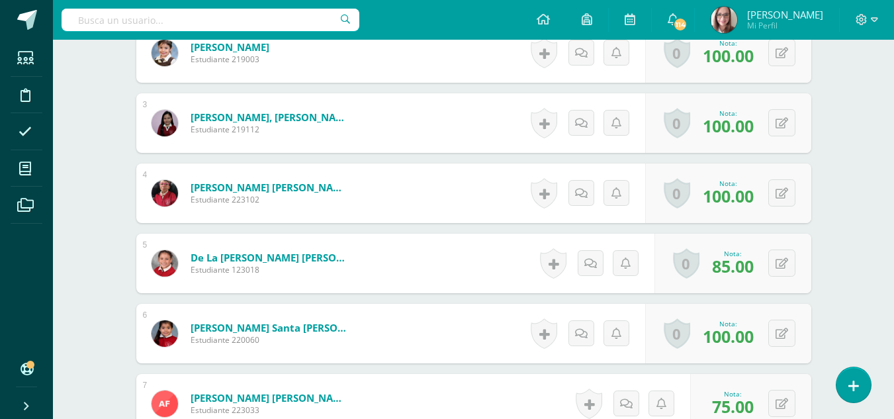
scroll to position [0, 0]
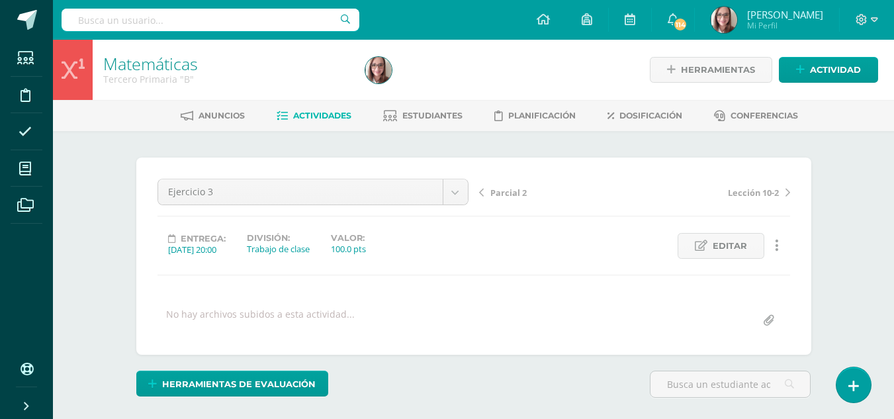
drag, startPoint x: 895, startPoint y: 50, endPoint x: 904, endPoint y: -6, distance: 56.9
click at [894, 0] on html "Estudiantes Disciplina Asistencia Mis cursos Archivos Soporte Ayuda Reportar un…" at bounding box center [447, 262] width 894 height 524
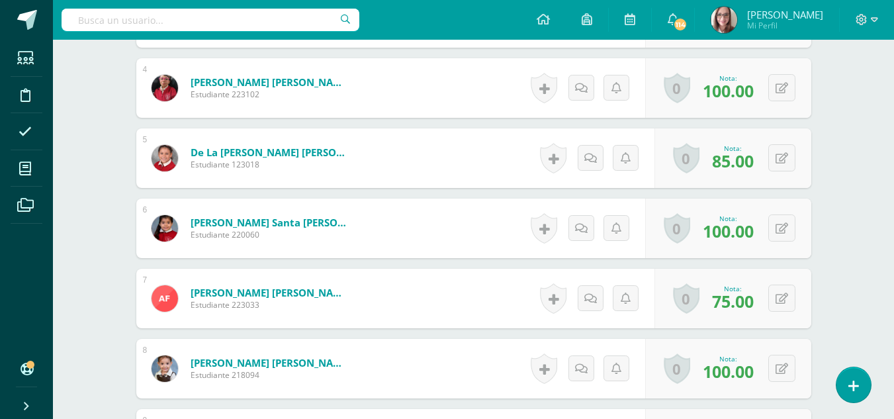
scroll to position [613, 0]
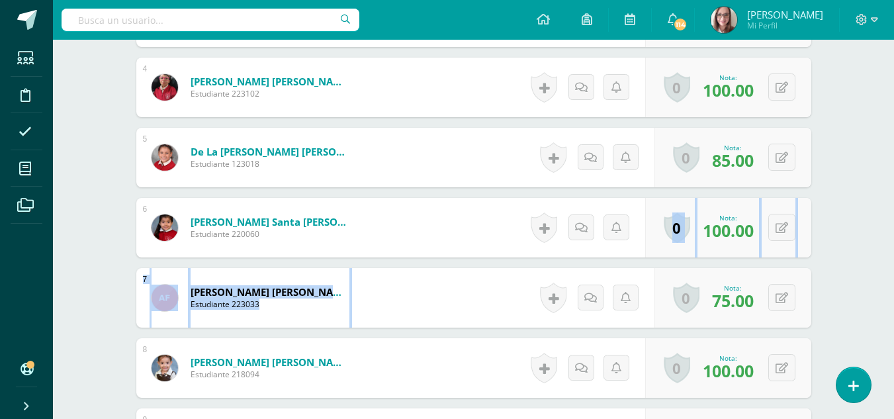
drag, startPoint x: 885, startPoint y: 251, endPoint x: 894, endPoint y: 288, distance: 38.1
click at [894, 288] on div "Matemáticas Tercero Primaria "B" Herramientas Detalle de asistencias Actividad …" at bounding box center [473, 56] width 841 height 1258
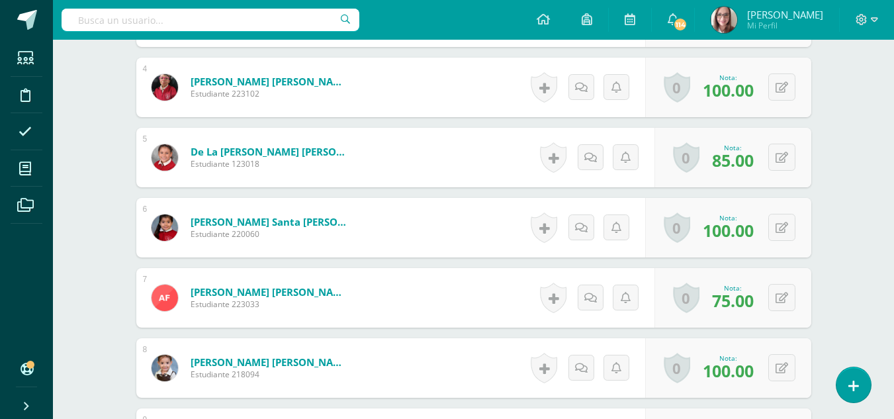
click at [853, 182] on div "Matemáticas Tercero Primaria "B" Herramientas Detalle de asistencias Actividad …" at bounding box center [473, 56] width 841 height 1258
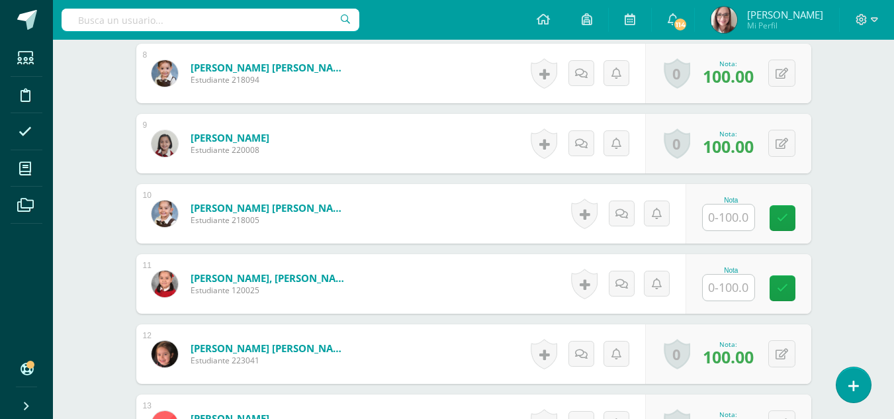
scroll to position [927, 0]
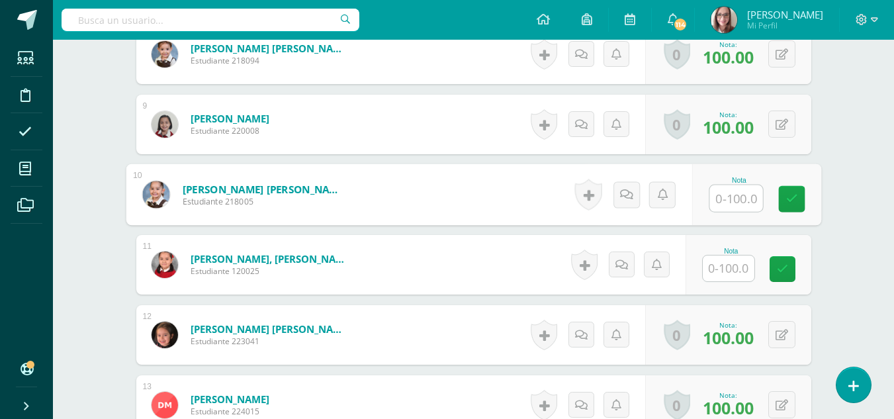
click at [722, 196] on input "text" at bounding box center [736, 198] width 53 height 26
type input "75"
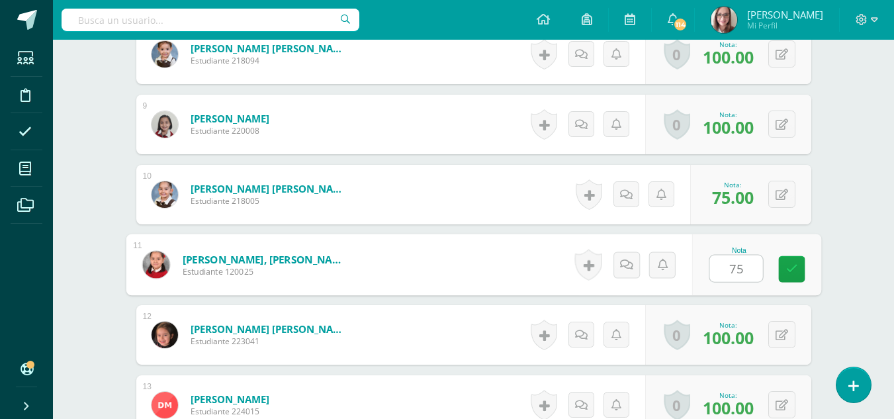
type input "75"
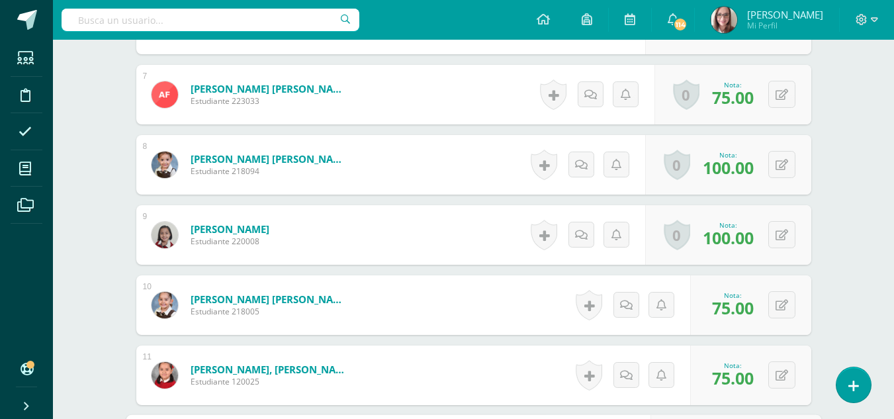
scroll to position [0, 0]
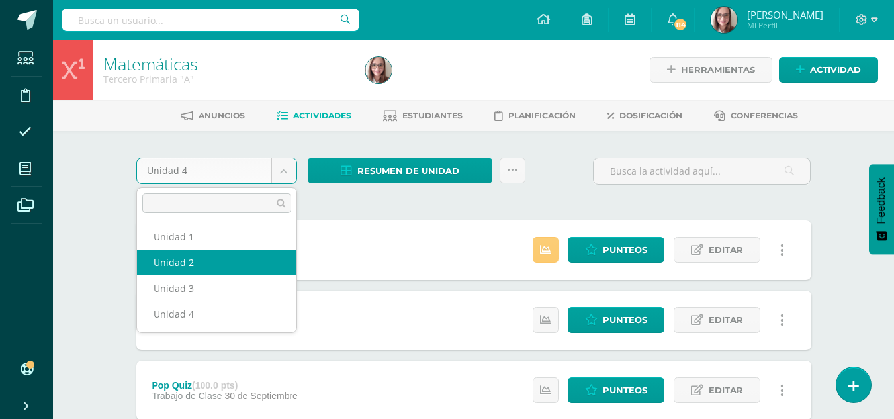
select select "Unidad 2"
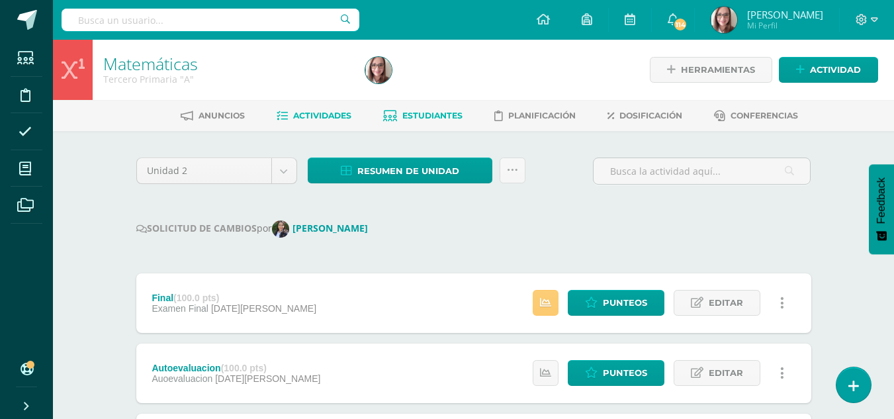
click at [455, 109] on link "Estudiantes" at bounding box center [422, 115] width 79 height 21
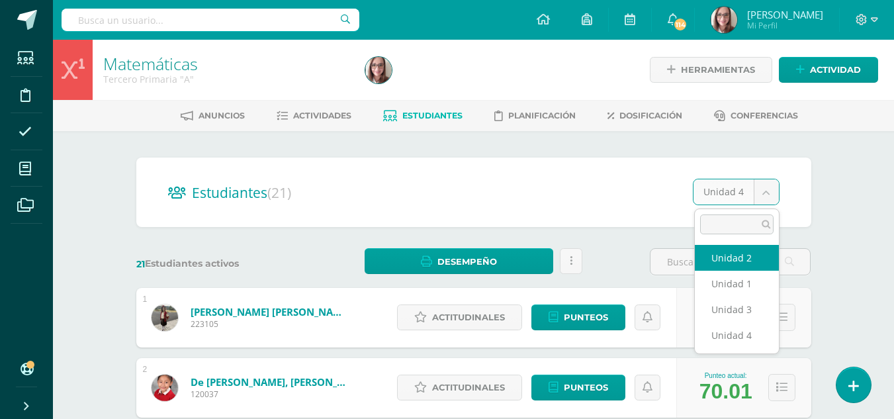
select select "/dashboard/teacher/section/3125/students/?unit=177365"
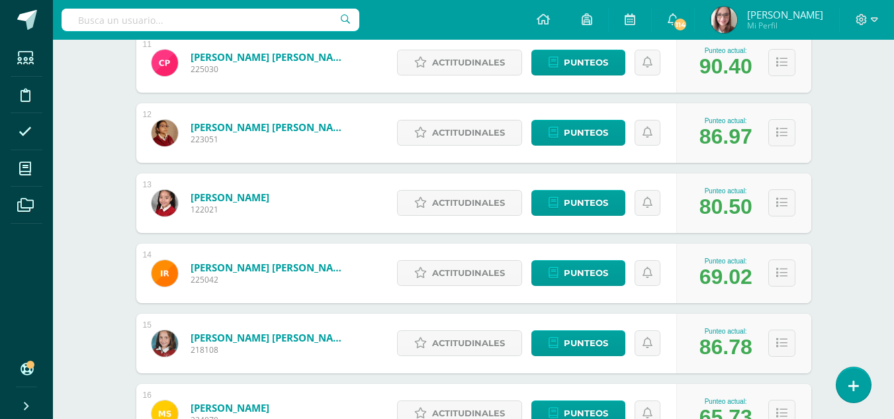
scroll to position [969, 0]
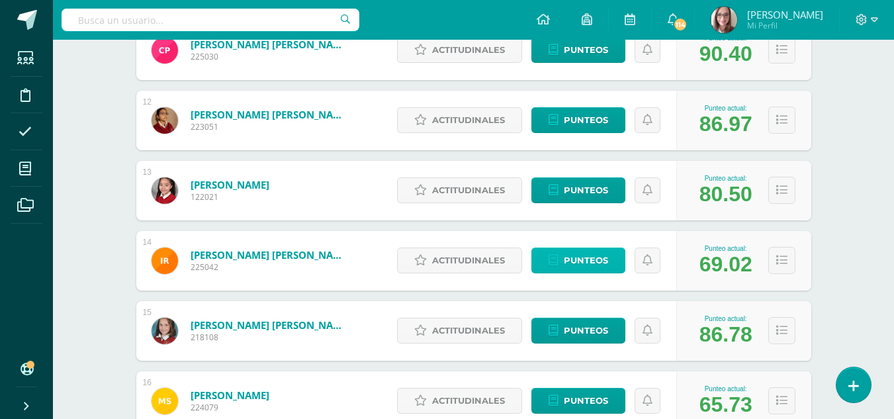
click at [605, 266] on span "Punteos" at bounding box center [586, 260] width 44 height 24
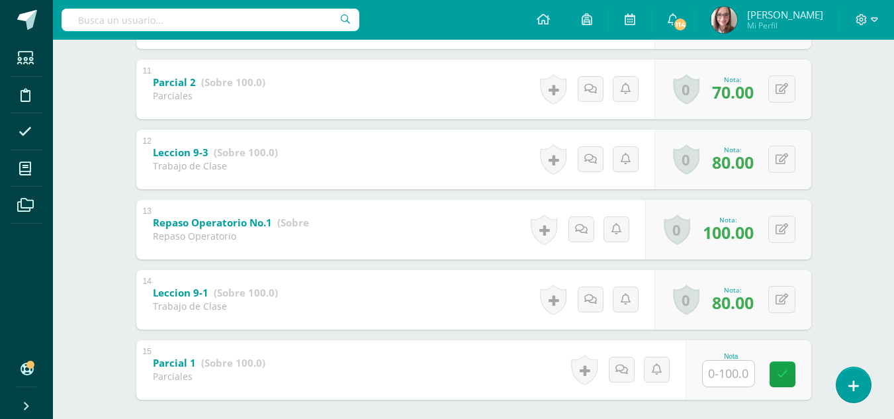
scroll to position [1041, 0]
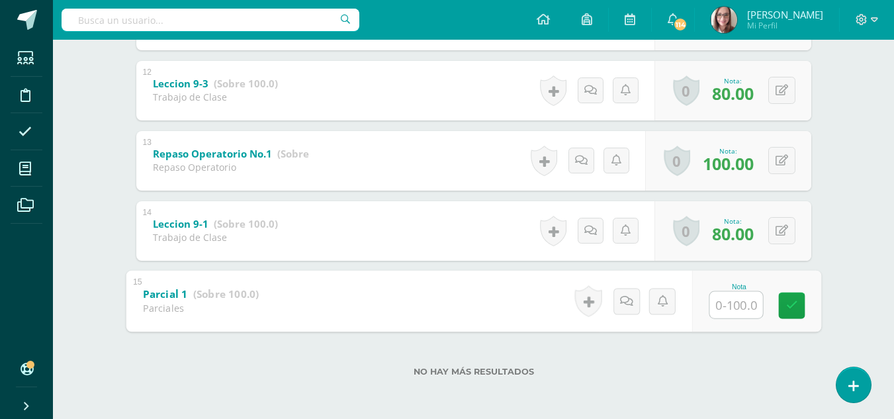
click at [733, 303] on input "text" at bounding box center [736, 304] width 53 height 26
type input "86"
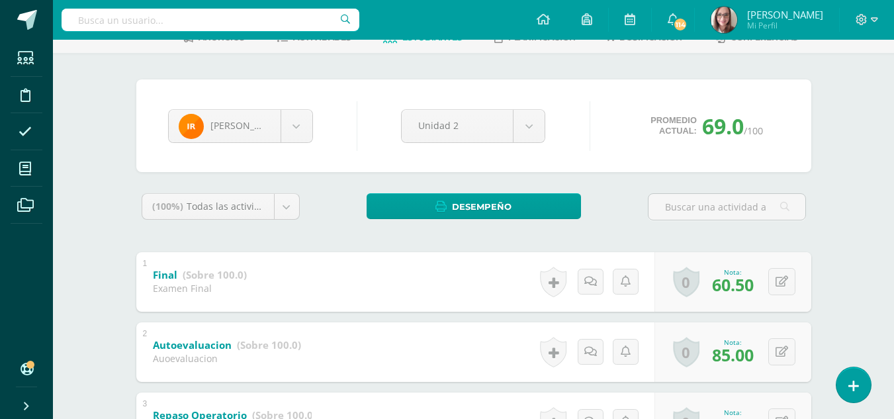
scroll to position [0, 0]
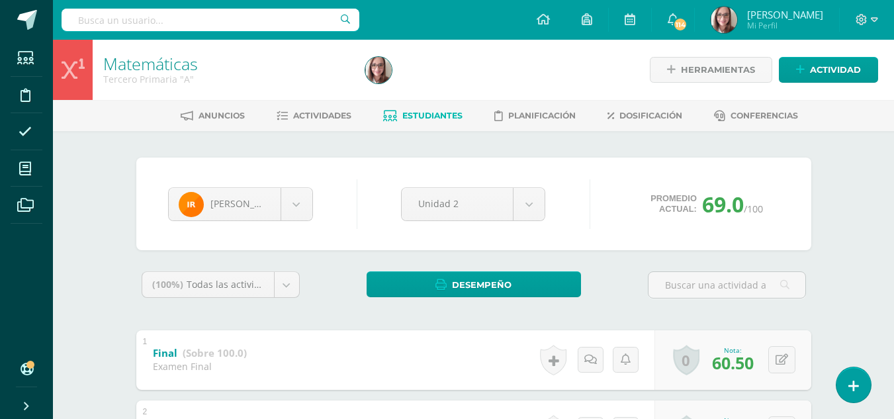
click at [431, 117] on span "Estudiantes" at bounding box center [432, 116] width 60 height 10
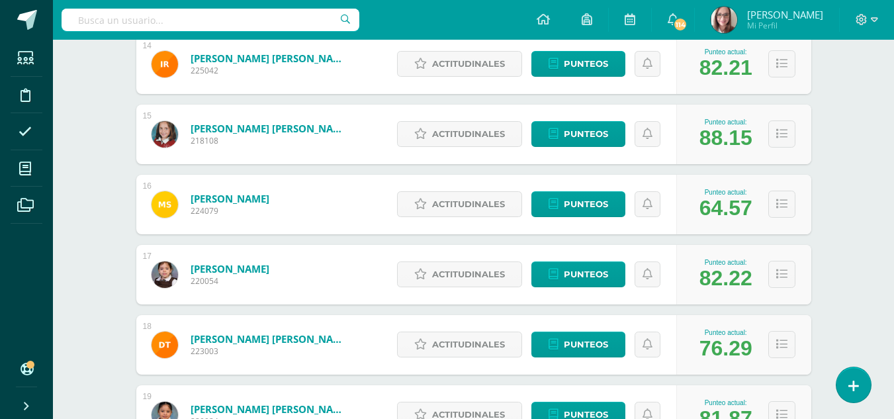
scroll to position [1378, 0]
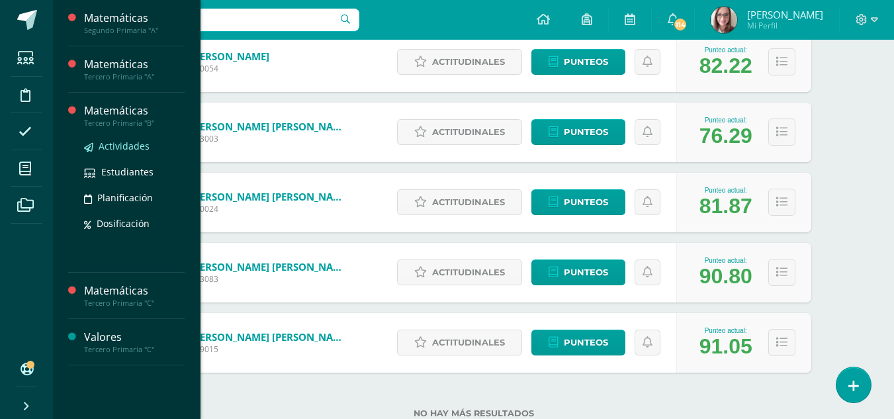
click at [139, 148] on span "Actividades" at bounding box center [124, 146] width 51 height 13
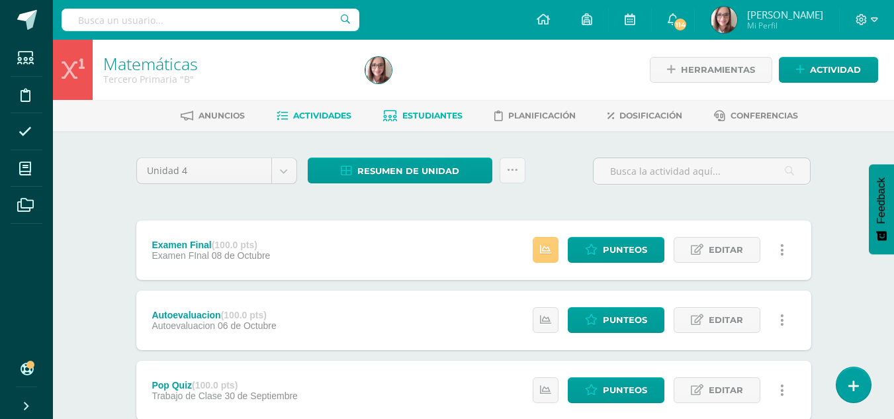
click at [420, 110] on link "Estudiantes" at bounding box center [422, 115] width 79 height 21
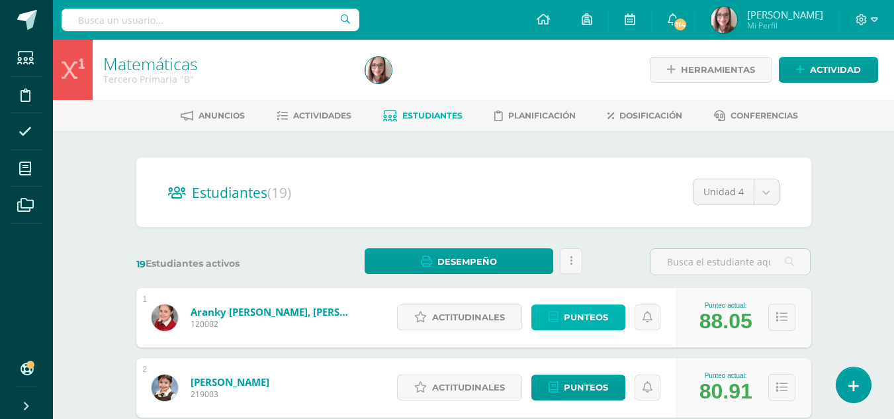
click at [584, 314] on span "Punteos" at bounding box center [586, 317] width 44 height 24
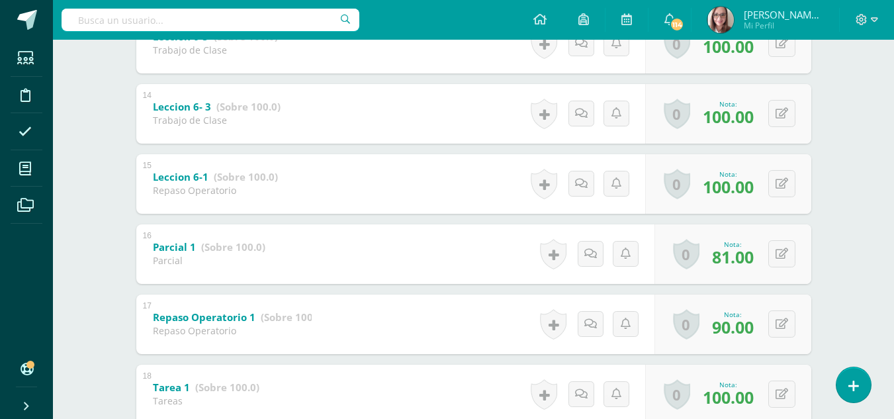
scroll to position [1167, 0]
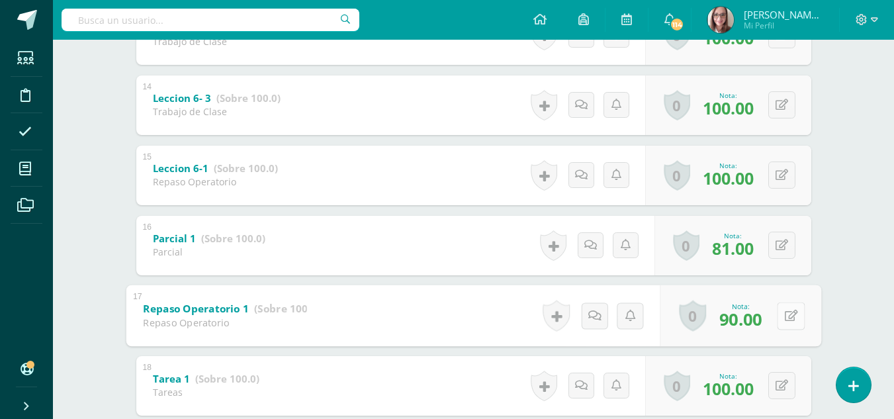
click at [775, 318] on div "0 Logros Logros obtenidos Aún no hay logros agregados Nota: 90.00" at bounding box center [741, 316] width 162 height 62
click at [794, 315] on icon at bounding box center [790, 315] width 13 height 11
type input "95"
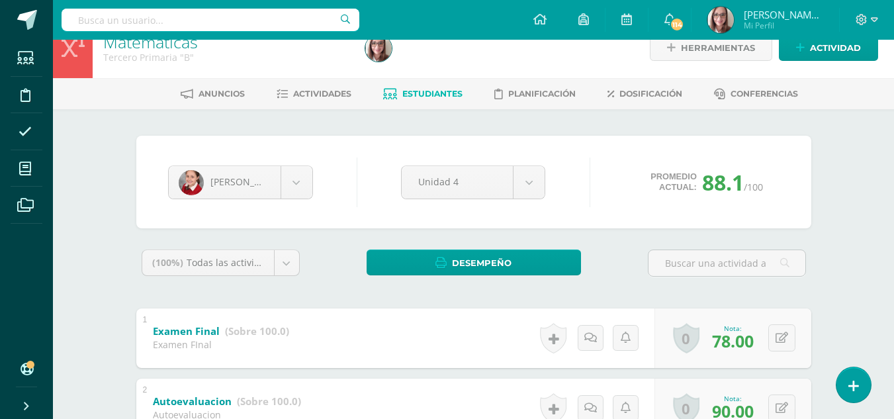
scroll to position [13, 0]
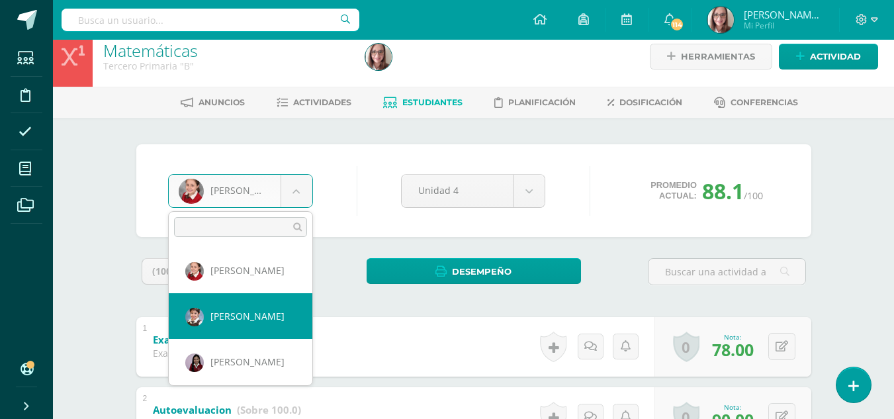
select select "13"
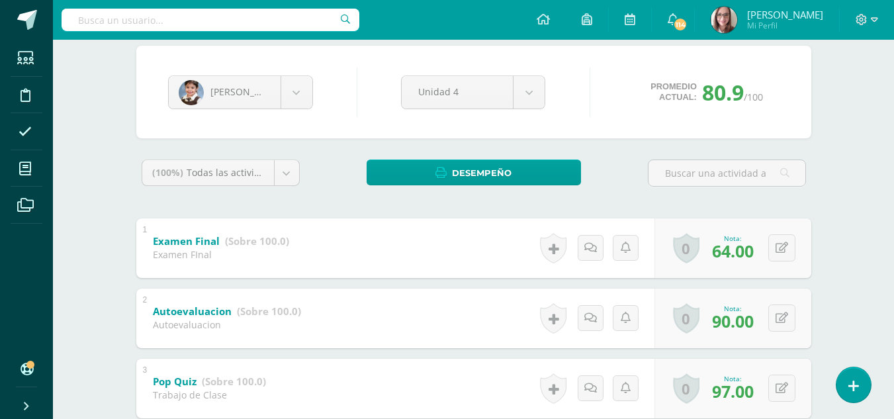
scroll to position [135, 0]
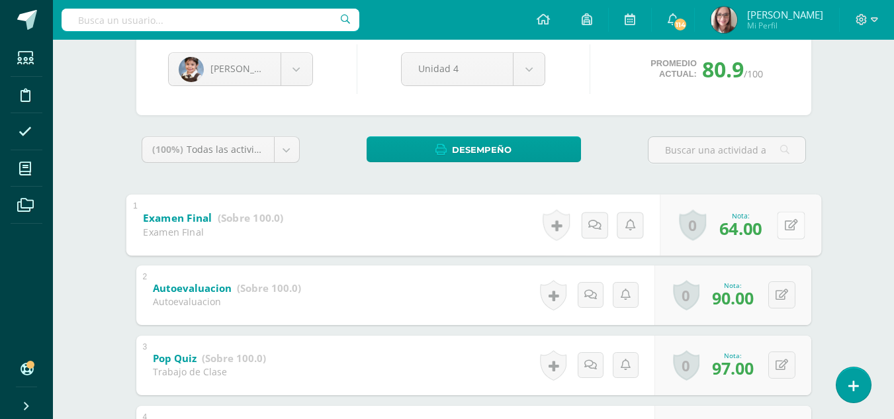
click at [781, 222] on button at bounding box center [791, 225] width 28 height 28
type input "70"
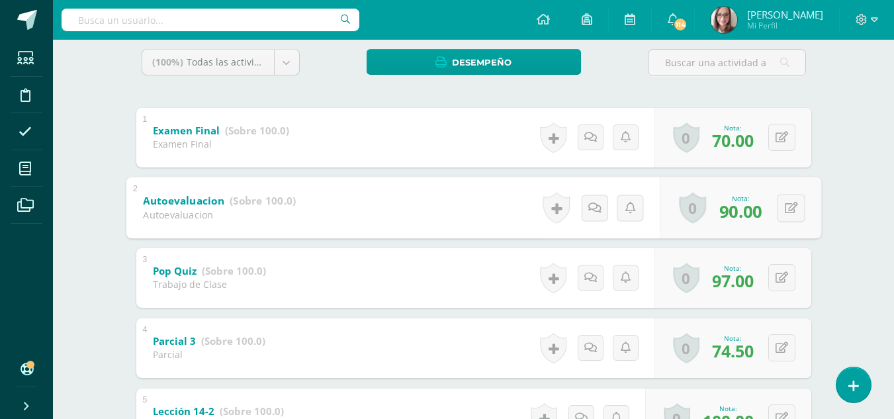
scroll to position [220, 0]
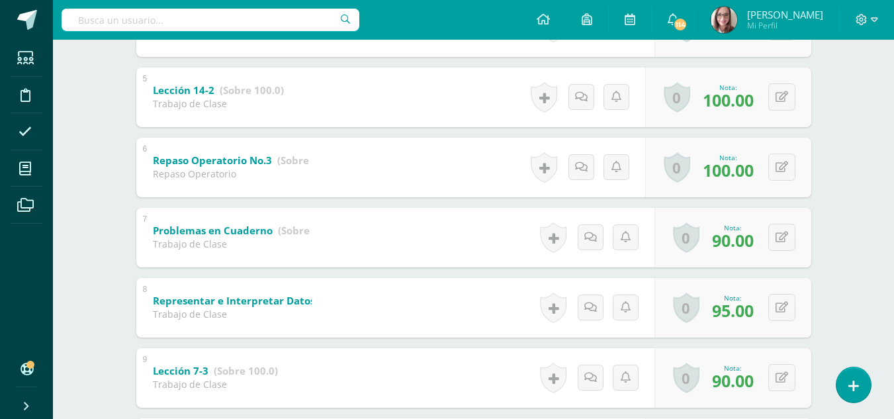
scroll to position [547, 0]
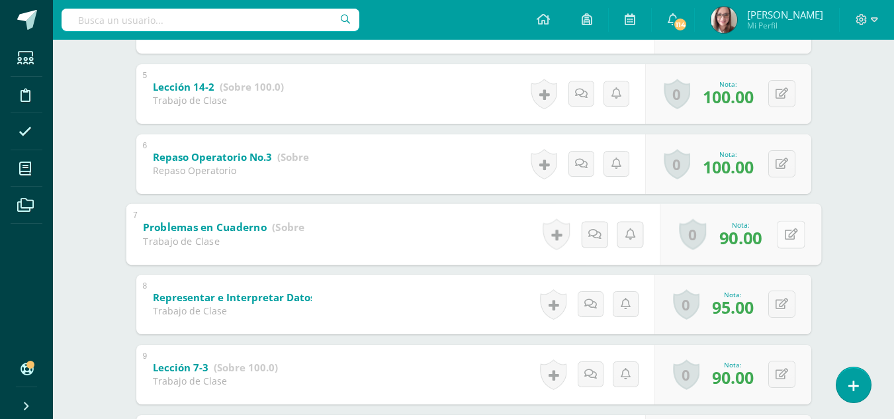
click at [782, 234] on button at bounding box center [791, 234] width 28 height 28
type input "100"
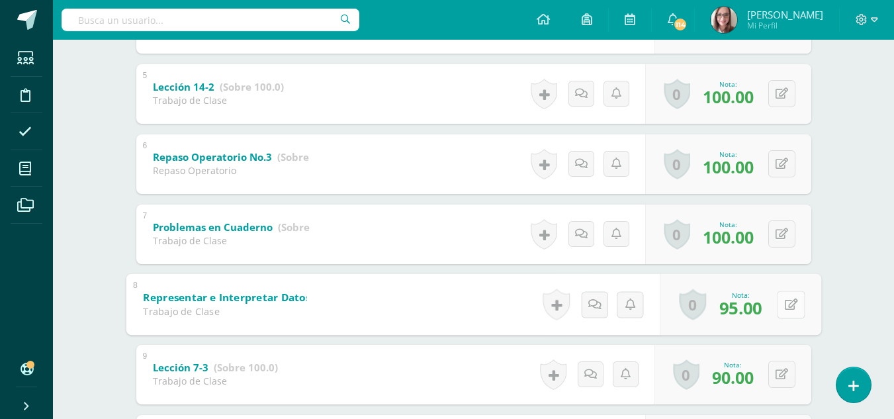
click at [794, 312] on button at bounding box center [791, 305] width 28 height 28
type input "100"
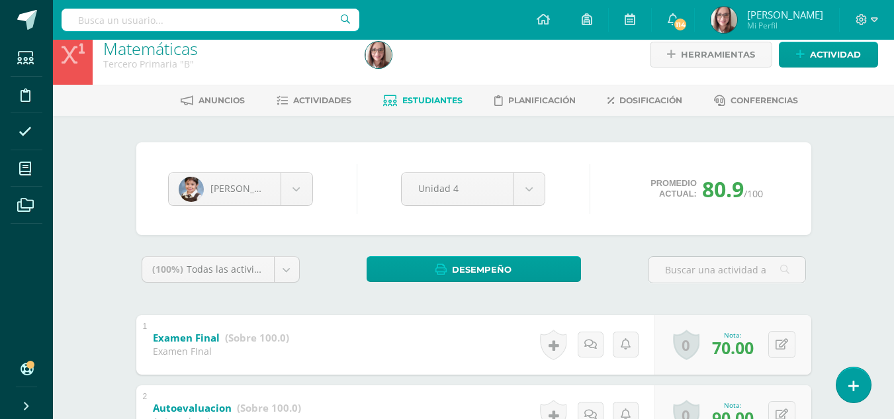
scroll to position [13, 0]
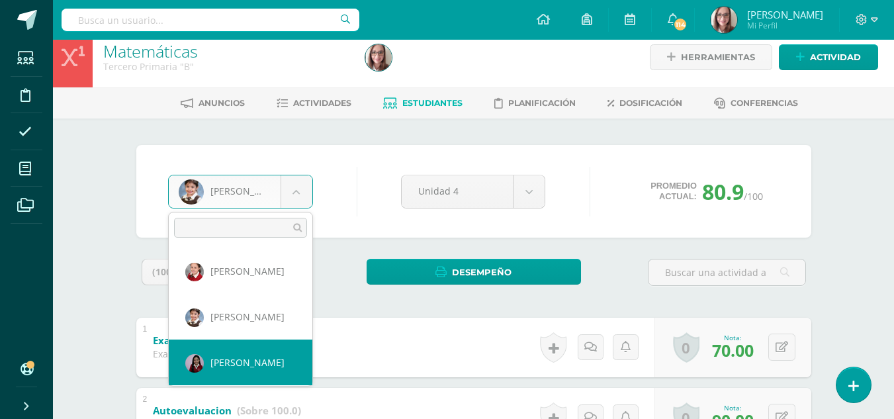
select select "14"
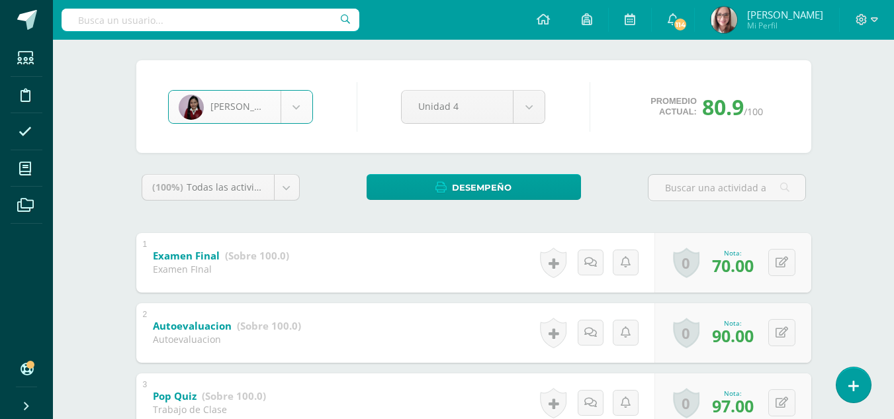
scroll to position [100, 0]
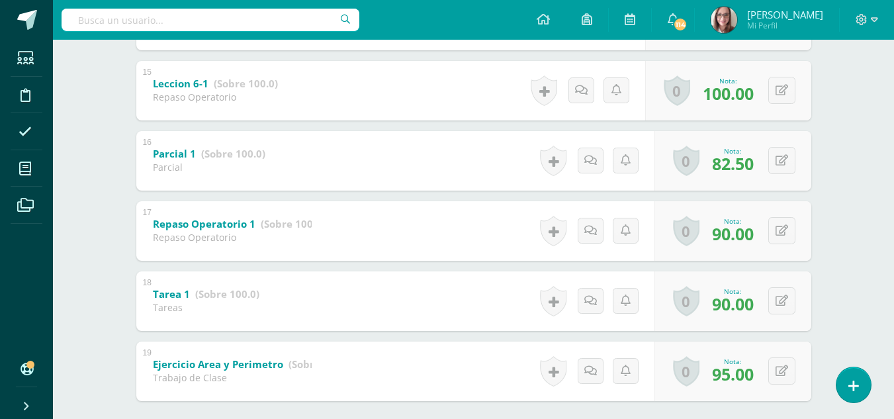
scroll to position [1258, 0]
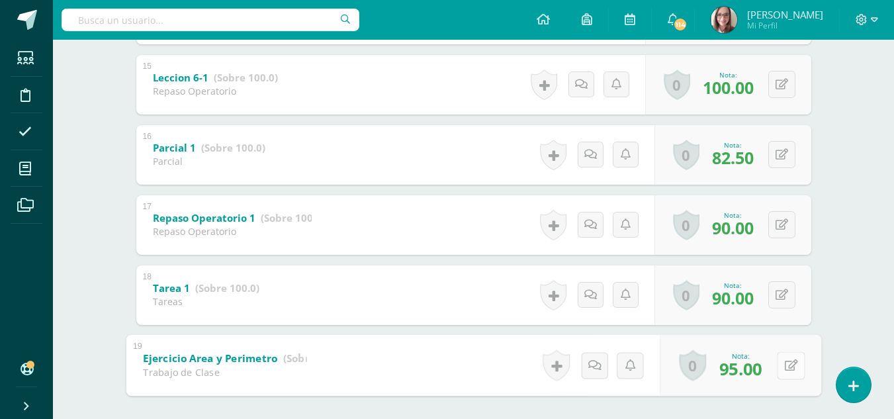
click at [780, 365] on button at bounding box center [791, 365] width 28 height 28
type input "100"
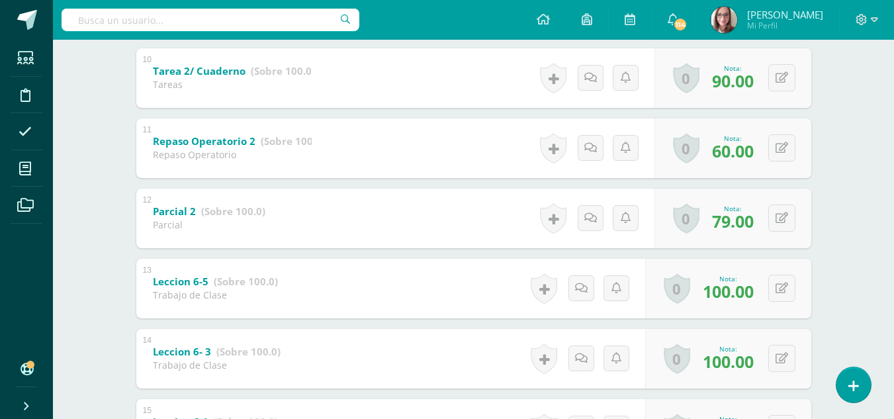
scroll to position [910, 0]
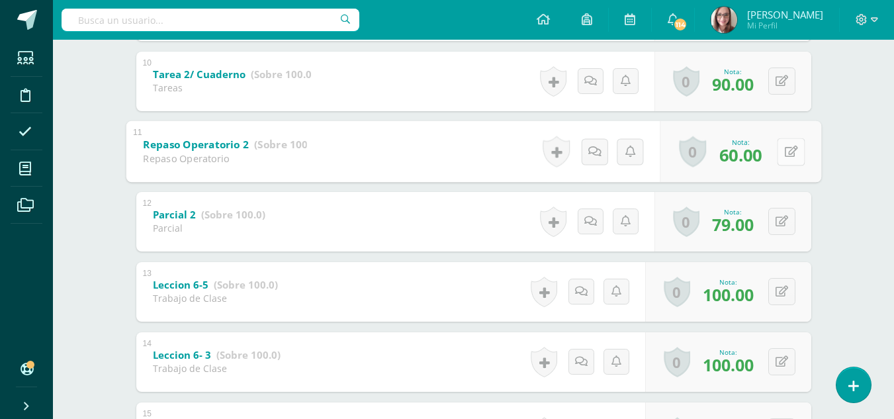
click at [784, 151] on button at bounding box center [791, 152] width 28 height 28
type input "75"
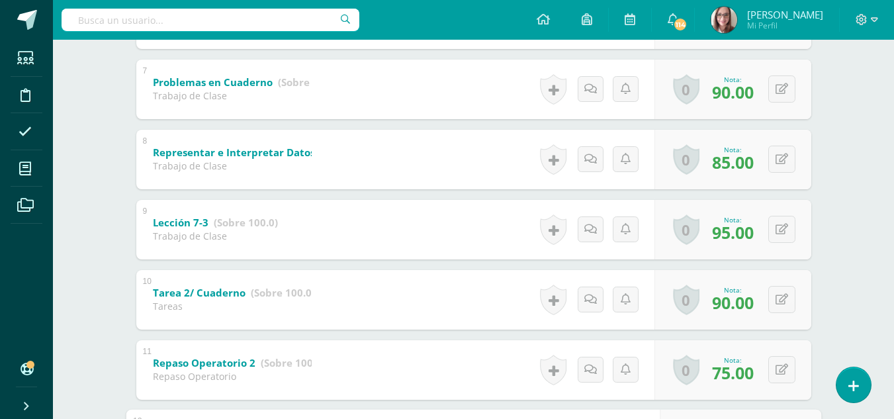
scroll to position [688, 0]
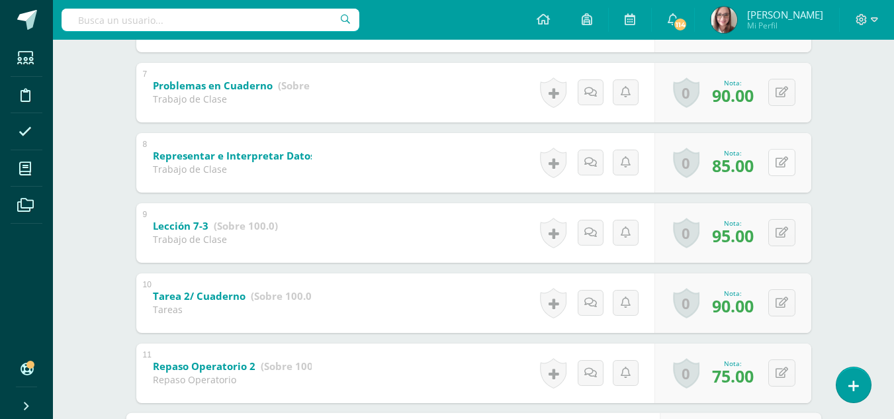
click at [778, 164] on button at bounding box center [782, 162] width 27 height 27
type input "100"
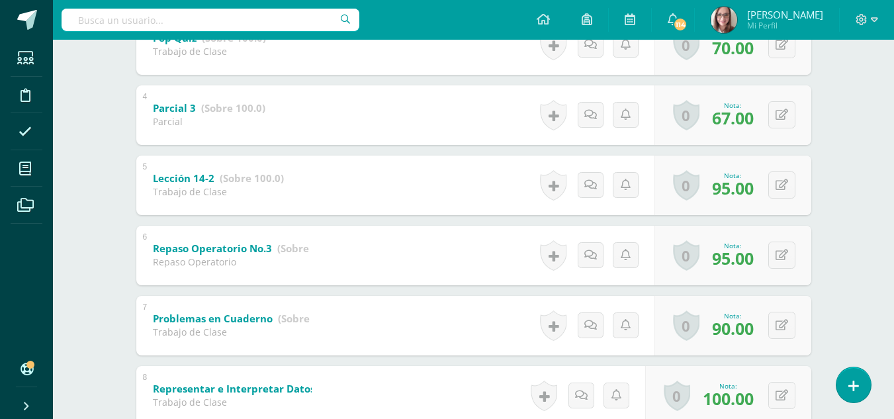
scroll to position [452, 0]
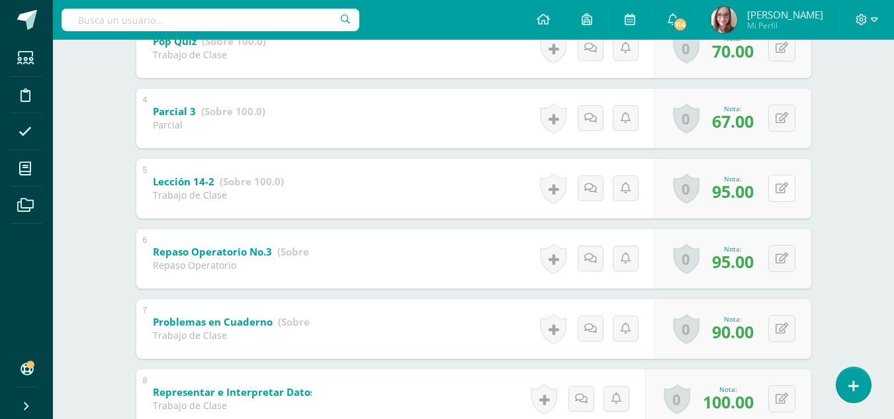
click at [790, 187] on button at bounding box center [782, 188] width 27 height 27
type input "100"
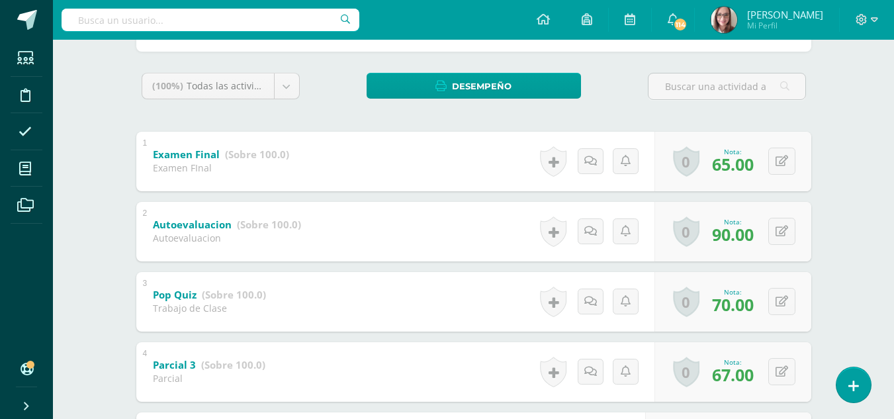
scroll to position [0, 0]
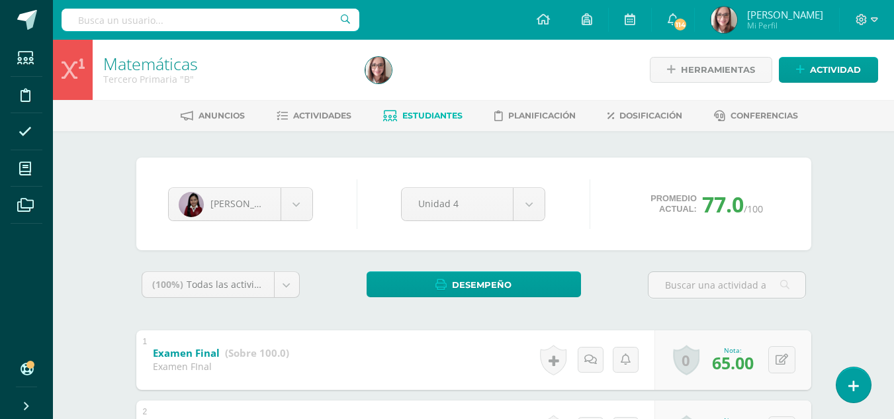
click at [429, 109] on link "Estudiantes" at bounding box center [422, 115] width 79 height 21
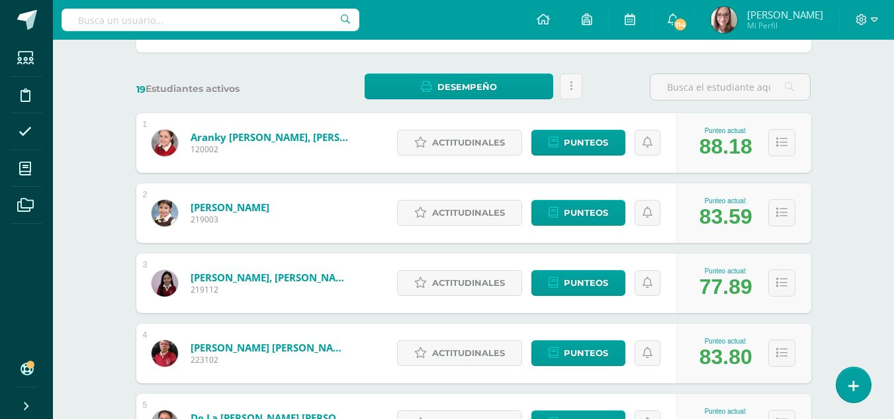
scroll to position [177, 0]
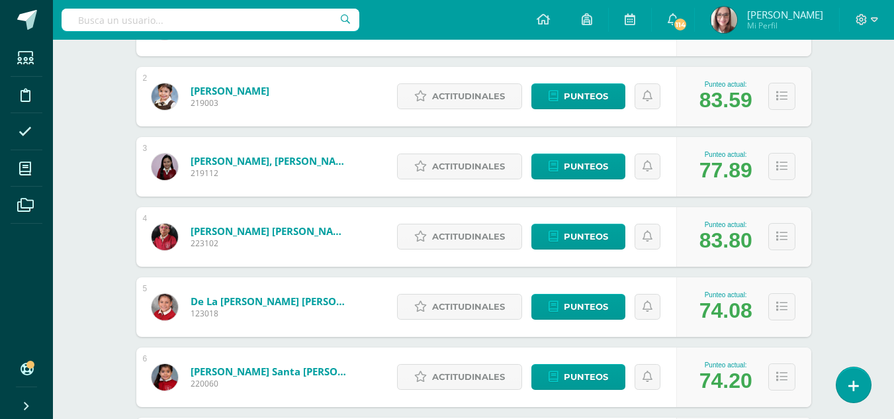
scroll to position [297, 0]
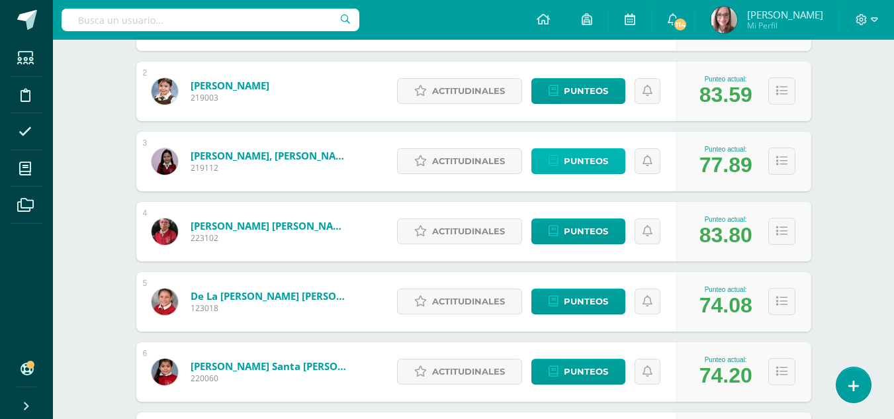
click at [556, 159] on icon at bounding box center [554, 161] width 10 height 11
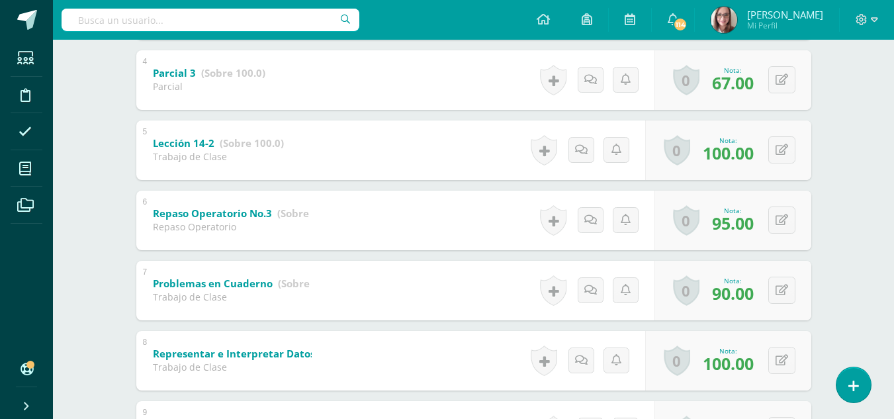
scroll to position [494, 0]
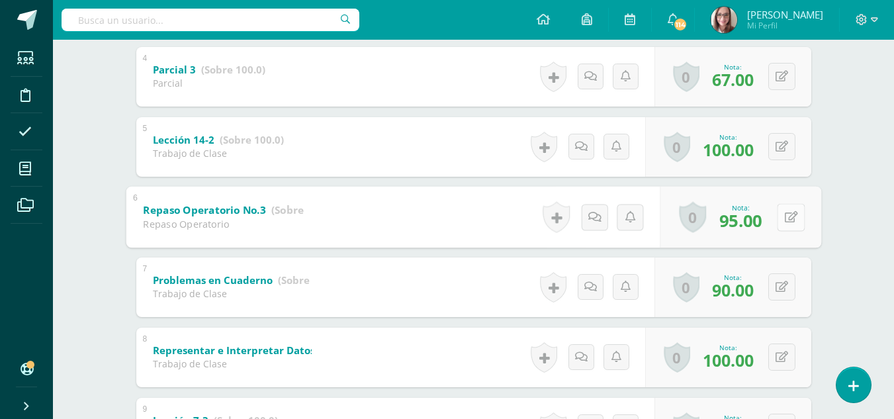
click at [781, 220] on button at bounding box center [791, 217] width 28 height 28
type input "100"
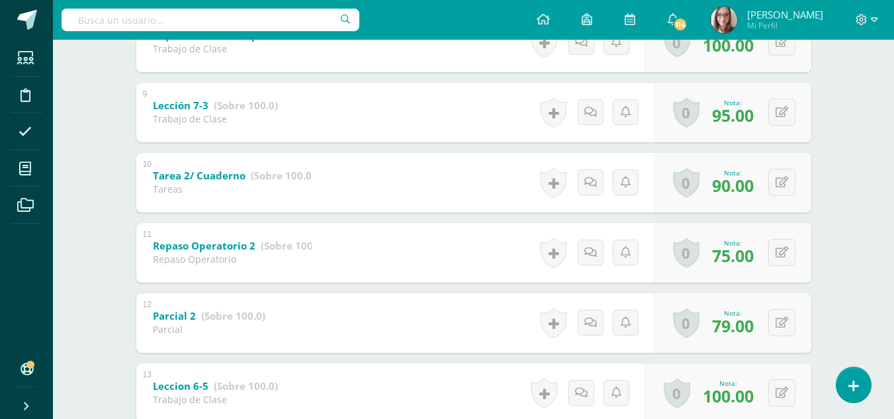
scroll to position [812, 0]
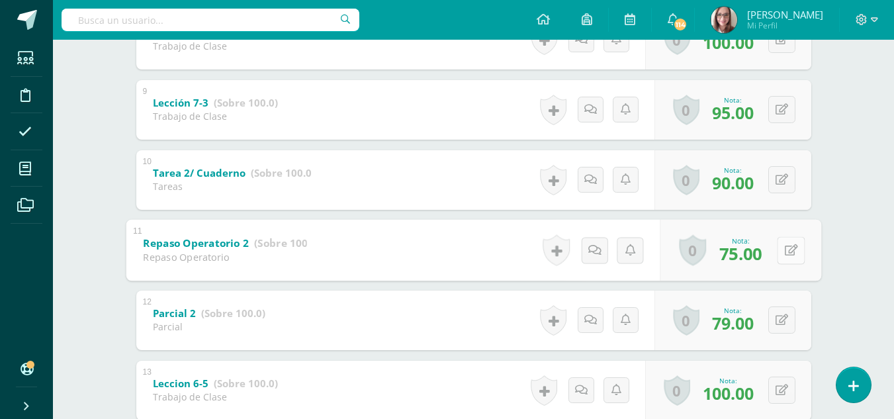
click at [784, 246] on button at bounding box center [791, 250] width 28 height 28
type input "85"
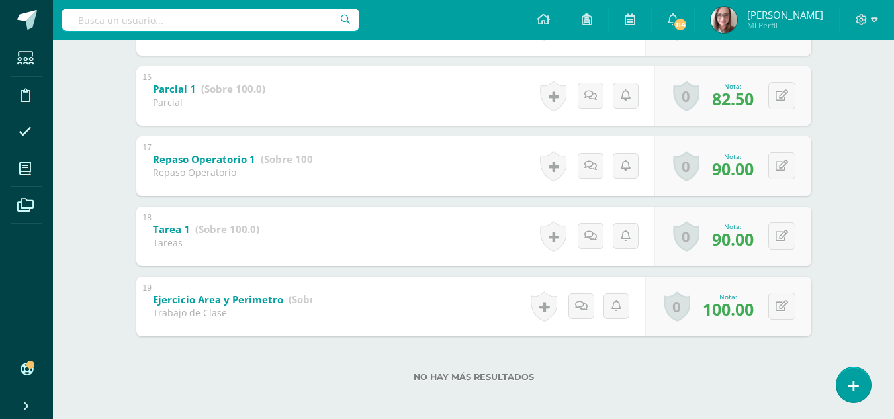
scroll to position [0, 0]
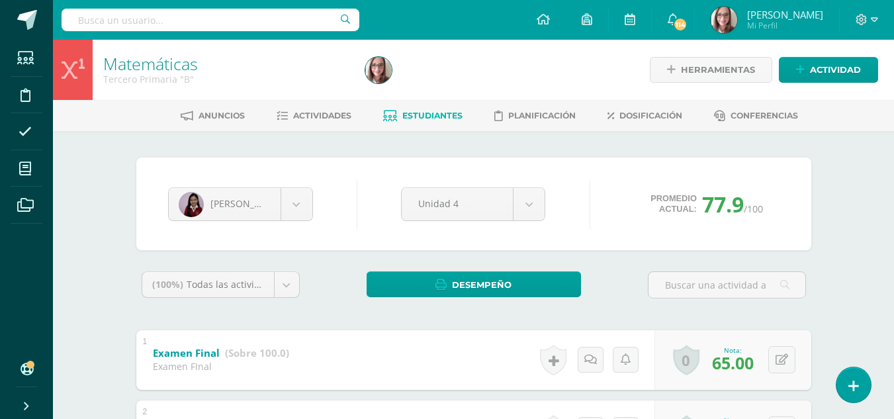
click at [434, 116] on span "Estudiantes" at bounding box center [432, 116] width 60 height 10
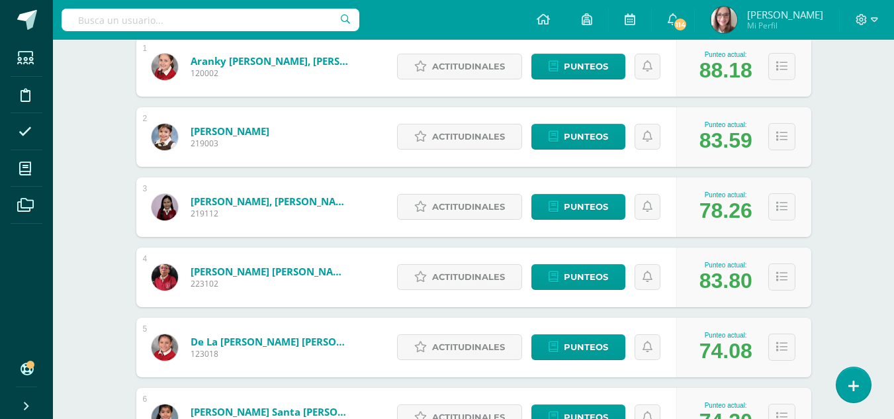
scroll to position [257, 0]
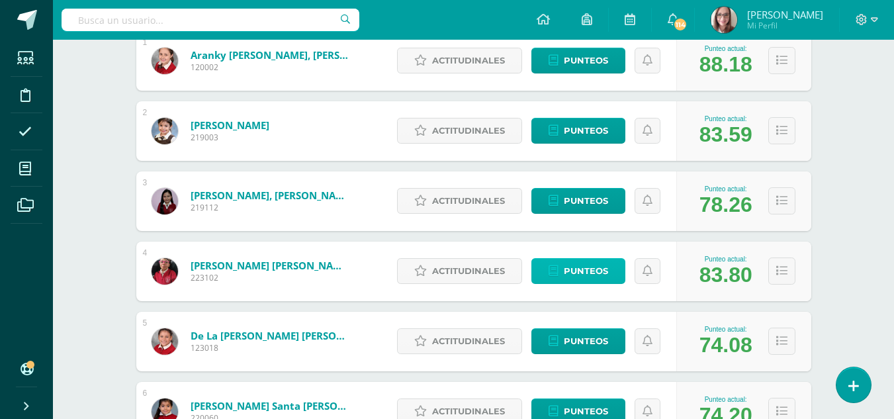
click at [577, 262] on span "Punteos" at bounding box center [586, 271] width 44 height 24
